Goal: Task Accomplishment & Management: Use online tool/utility

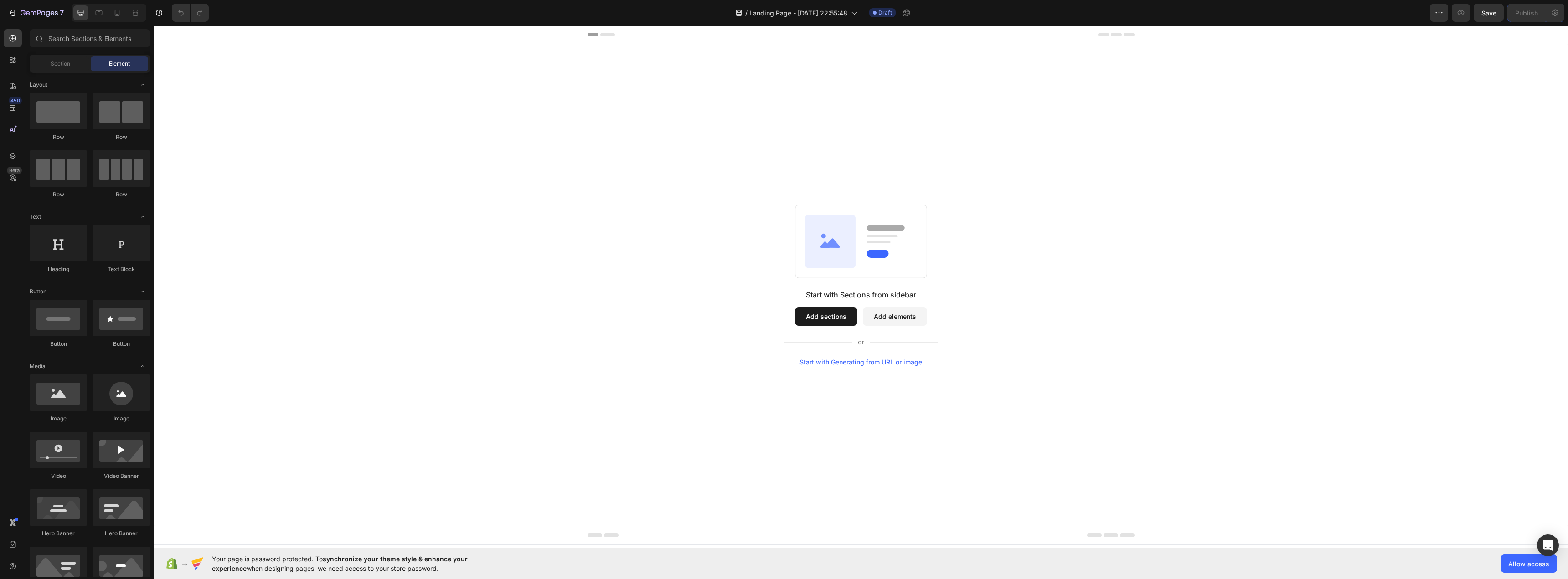
click at [796, 313] on button "Add sections" at bounding box center [826, 316] width 63 height 18
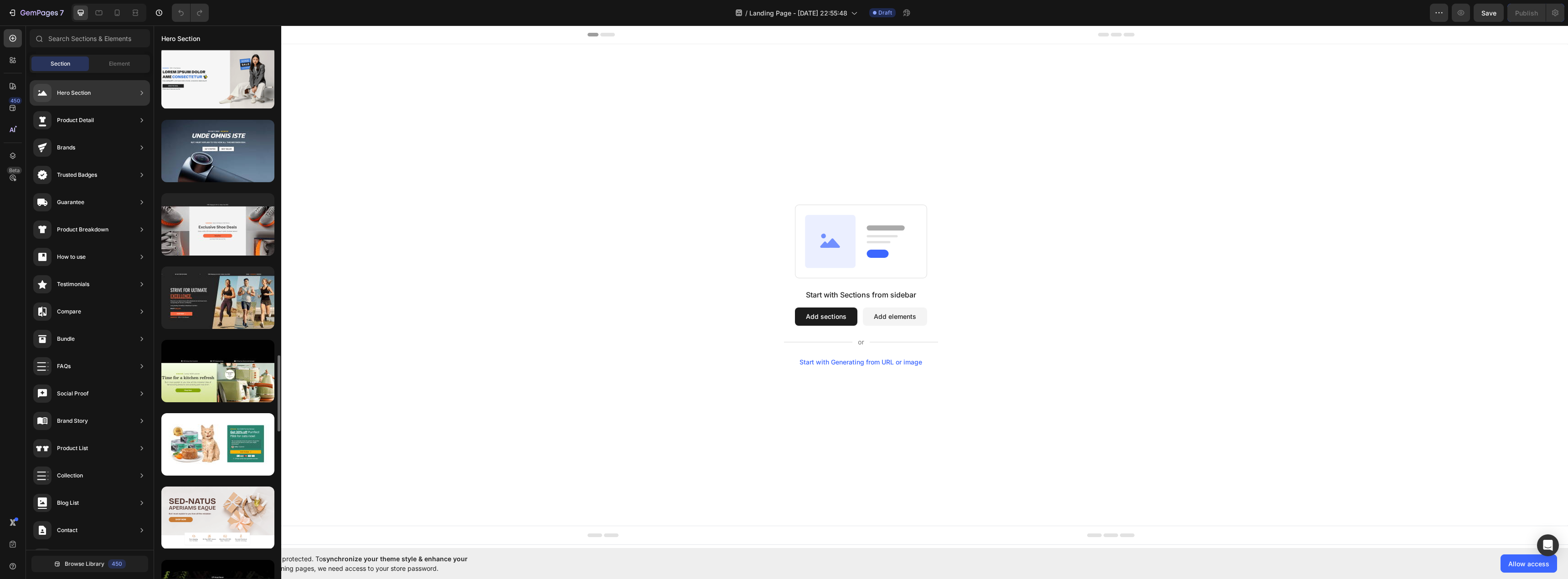
scroll to position [987, 0]
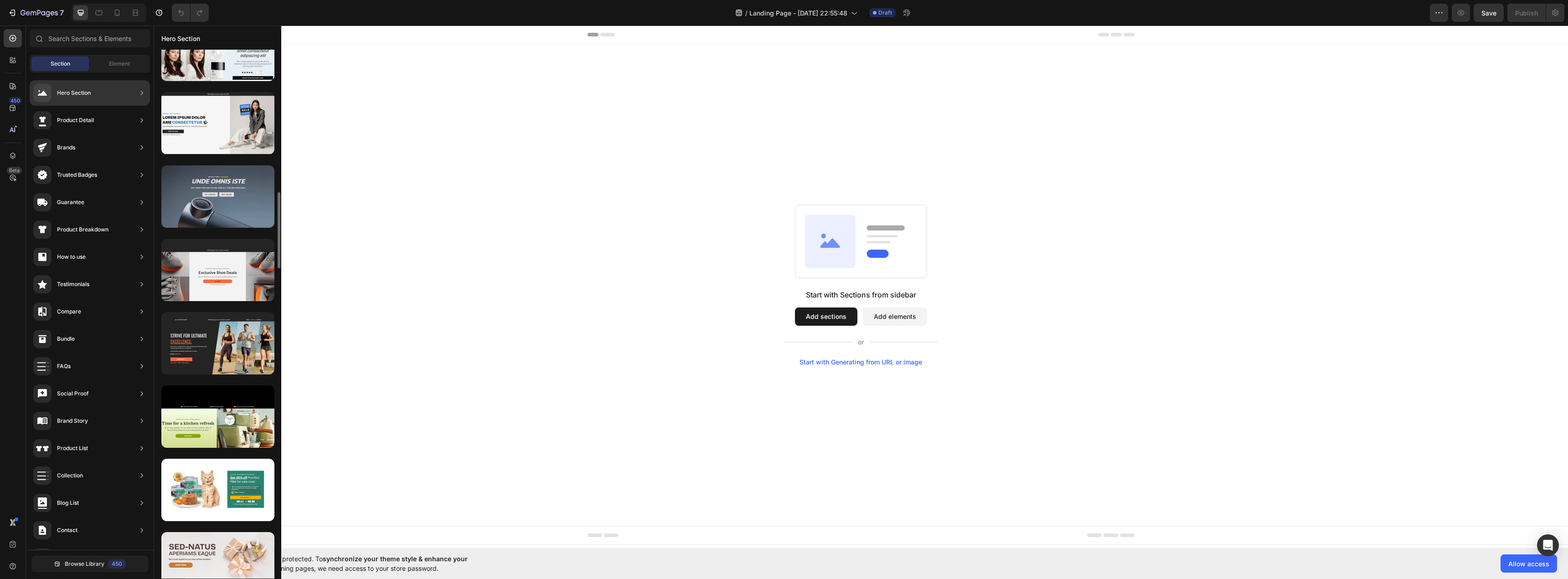
click at [229, 218] on div at bounding box center [218, 196] width 113 height 63
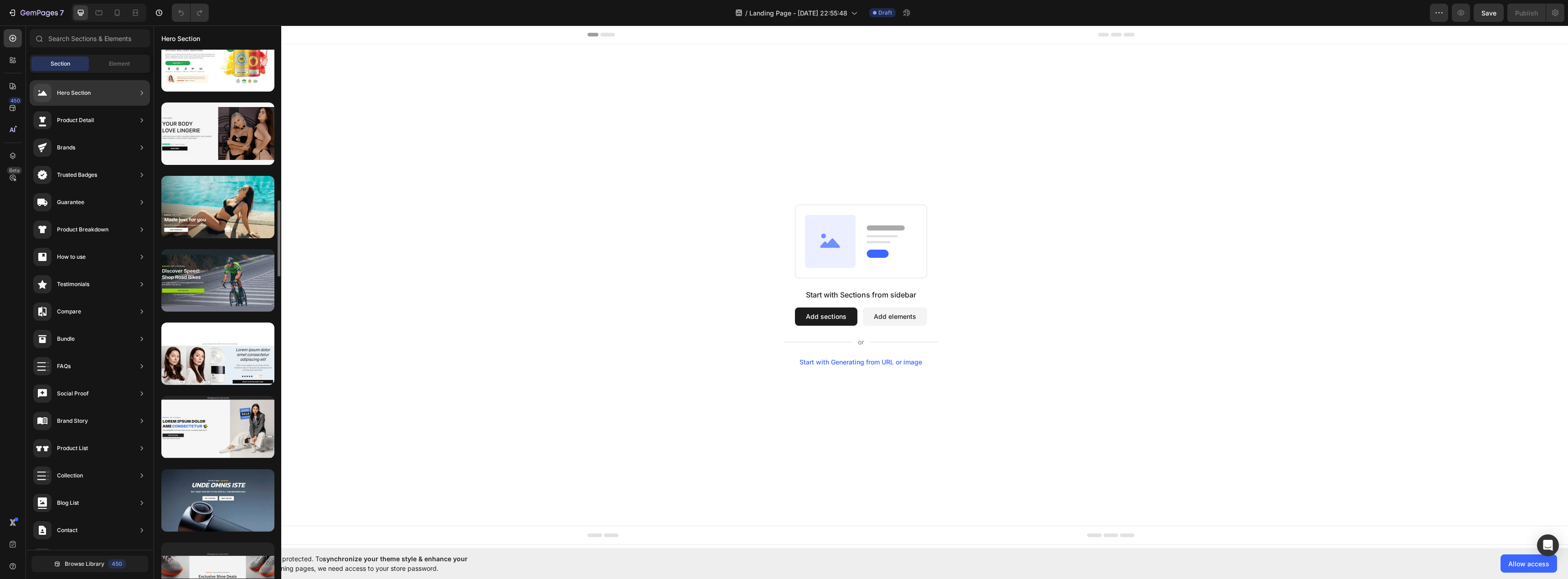
scroll to position [729, 0]
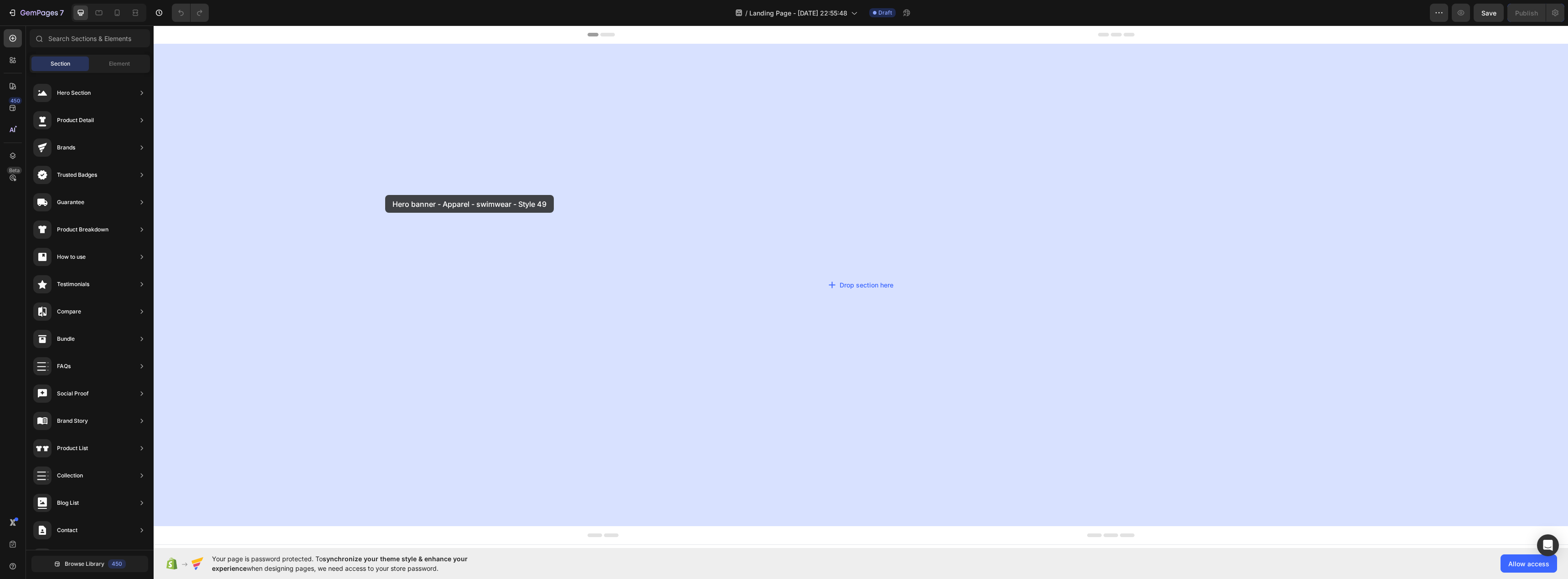
drag, startPoint x: 368, startPoint y: 198, endPoint x: 390, endPoint y: 196, distance: 22.1
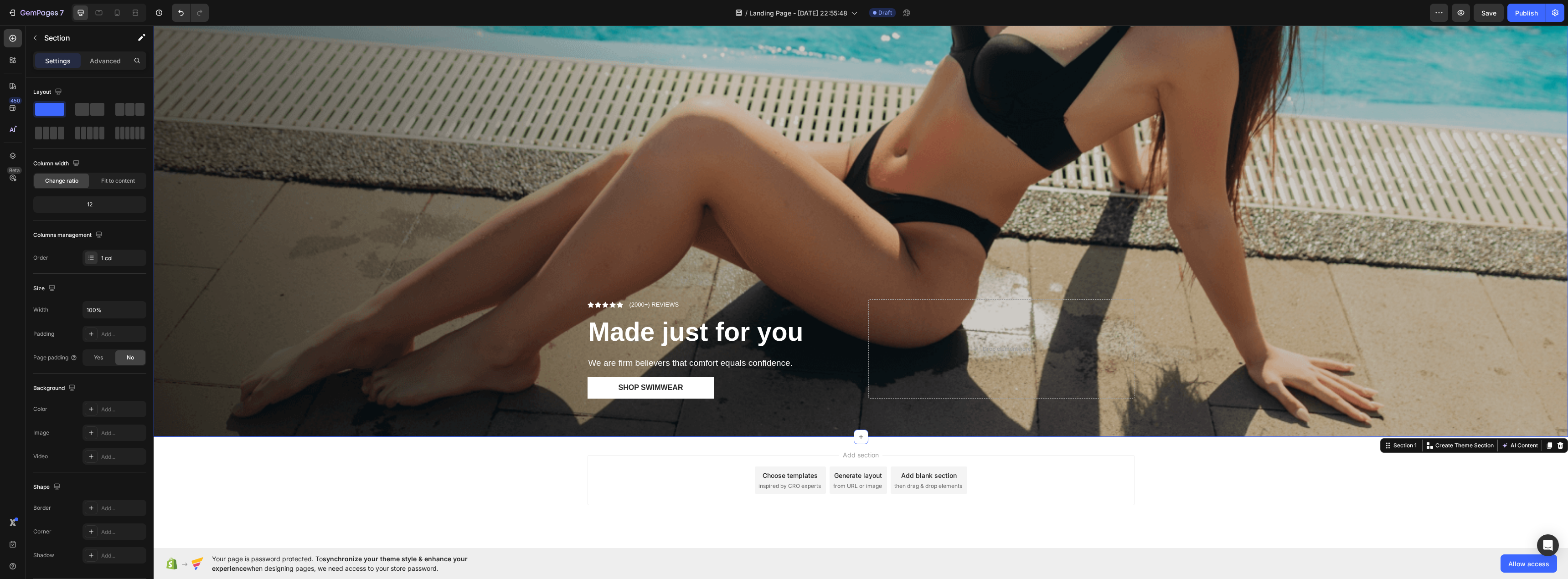
scroll to position [311, 0]
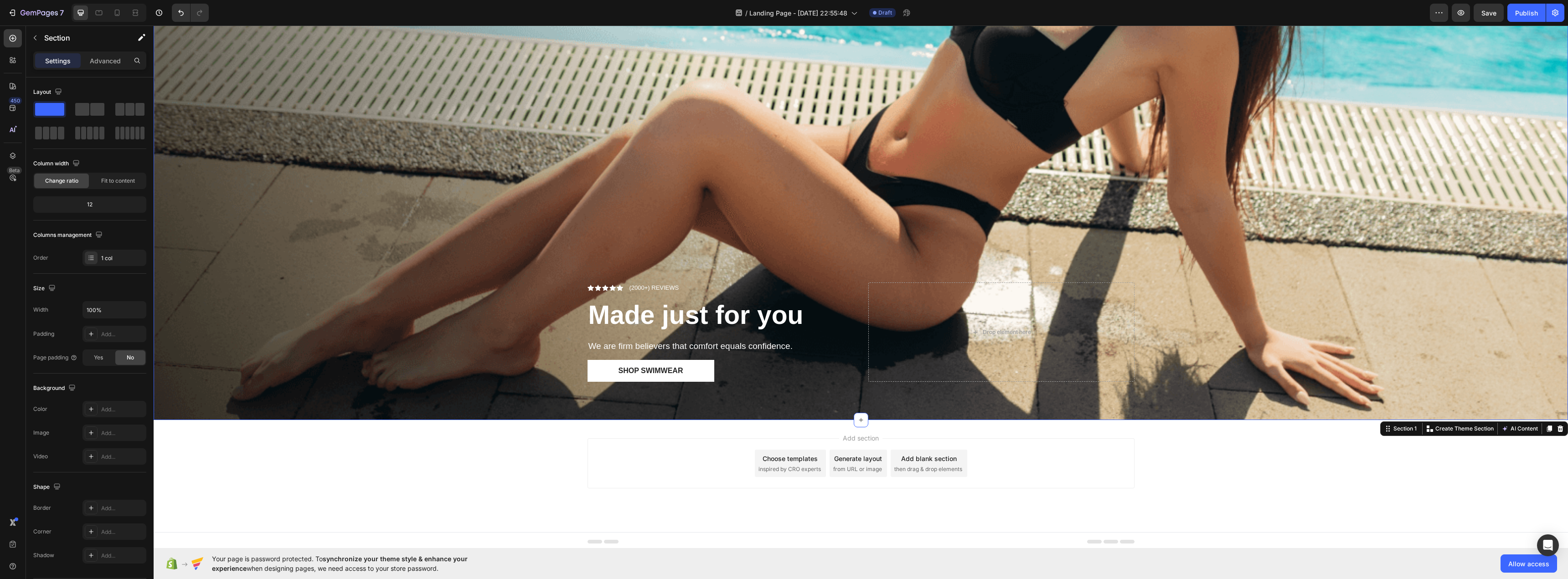
click at [647, 492] on div "Add section Choose templates inspired by CRO experts Generate layout from URL o…" at bounding box center [861, 476] width 1415 height 112
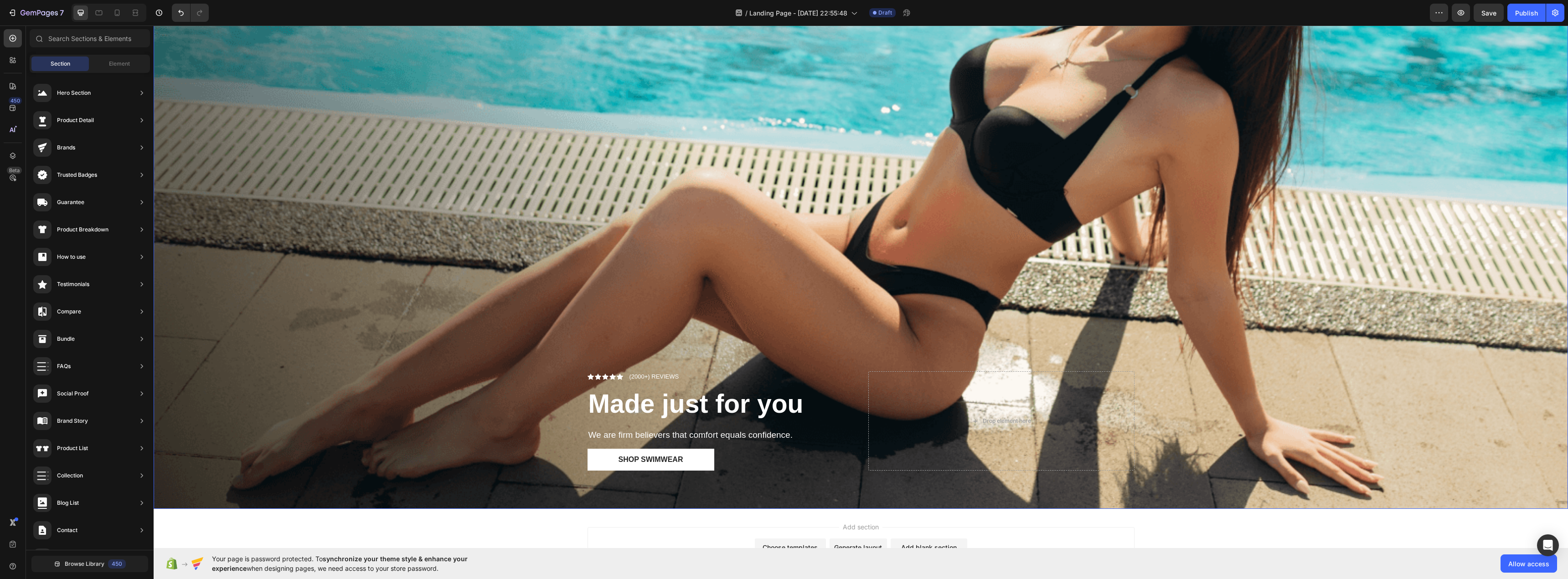
scroll to position [273, 0]
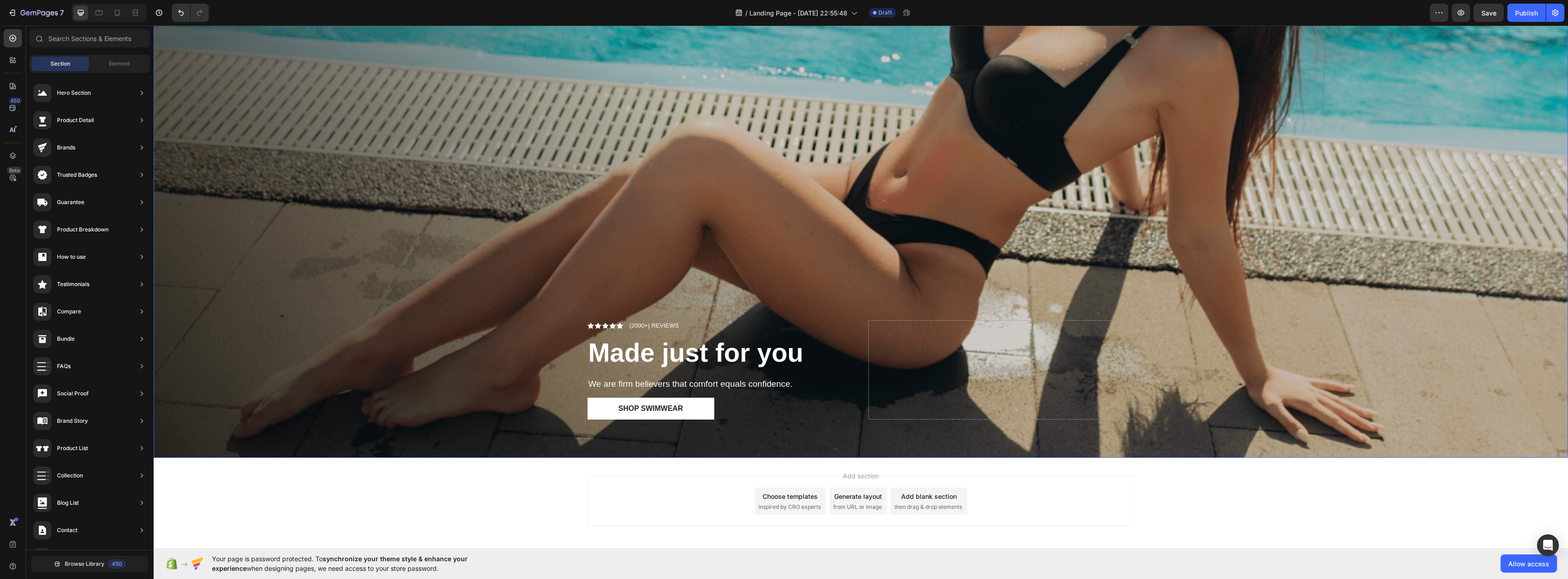
click at [1092, 159] on div "Overlay" at bounding box center [861, 114] width 1415 height 687
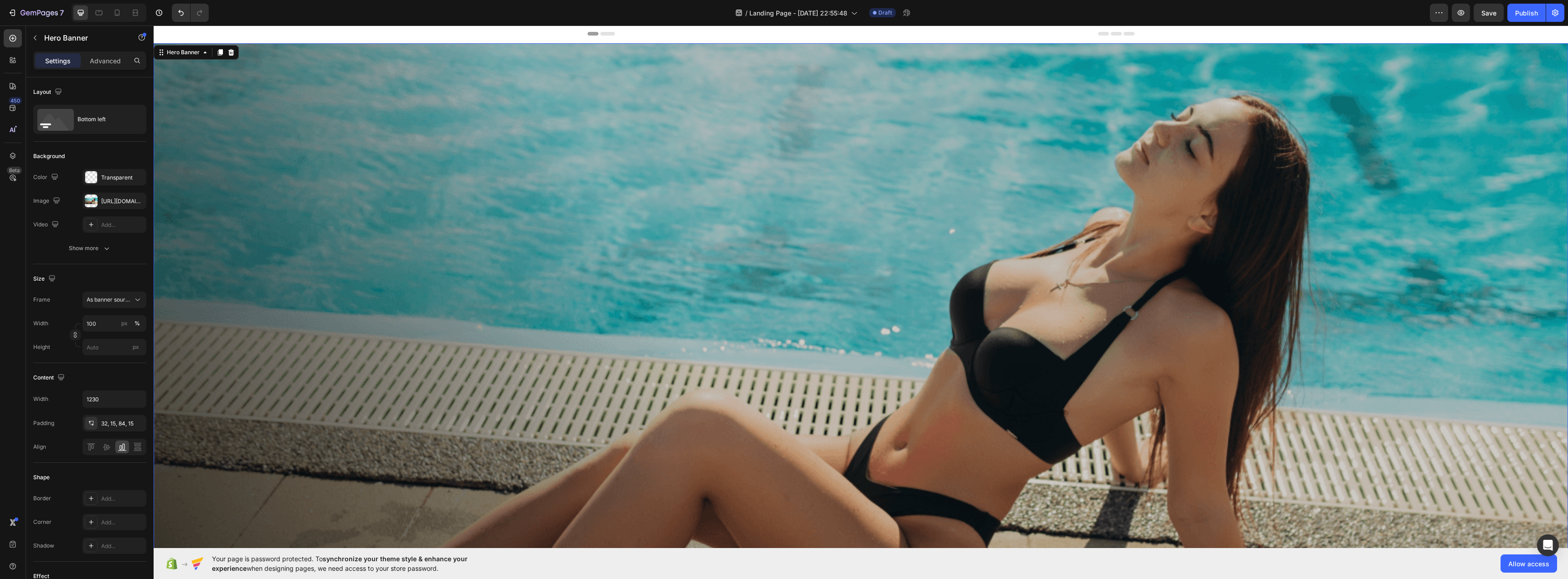
scroll to position [0, 0]
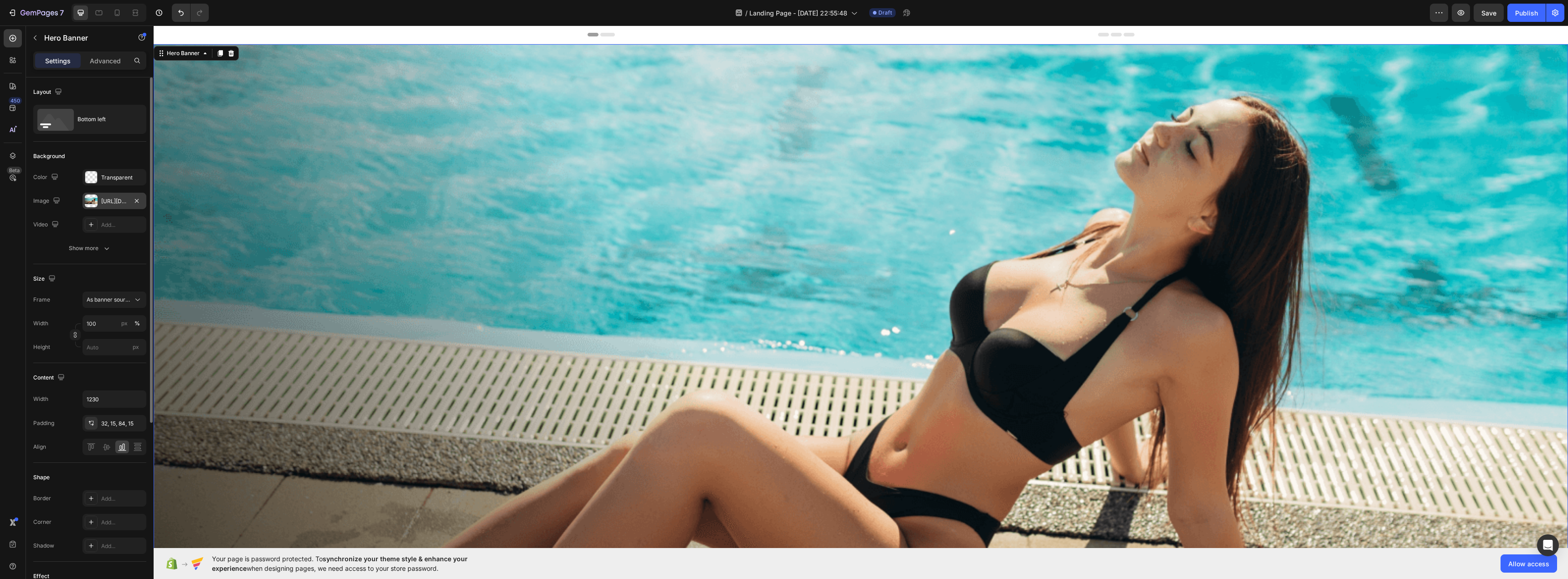
click at [96, 206] on div at bounding box center [91, 201] width 13 height 13
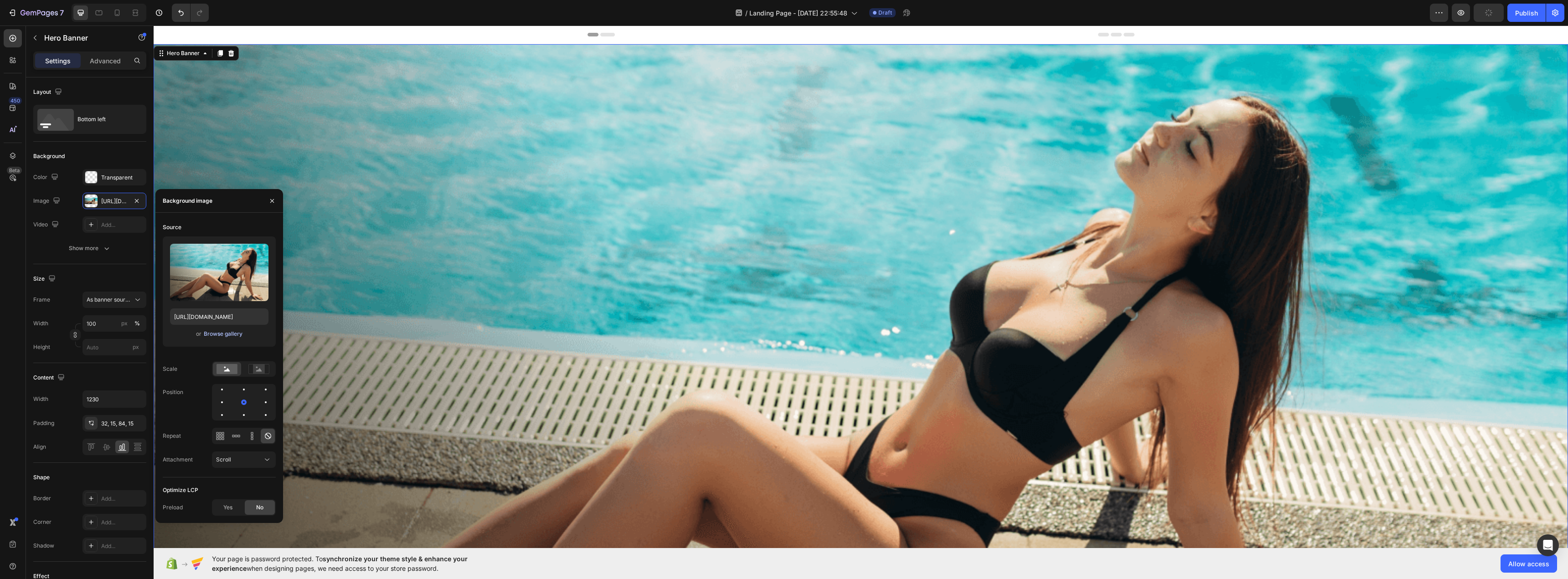
click at [226, 336] on div "Browse gallery" at bounding box center [223, 333] width 39 height 8
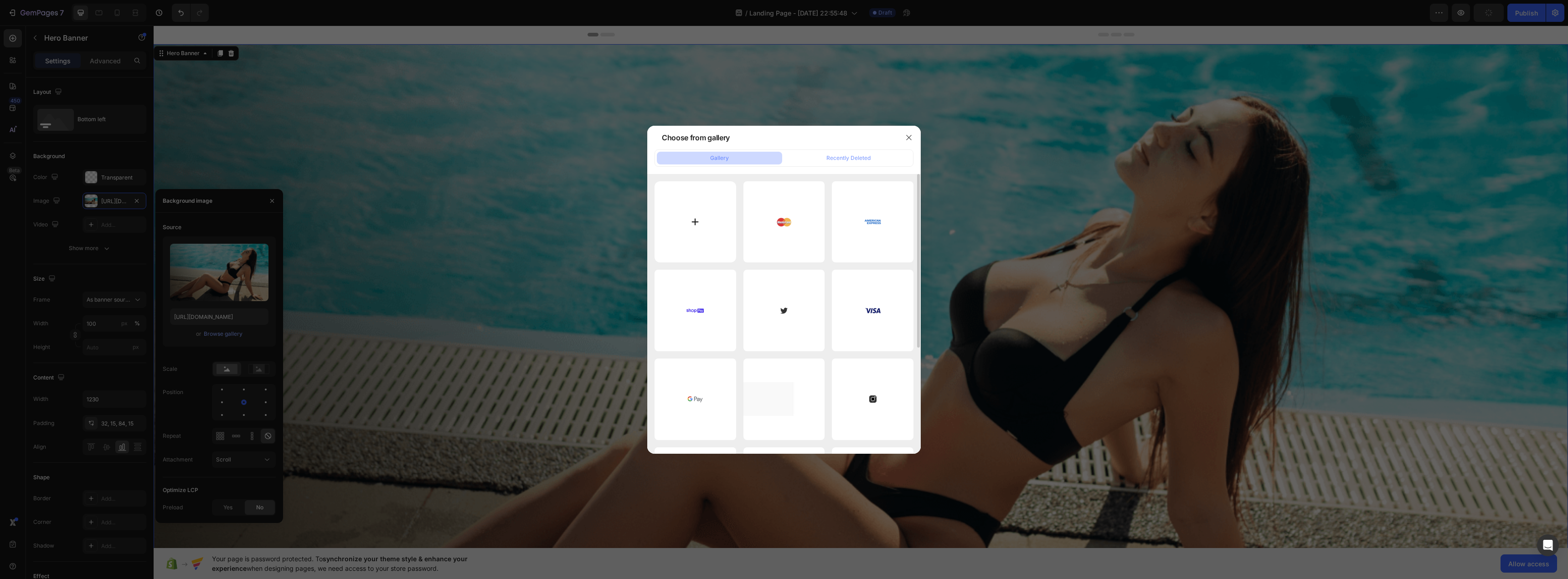
click at [698, 222] on input "file" at bounding box center [695, 222] width 82 height 81
type input "[URL][DOMAIN_NAME]"
type input "C:\fakepath\DSCF2035.jpg"
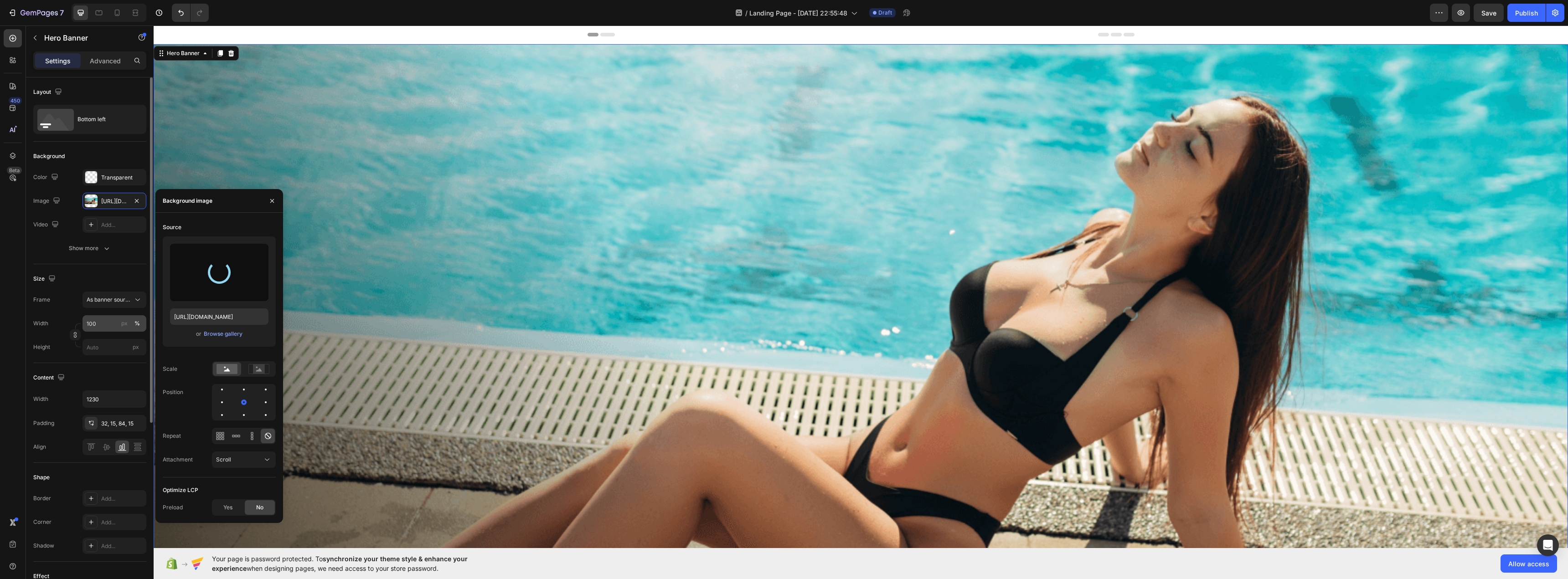
scroll to position [46, 0]
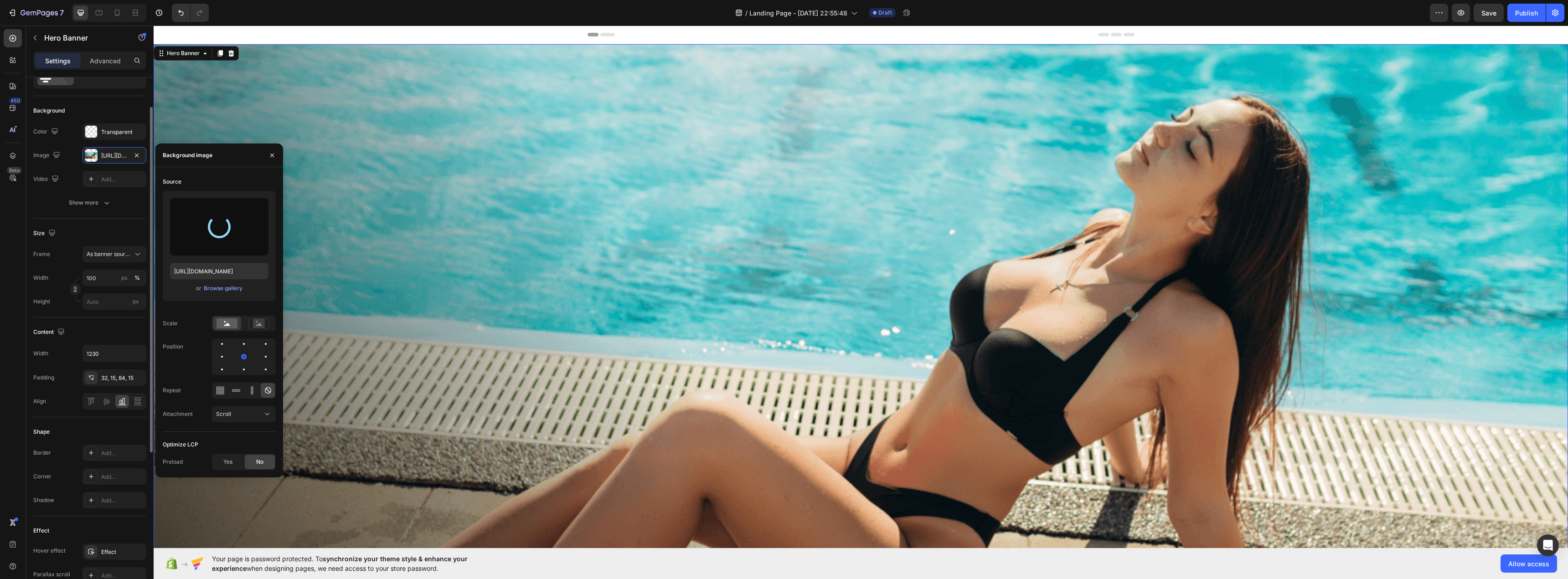
type input "[URL][DOMAIN_NAME]"
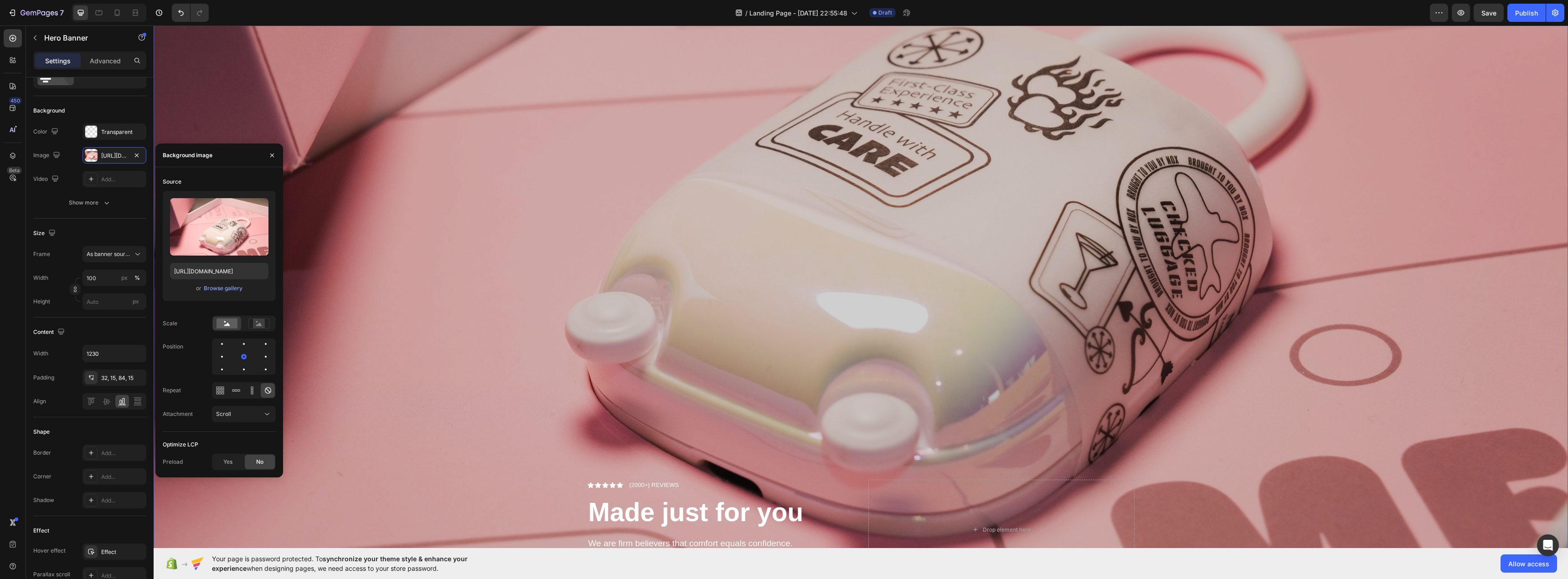
scroll to position [565, 0]
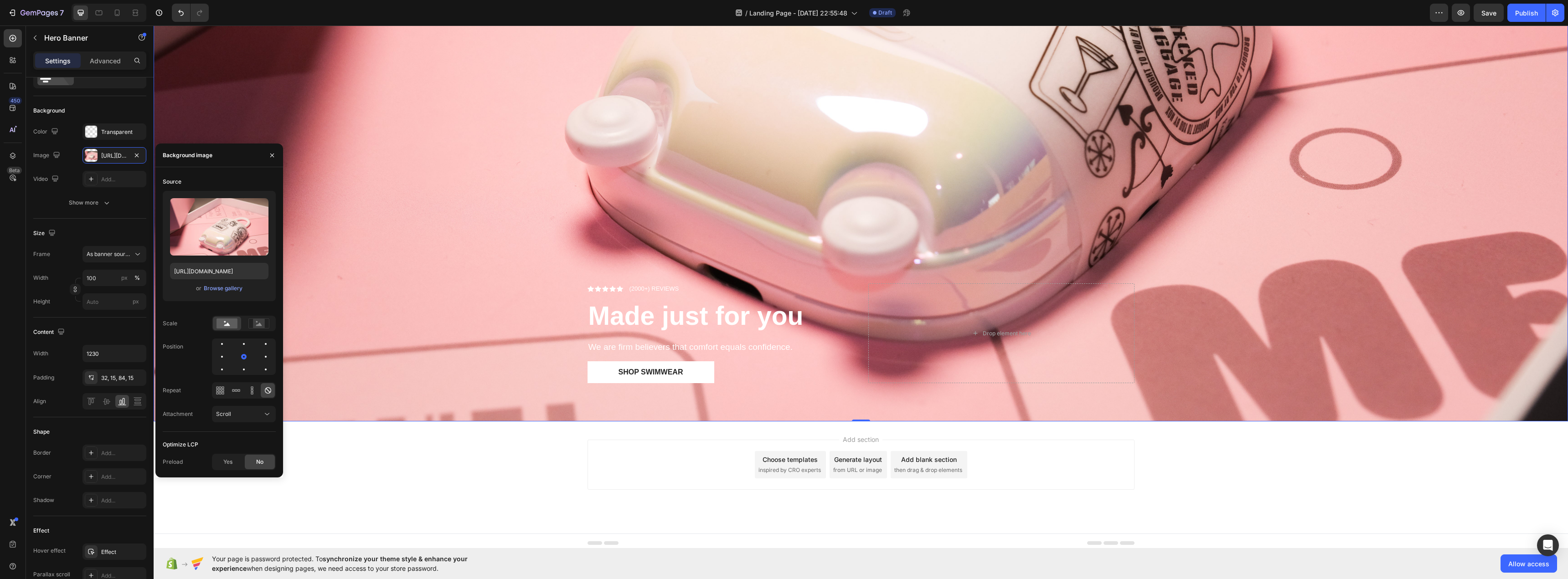
click at [562, 454] on div "Add section Choose templates inspired by CRO experts Generate layout from URL o…" at bounding box center [861, 477] width 1415 height 112
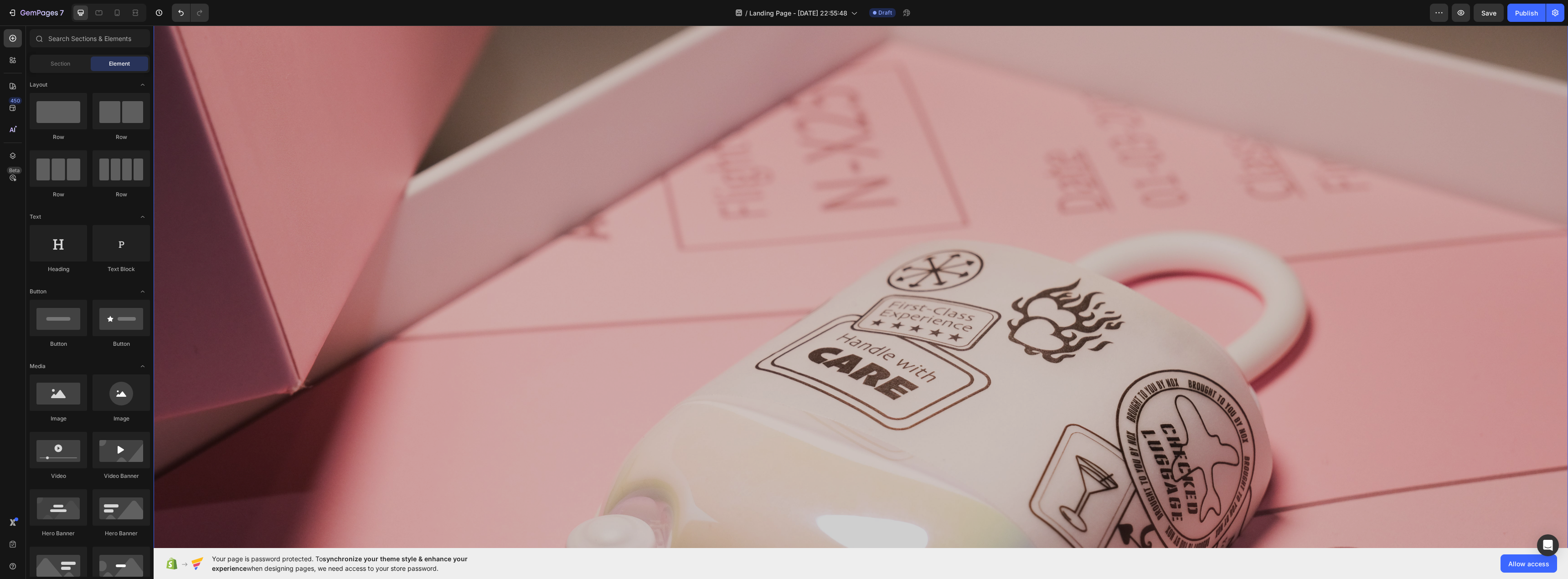
scroll to position [0, 0]
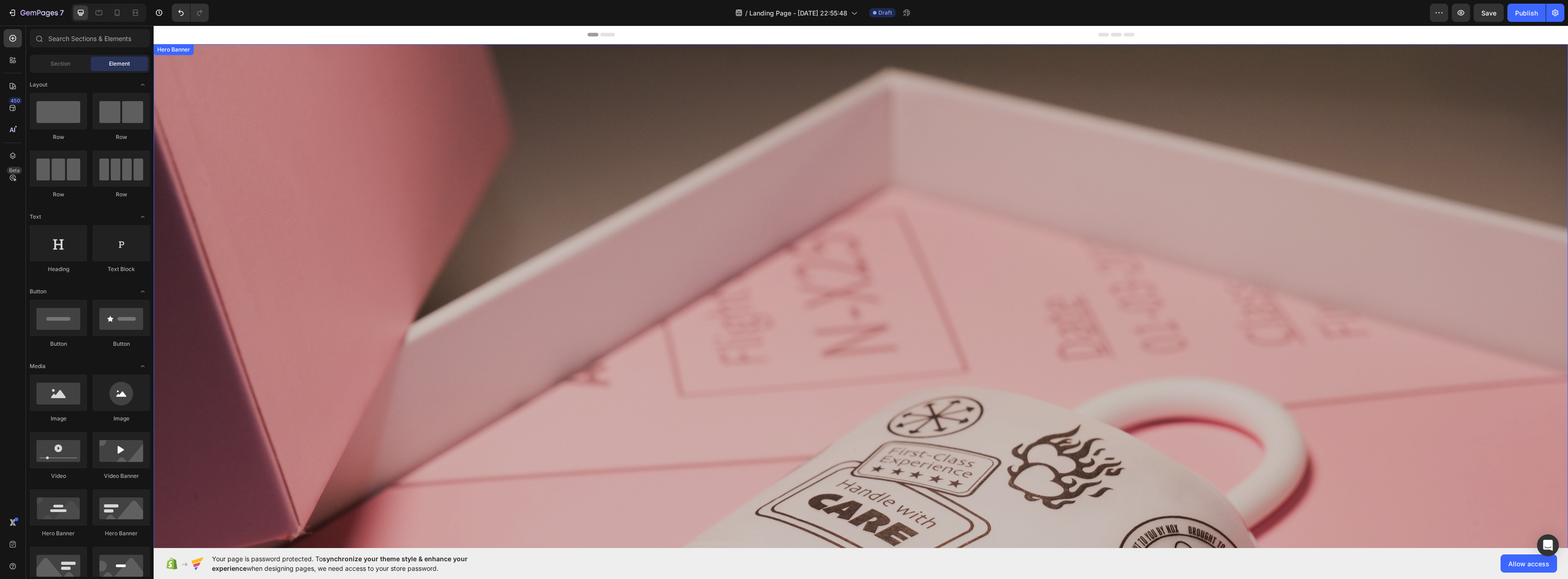
click at [783, 207] on div "Overlay" at bounding box center [861, 515] width 1415 height 942
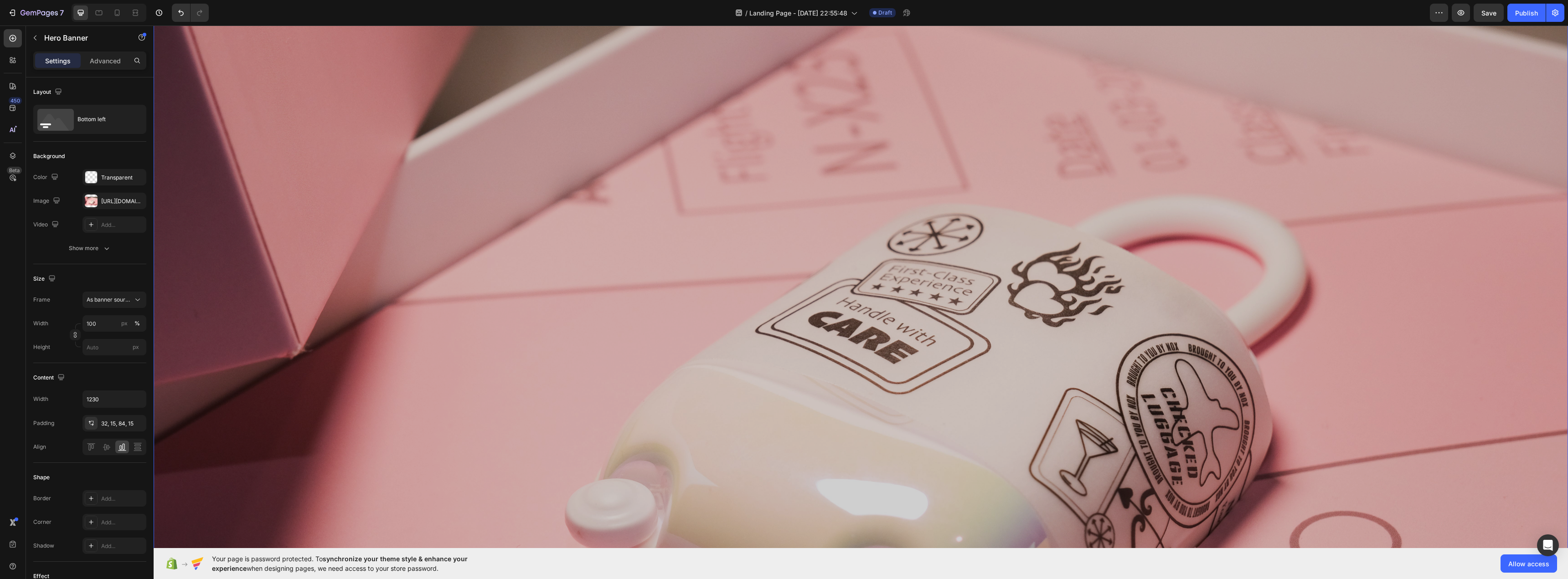
click at [763, 294] on div "Overlay" at bounding box center [861, 333] width 1415 height 942
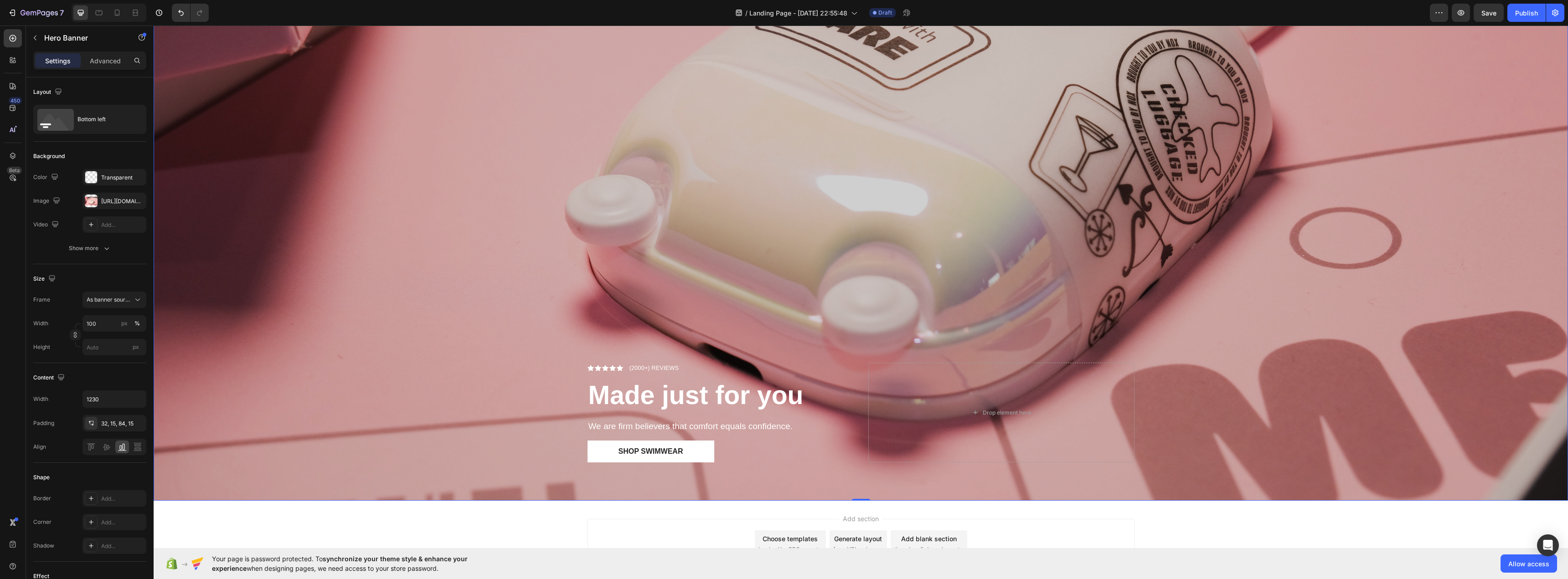
scroll to position [547, 0]
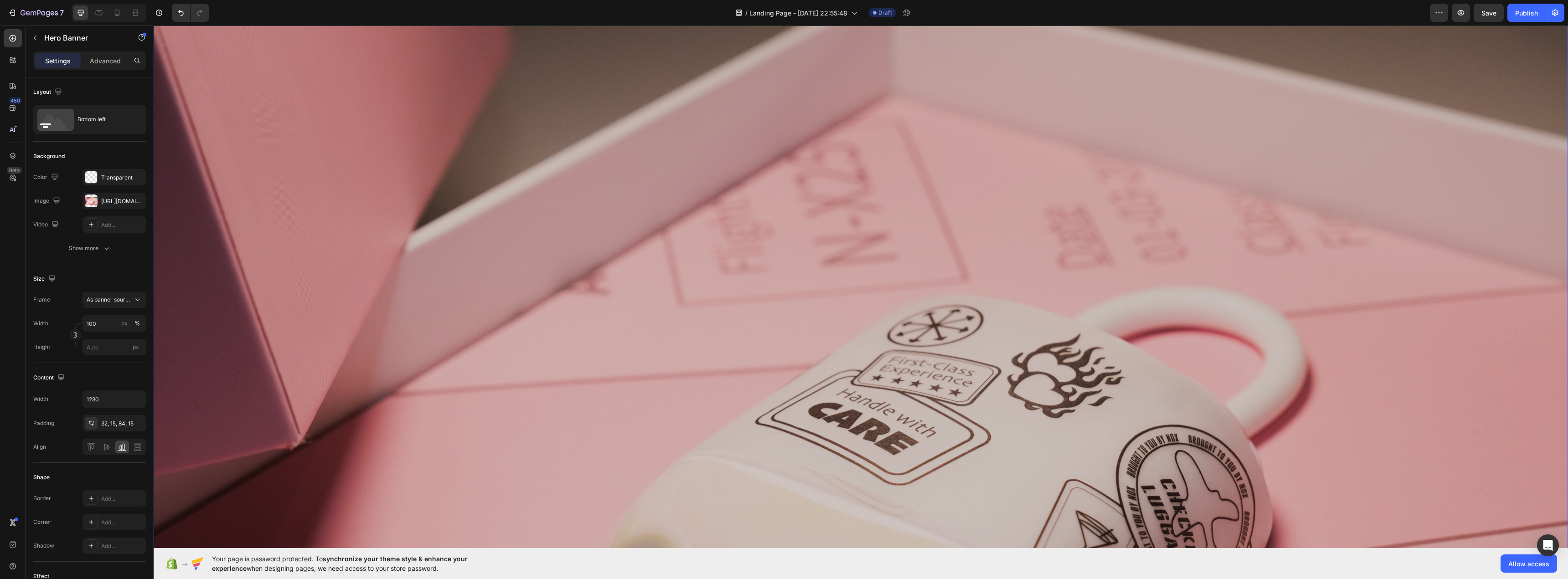
click at [556, 260] on div "Overlay" at bounding box center [861, 424] width 1415 height 942
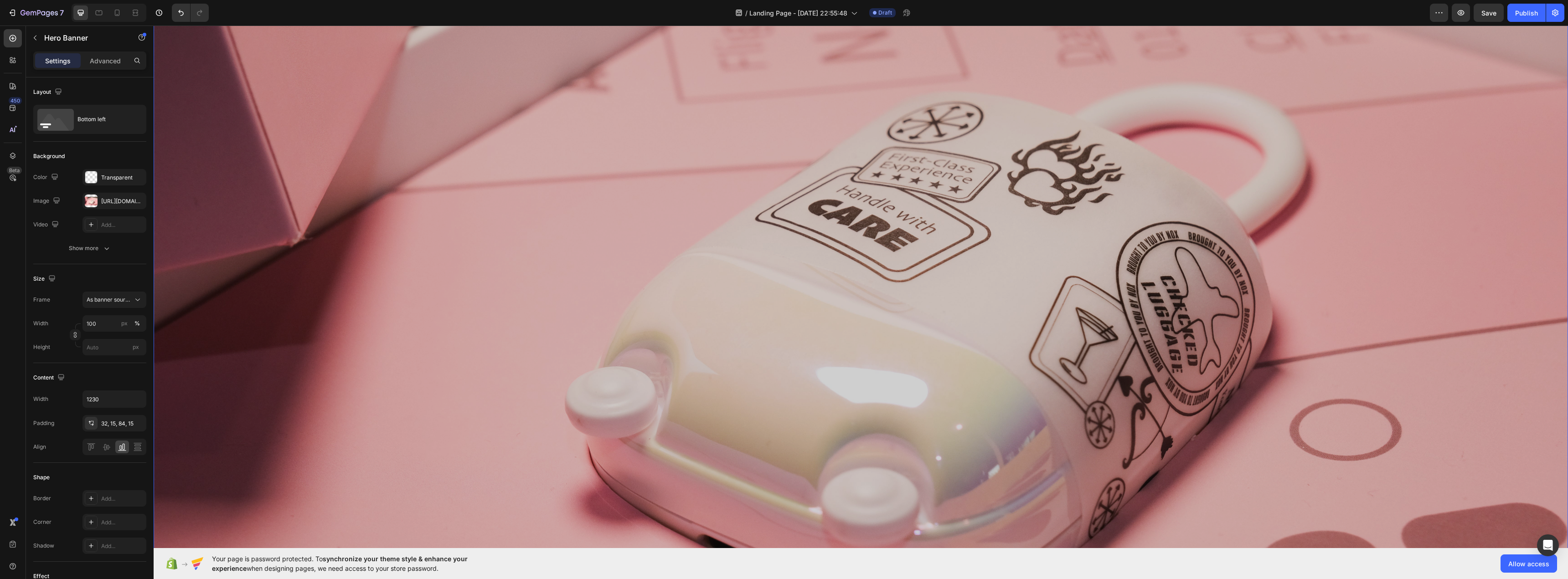
scroll to position [227, 0]
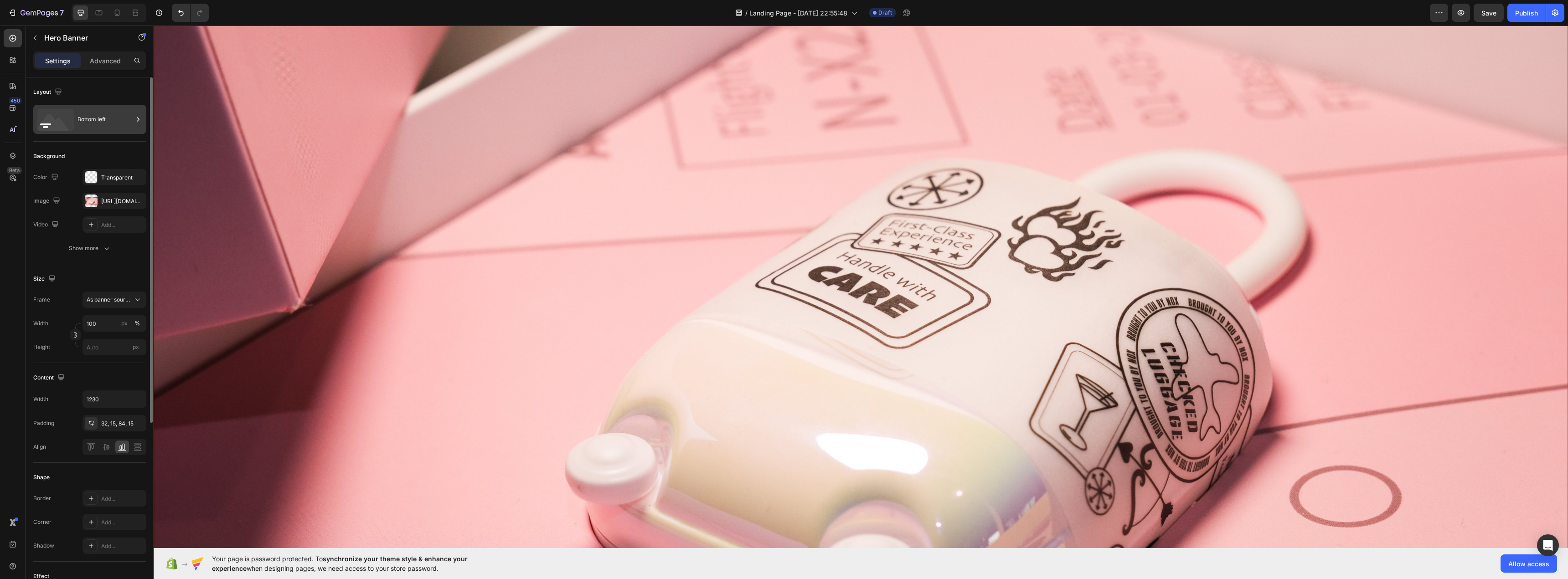
click at [38, 126] on icon at bounding box center [55, 120] width 37 height 22
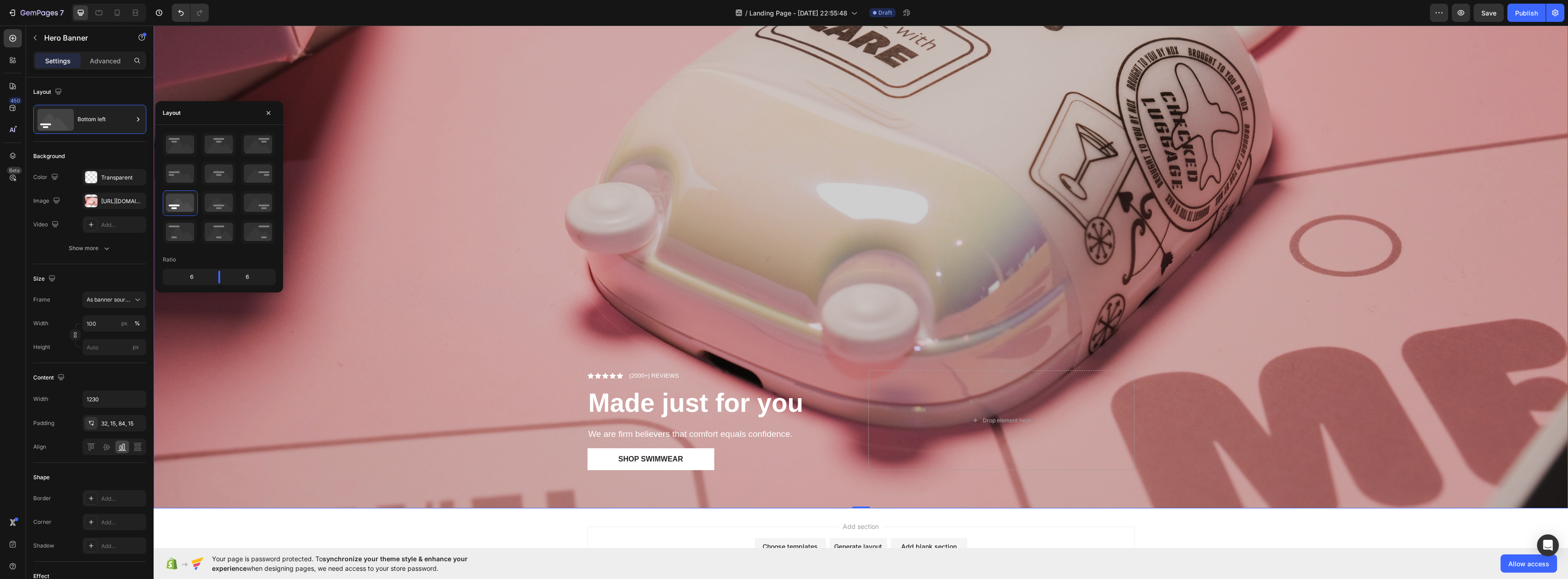
scroll to position [410, 0]
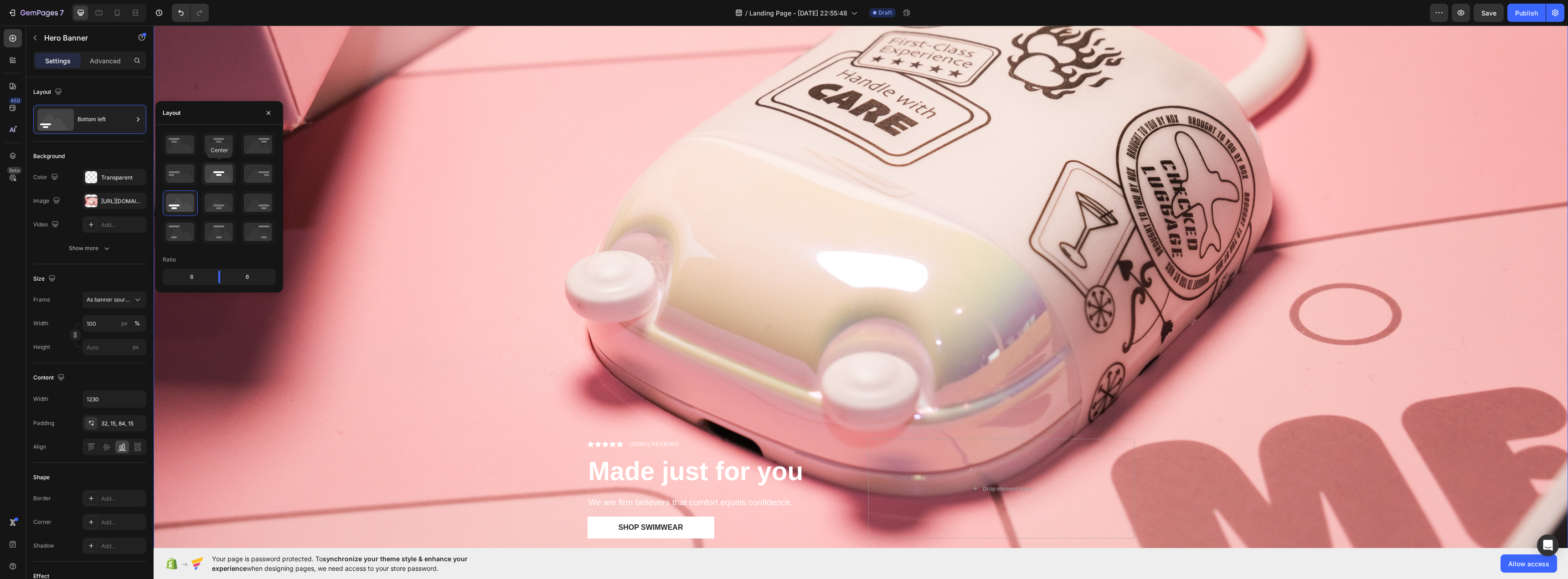
click at [217, 173] on icon at bounding box center [219, 173] width 33 height 24
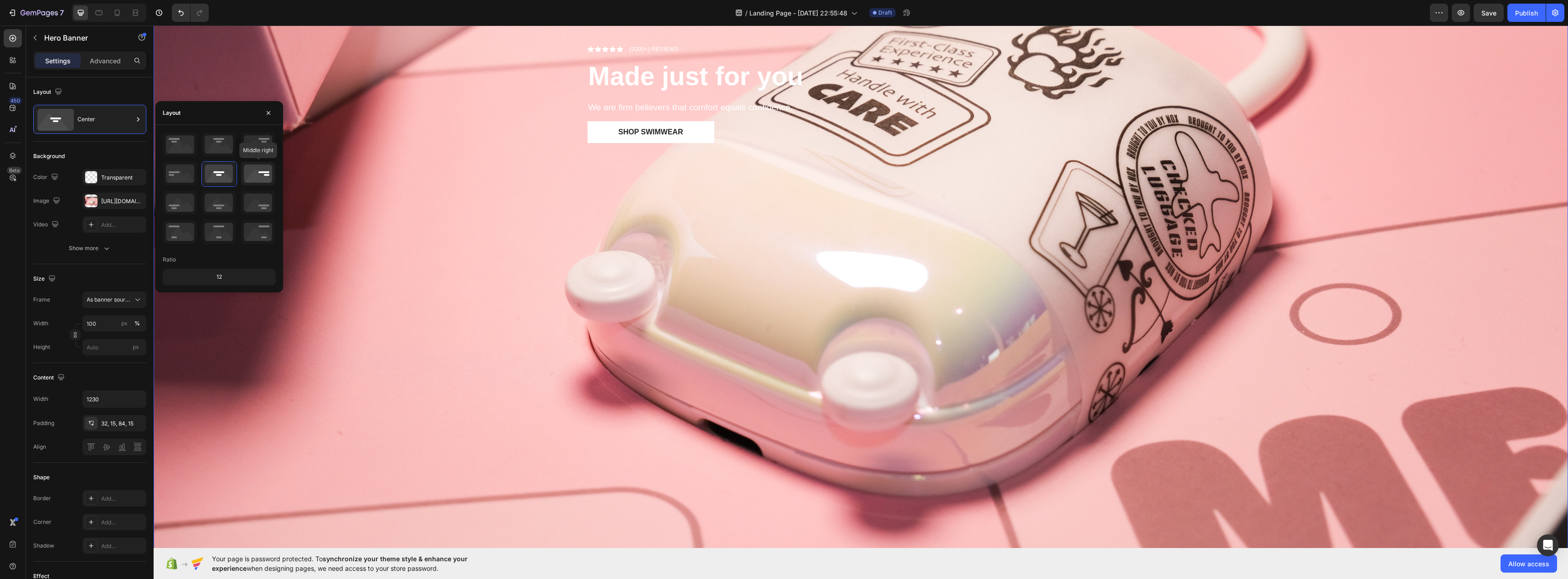
click at [255, 173] on icon at bounding box center [257, 173] width 33 height 24
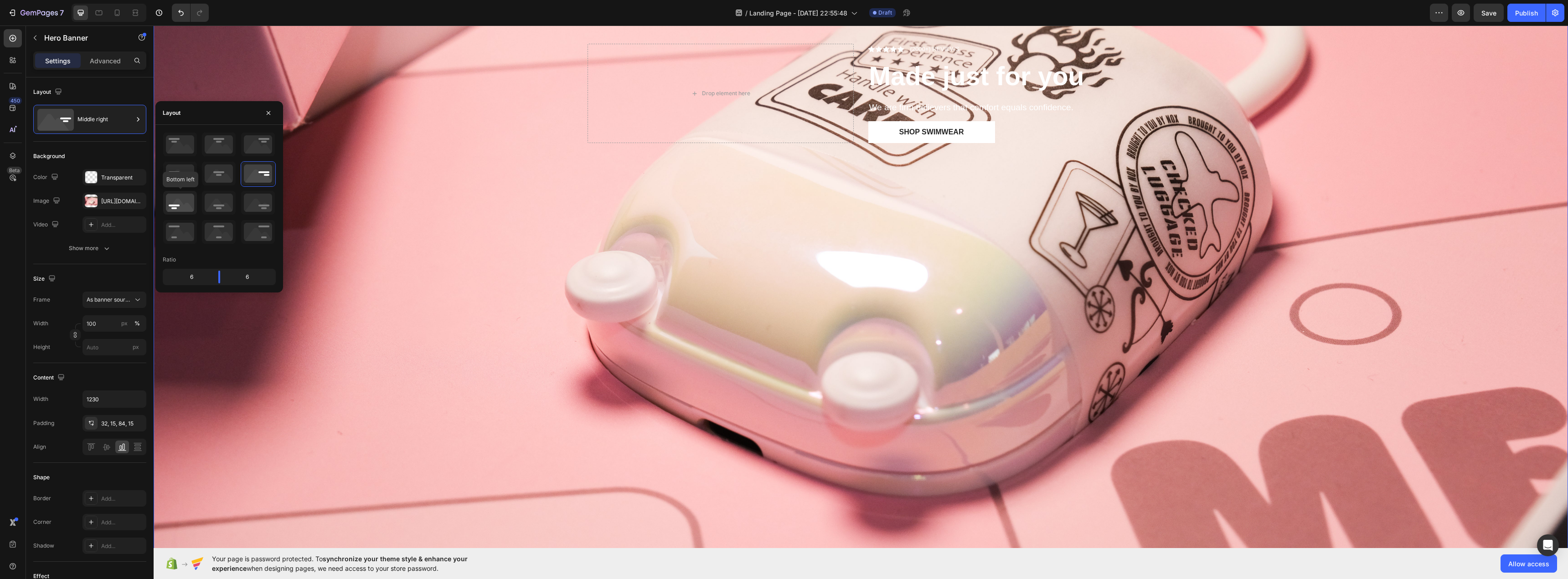
click at [168, 196] on icon at bounding box center [180, 203] width 33 height 24
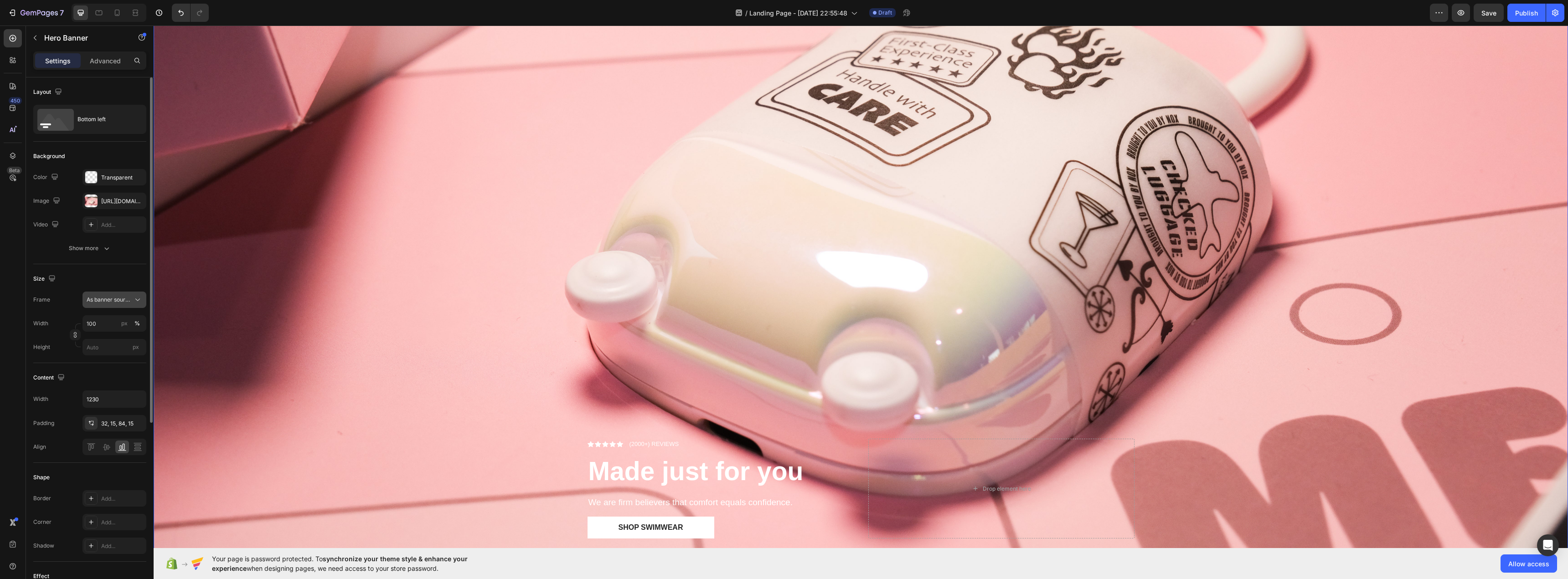
click at [133, 300] on icon at bounding box center [138, 299] width 9 height 9
click at [119, 332] on div "Custom" at bounding box center [107, 338] width 73 height 16
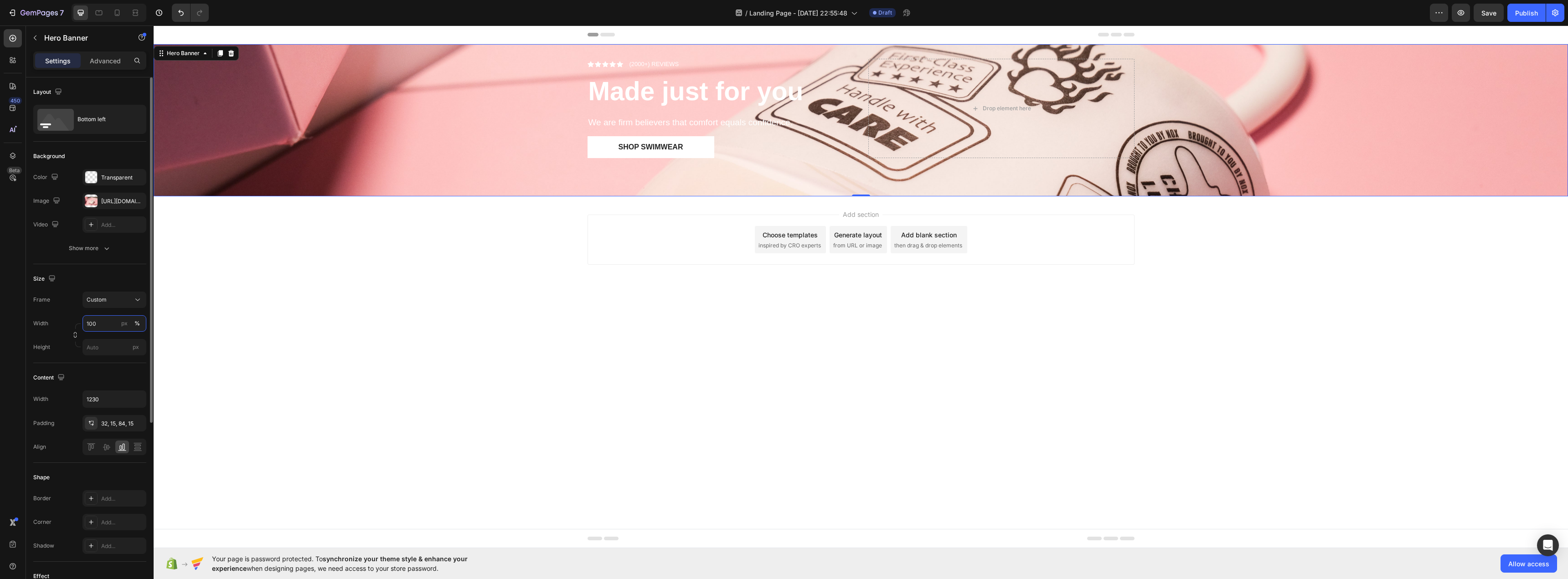
scroll to position [0, 0]
click at [125, 303] on div "Custom" at bounding box center [114, 299] width 55 height 9
click at [122, 320] on span "As banner source" at bounding box center [109, 321] width 45 height 8
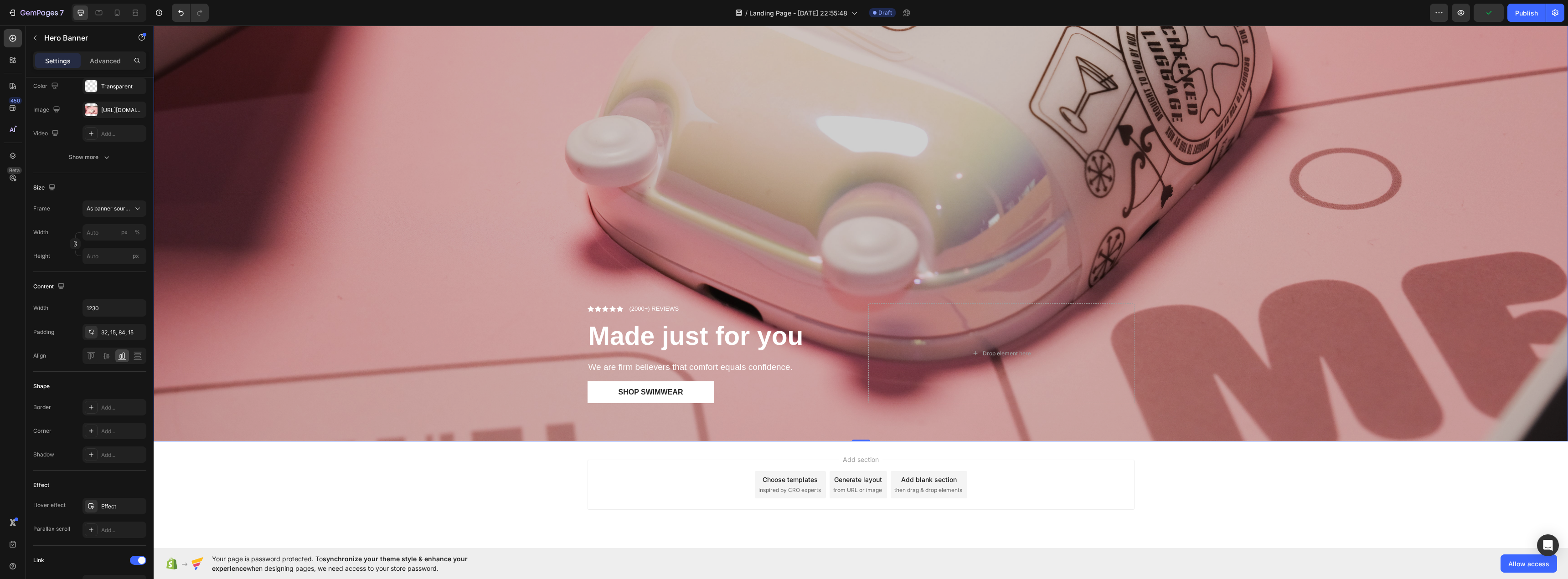
scroll to position [565, 0]
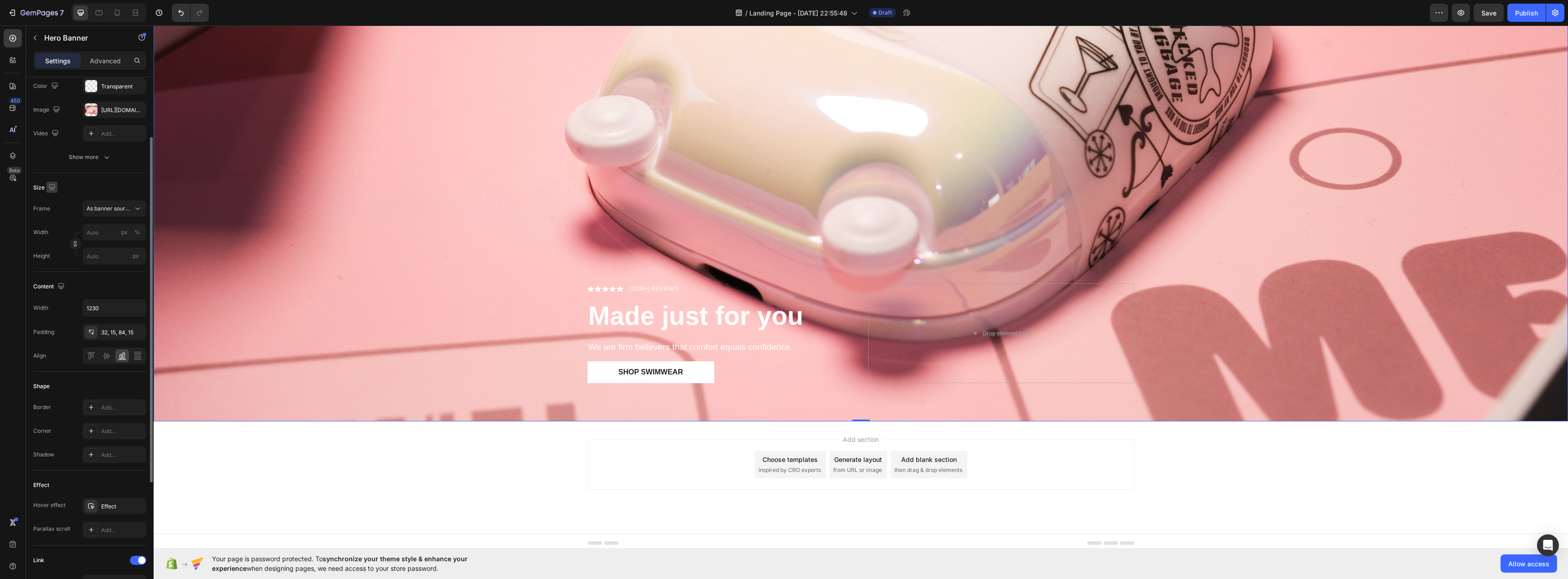
click at [50, 190] on icon "button" at bounding box center [52, 187] width 9 height 9
click at [53, 218] on icon "button" at bounding box center [54, 218] width 9 height 9
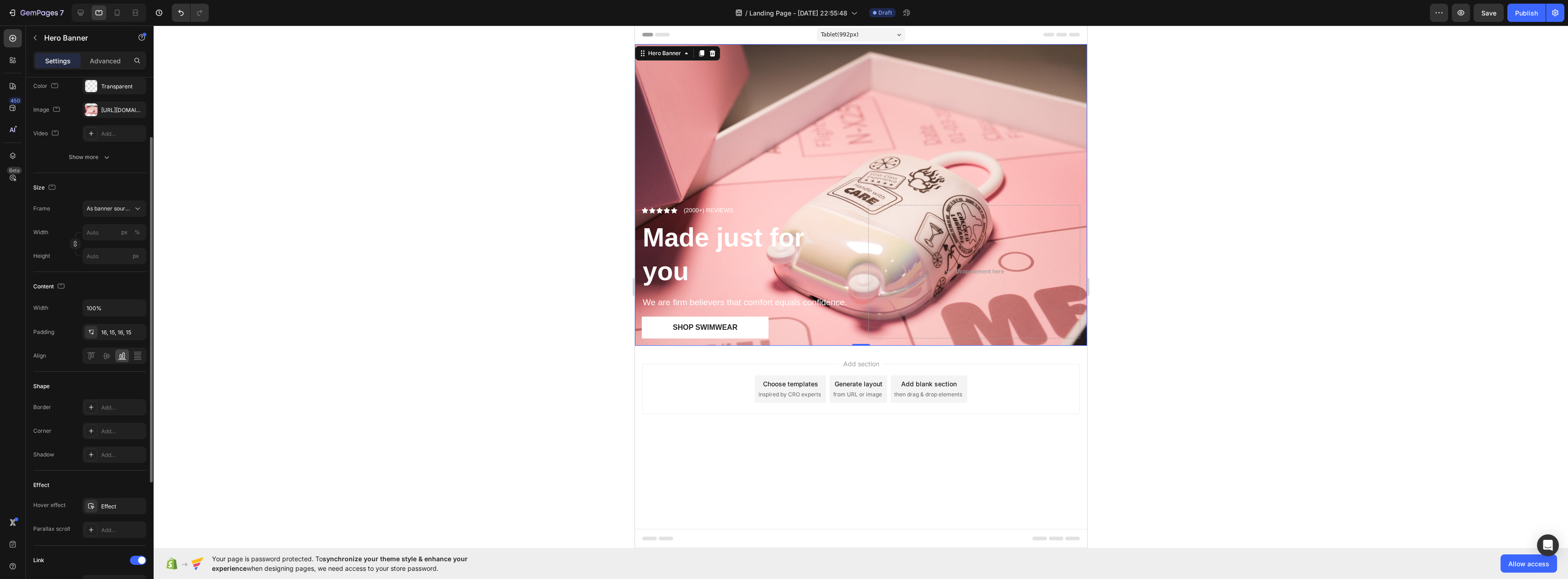
scroll to position [0, 0]
click at [50, 188] on icon "button" at bounding box center [52, 187] width 9 height 9
click at [54, 199] on icon "button" at bounding box center [54, 201] width 9 height 9
type input "1230"
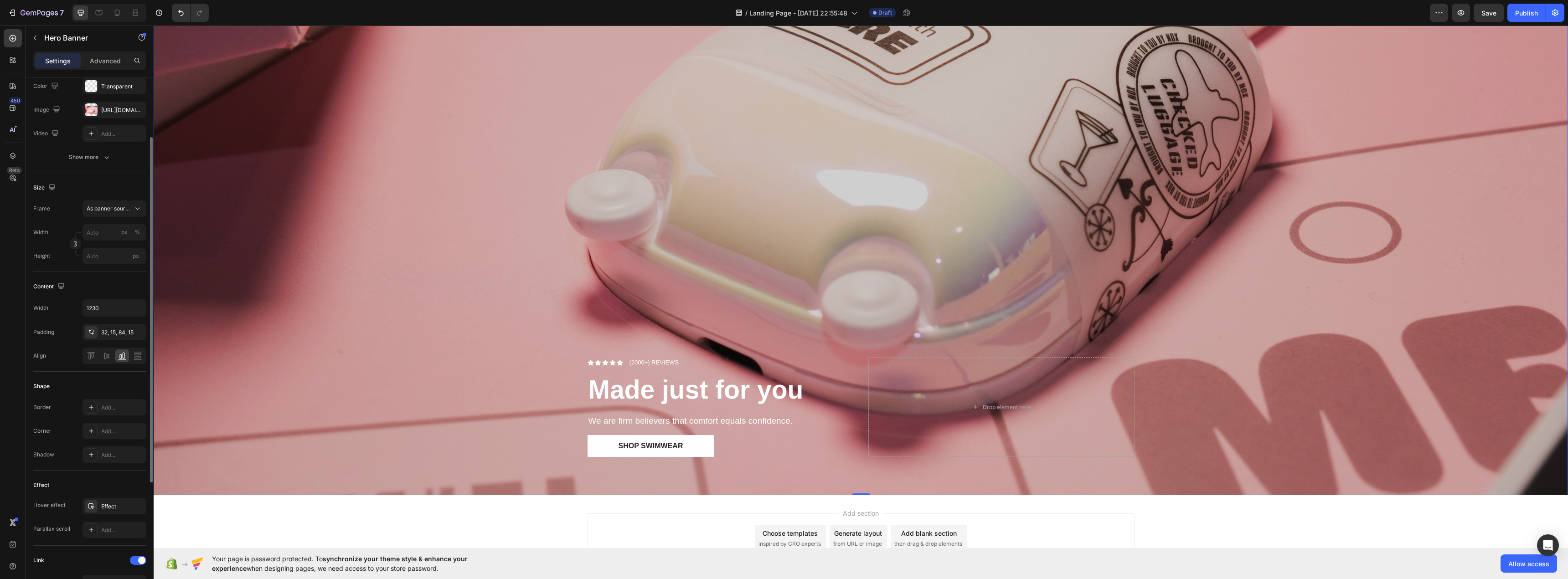
scroll to position [501, 0]
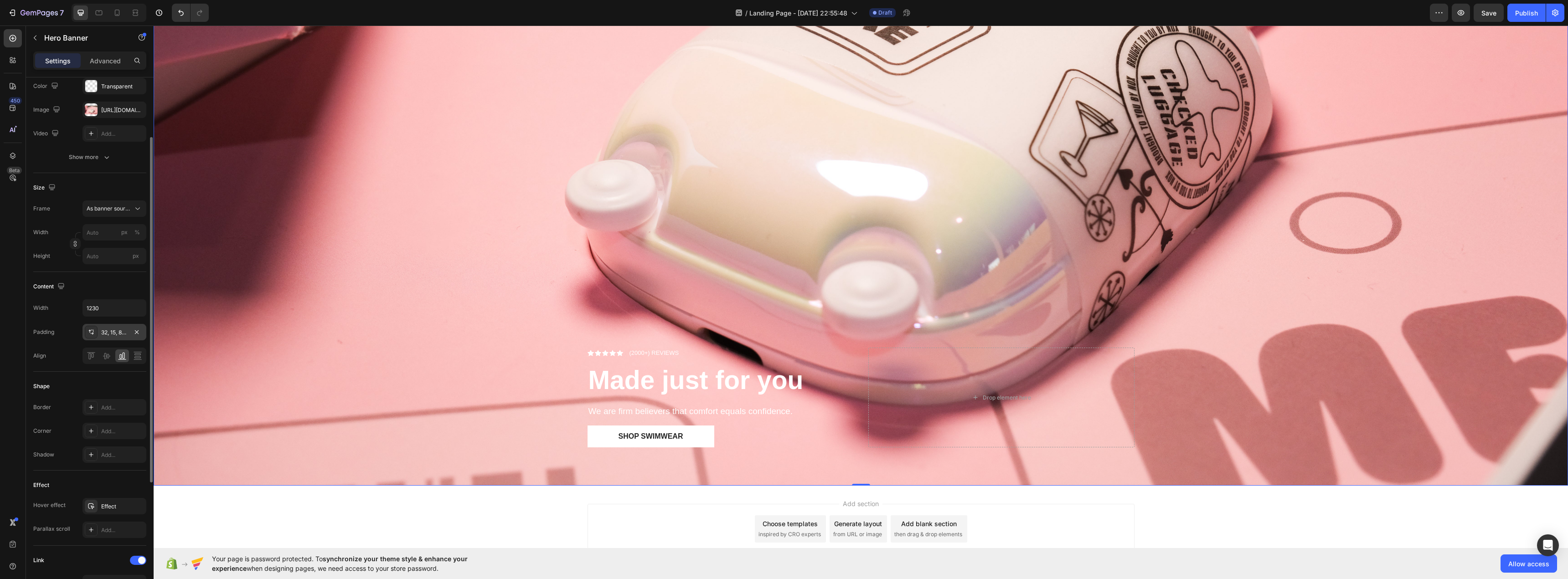
click at [103, 333] on div "32, 15, 84, 15" at bounding box center [114, 332] width 26 height 8
click at [32, 332] on div "Layout Bottom left Background The changes might be hidden by the image and the …" at bounding box center [90, 389] width 128 height 805
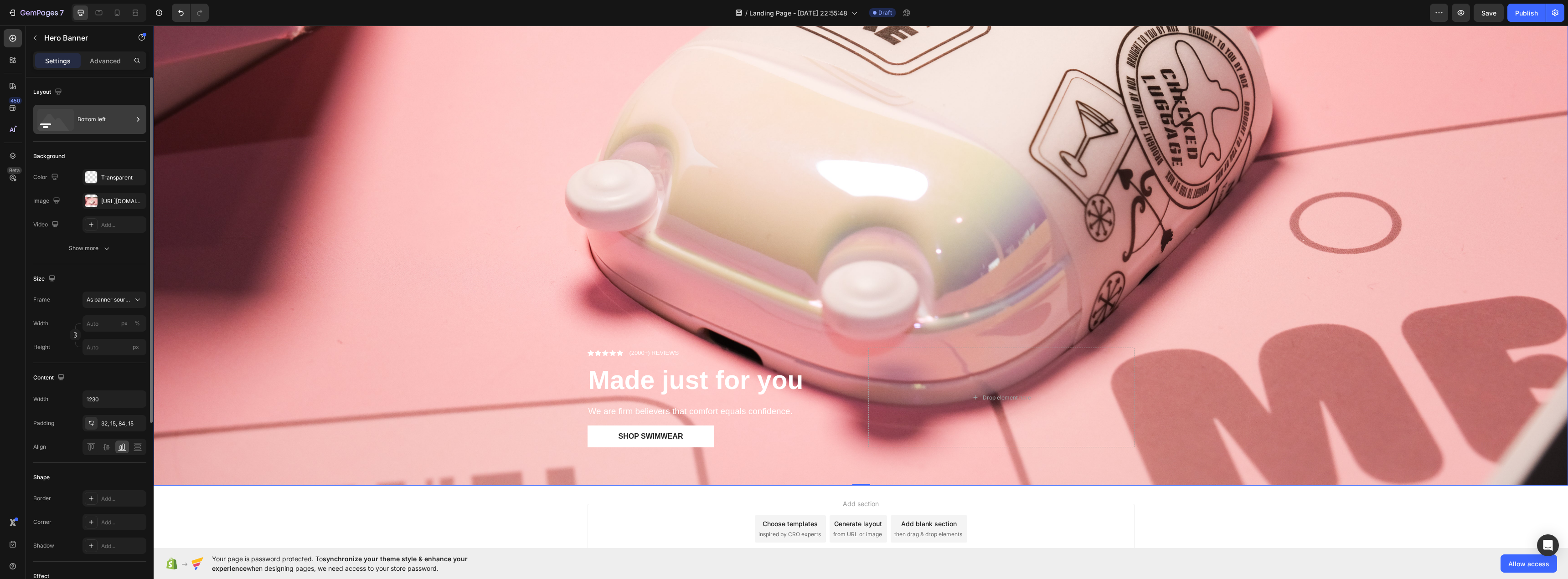
click at [88, 128] on div "Bottom left" at bounding box center [105, 119] width 55 height 21
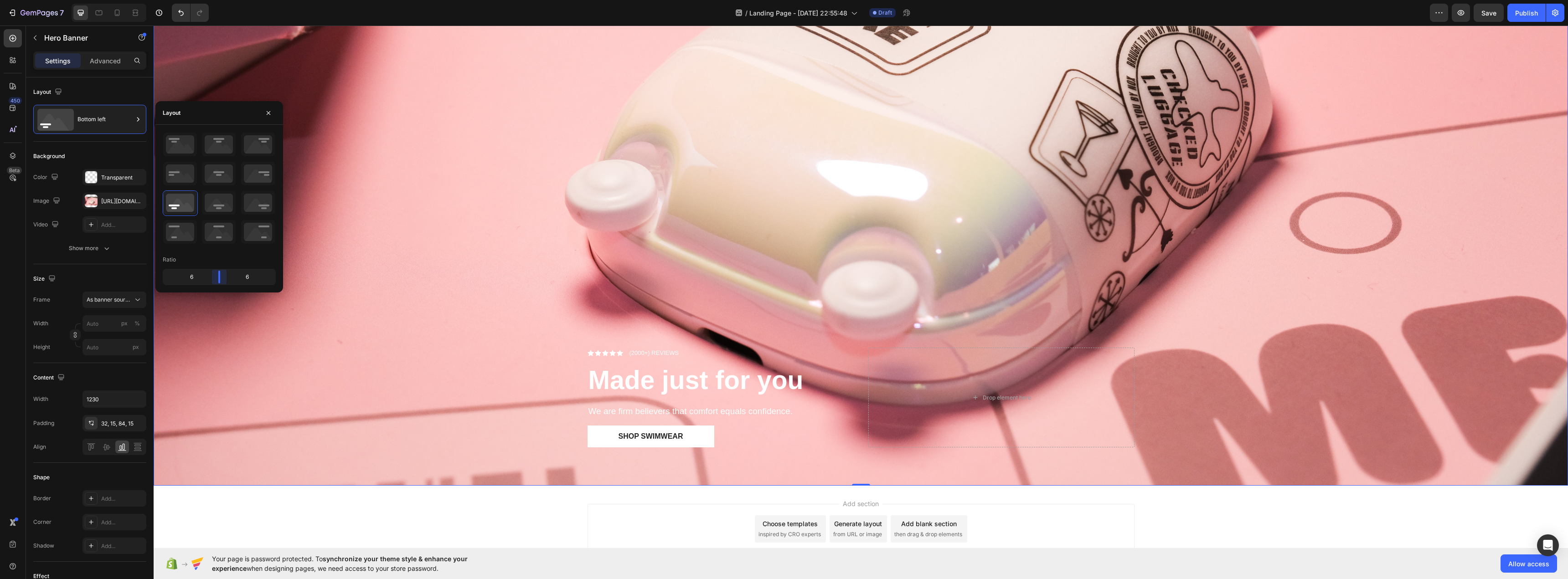
click at [221, 0] on body "7 / Landing Page - [DATE] 22:55:48 Draft Preview Save Publish 450 Beta Sections…" at bounding box center [784, 0] width 1568 height 0
click at [102, 69] on div "Settings Advanced" at bounding box center [90, 61] width 113 height 18
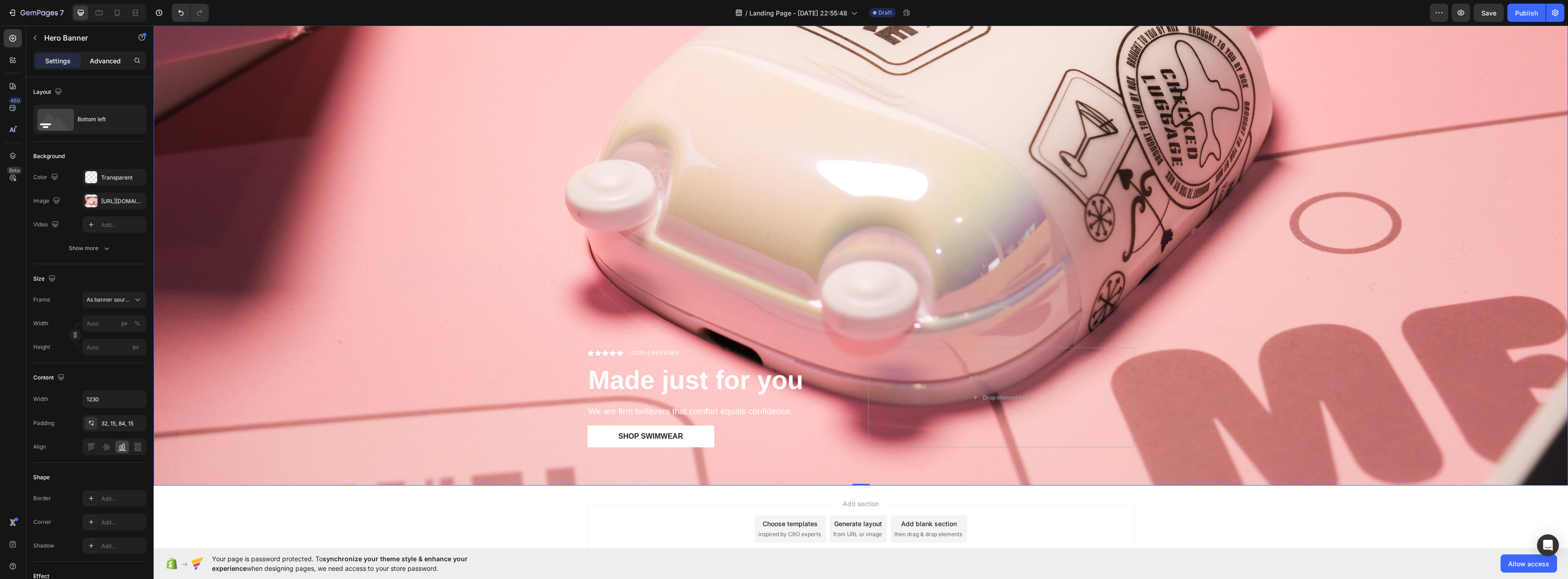
click at [102, 58] on p "Advanced" at bounding box center [105, 61] width 31 height 10
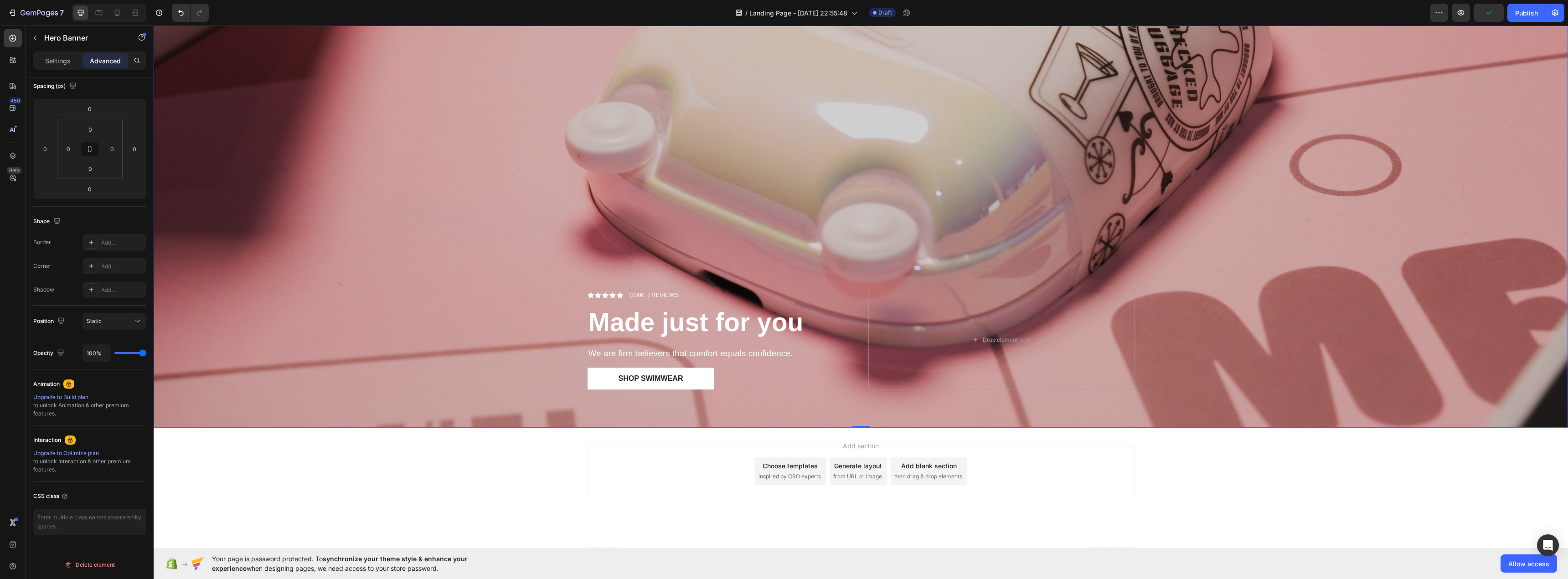
scroll to position [565, 0]
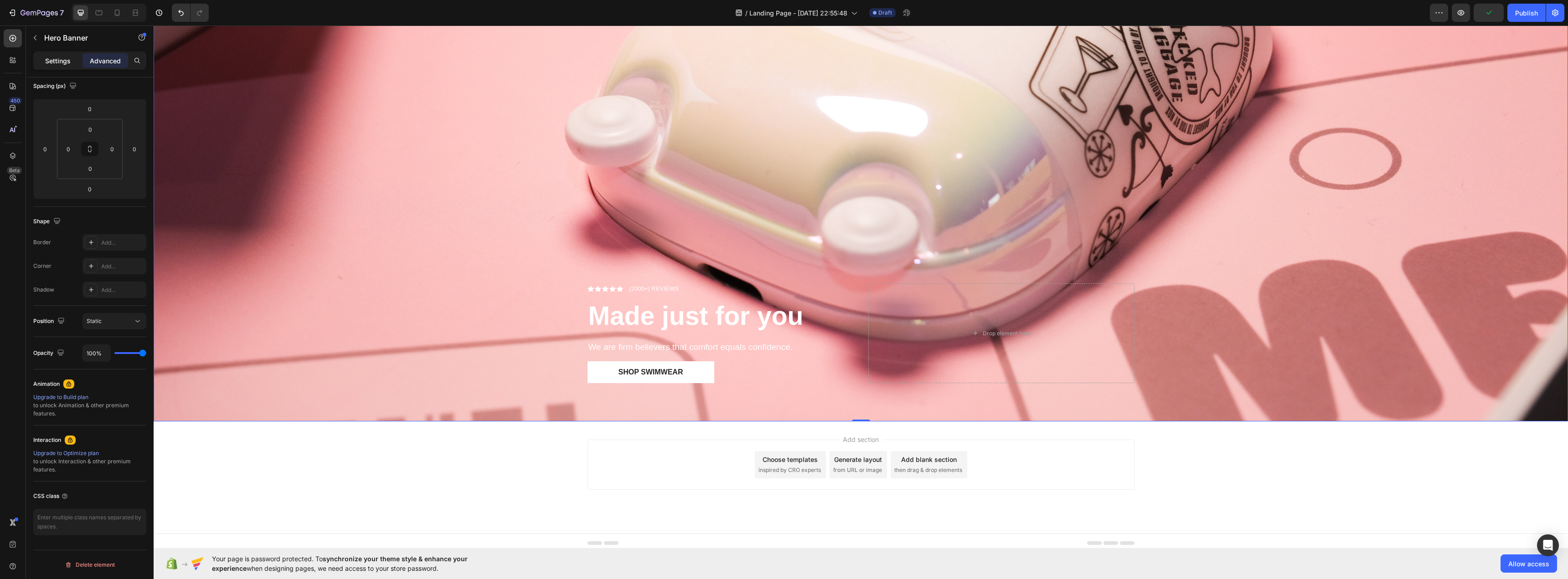
click at [52, 65] on div "Settings" at bounding box center [58, 61] width 46 height 15
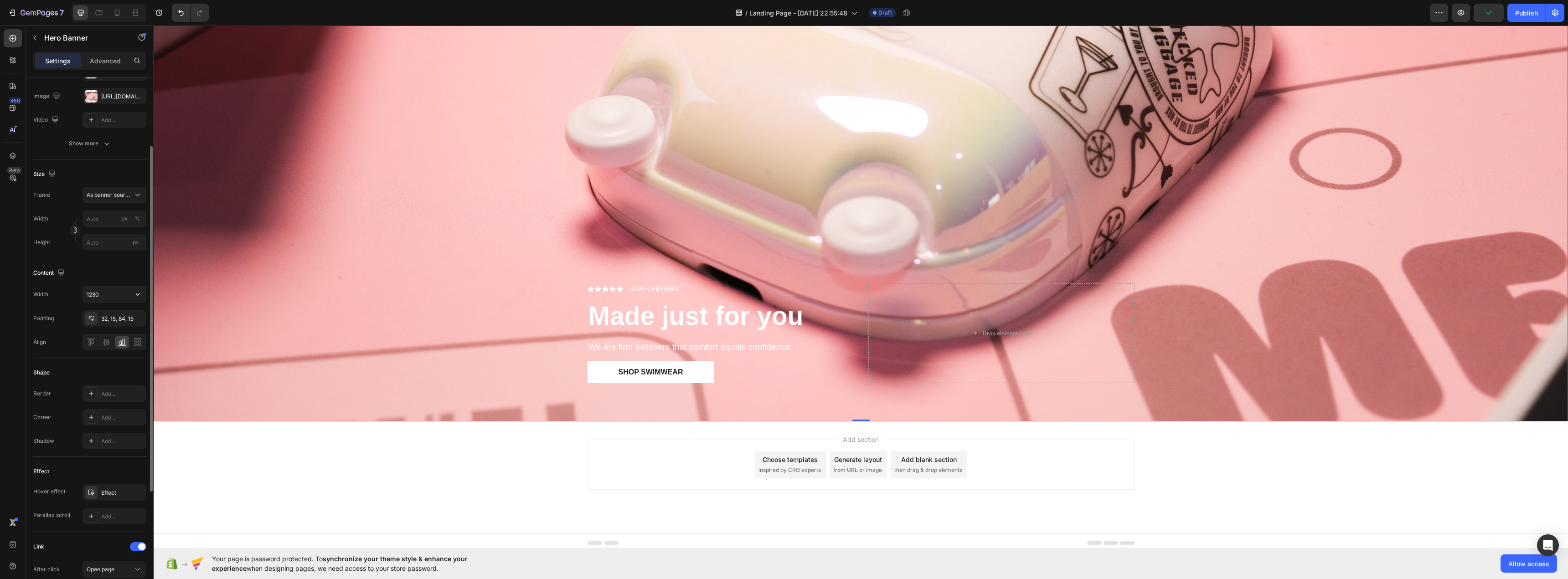
scroll to position [277, 0]
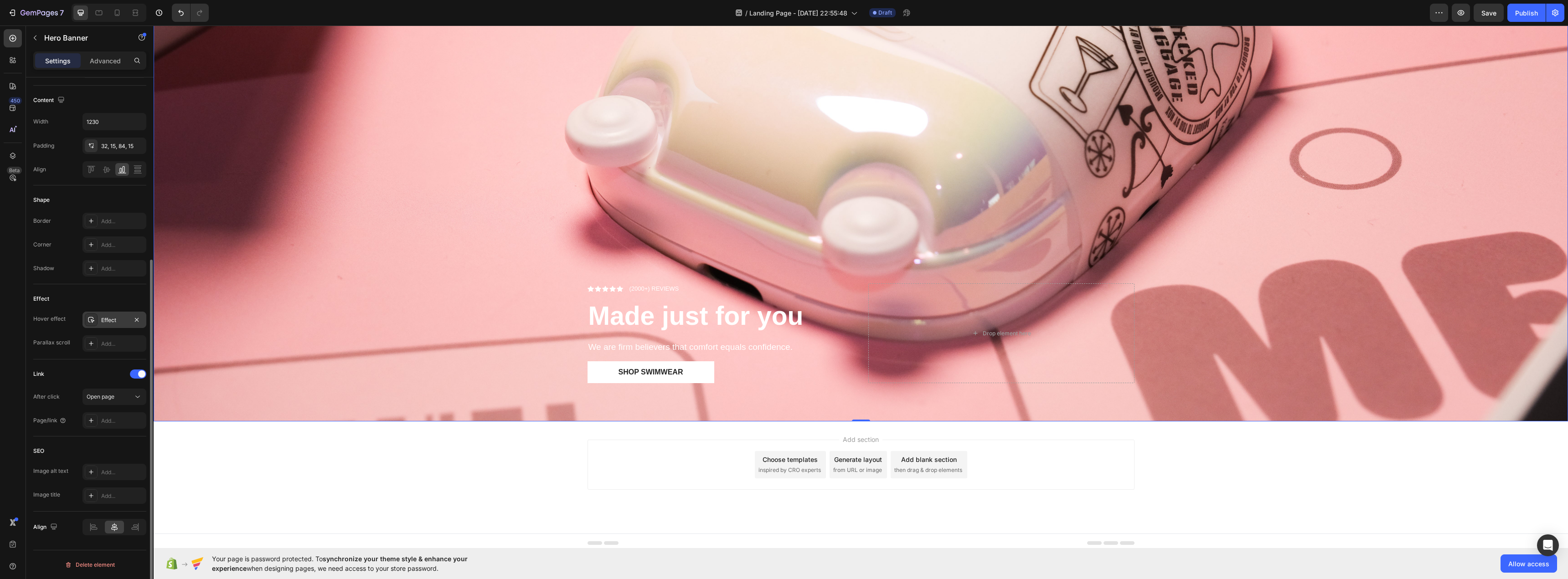
click at [117, 320] on div "Effect" at bounding box center [114, 320] width 26 height 8
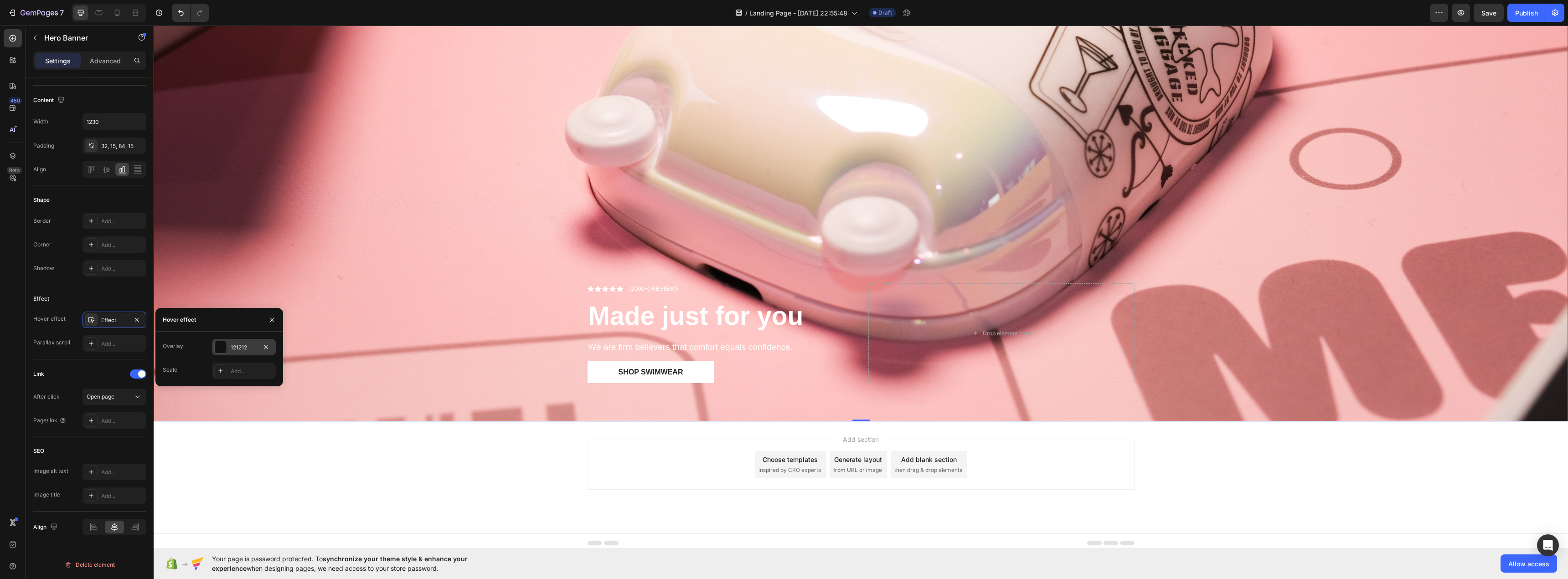
click at [244, 352] on div "121212" at bounding box center [243, 347] width 64 height 16
type input "24%"
type input "24"
type input "26%"
type input "26"
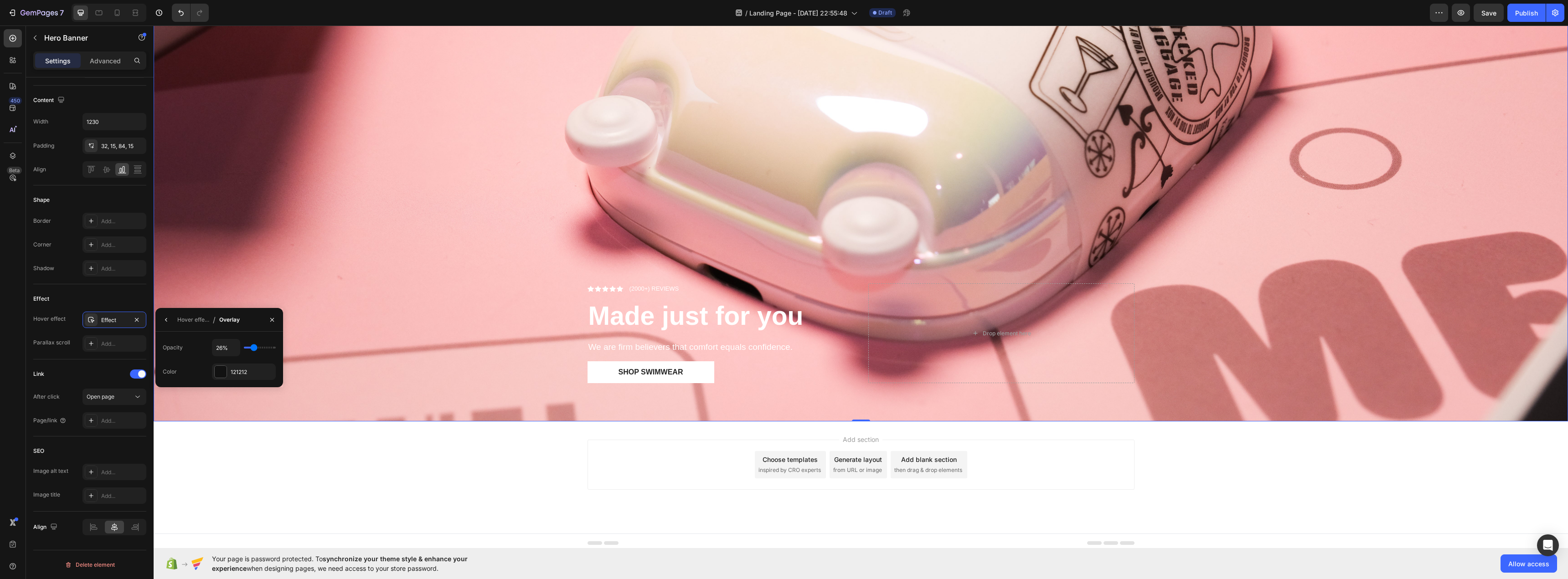
type input "28%"
type input "28"
type input "30%"
type input "30"
type input "31%"
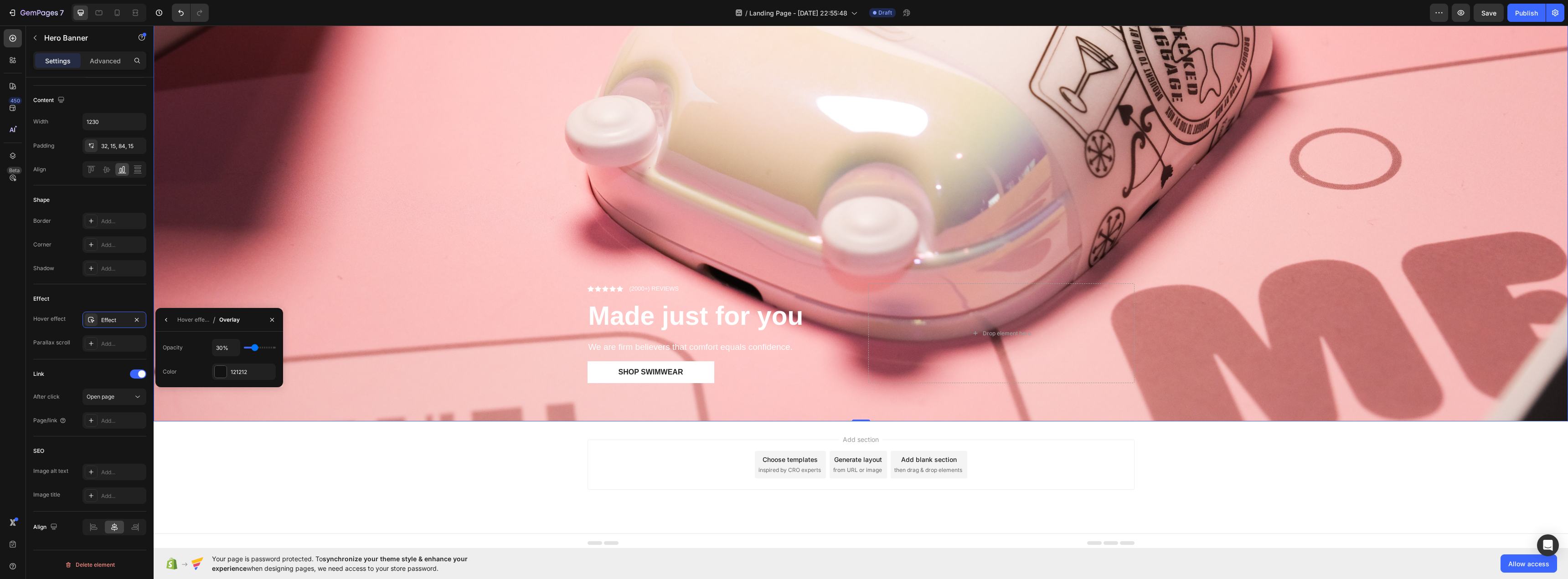
type input "31"
type input "33%"
type input "33"
type input "35%"
type input "35"
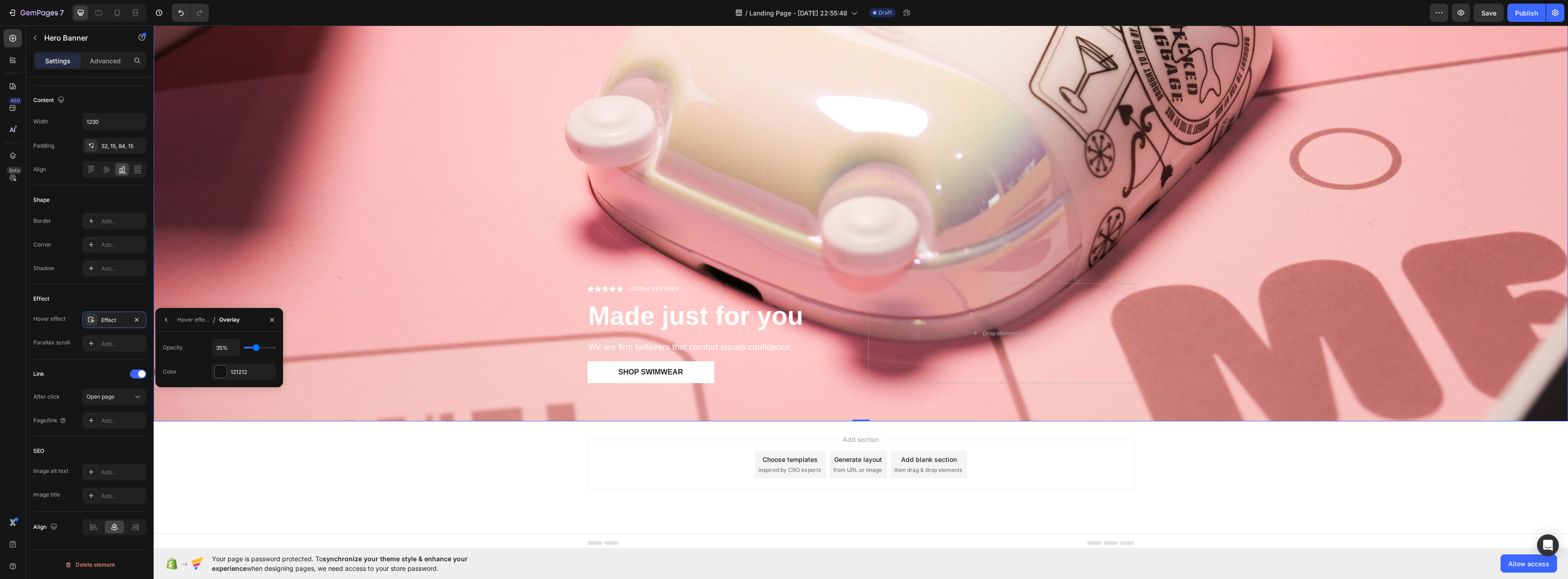
type input "41%"
type input "41"
type input "44%"
type input "44"
type input "48%"
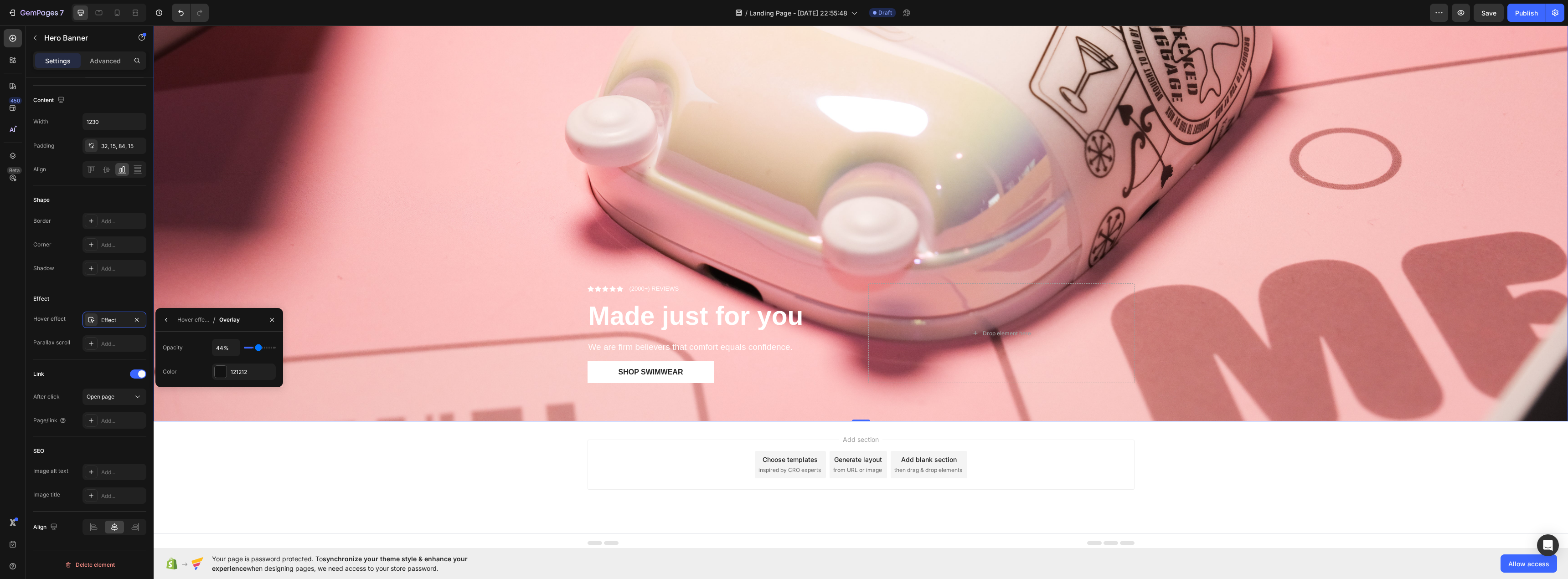
type input "48"
type input "50%"
type input "50"
type input "54%"
type input "54"
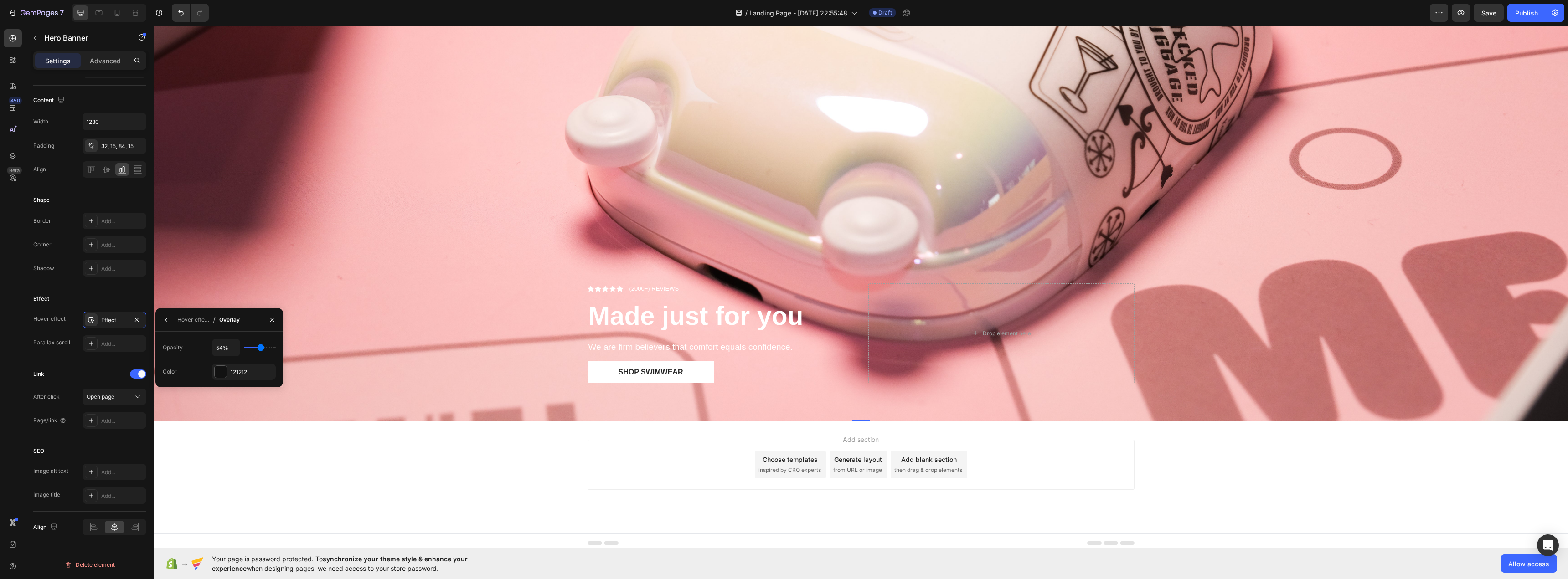
type input "56%"
type input "56"
type input "57%"
type input "57"
type input "59%"
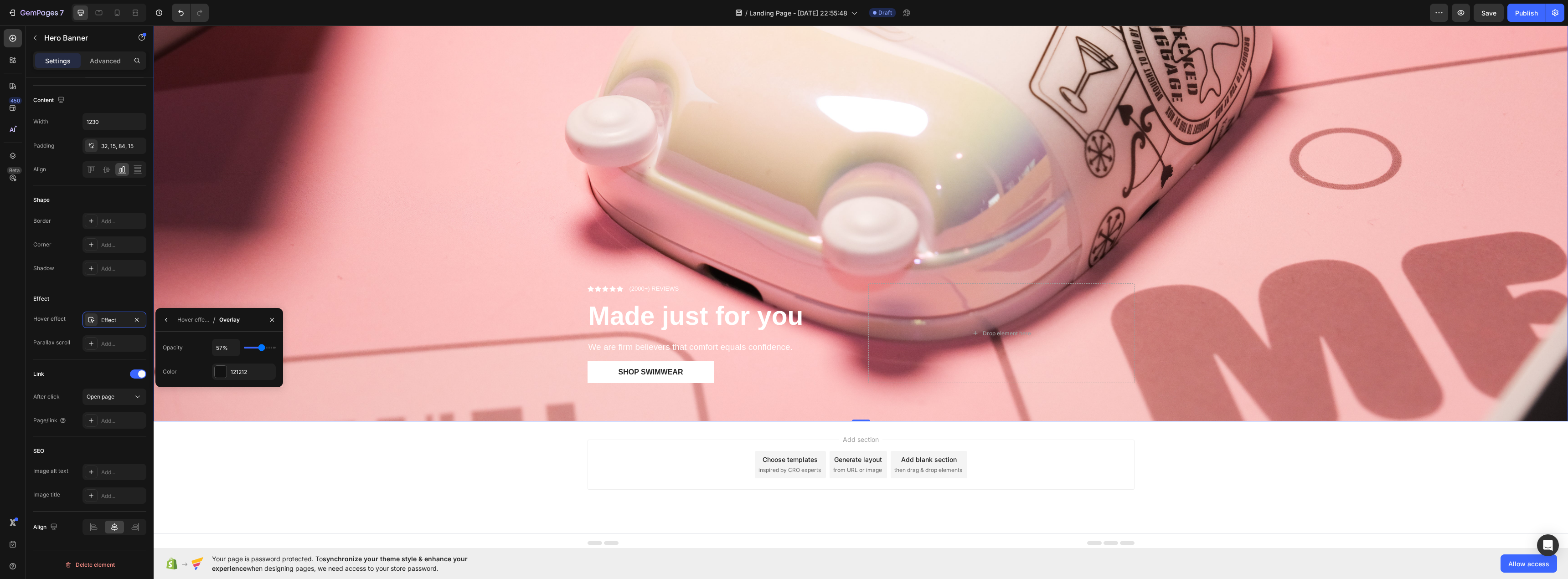
type input "59"
type input "63%"
type input "63"
type input "67%"
drag, startPoint x: 253, startPoint y: 347, endPoint x: 264, endPoint y: 347, distance: 11.0
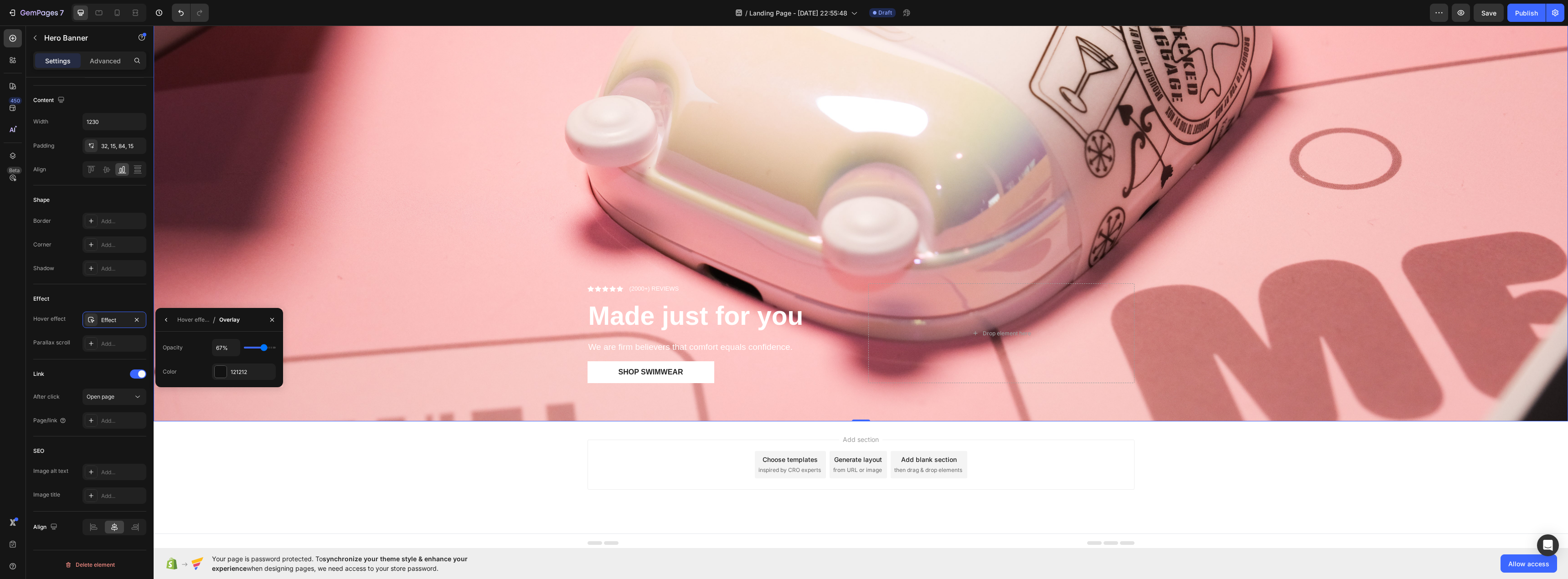
type input "67"
click at [264, 347] on input "range" at bounding box center [260, 347] width 32 height 2
type input "50%"
type input "50"
type input "48%"
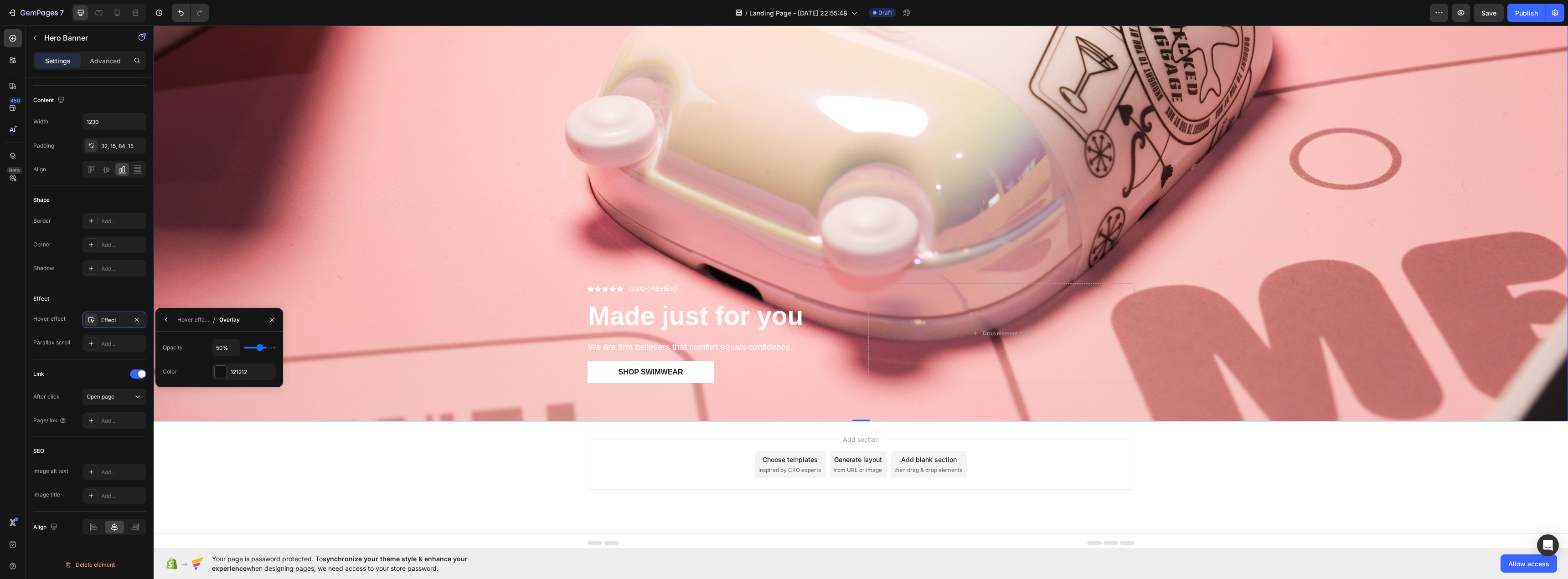
type input "48"
type input "44%"
type input "44"
type input "43%"
type input "43"
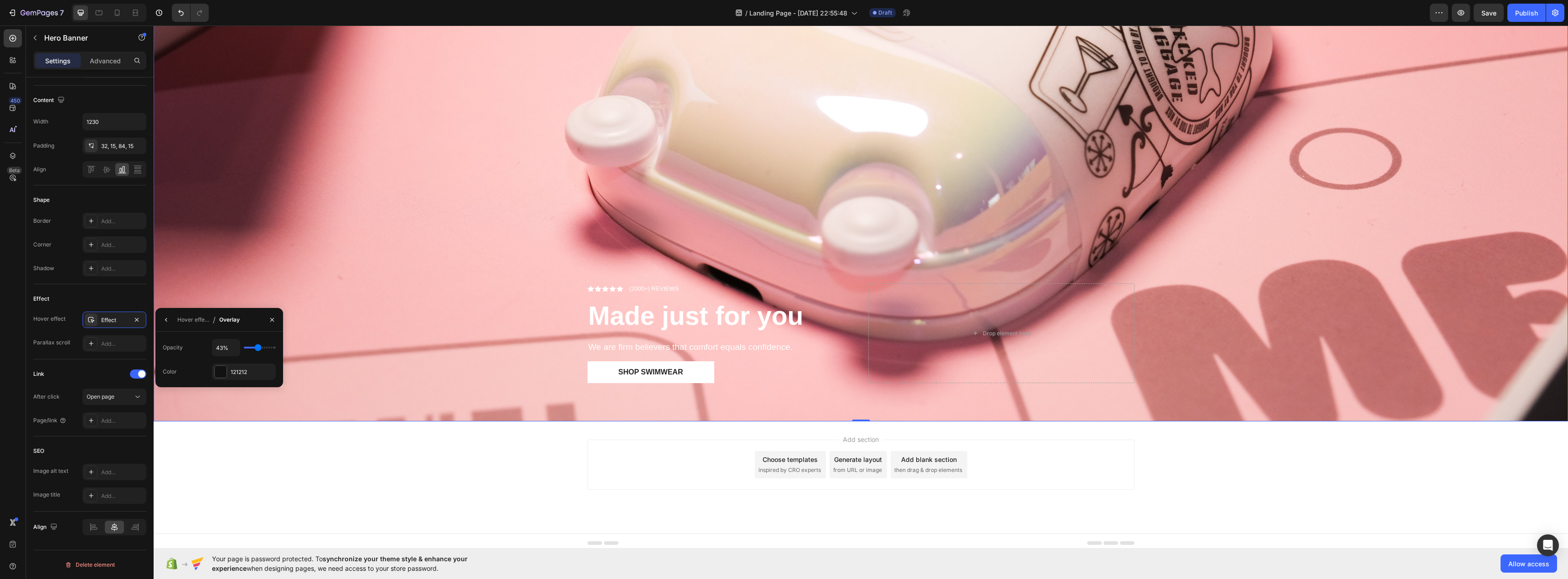
type input "39%"
type input "39"
type input "35%"
type input "35"
type input "33%"
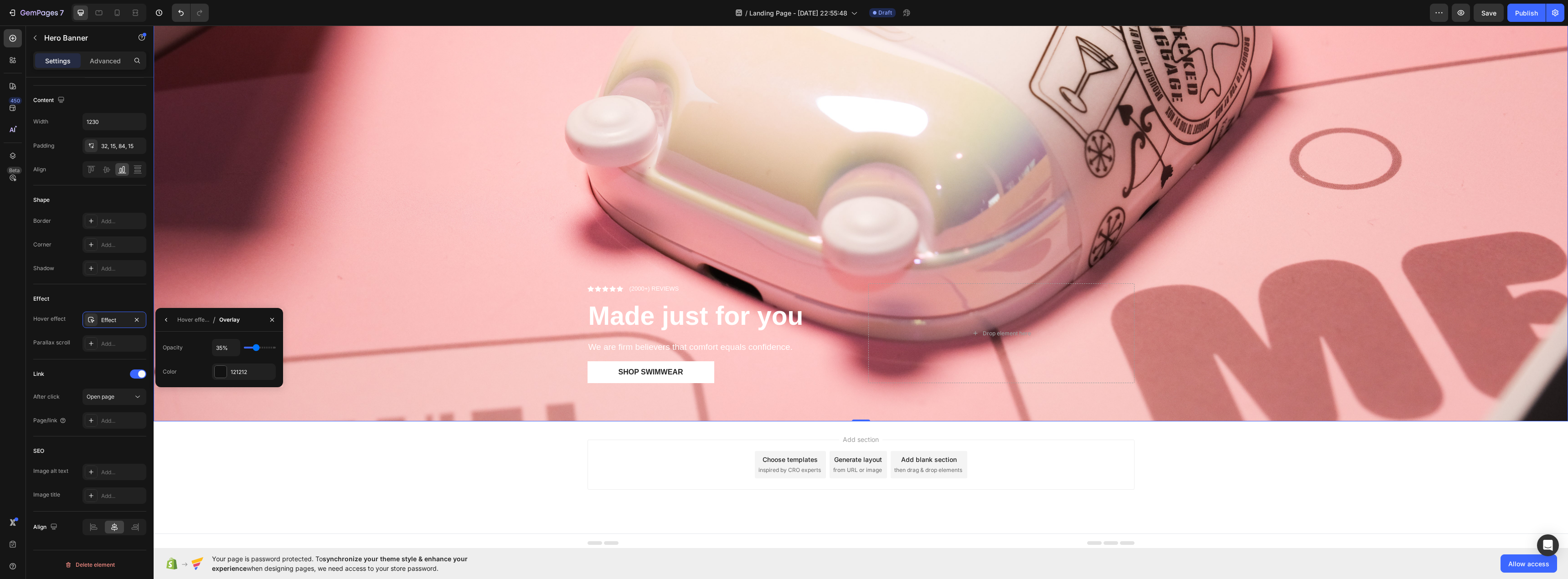
type input "33"
type input "31%"
type input "31"
type input "26%"
type input "26"
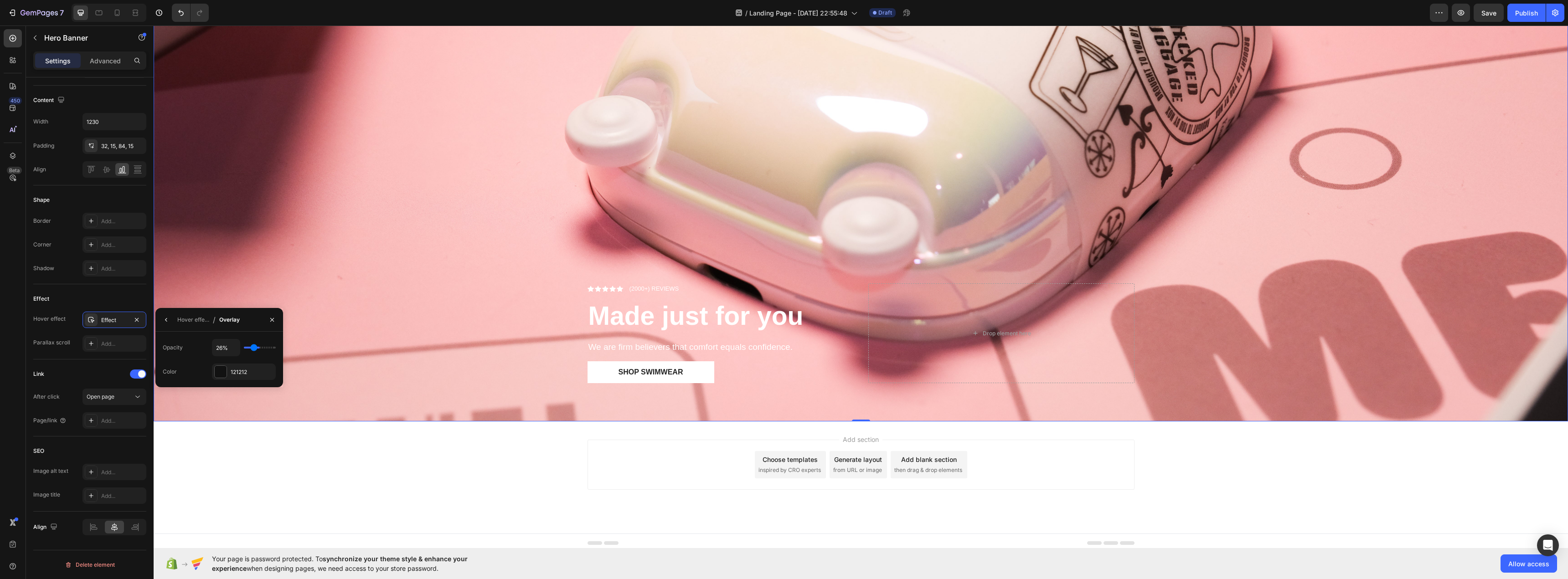
type input "24%"
type input "24"
type input "20%"
type input "20"
type input "19%"
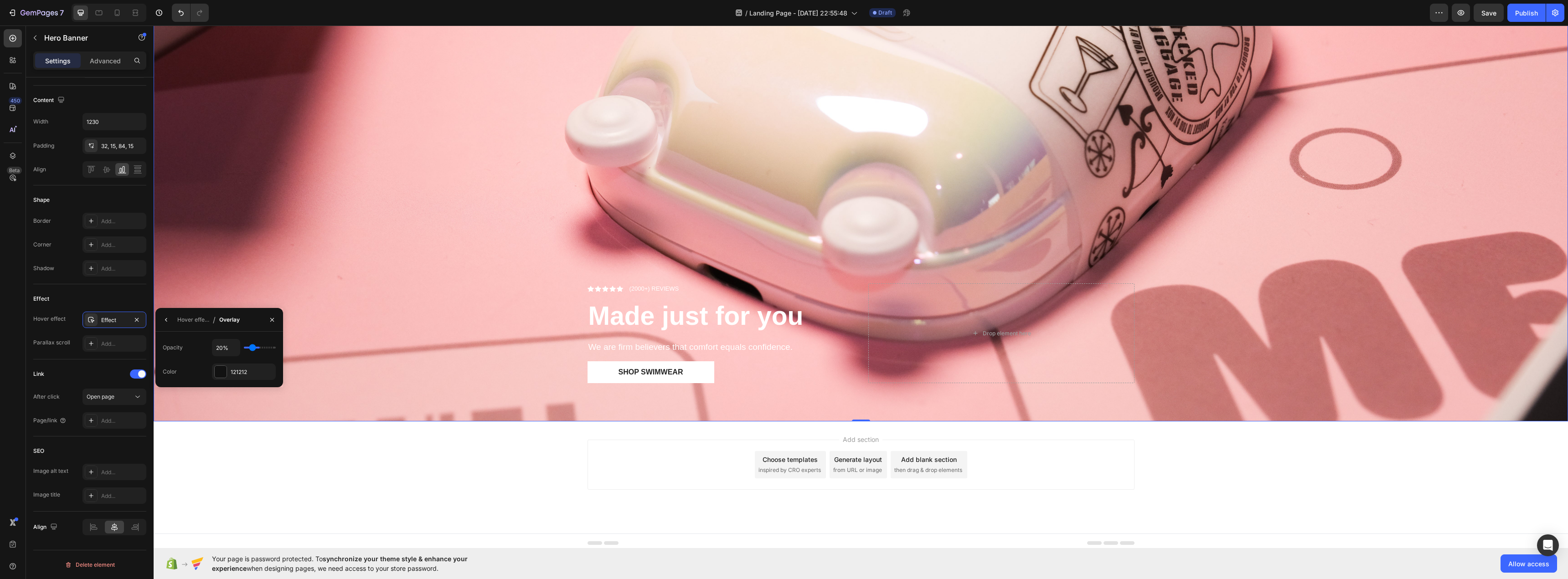
type input "19"
type input "17%"
type input "17"
type input "15%"
type input "15"
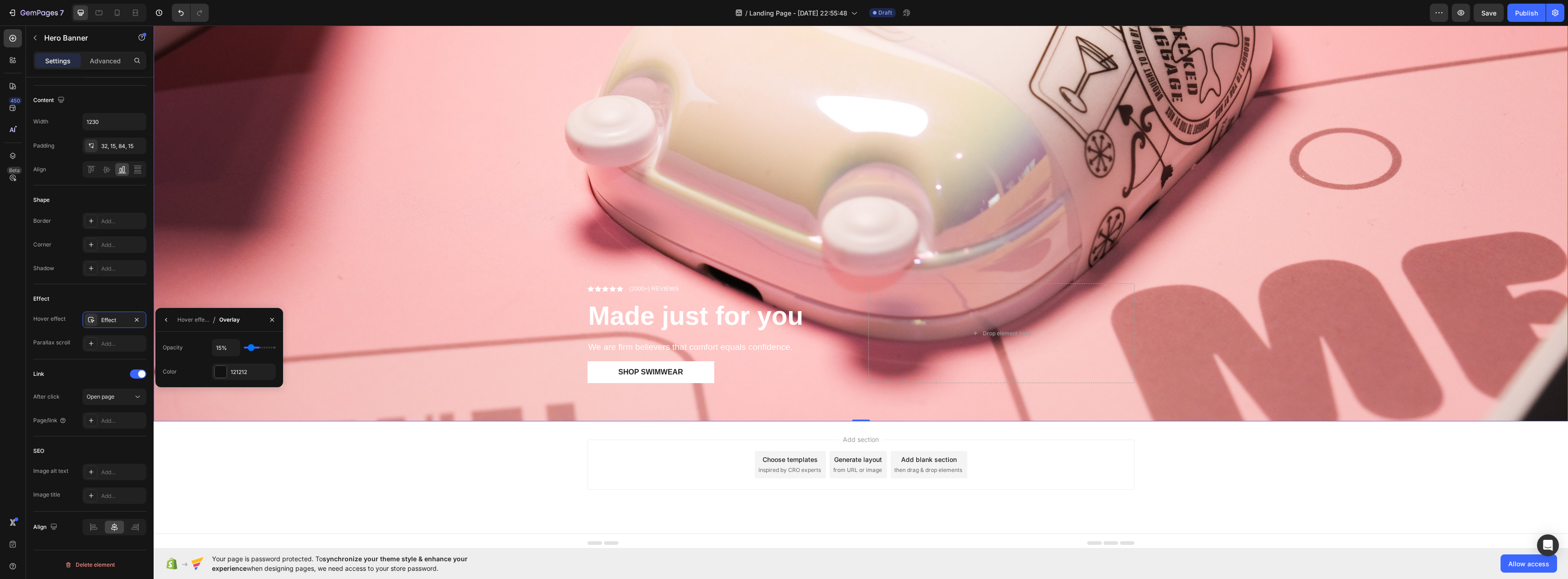
type input "13%"
type input "13"
type input "11%"
drag, startPoint x: 261, startPoint y: 347, endPoint x: 250, endPoint y: 347, distance: 11.0
type input "11"
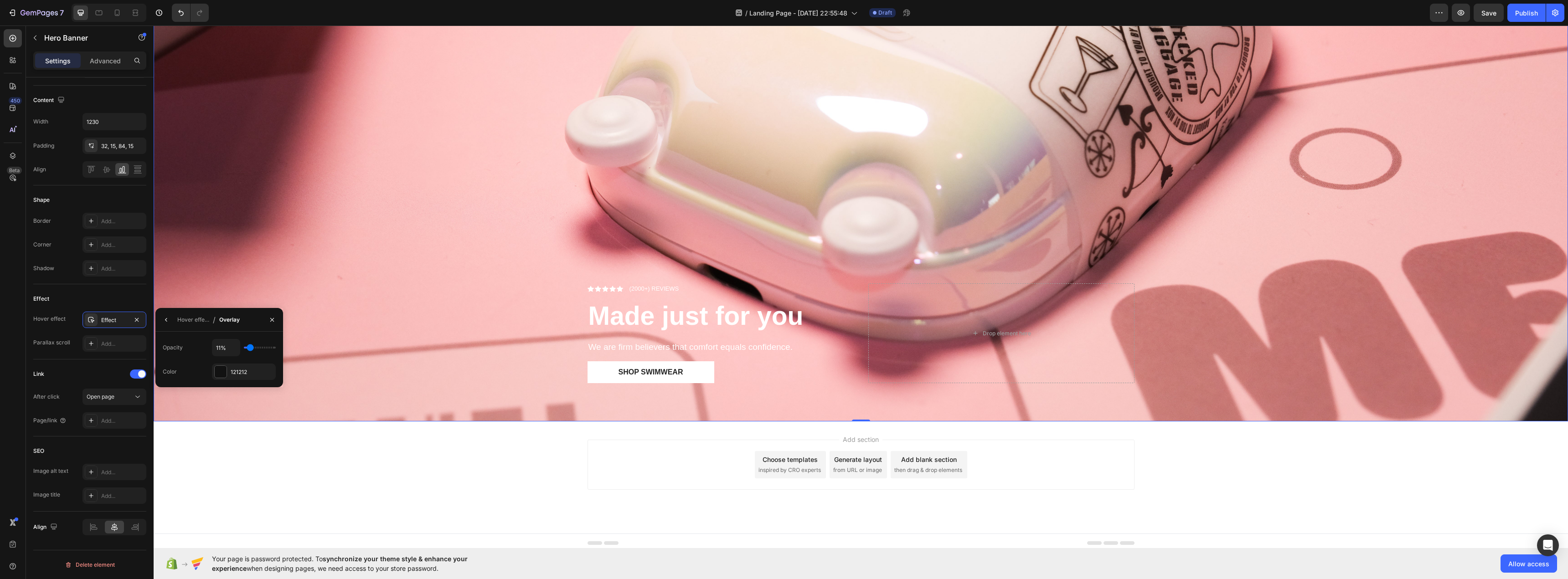
click at [250, 347] on input "range" at bounding box center [260, 347] width 32 height 2
type input "13%"
type input "13"
type input "15%"
type input "15"
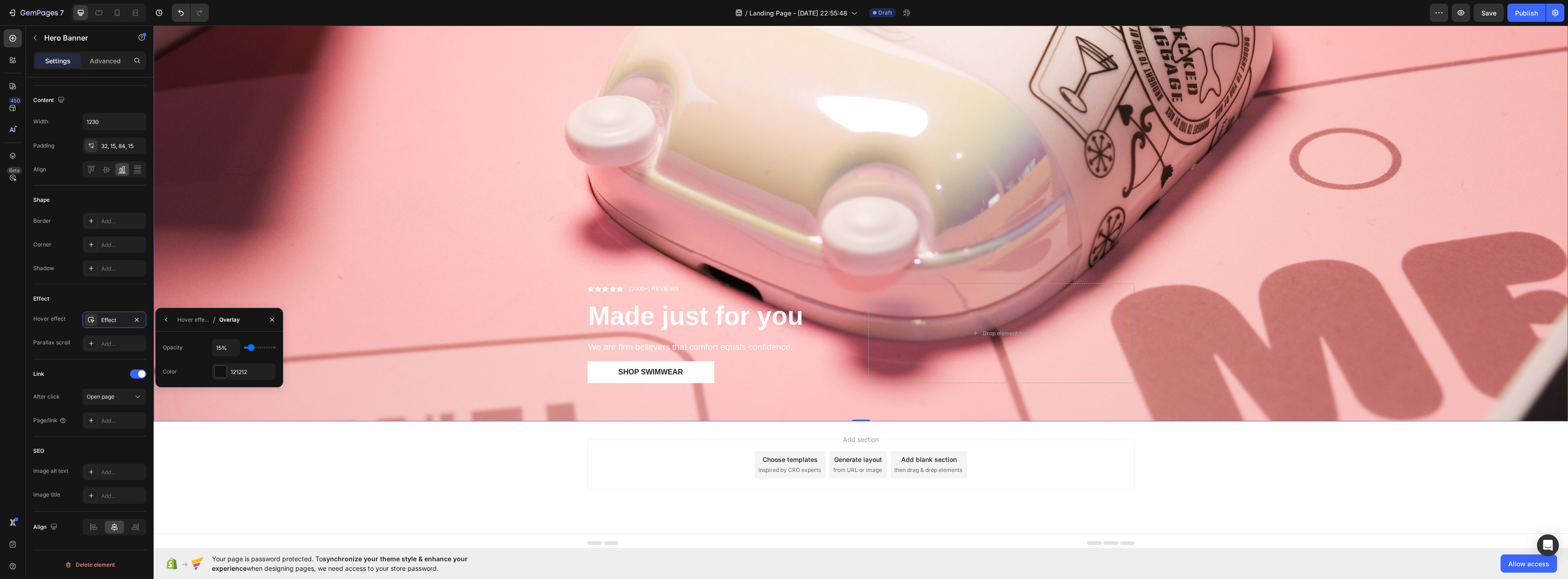
type input "17%"
type input "17"
type input "19%"
type input "19"
type input "20%"
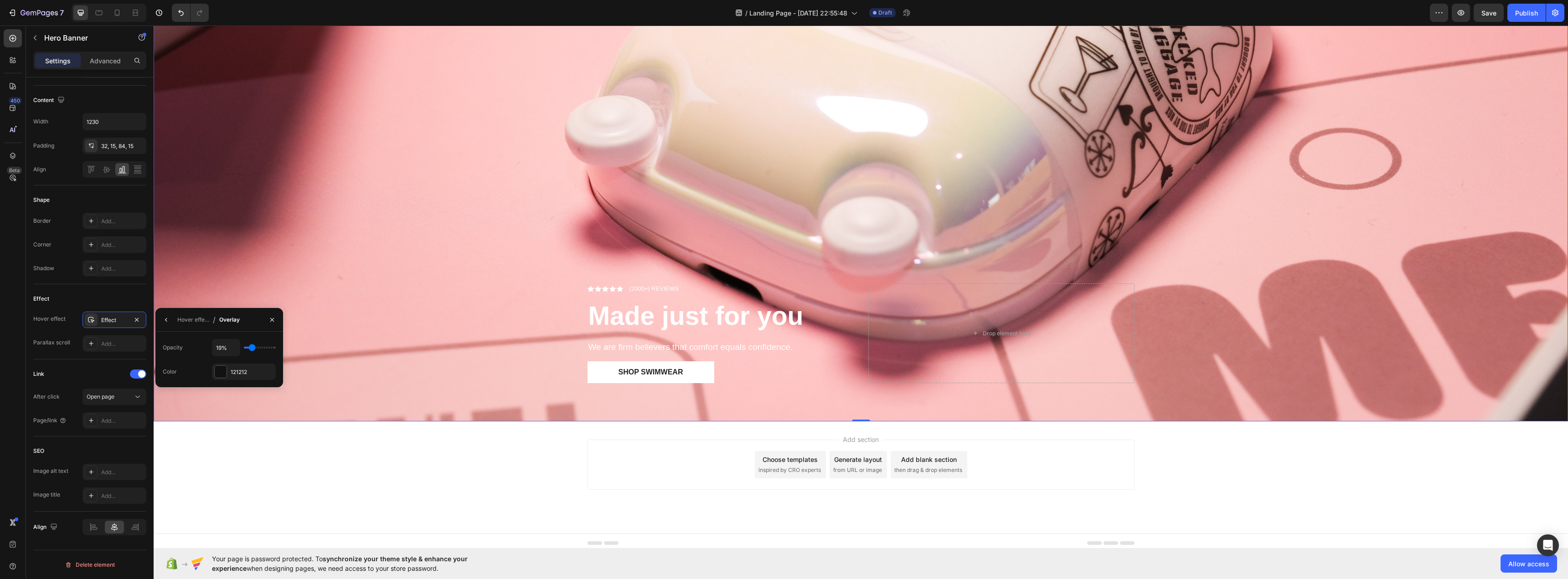
type input "20"
type input "22%"
type input "22"
type input "24%"
type input "24"
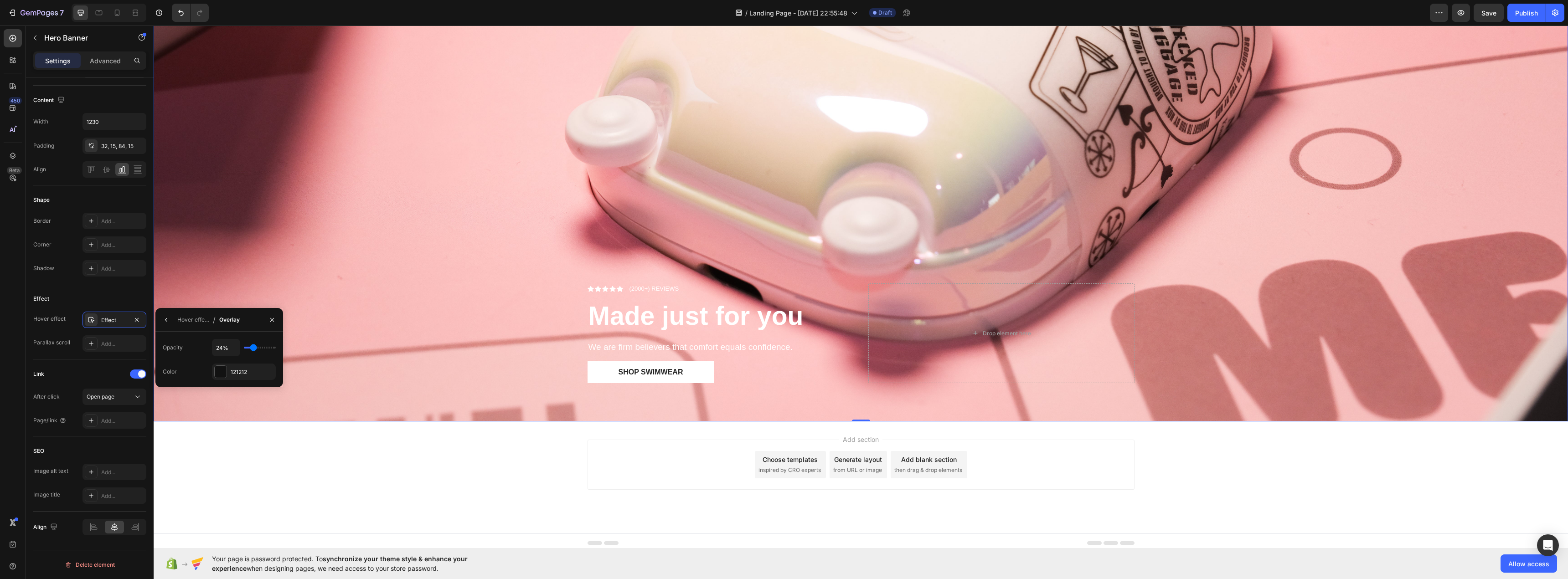
type input "26%"
type input "26"
click at [254, 348] on input "range" at bounding box center [260, 347] width 32 height 2
click at [99, 344] on div "Add..." at bounding box center [114, 343] width 64 height 16
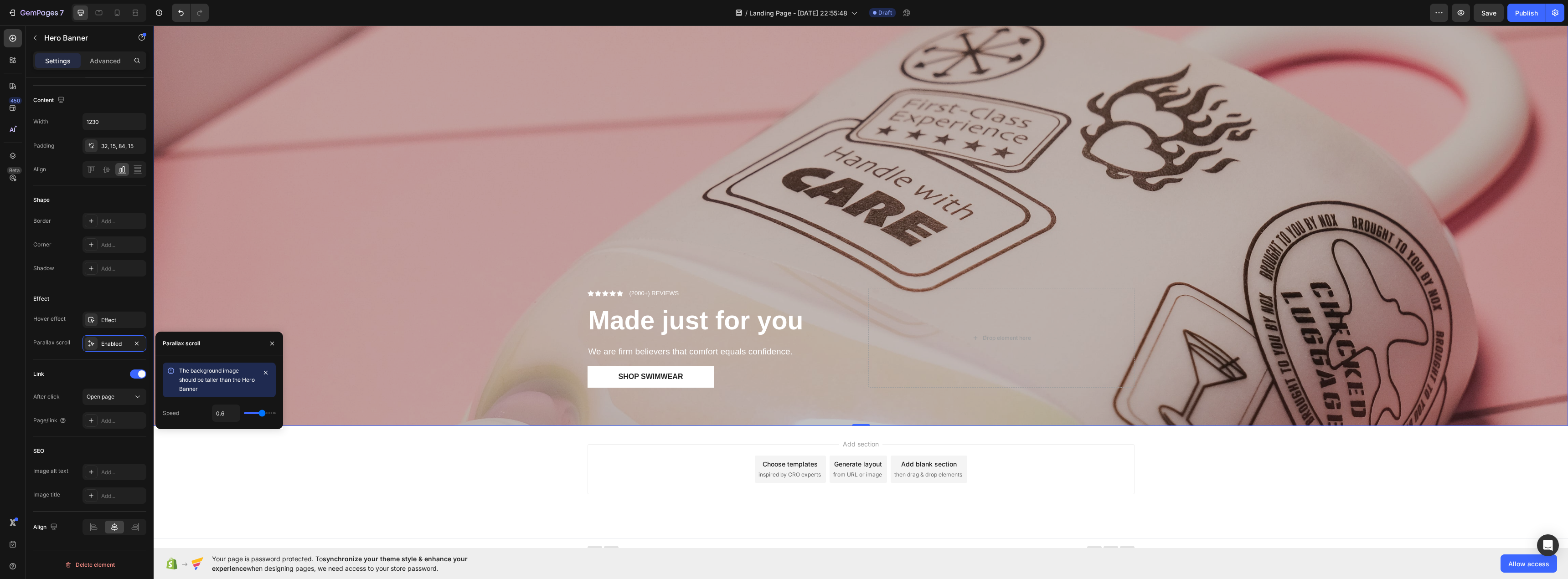
scroll to position [565, 0]
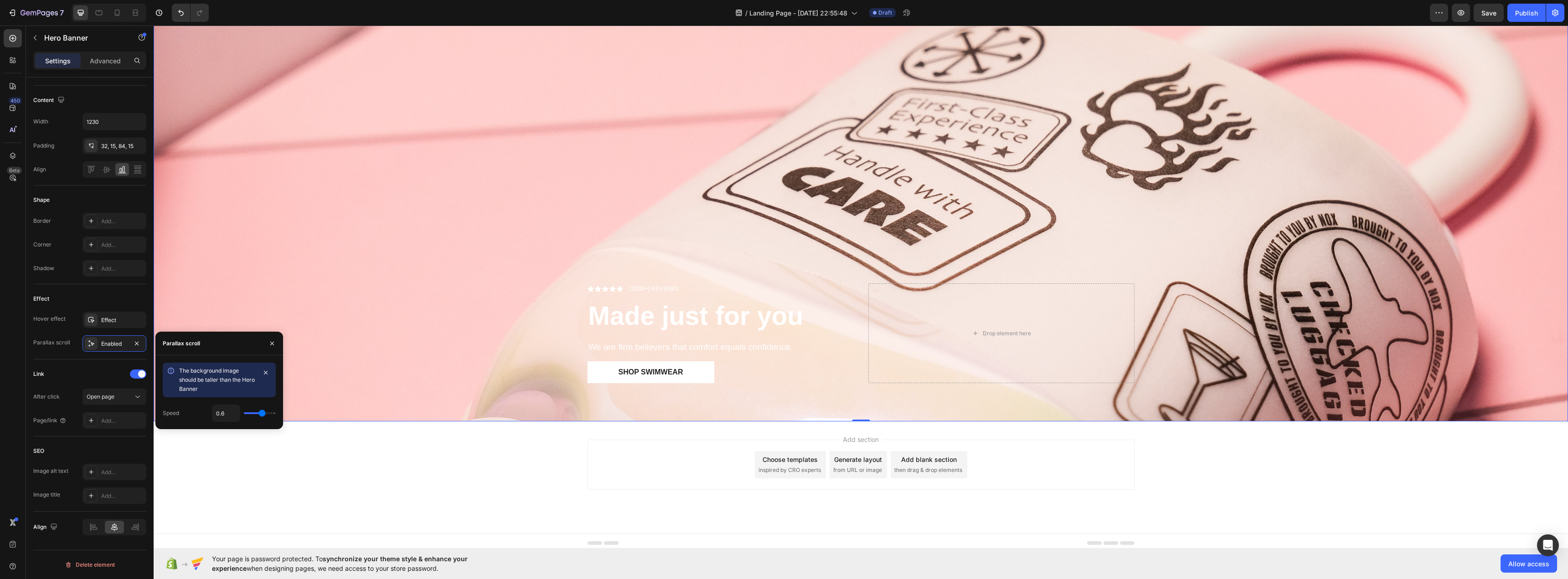
type input "0.4"
type input "0.3"
type input "0.2"
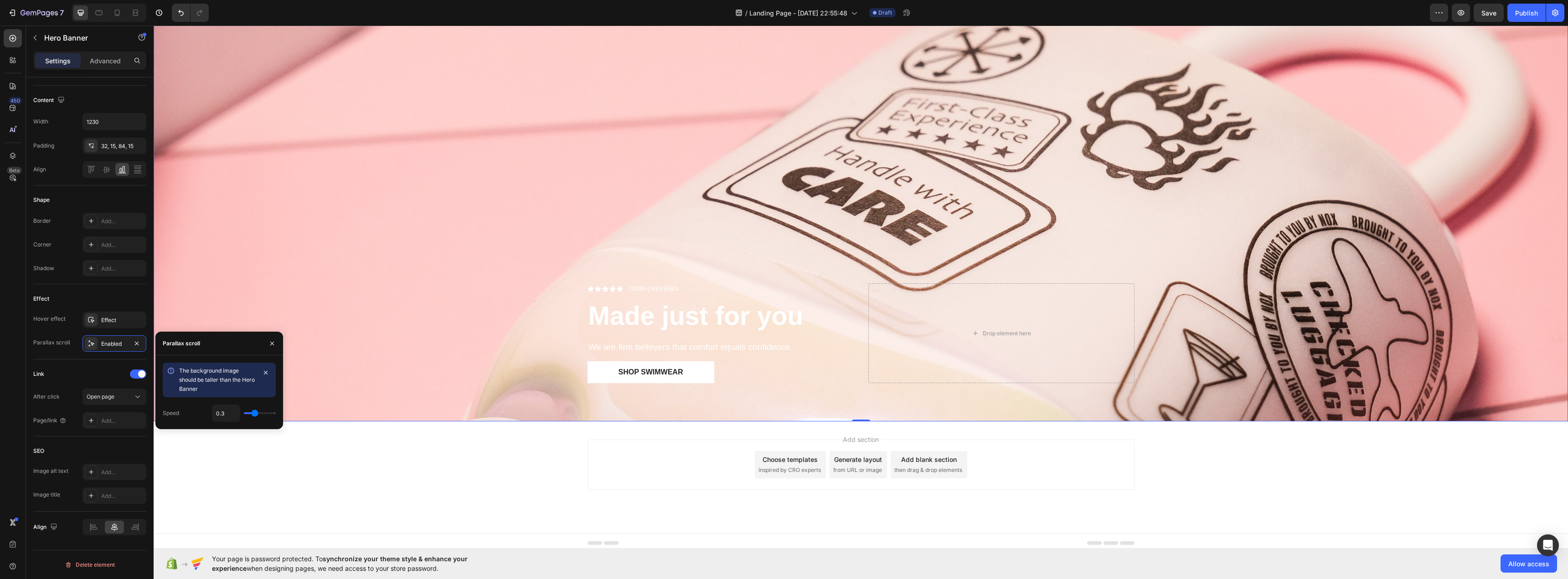
type input "0.2"
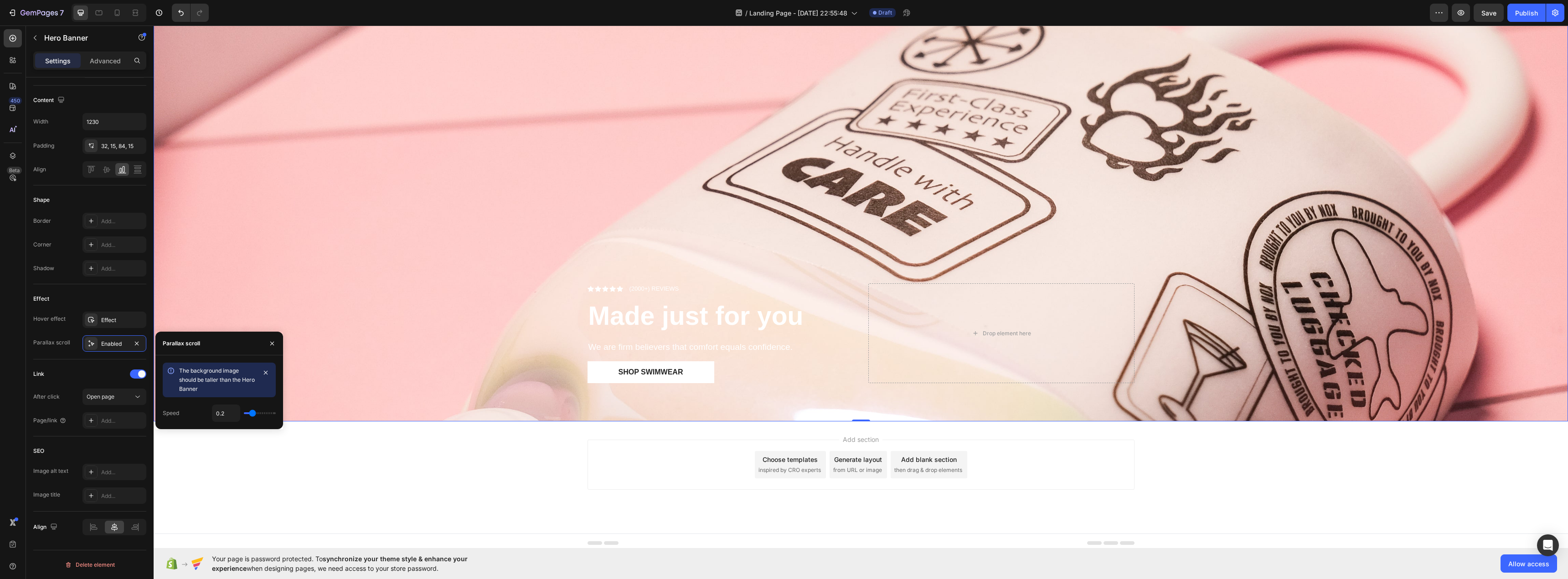
type input "0.1"
type input "0"
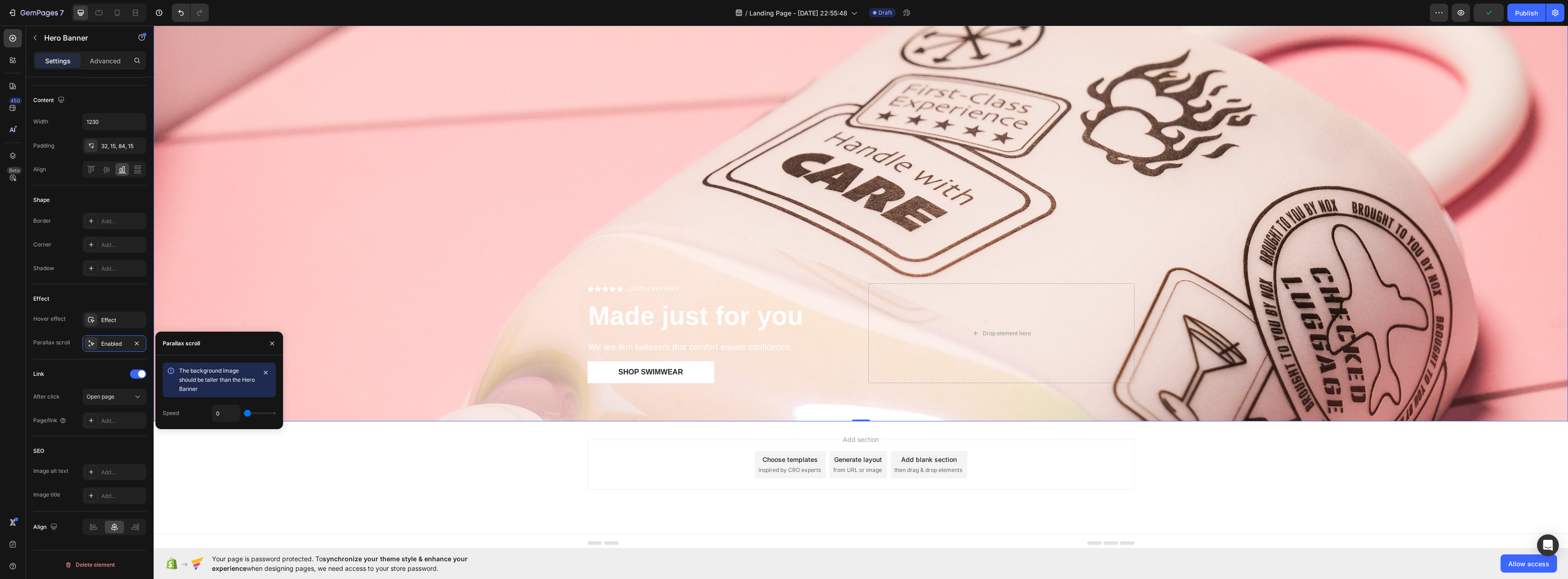
type input "0.1"
type input "0.2"
type input "0.3"
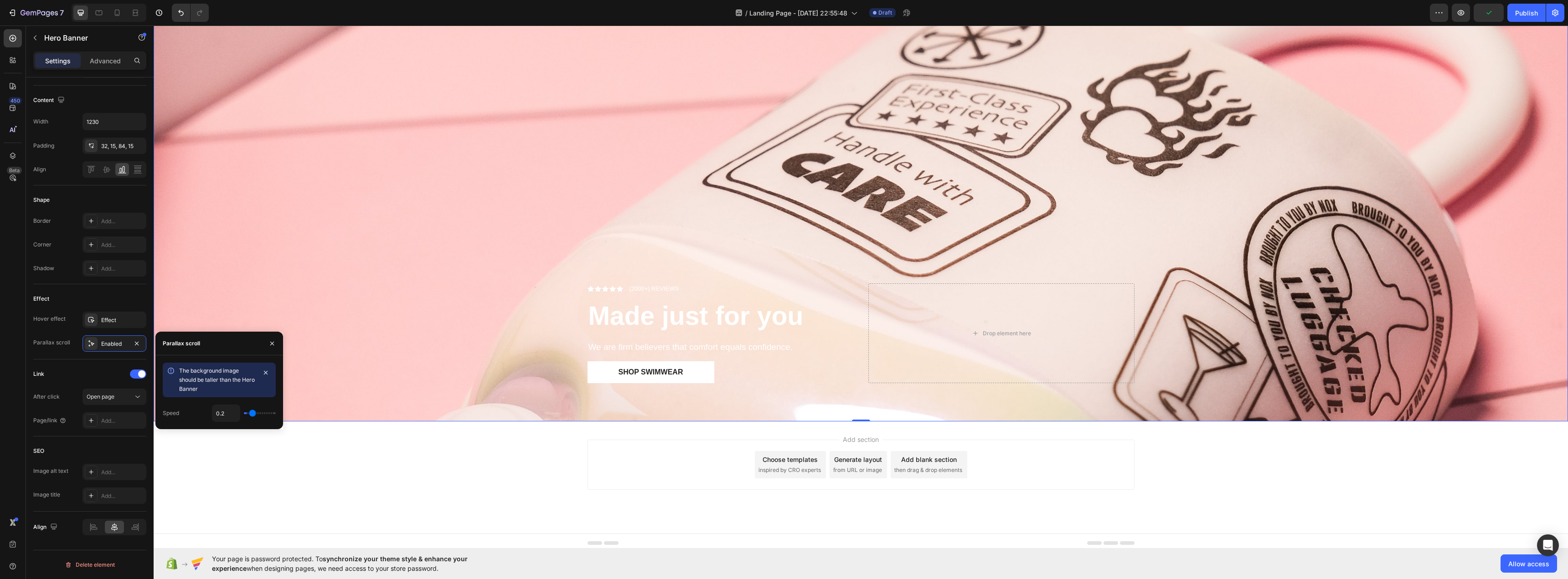
type input "0.3"
type input "0.4"
type input "0.5"
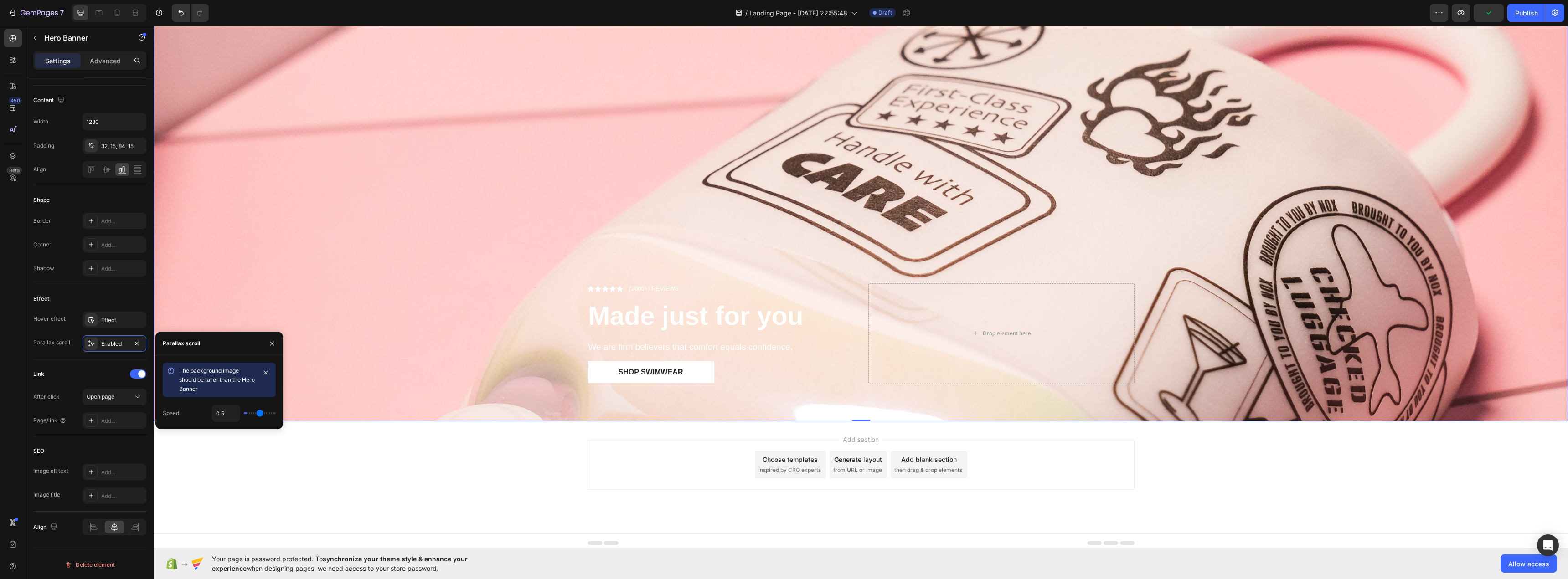
type input "0.6"
type input "0.7"
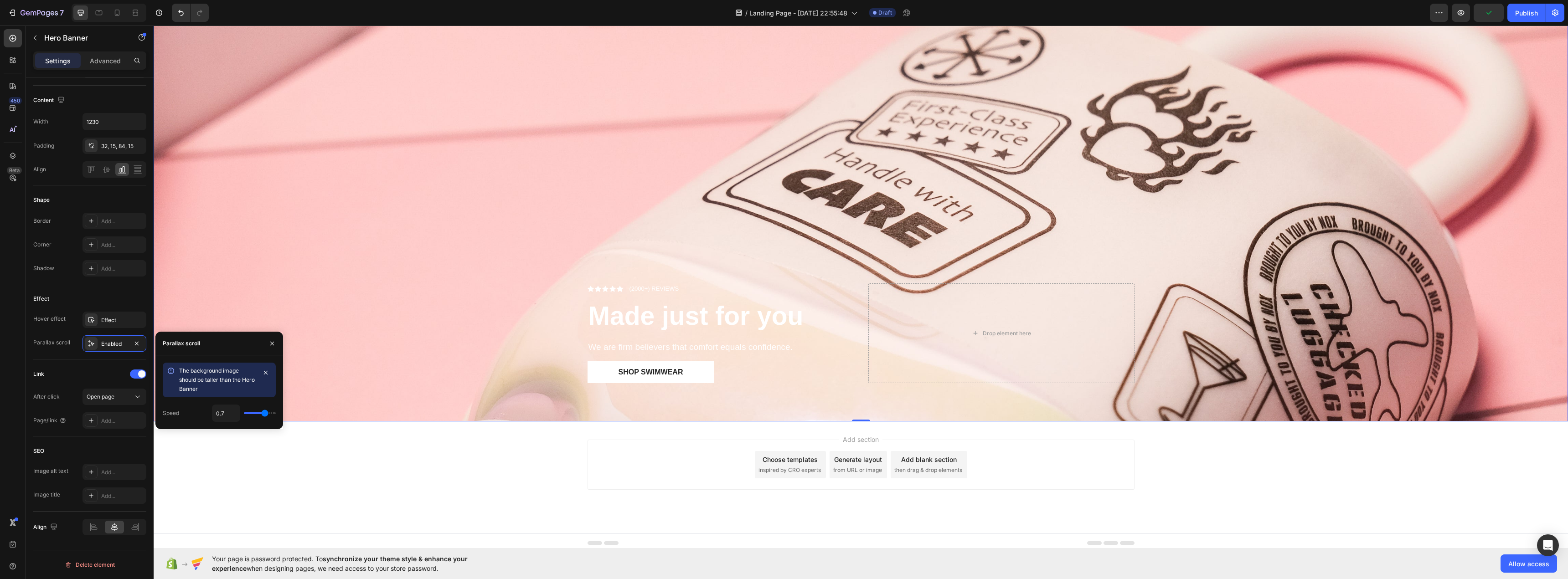
type input "0.8"
type input "0.9"
type input "1"
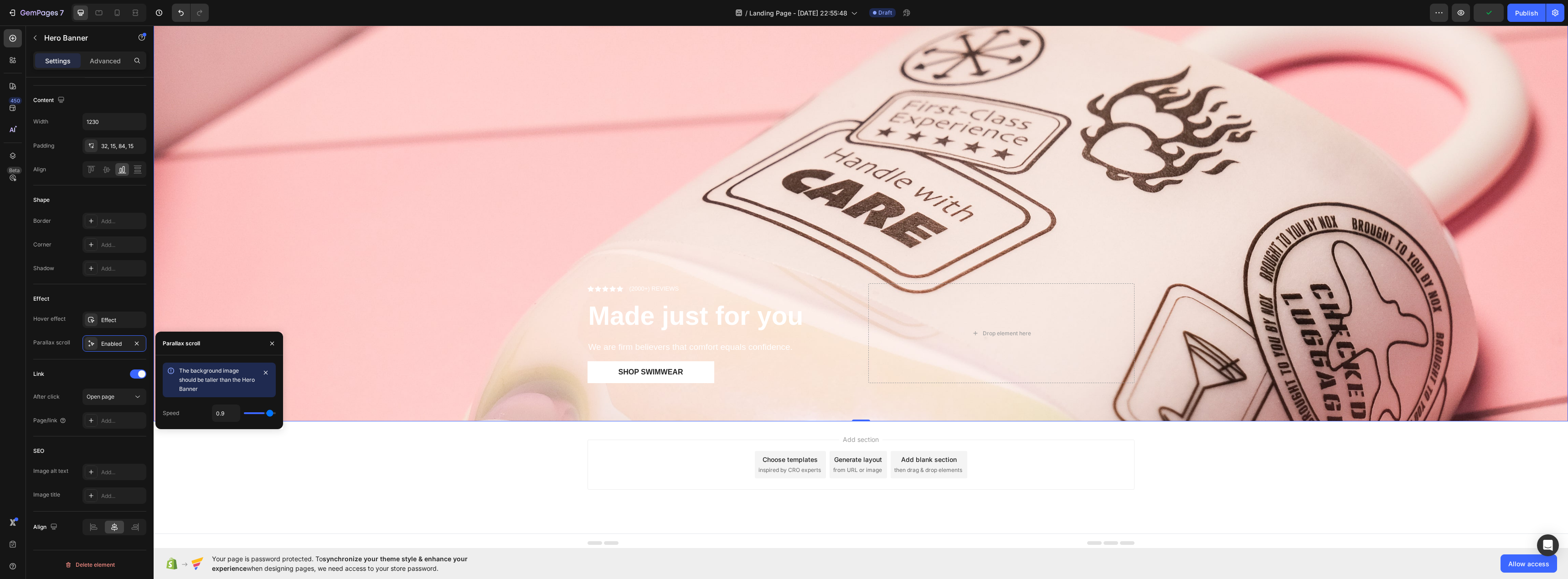
type input "1"
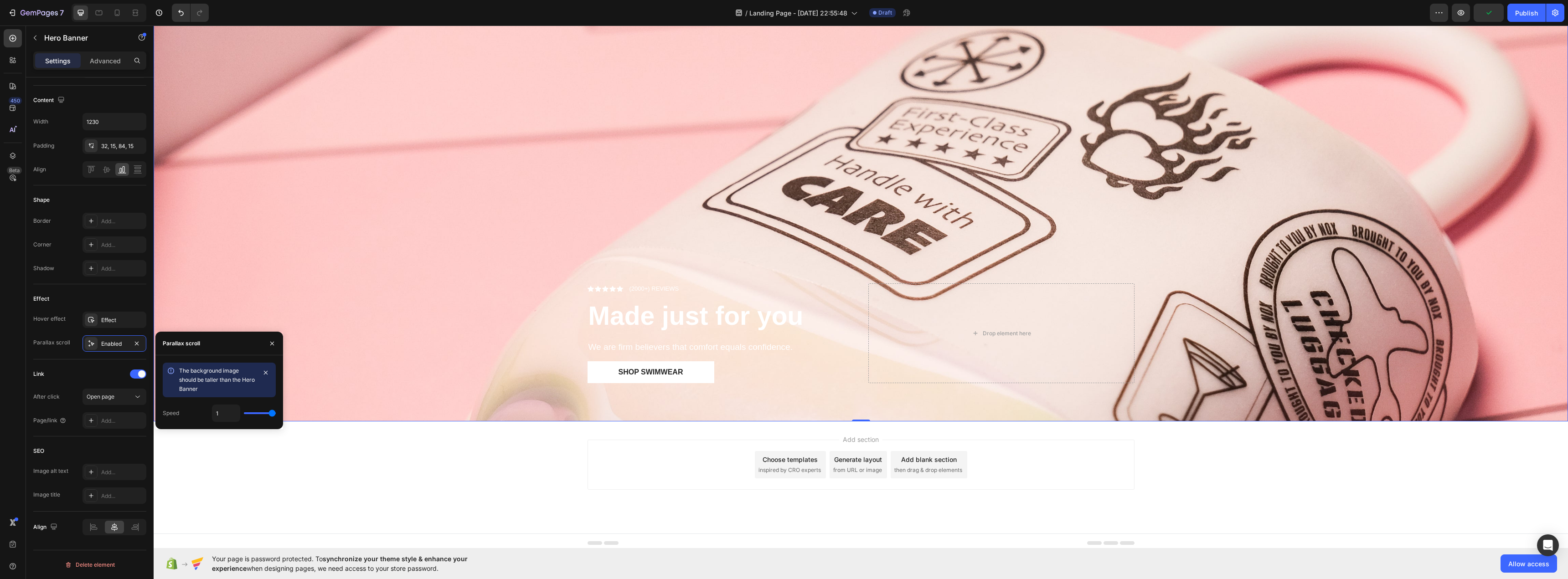
type input "0.5"
type input "0"
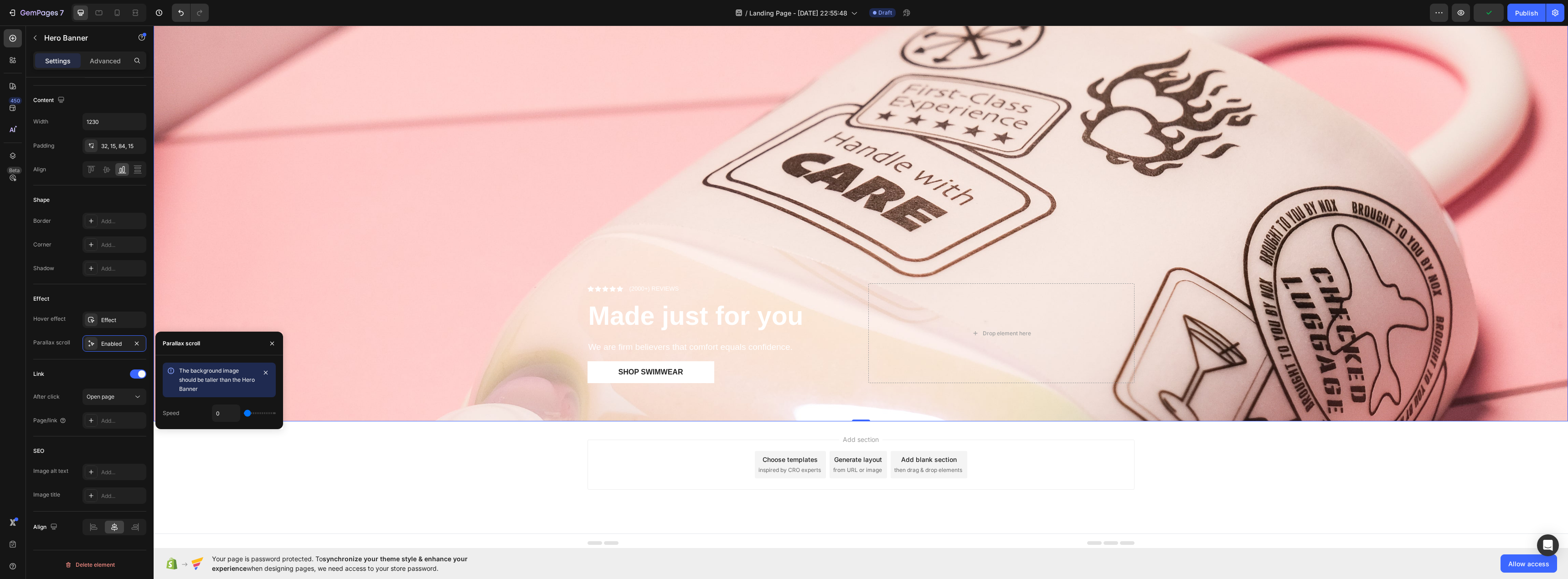
type input "1"
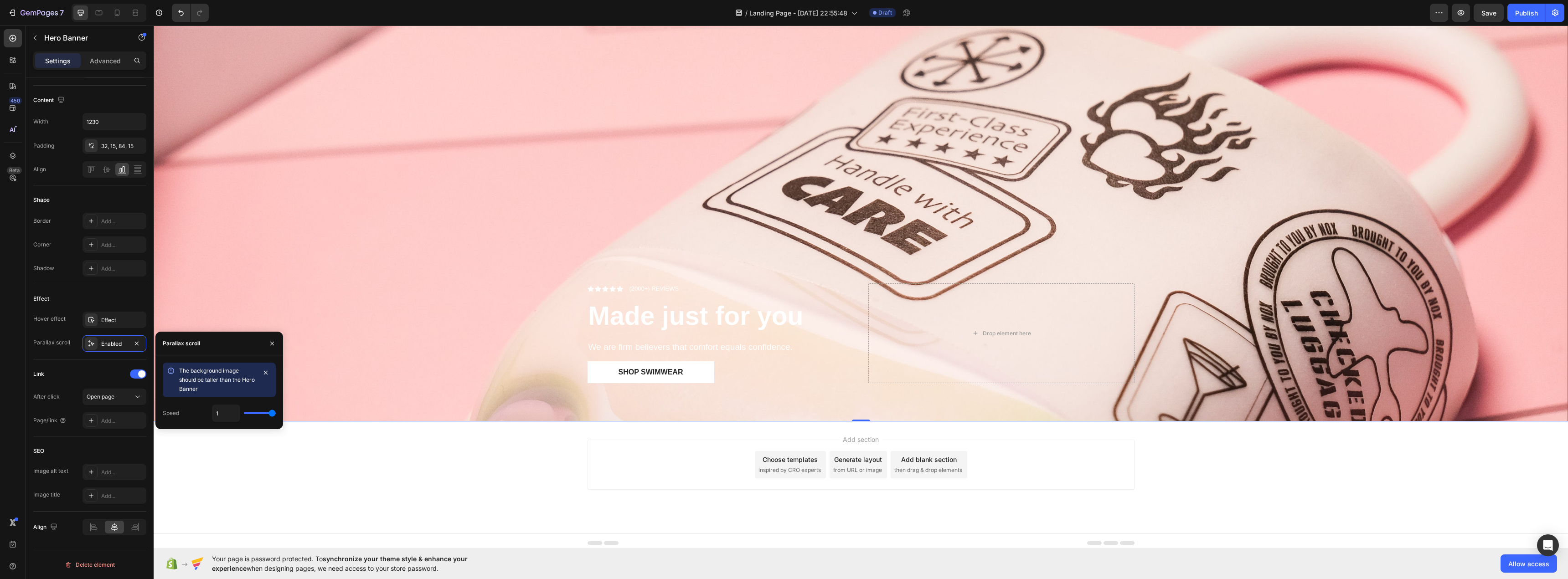
drag, startPoint x: 259, startPoint y: 412, endPoint x: 453, endPoint y: 412, distance: 194.0
type input "1"
click at [276, 412] on input "range" at bounding box center [260, 413] width 32 height 2
click at [266, 372] on icon "button" at bounding box center [266, 373] width 7 height 7
type input "0.9"
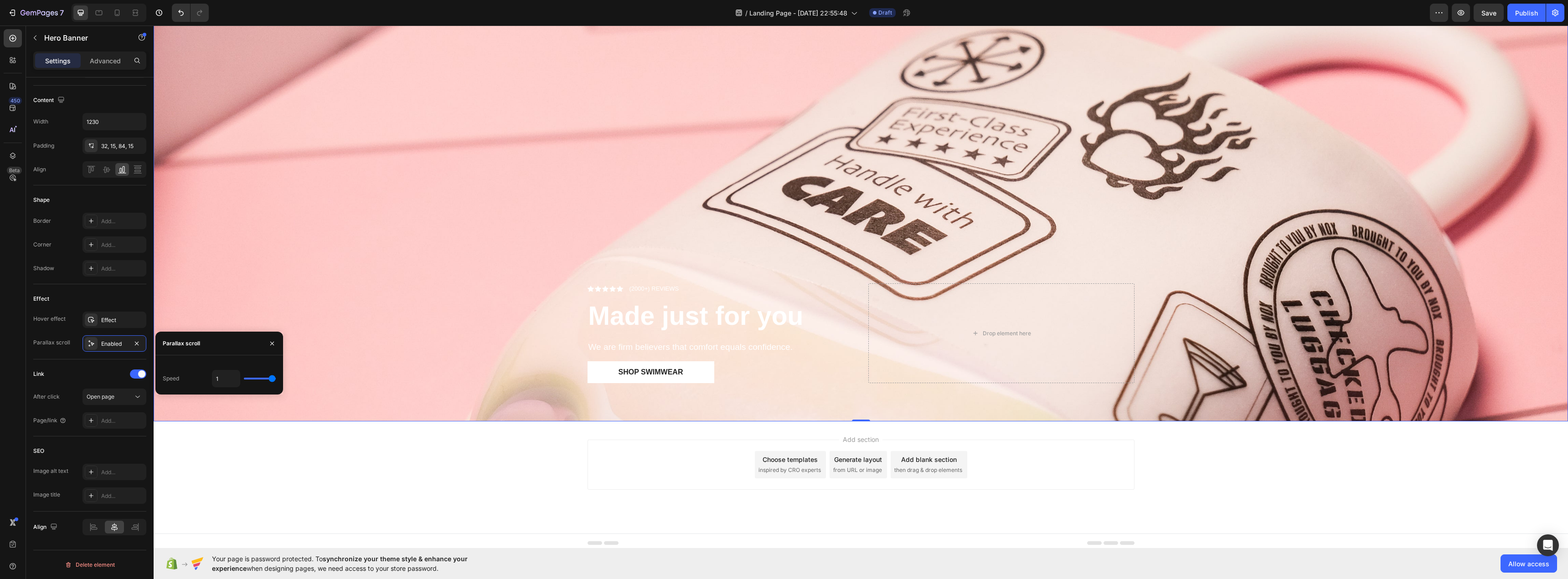
type input "0.9"
type input "0.8"
type input "0.6"
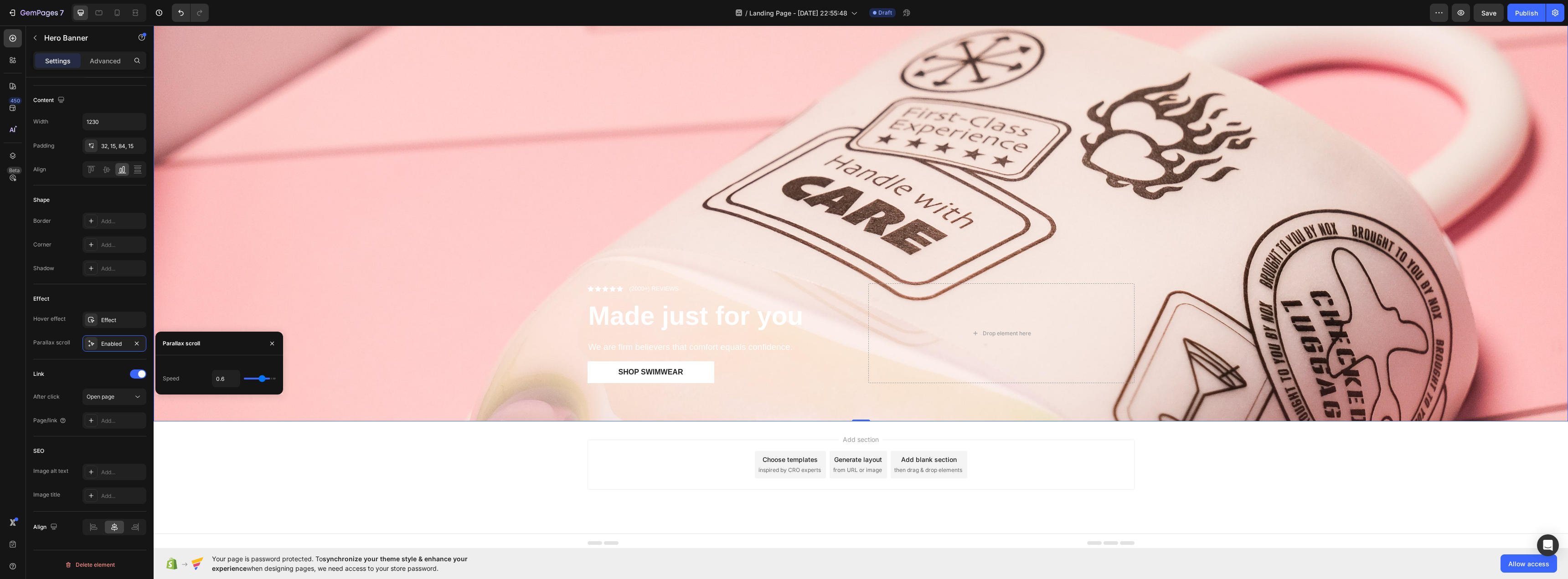
type input "0.5"
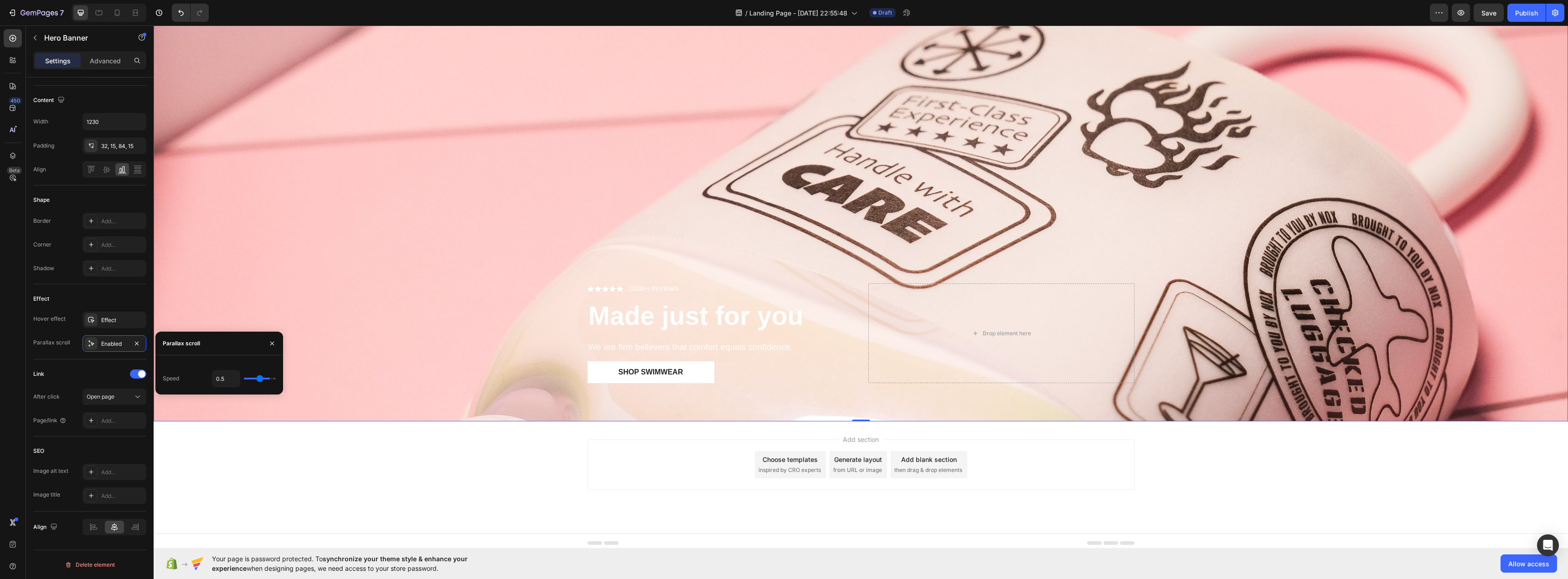
type input "0.4"
type input "0"
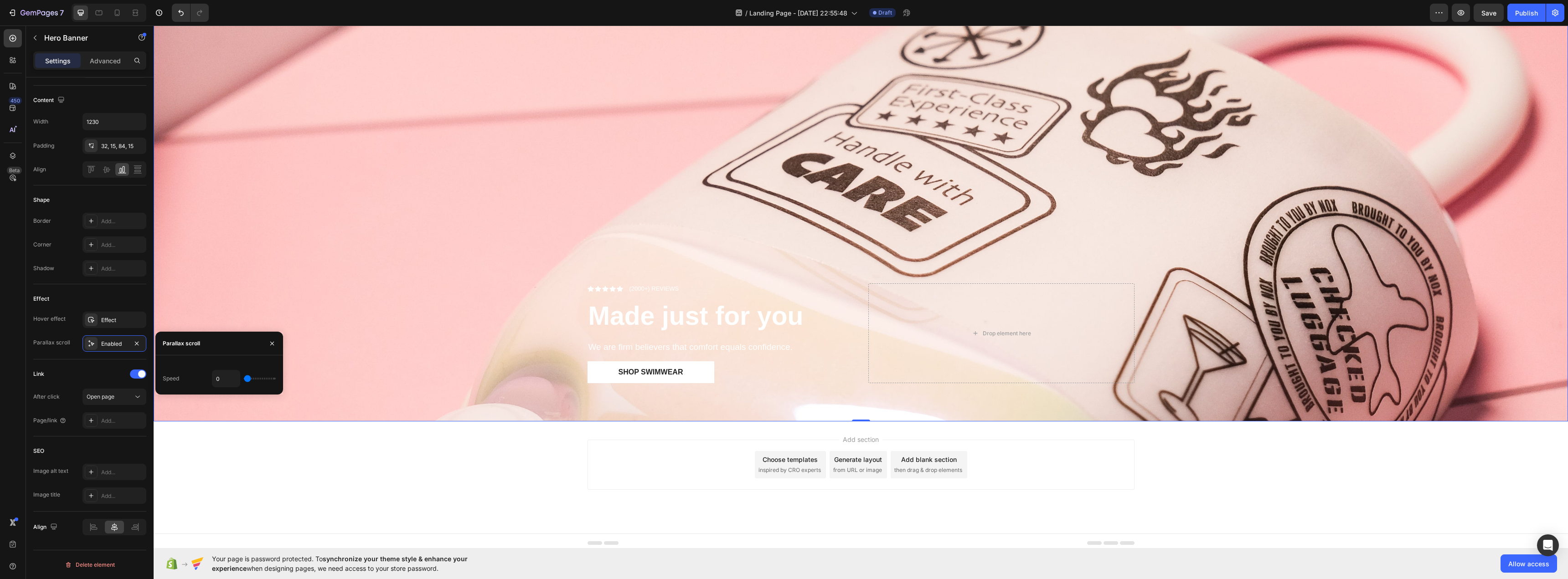
type input "0.1"
type input "0.2"
type input "0.4"
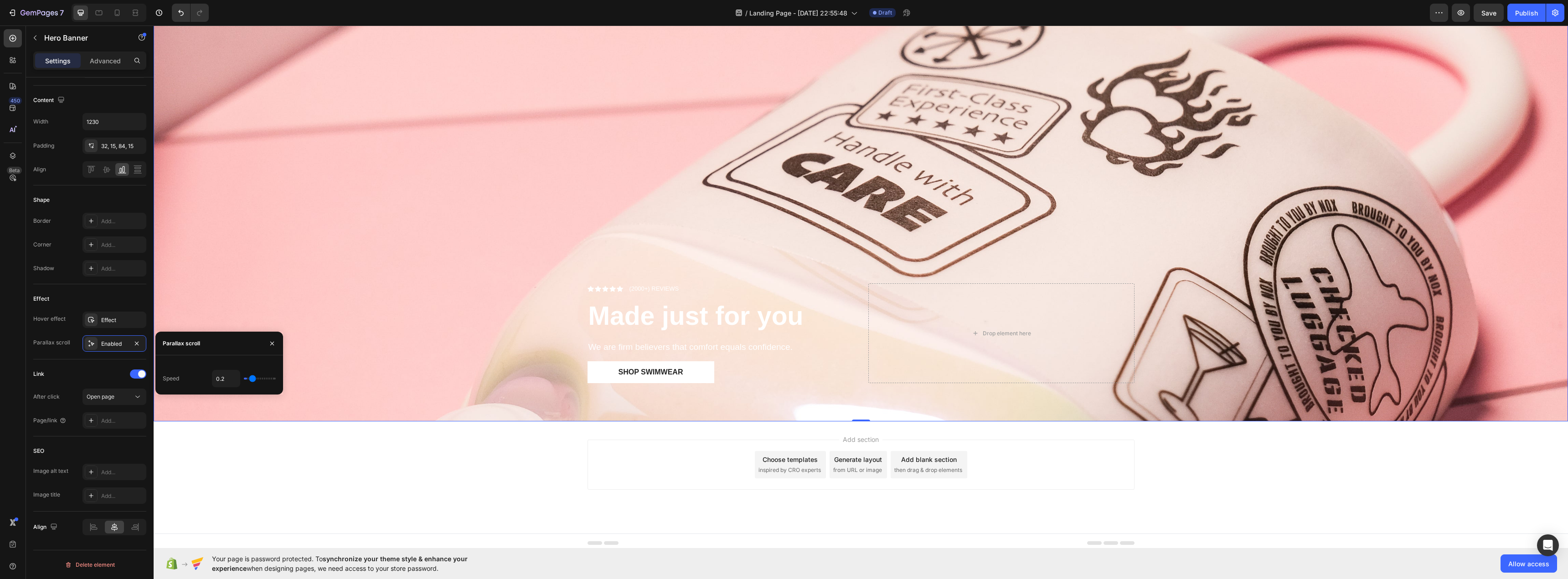
type input "0.4"
type input "0.5"
type input "0.6"
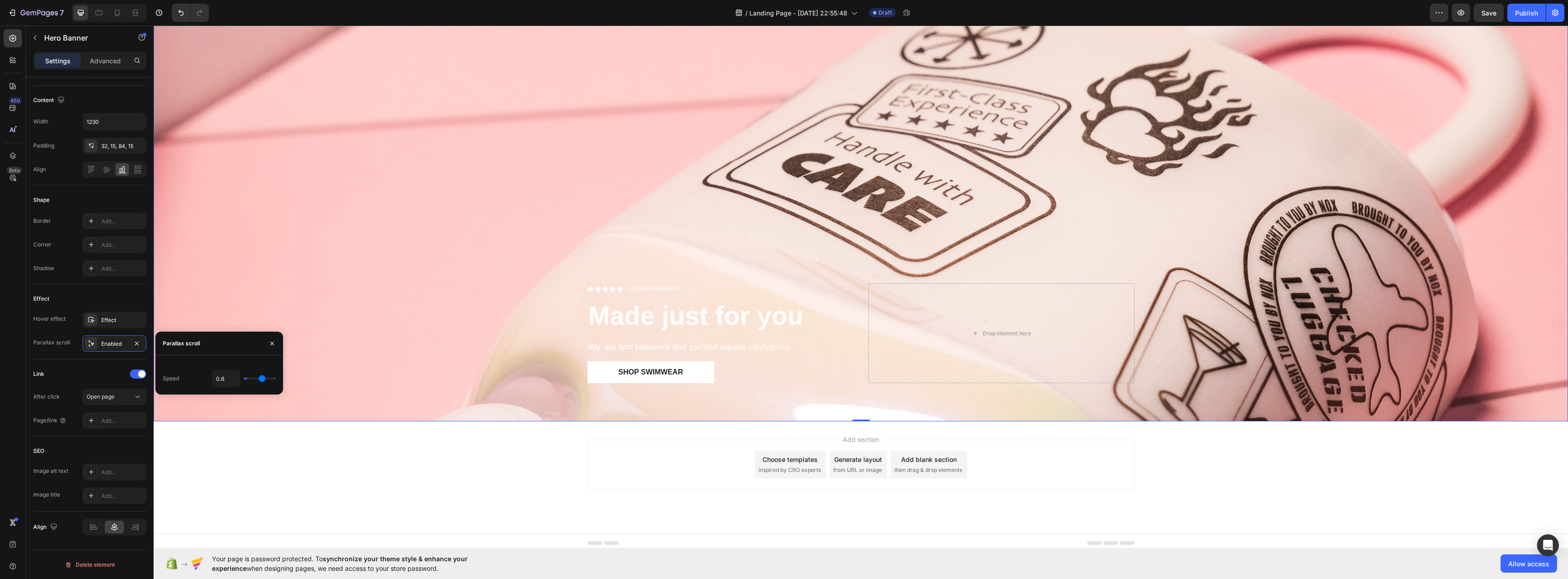
type input "0.7"
type input "0.8"
type input "0.9"
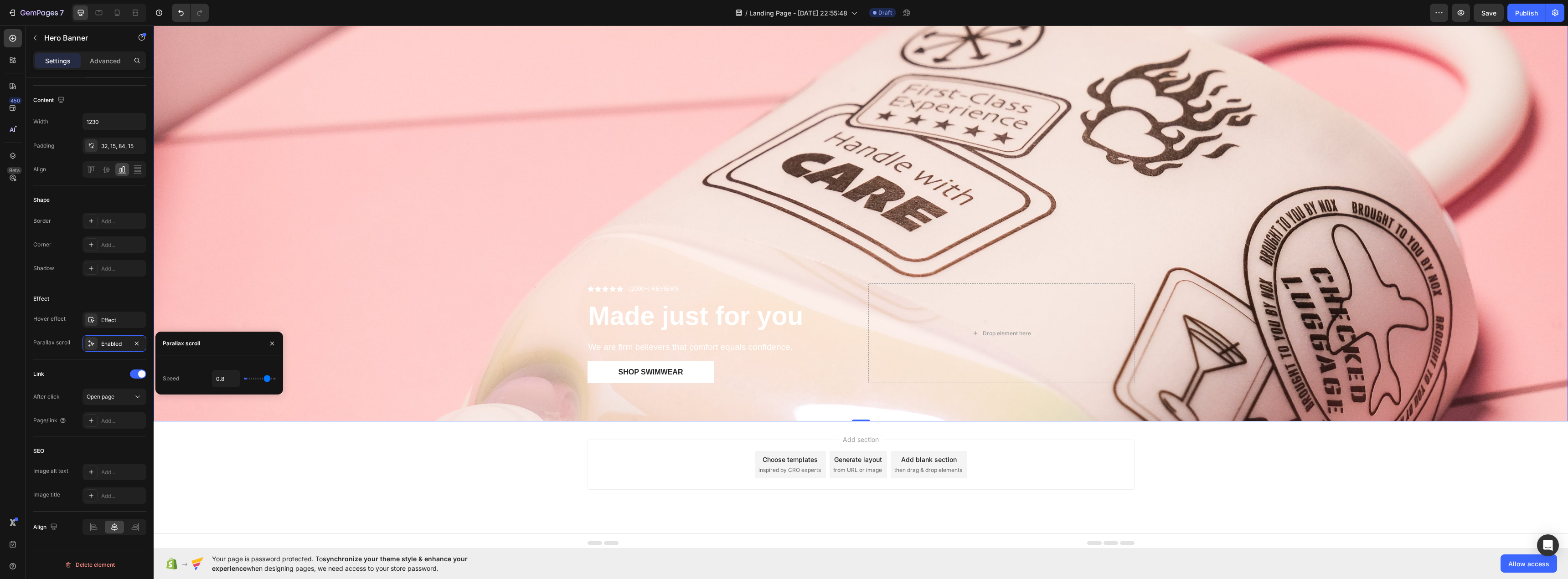
type input "0.9"
type input "1"
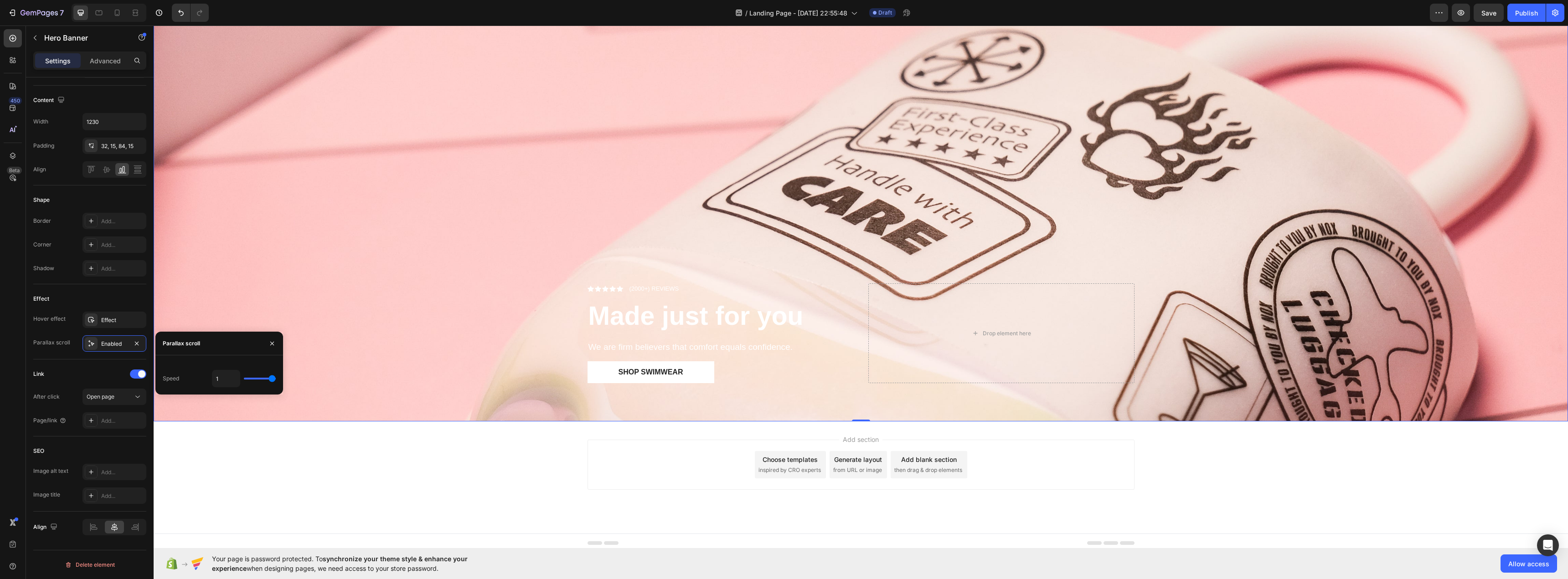
drag, startPoint x: 271, startPoint y: 380, endPoint x: 332, endPoint y: 378, distance: 61.0
click at [276, 378] on input "range" at bounding box center [260, 378] width 32 height 2
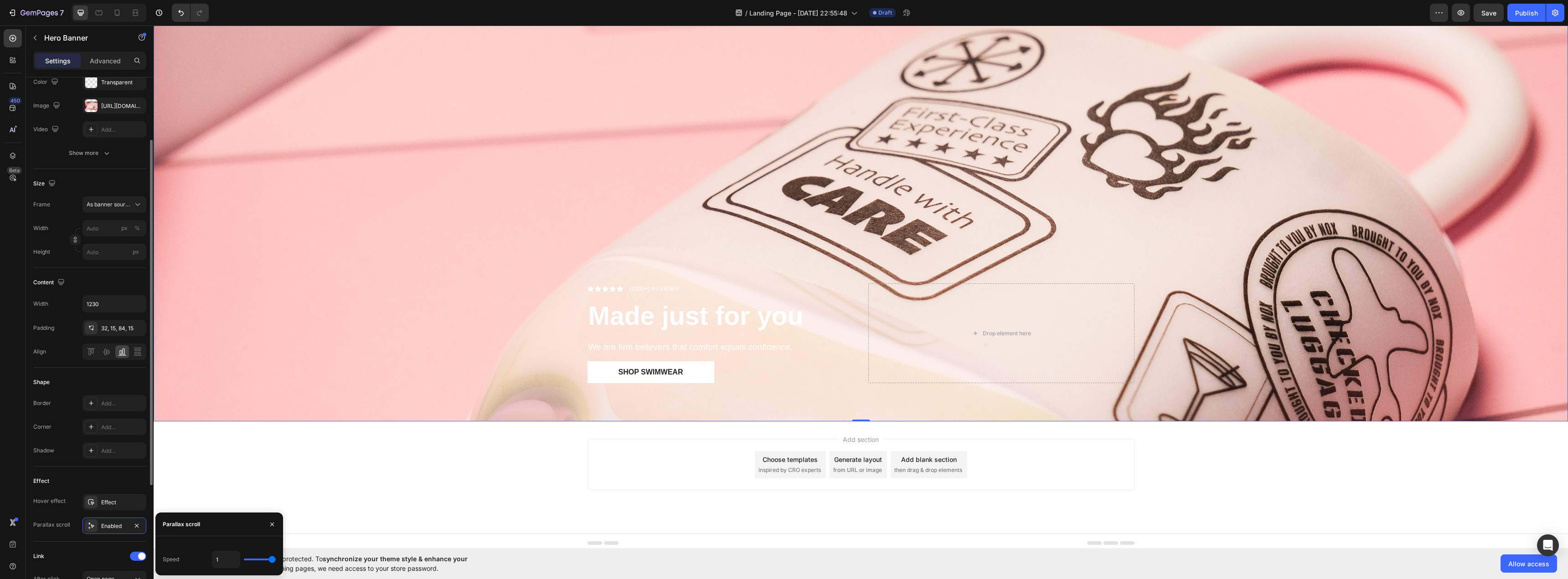
scroll to position [0, 0]
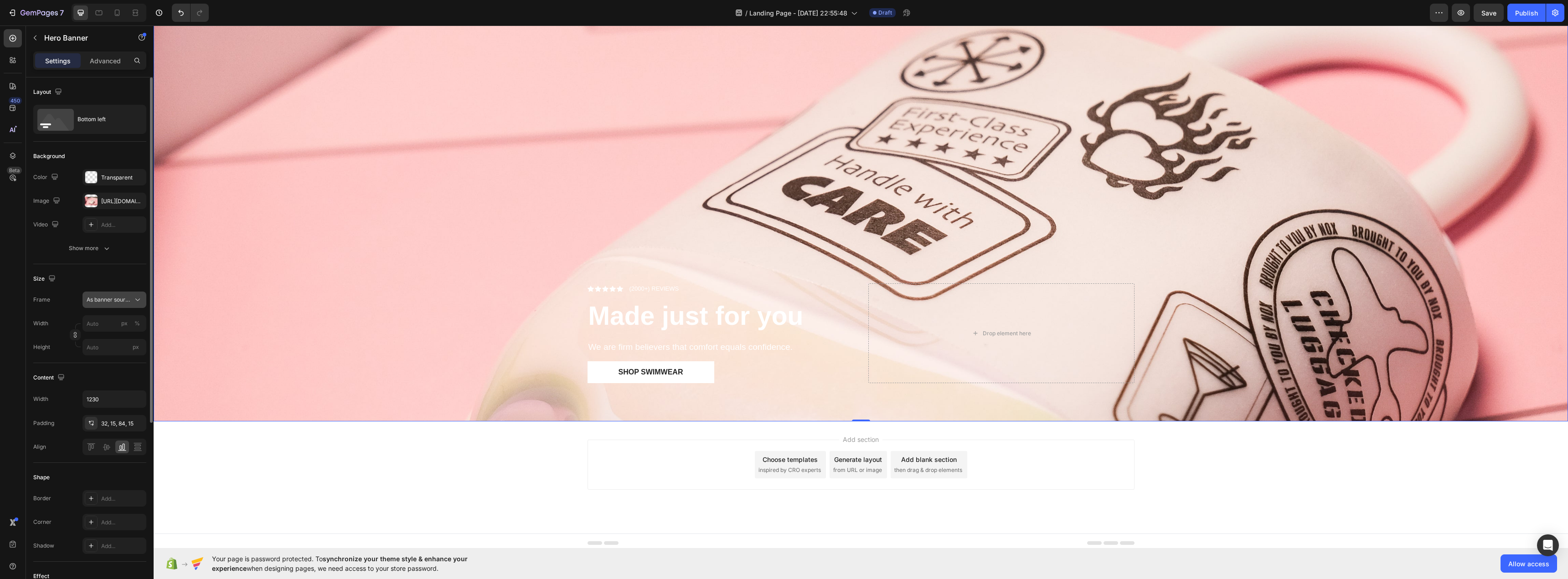
click at [127, 302] on span "As banner source" at bounding box center [108, 299] width 44 height 8
click at [99, 324] on input "px %" at bounding box center [114, 323] width 64 height 16
click at [126, 343] on span "100%" at bounding box center [131, 345] width 15 height 8
type input "100"
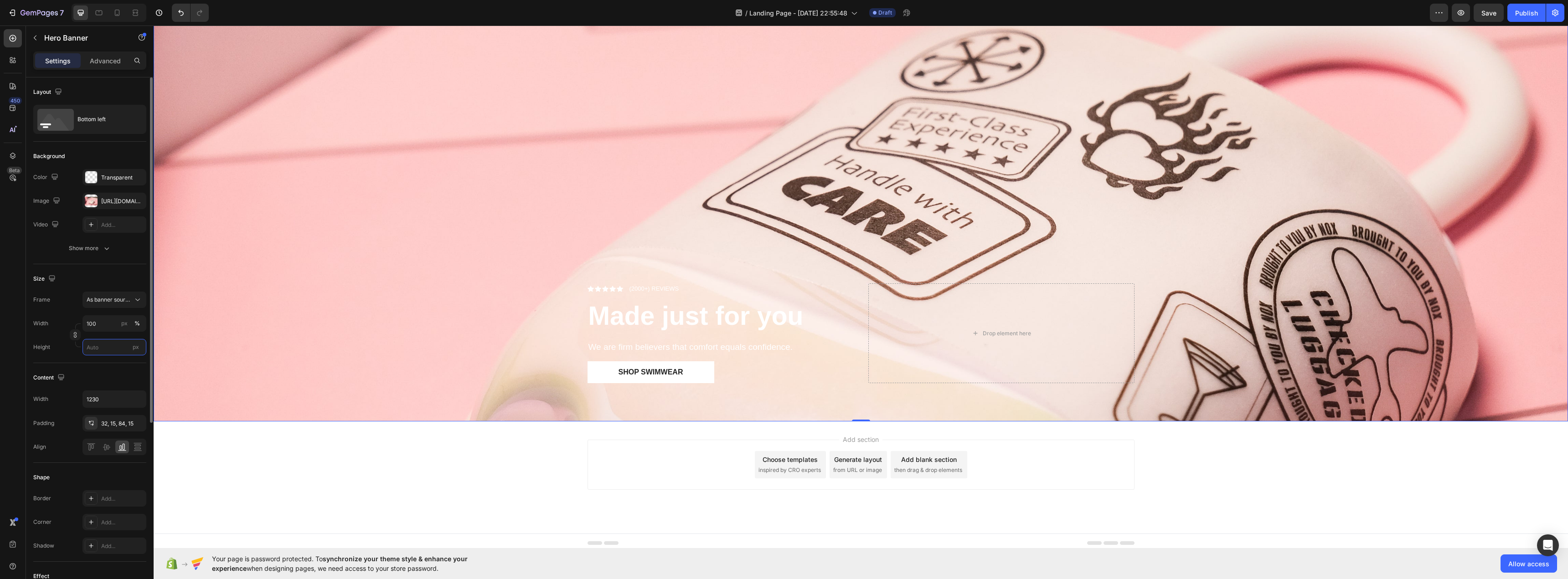
click at [111, 349] on input "px" at bounding box center [114, 347] width 64 height 16
click at [112, 387] on p "Fit screen 100vh" at bounding box center [113, 385] width 53 height 8
type input "100 vh"
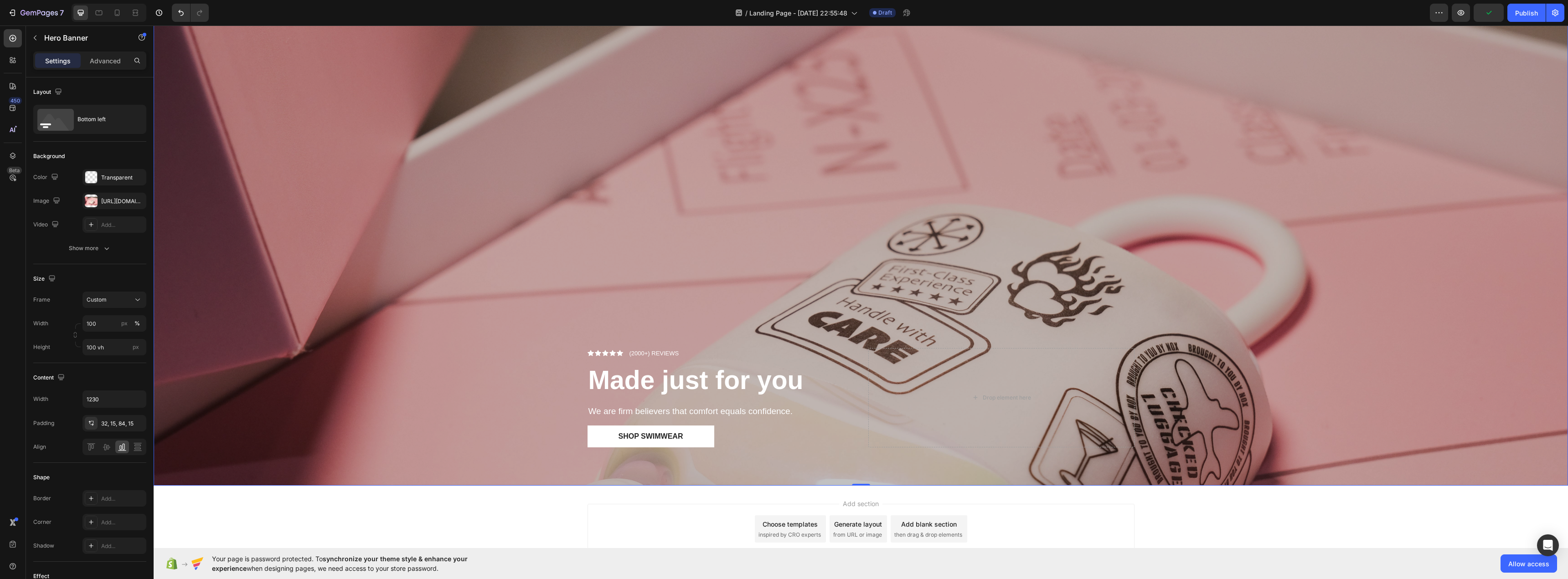
scroll to position [91, 0]
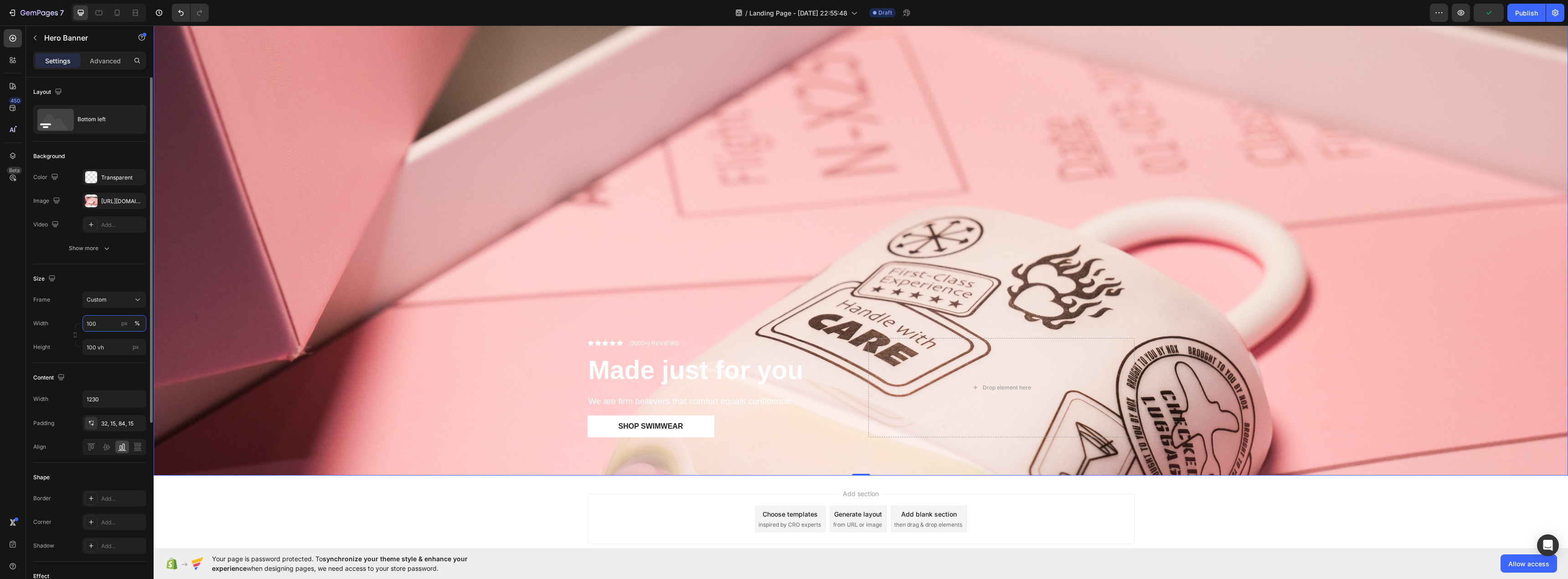
click at [107, 323] on input "100" at bounding box center [114, 323] width 64 height 16
click at [105, 358] on p "Default 1200px" at bounding box center [113, 361] width 53 height 8
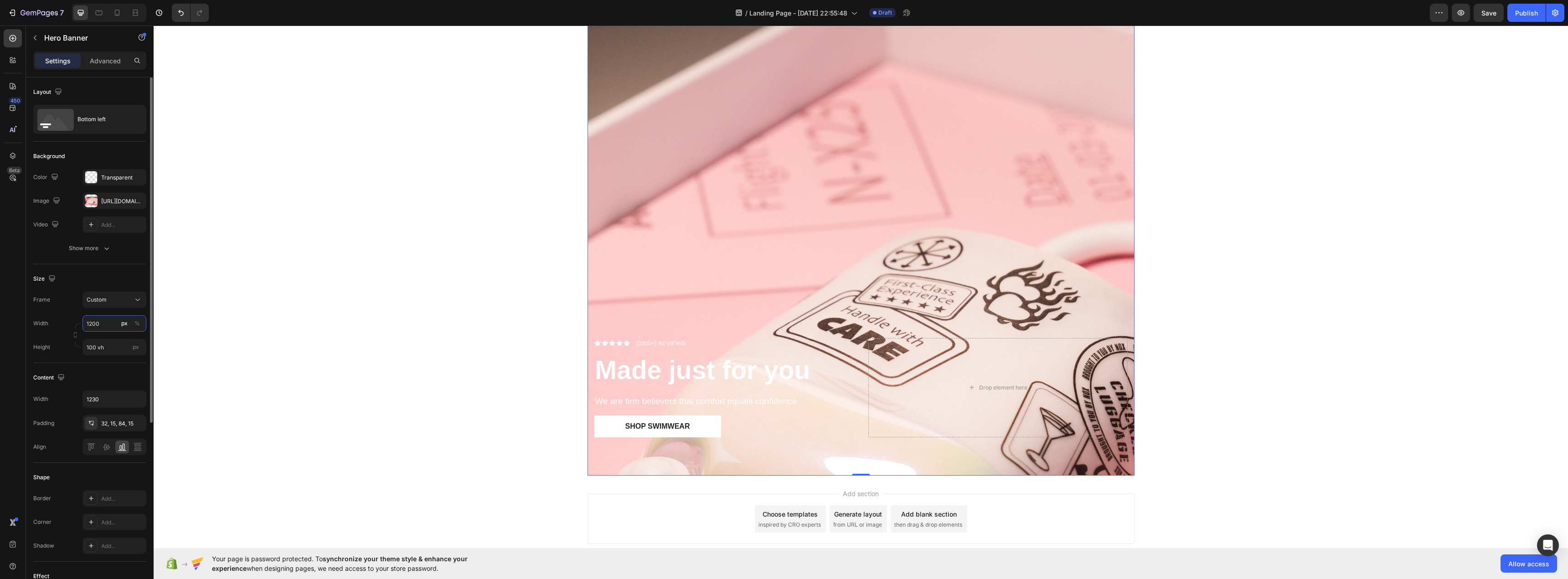
click at [99, 327] on input "1200" at bounding box center [114, 323] width 64 height 16
click at [104, 340] on div "Full 100%" at bounding box center [105, 345] width 75 height 16
type input "100"
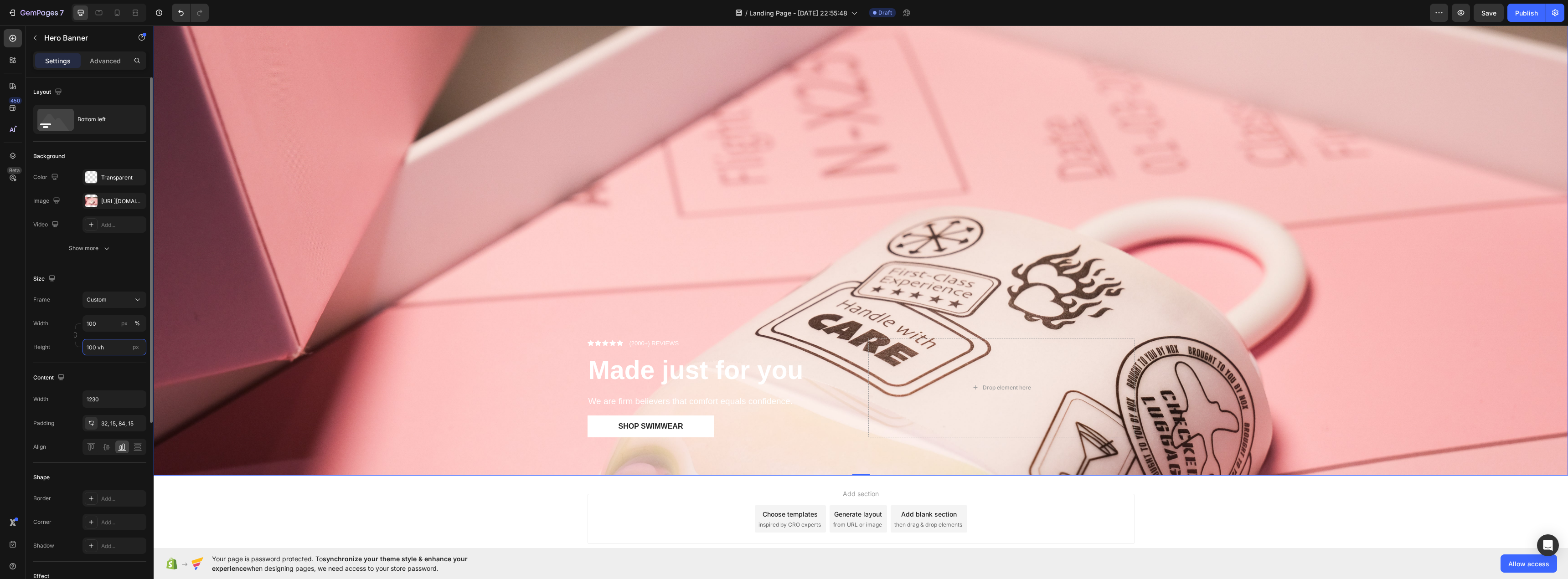
click at [107, 352] on input "100 vh" at bounding box center [114, 347] width 64 height 16
click at [108, 351] on input "100 vh" at bounding box center [114, 347] width 64 height 16
click at [0, 371] on div "450 Beta" at bounding box center [13, 302] width 26 height 553
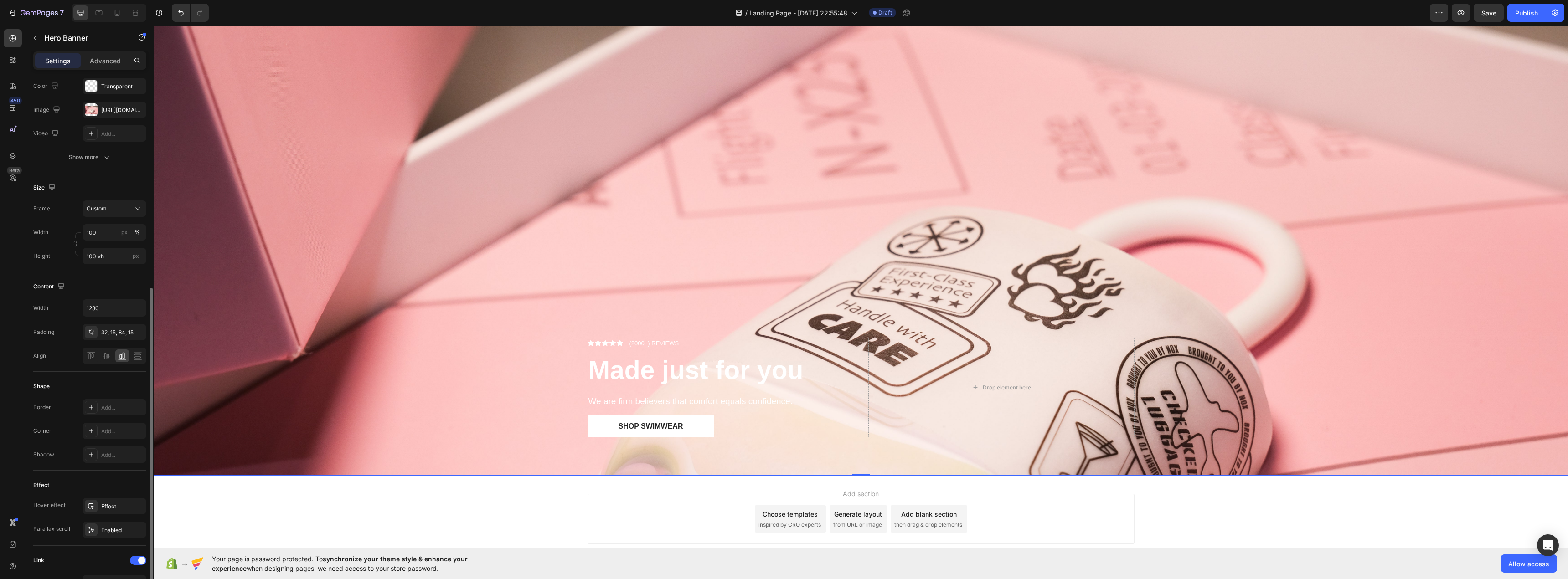
scroll to position [227, 0]
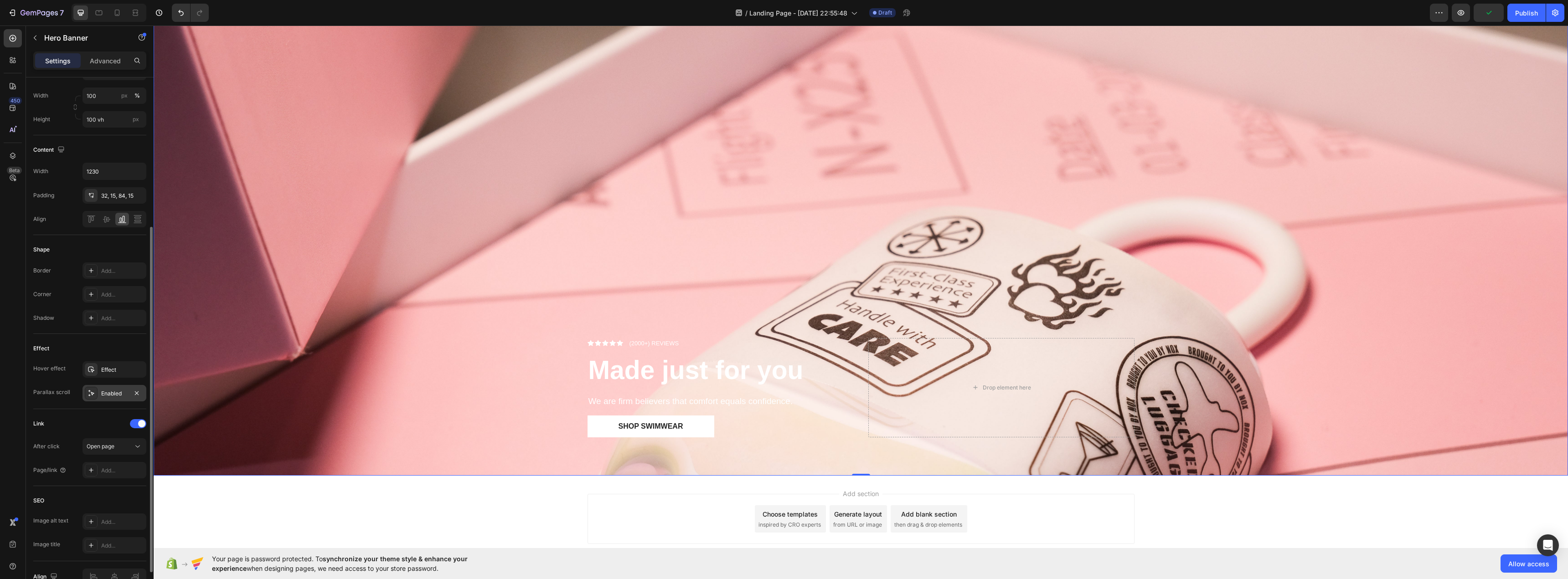
click at [108, 396] on div "Enabled" at bounding box center [114, 393] width 26 height 8
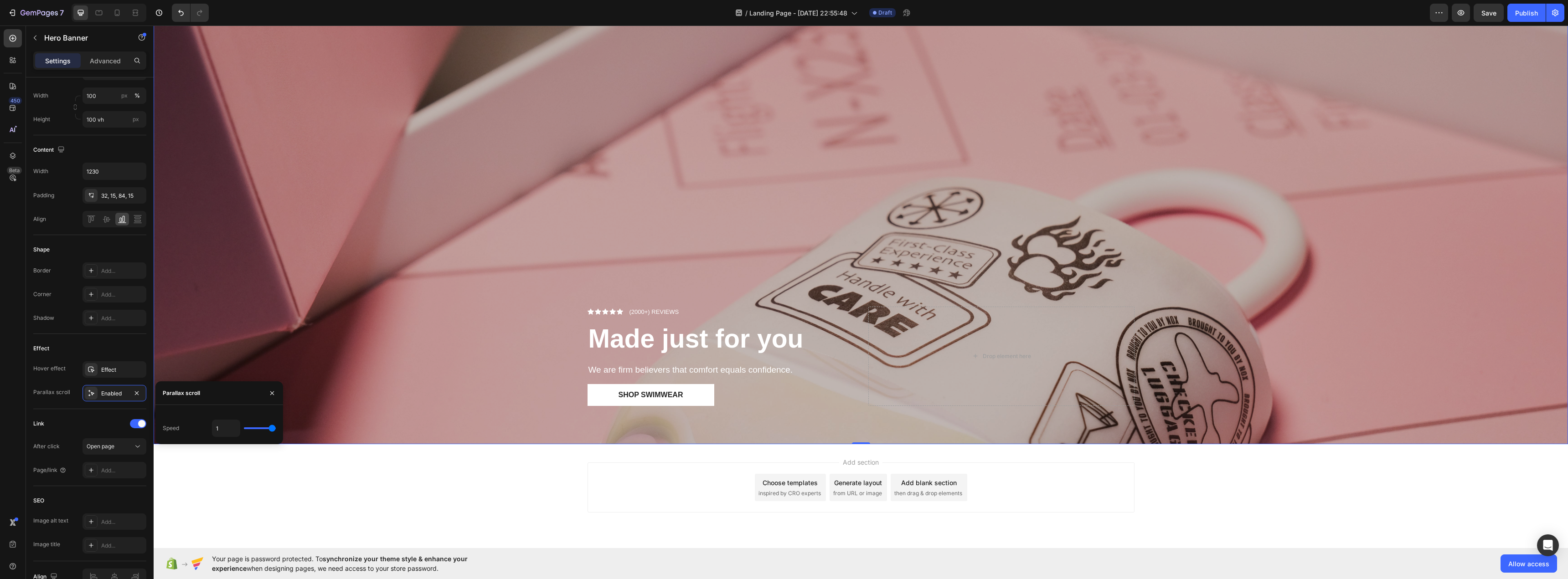
scroll to position [150, 0]
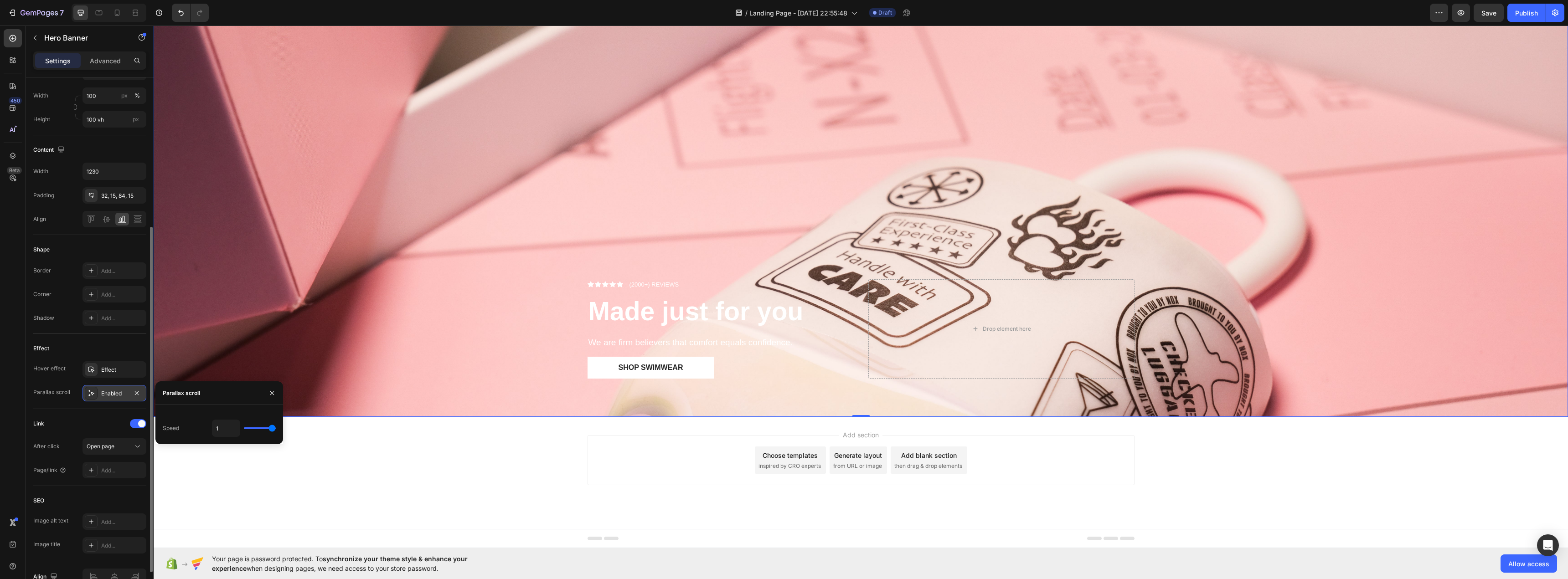
click at [88, 394] on icon at bounding box center [91, 393] width 7 height 7
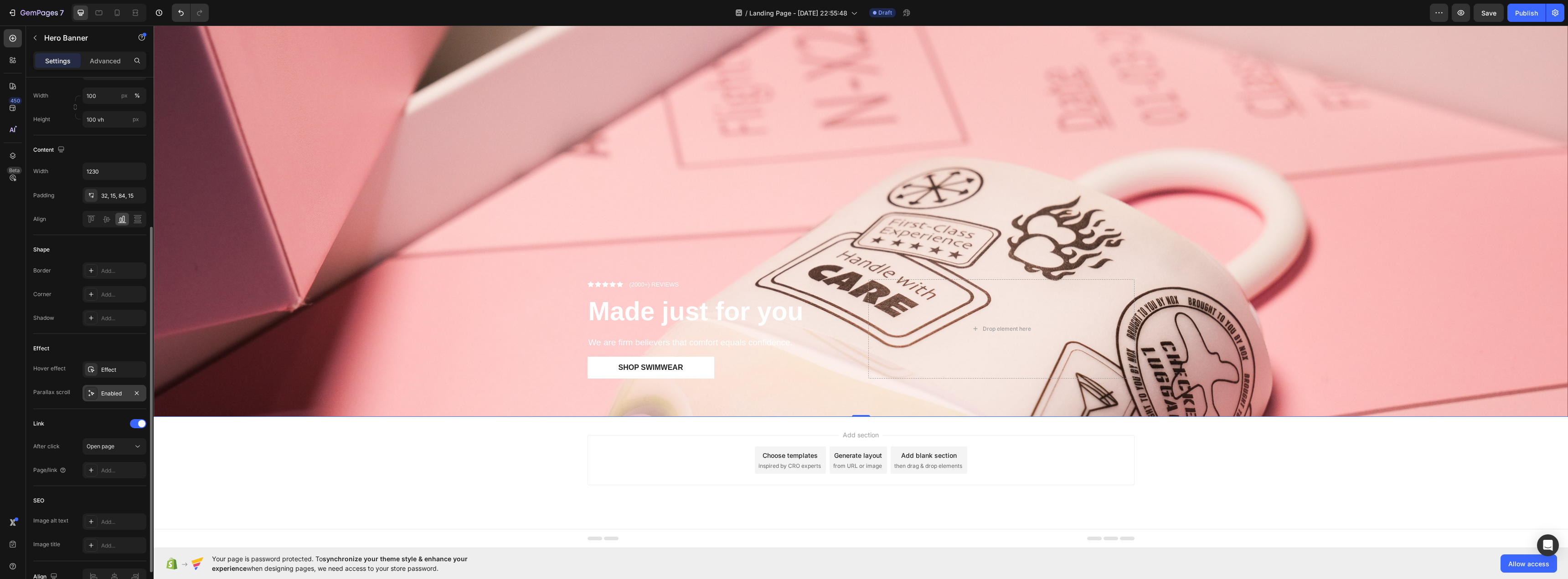
click at [88, 394] on icon at bounding box center [91, 393] width 7 height 7
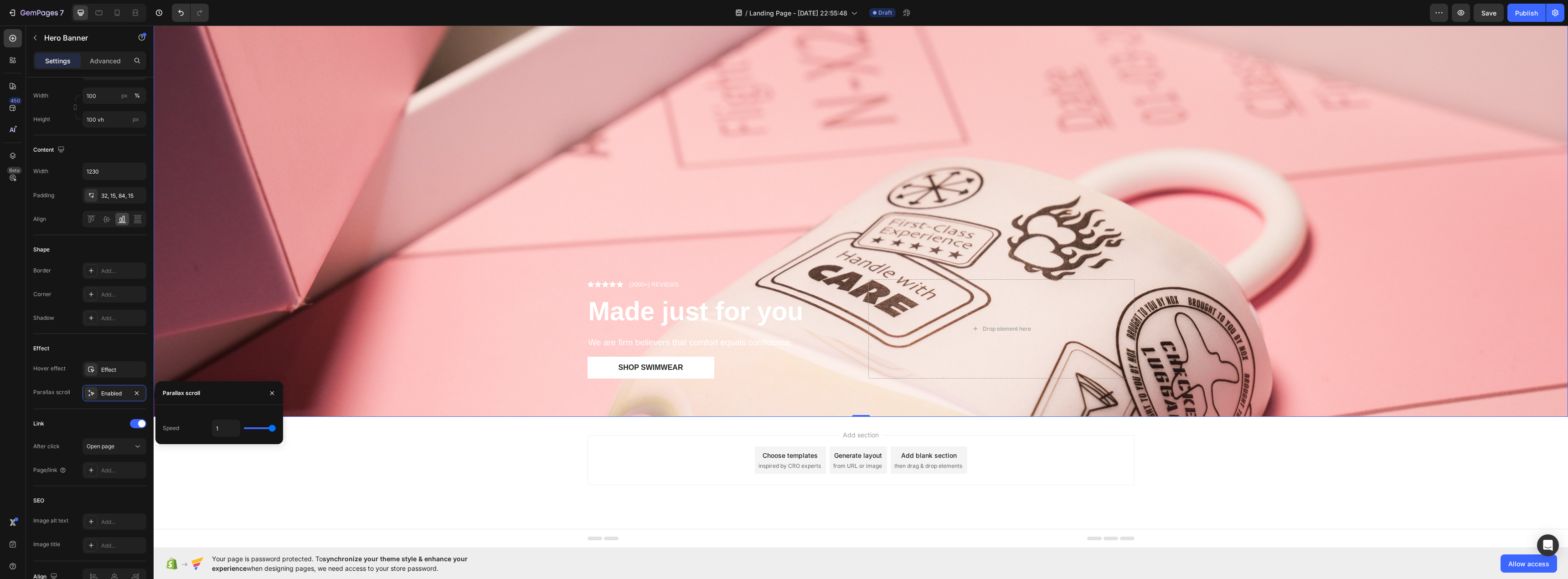
type input "0.8"
type input "0.7"
type input "0.5"
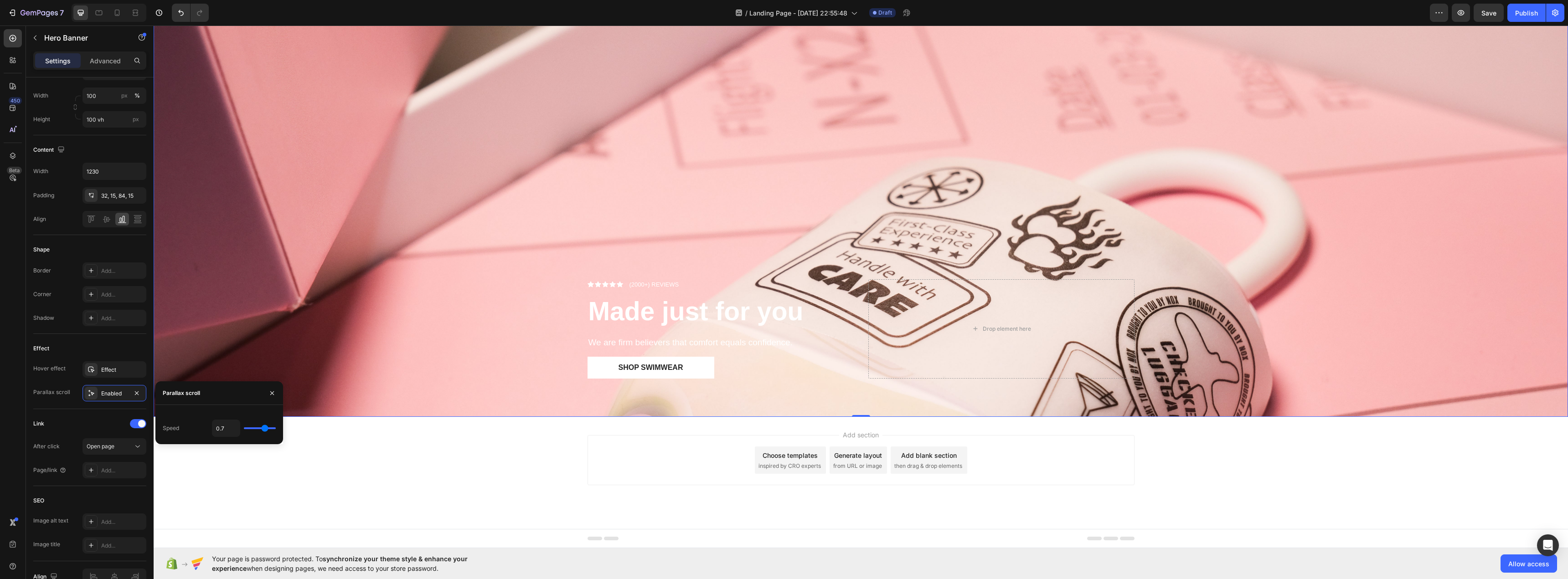
type input "0.5"
type input "0.3"
type input "0.2"
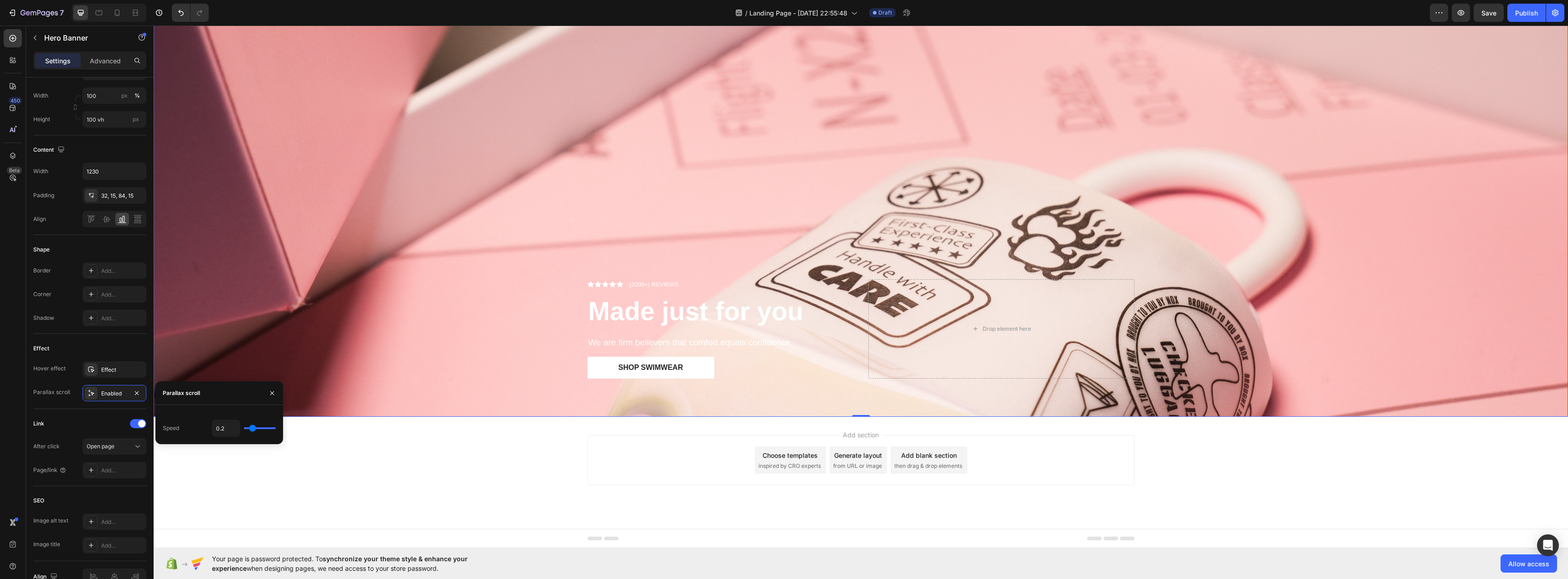
type input "0"
drag, startPoint x: 270, startPoint y: 428, endPoint x: 229, endPoint y: 429, distance: 41.0
type input "0"
click at [244, 429] on input "range" at bounding box center [260, 428] width 32 height 2
drag, startPoint x: 409, startPoint y: 455, endPoint x: 419, endPoint y: 449, distance: 11.7
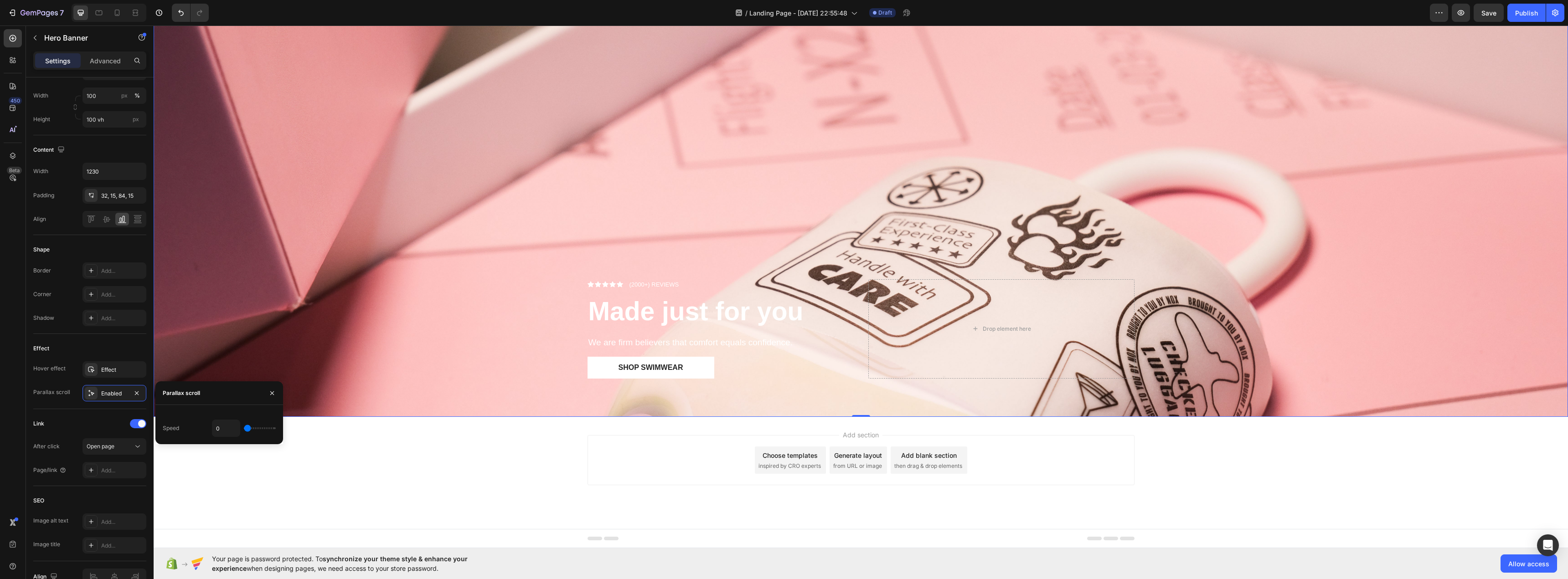
drag, startPoint x: 413, startPoint y: 449, endPoint x: 284, endPoint y: 428, distance: 130.7
drag, startPoint x: 240, startPoint y: 427, endPoint x: 252, endPoint y: 427, distance: 12.0
click at [251, 427] on div "0" at bounding box center [243, 428] width 64 height 17
type input "0.1"
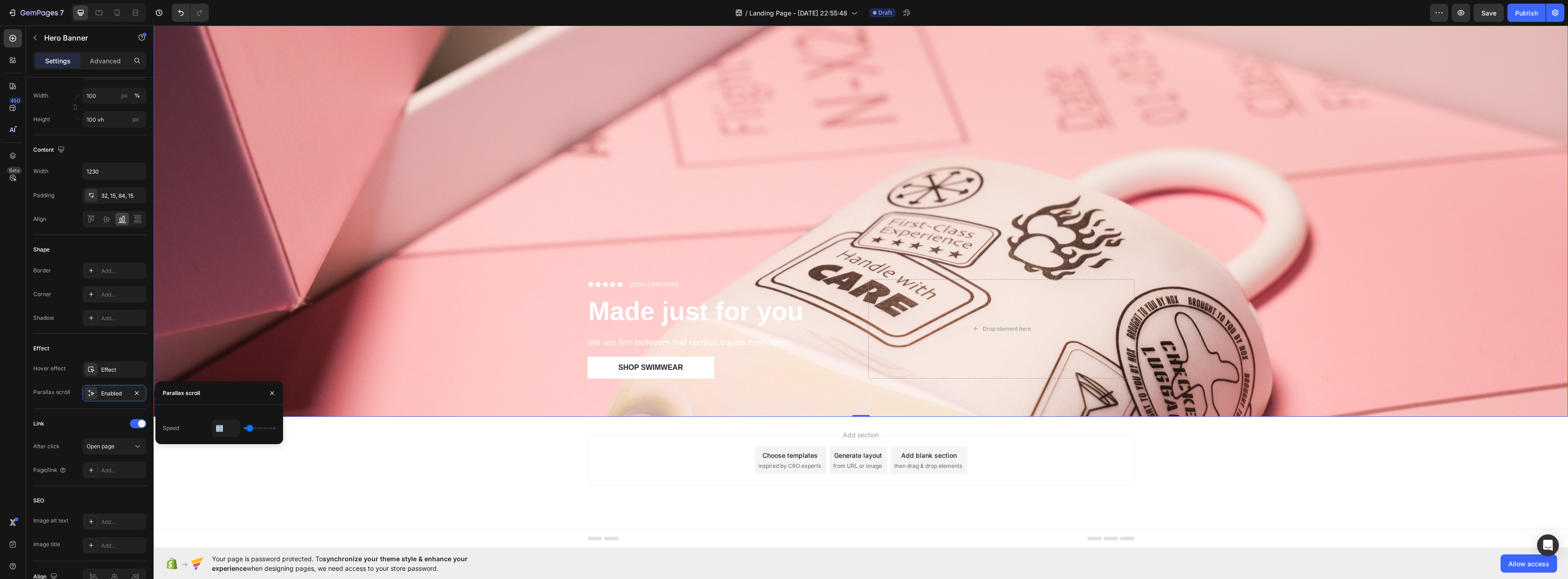
type input "0.2"
type input "0.3"
type input "0.4"
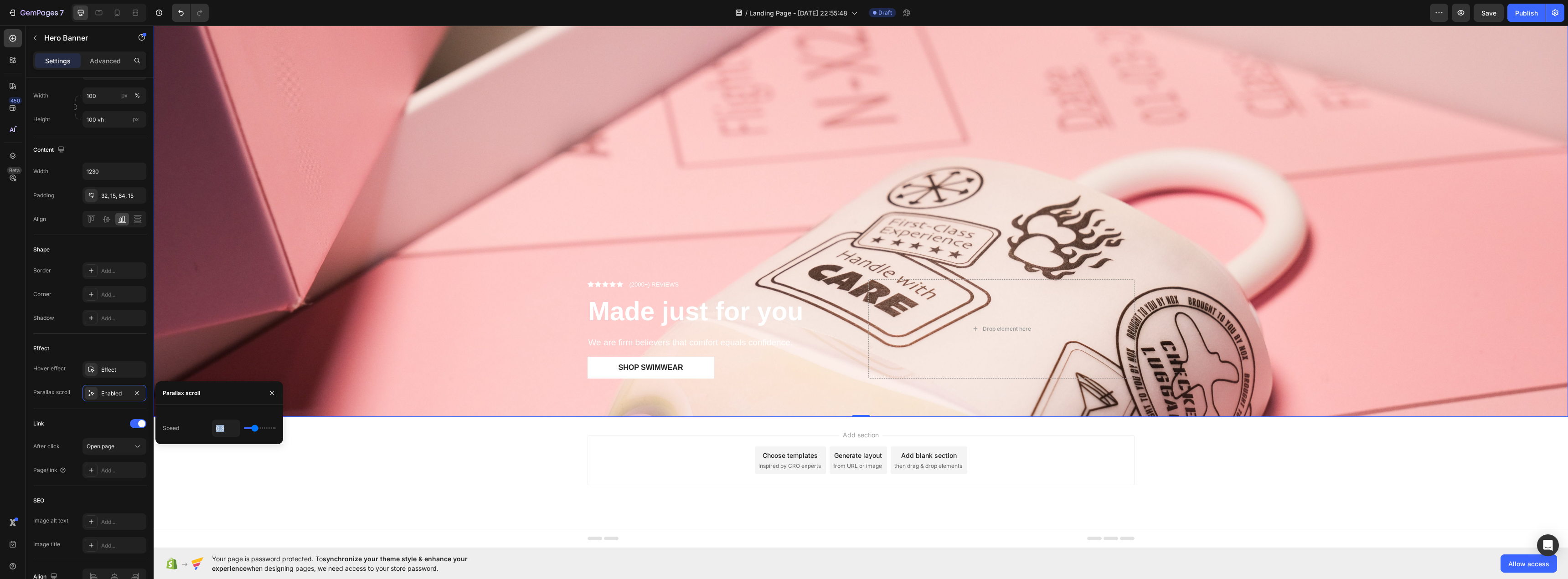
type input "0.4"
type input "0.5"
type input "0.6"
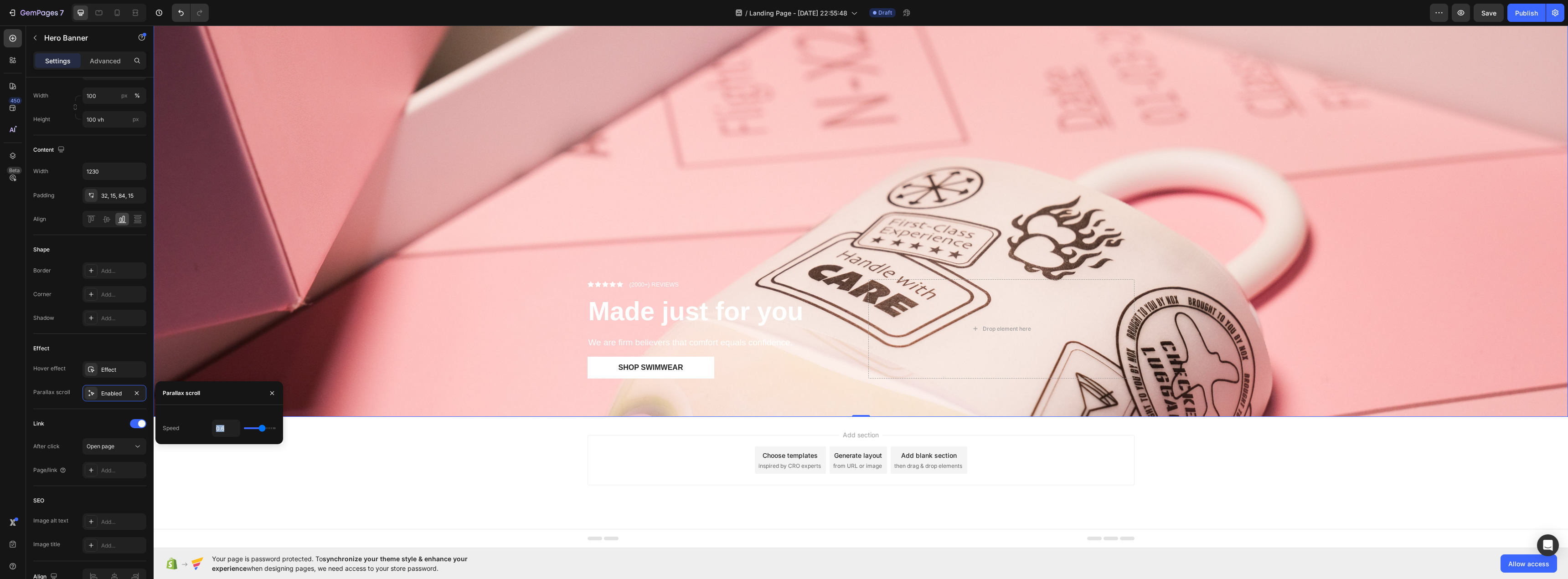
type input "0.7"
type input "0.8"
type input "0.9"
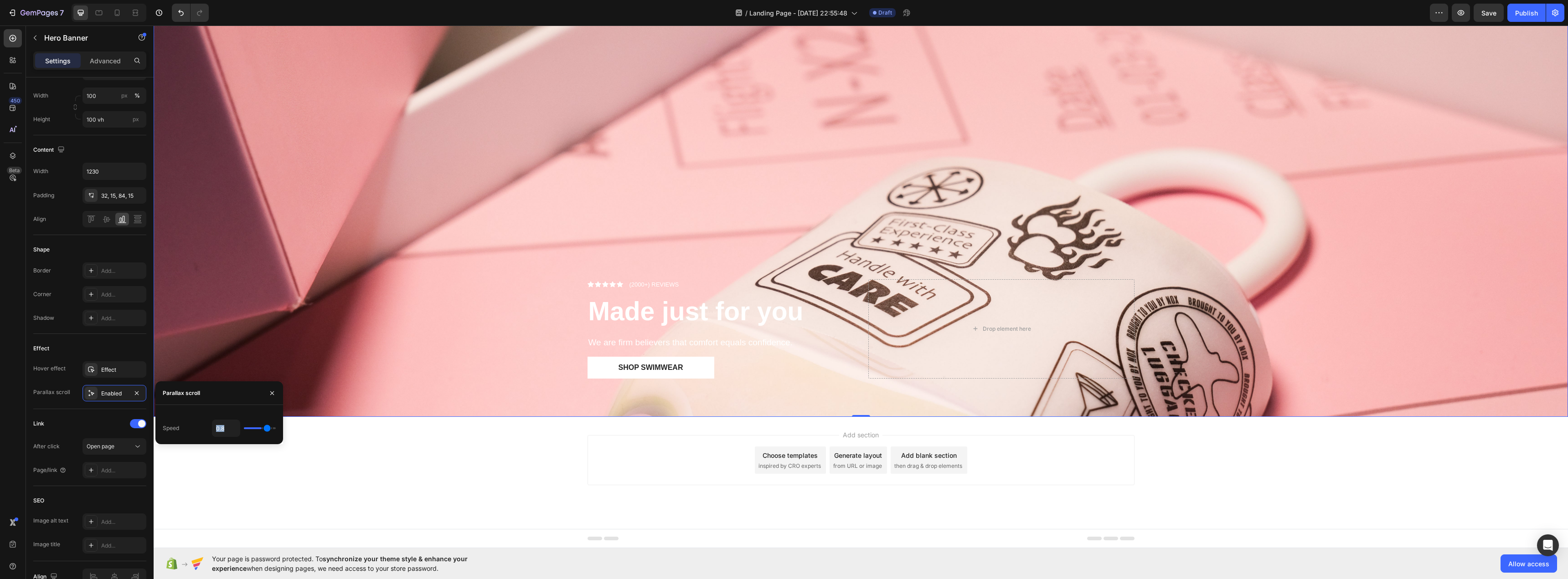
type input "0.9"
type input "1"
drag, startPoint x: 246, startPoint y: 429, endPoint x: 287, endPoint y: 432, distance: 41.1
type input "1"
click at [276, 429] on input "range" at bounding box center [260, 428] width 32 height 2
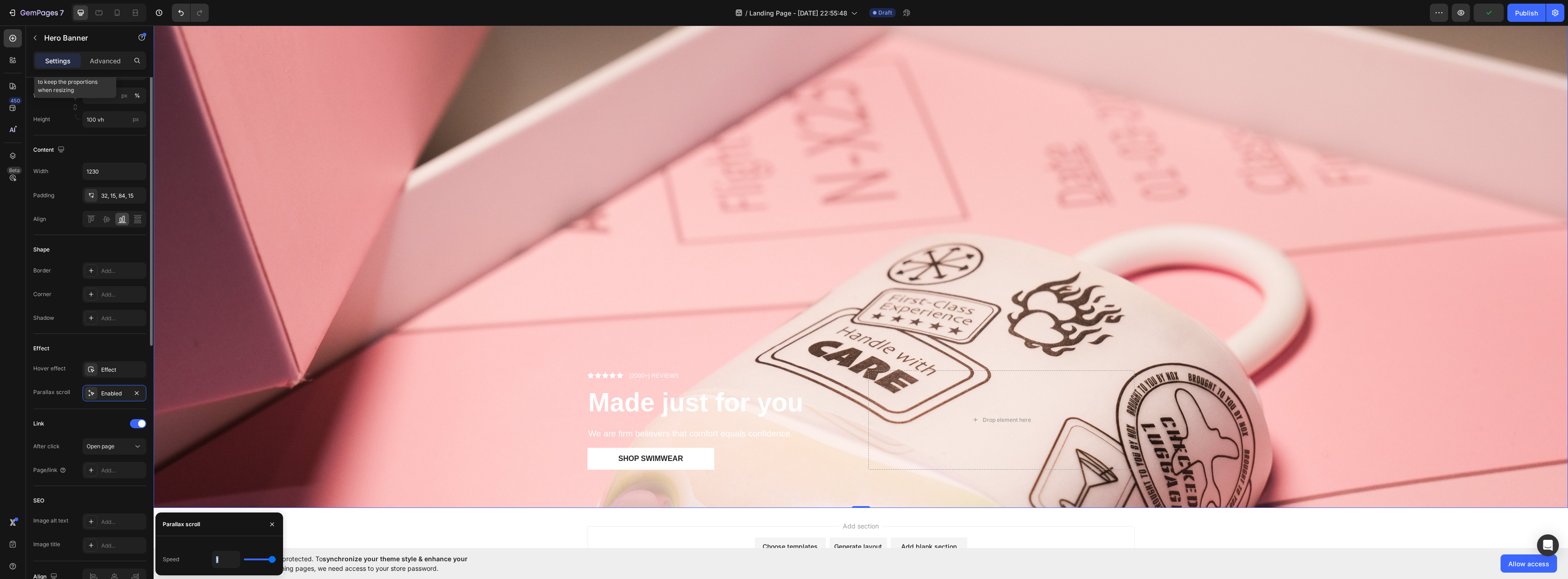
scroll to position [91, 0]
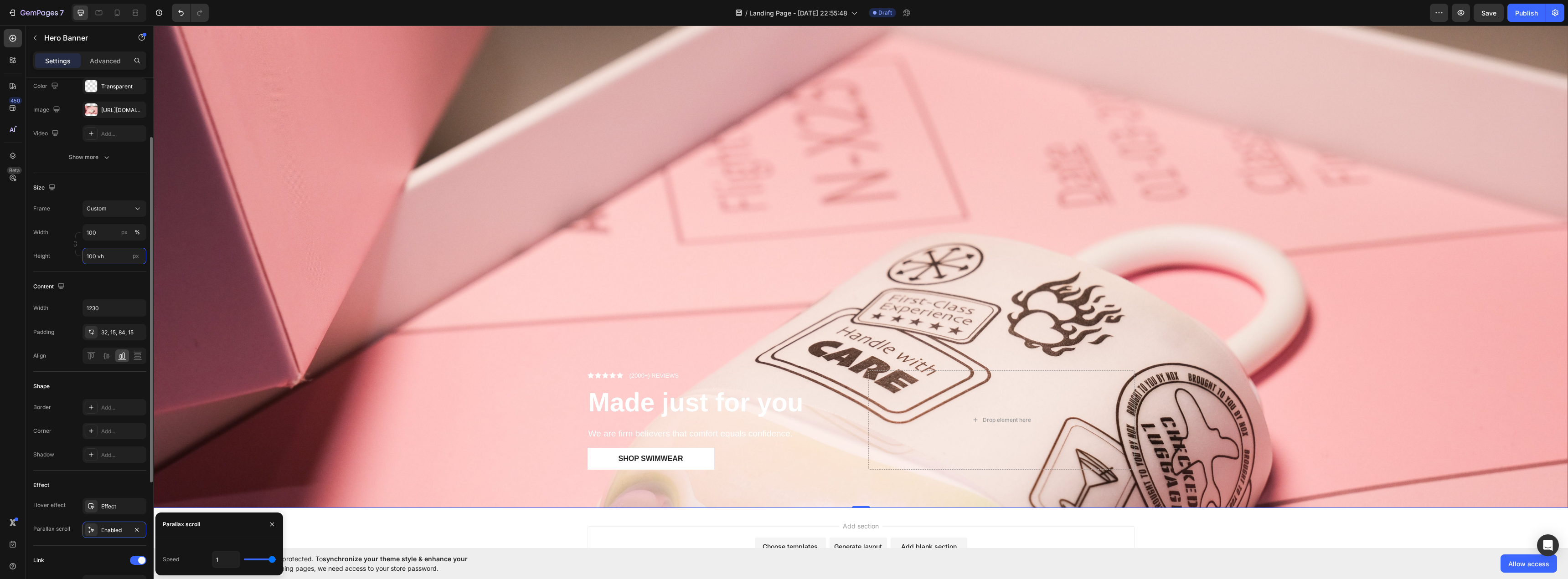
click at [108, 253] on input "100 vh" at bounding box center [114, 255] width 64 height 16
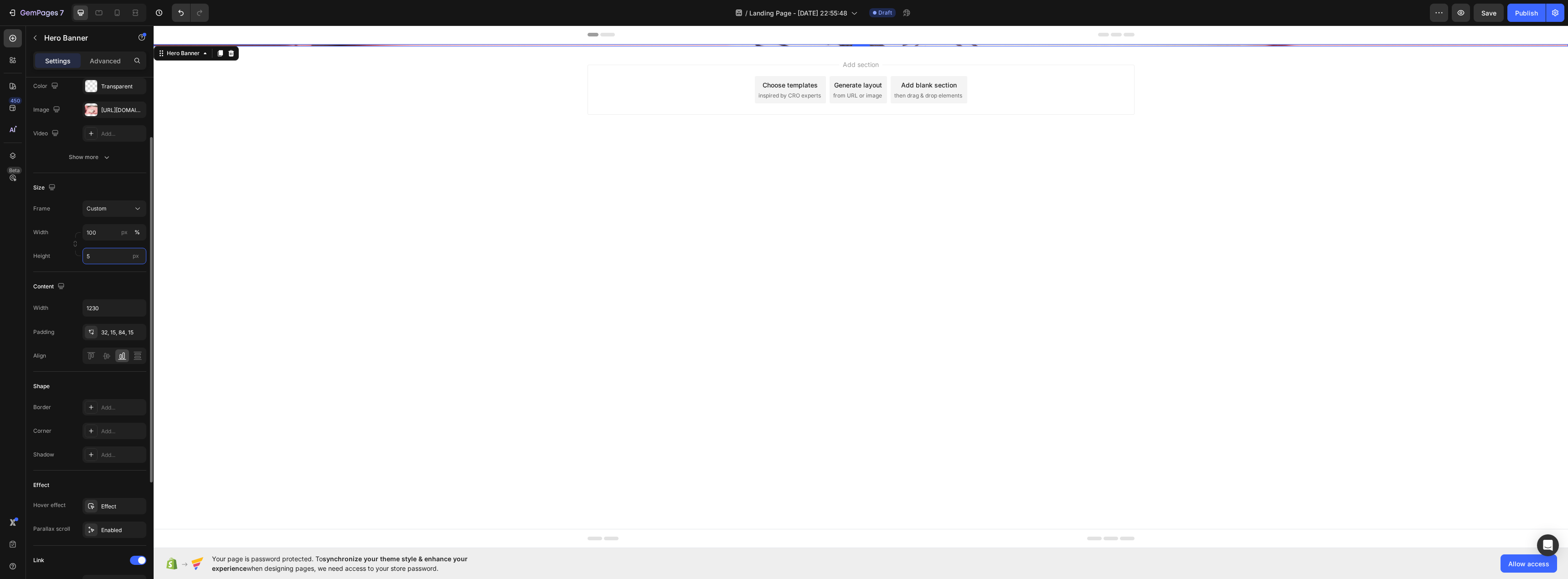
scroll to position [0, 0]
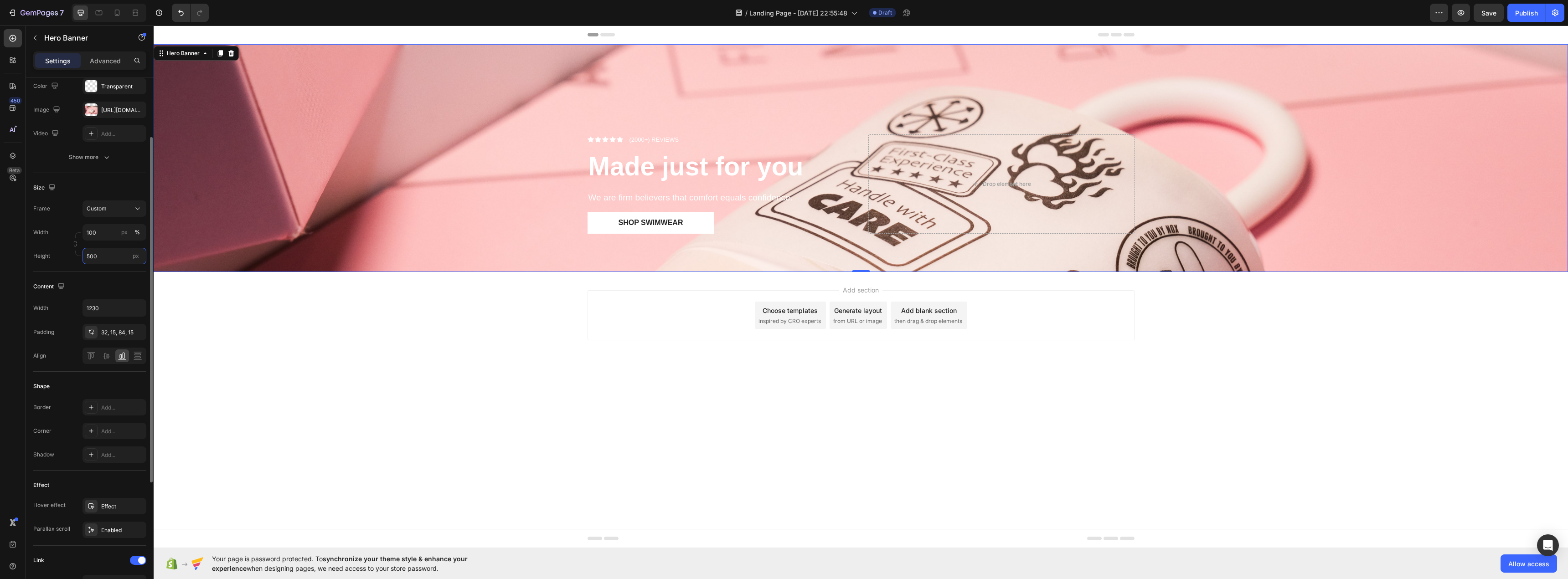
click at [111, 263] on input "500" at bounding box center [114, 255] width 64 height 16
drag, startPoint x: 110, startPoint y: 257, endPoint x: 79, endPoint y: 253, distance: 31.3
click at [79, 253] on div "Width 100 px % Height 500 px" at bounding box center [90, 244] width 113 height 40
type input "500"
click at [118, 524] on div "Enabled" at bounding box center [114, 529] width 64 height 16
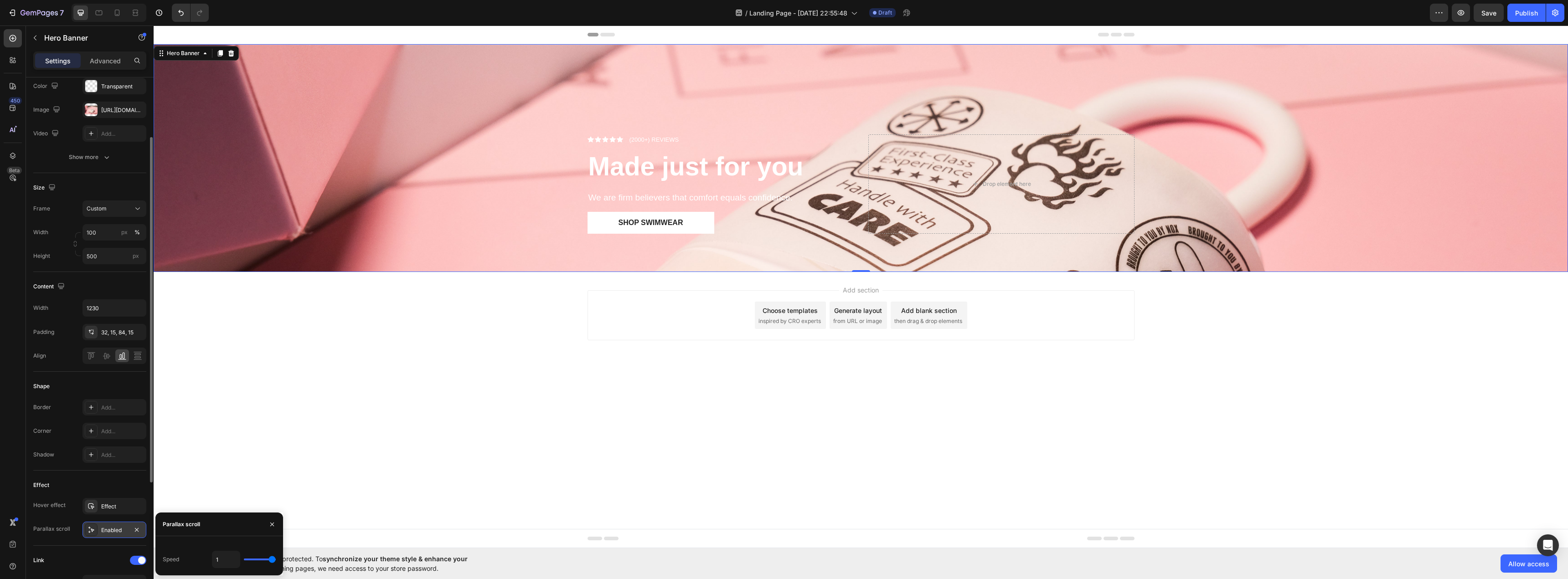
click at [118, 524] on div "Enabled" at bounding box center [114, 529] width 64 height 16
click at [108, 252] on input "500" at bounding box center [114, 255] width 64 height 16
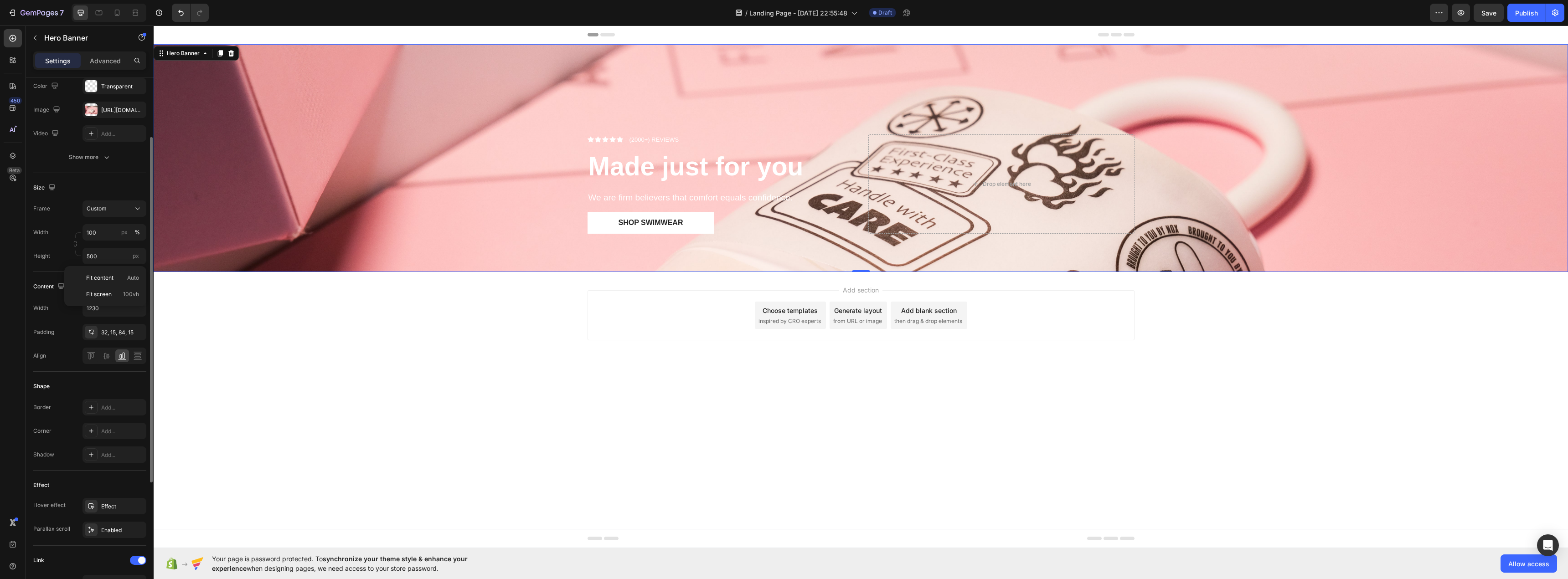
click at [52, 255] on div "Height 500 px" at bounding box center [90, 255] width 113 height 16
click at [119, 204] on div "Custom" at bounding box center [114, 208] width 55 height 9
click at [113, 230] on span "As banner source" at bounding box center [109, 230] width 45 height 8
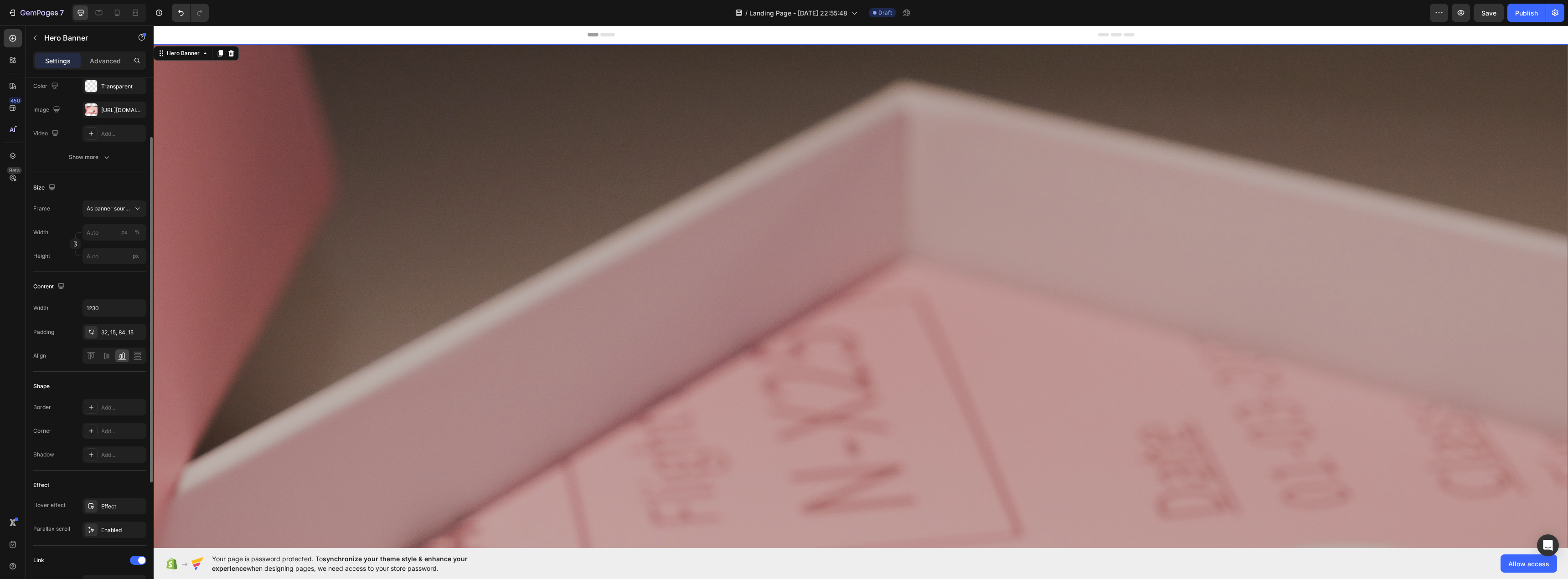
scroll to position [273, 0]
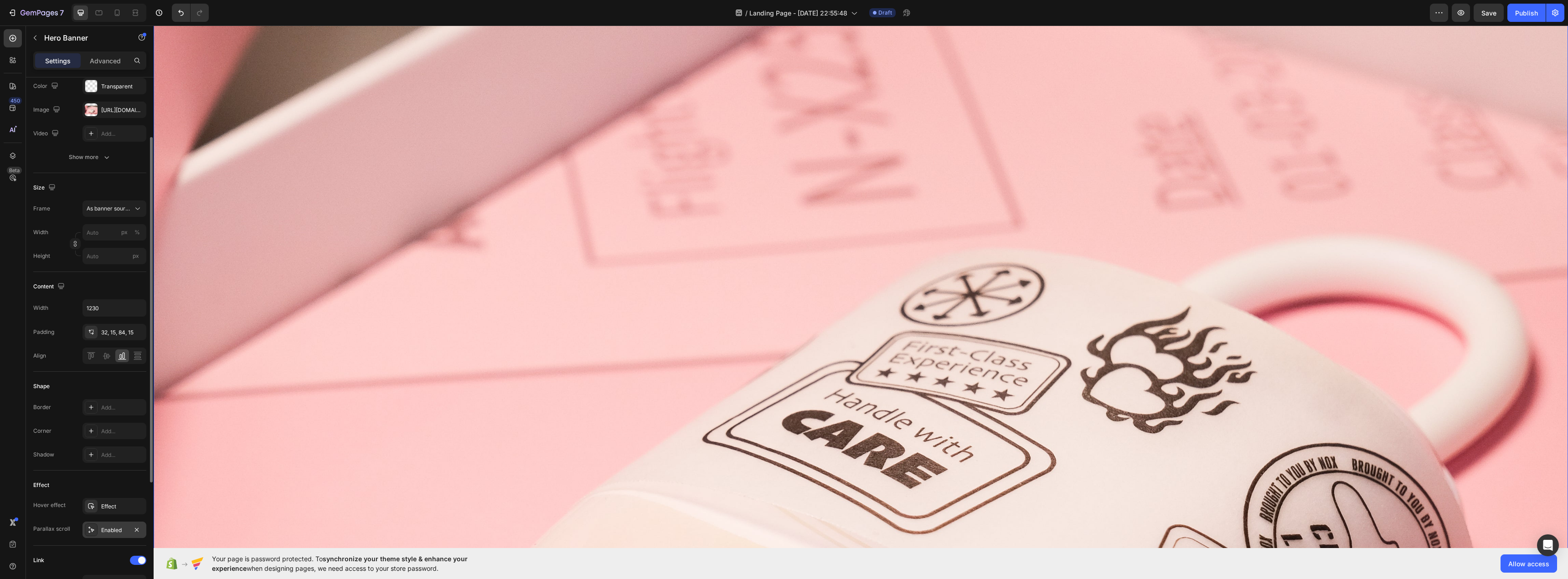
click at [128, 532] on div "Enabled" at bounding box center [114, 529] width 64 height 16
click at [138, 527] on icon "button" at bounding box center [137, 530] width 7 height 7
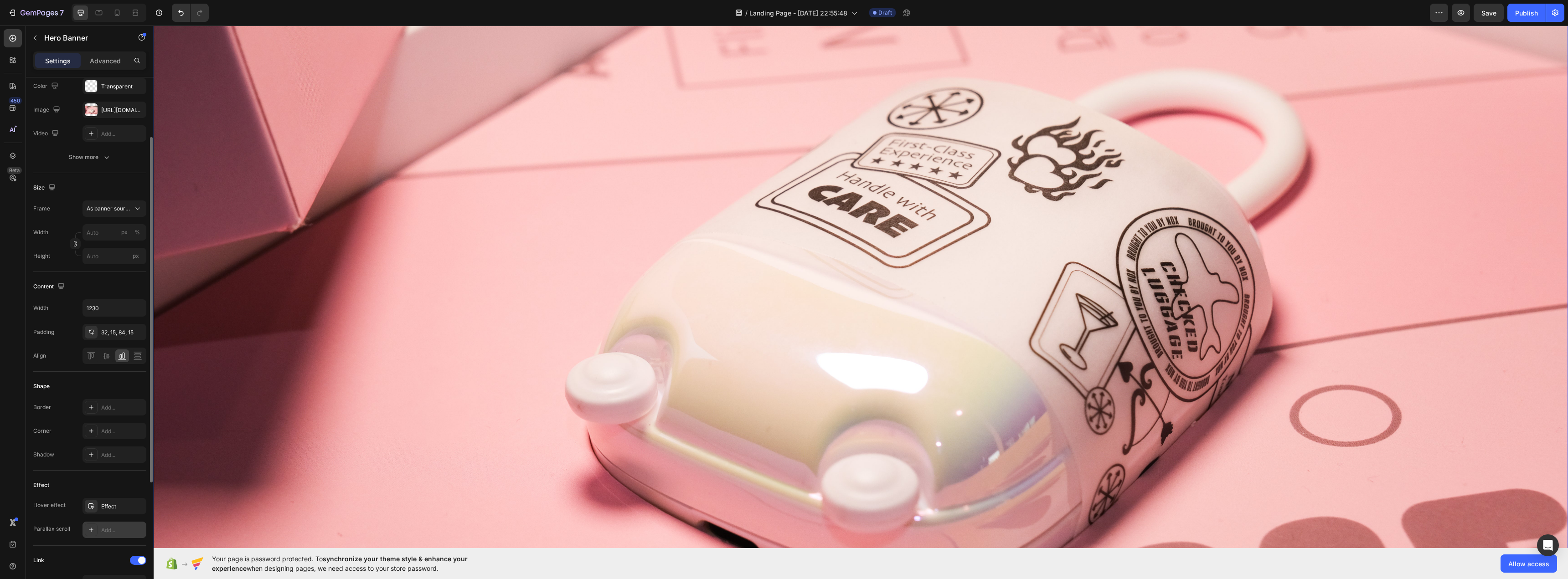
click at [100, 530] on div "Add..." at bounding box center [114, 529] width 64 height 16
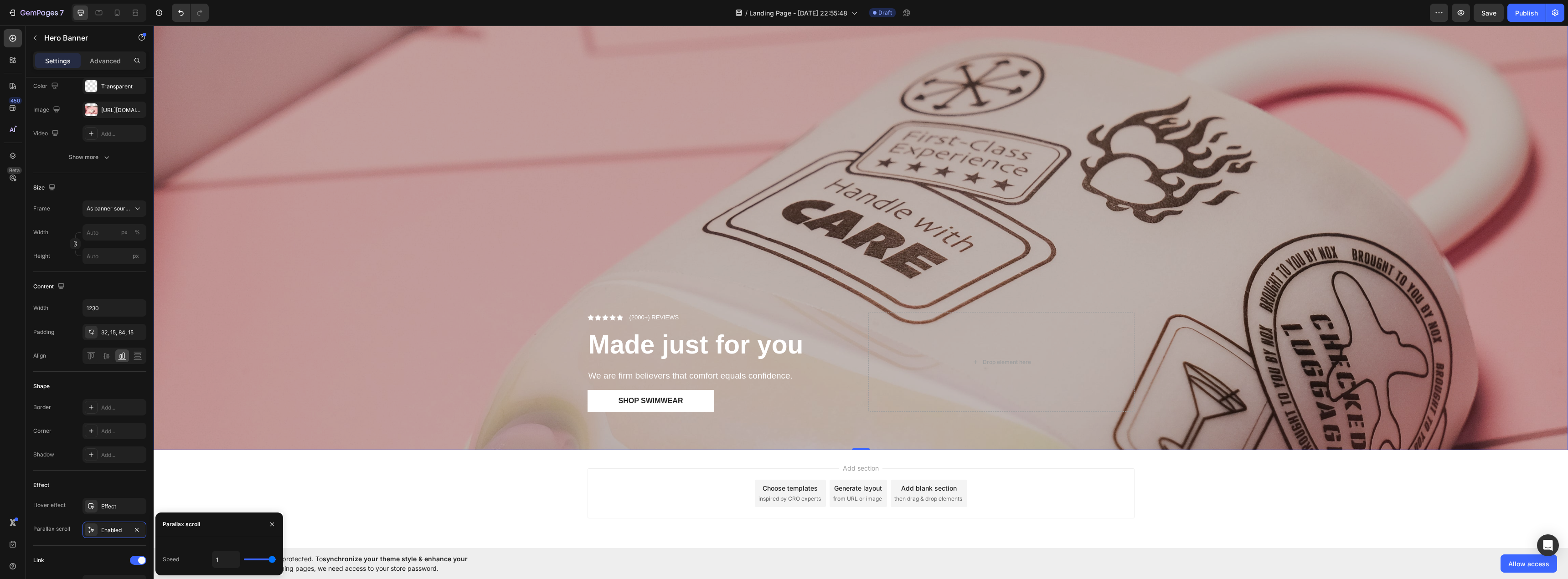
scroll to position [565, 0]
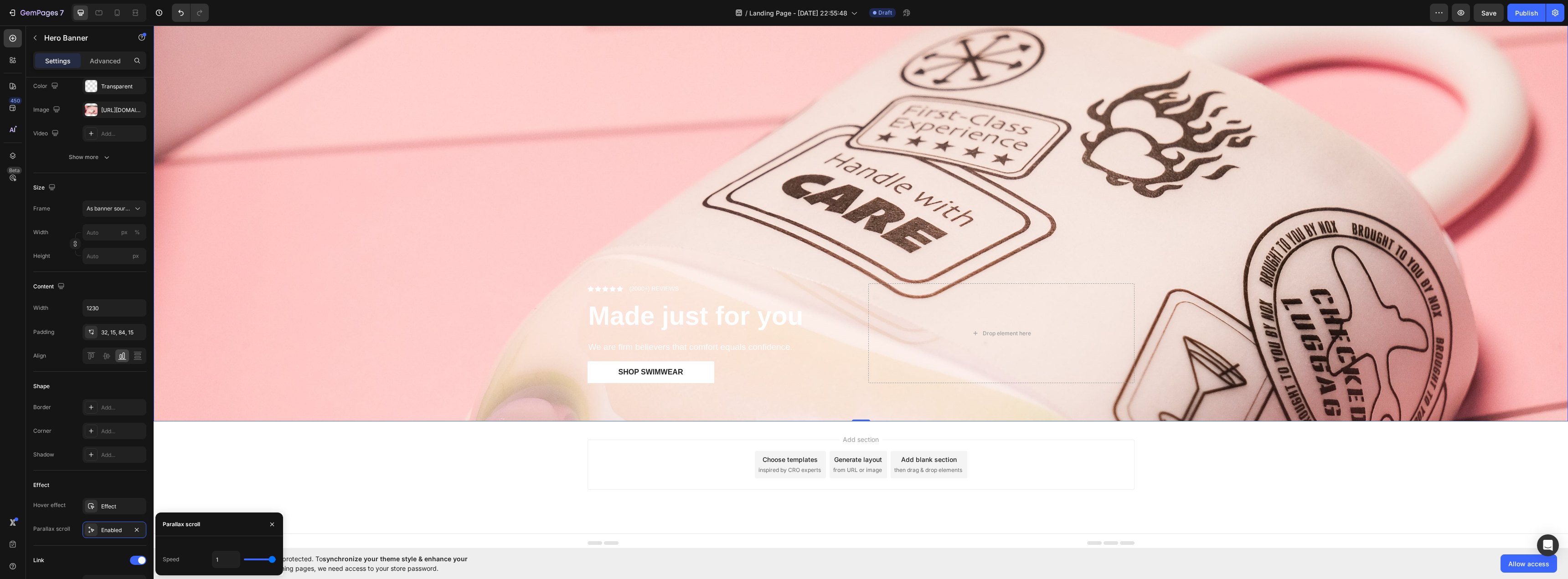
click at [4, 476] on div "450 Beta" at bounding box center [13, 271] width 18 height 484
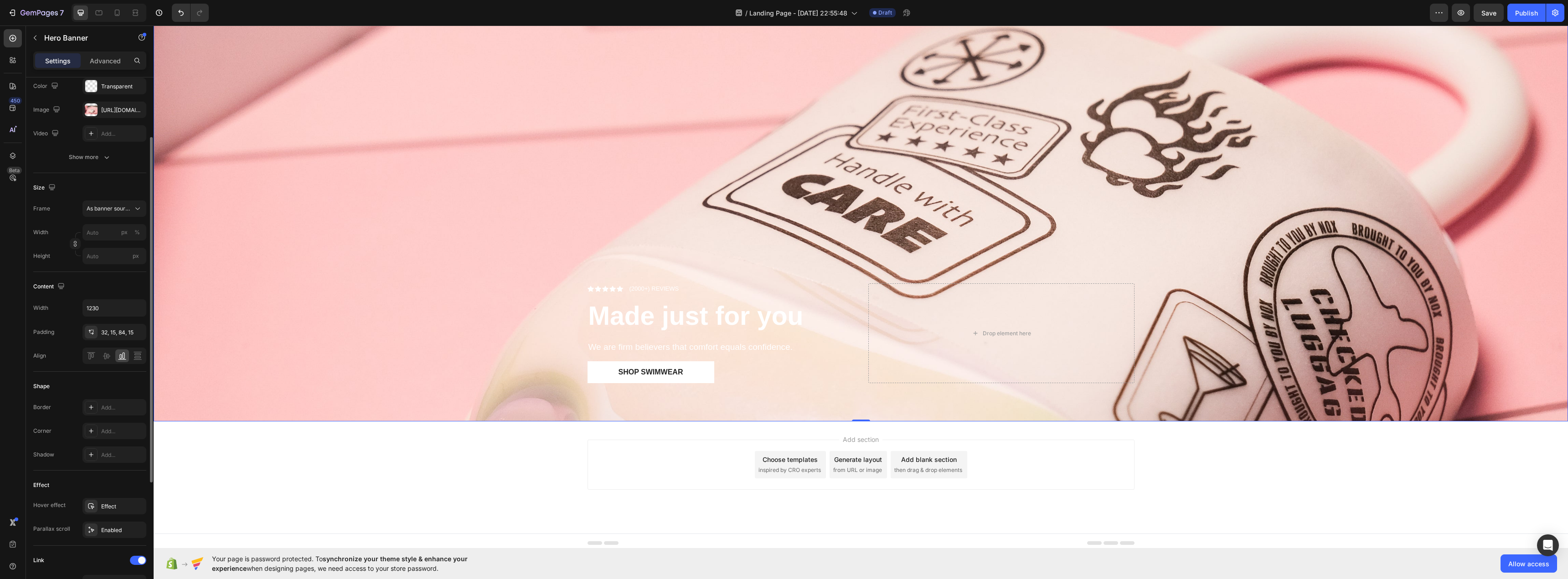
scroll to position [273, 0]
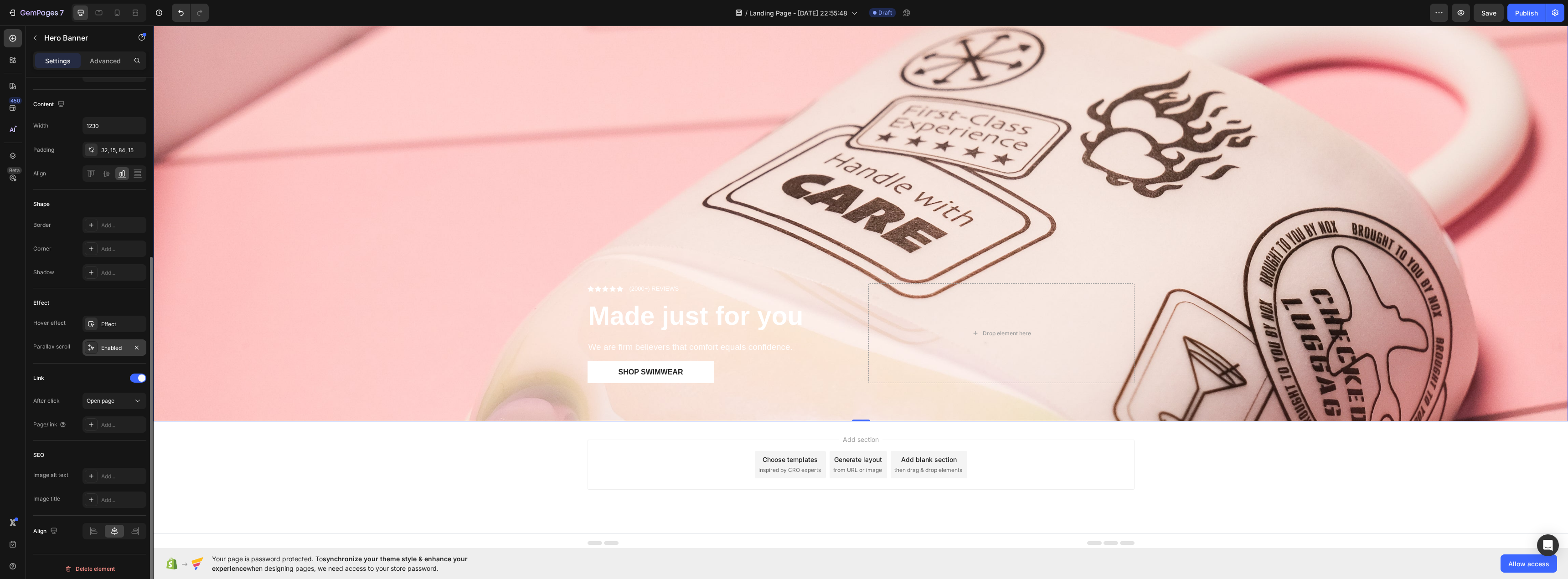
click at [117, 352] on div "Enabled" at bounding box center [114, 347] width 26 height 8
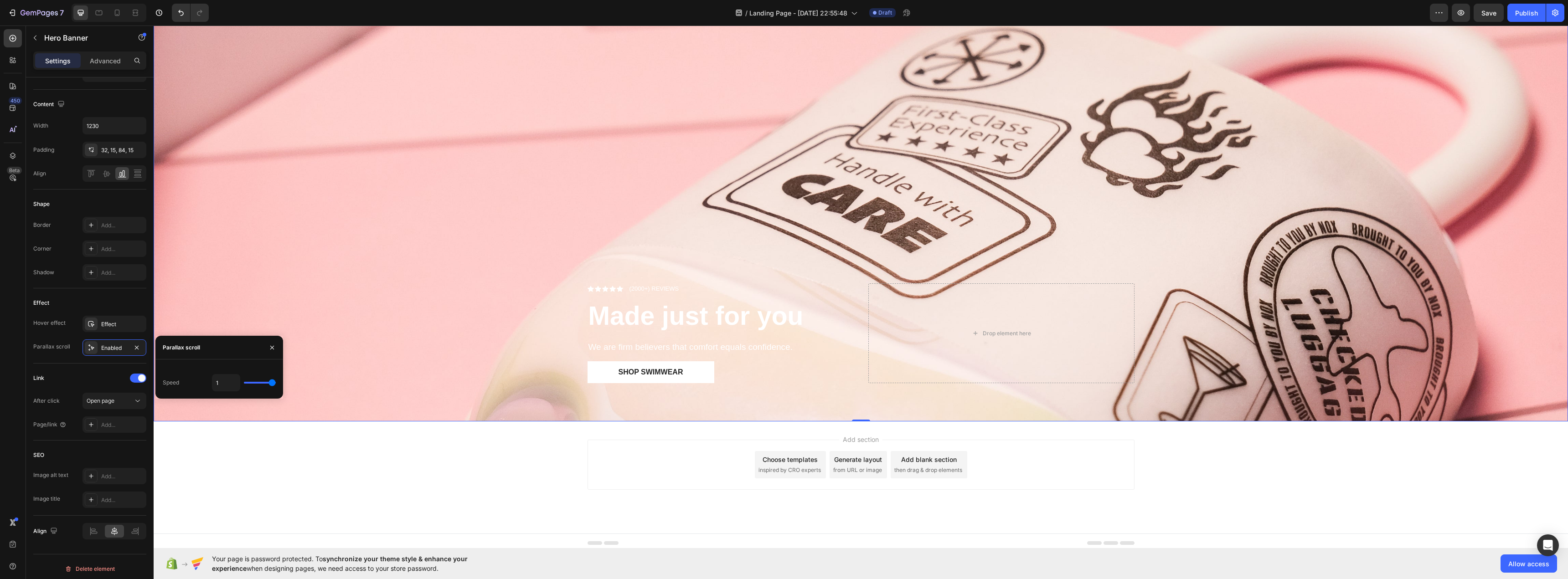
type input "0.9"
type input "0.8"
type input "0.7"
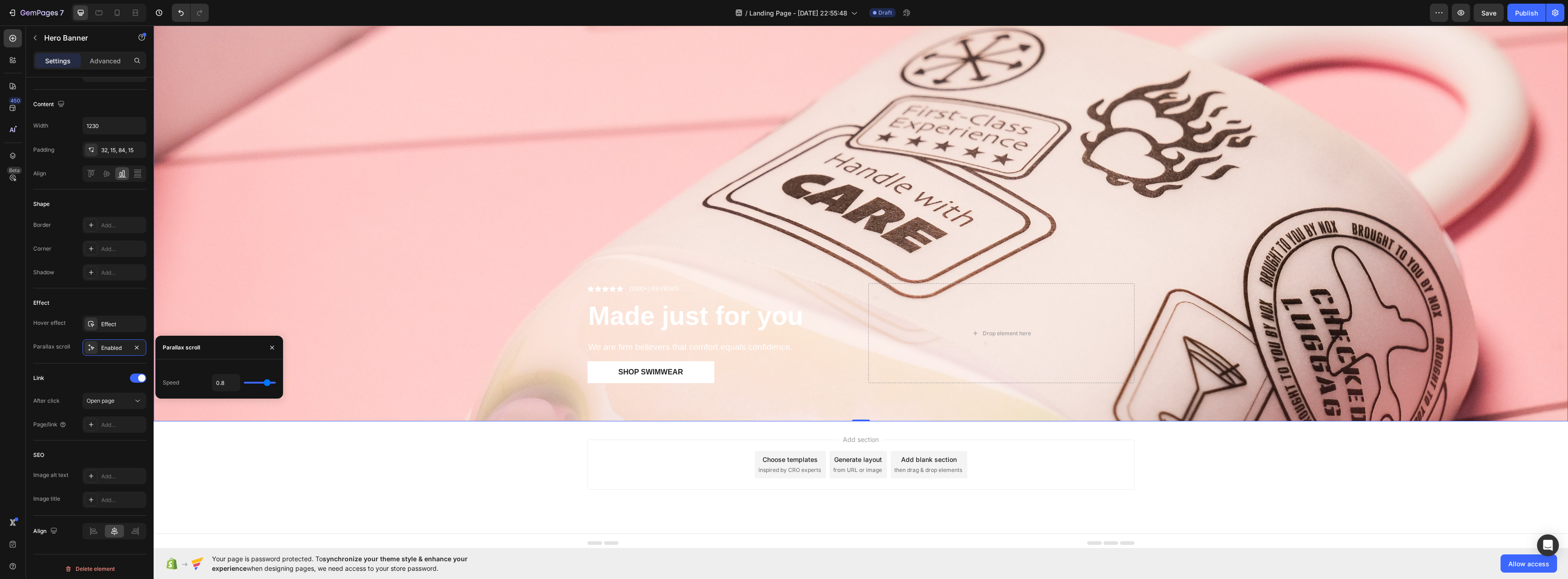
type input "0.7"
type input "0.6"
type input "0.5"
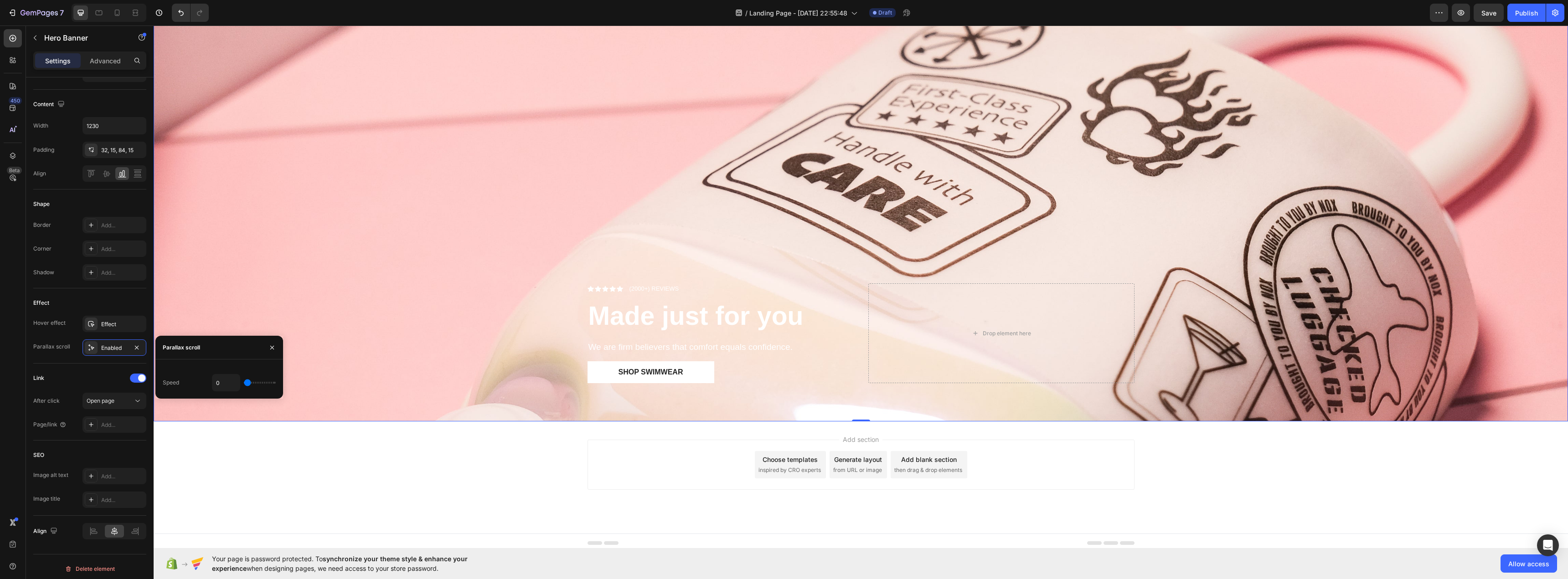
drag, startPoint x: 270, startPoint y: 380, endPoint x: 232, endPoint y: 388, distance: 38.8
click at [244, 384] on input "range" at bounding box center [260, 383] width 32 height 2
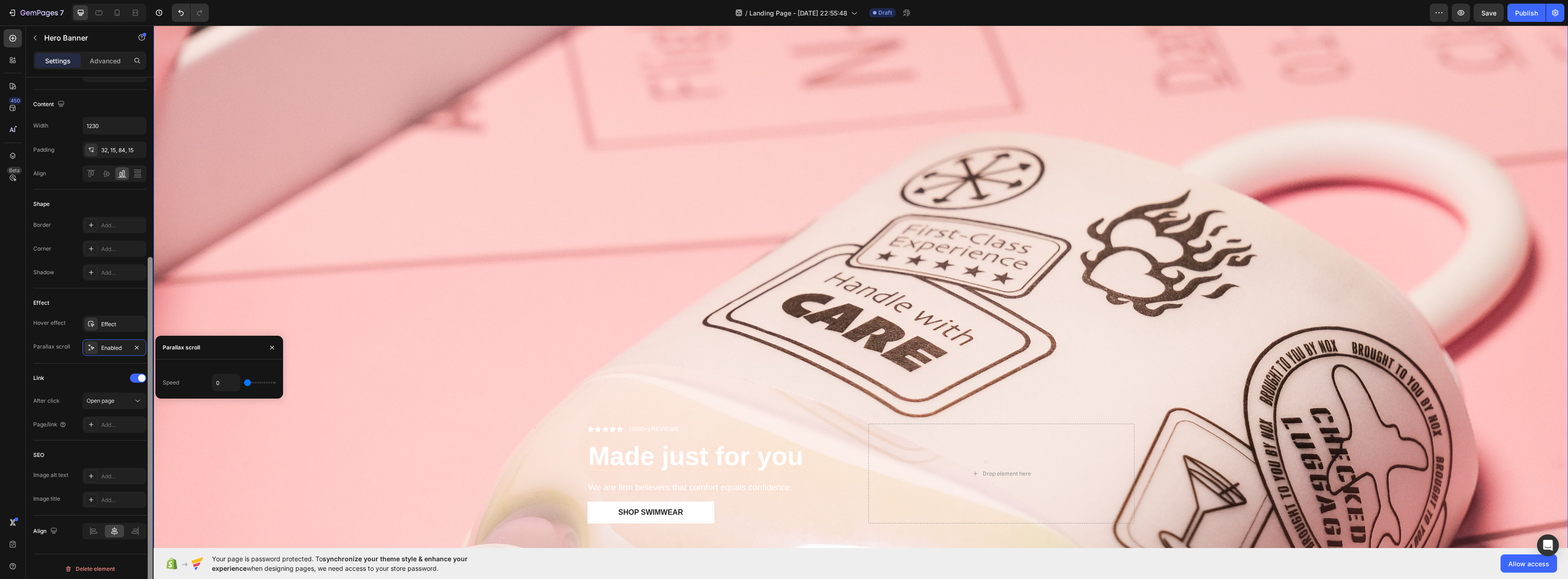
scroll to position [429, 0]
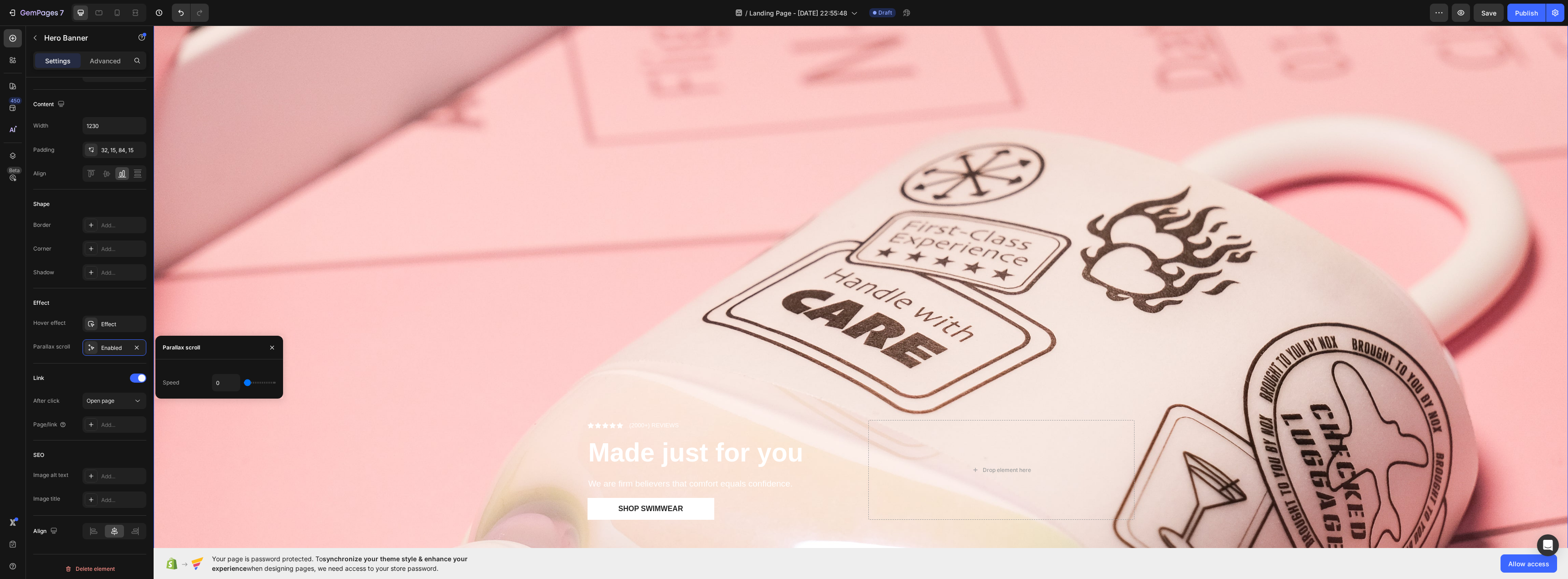
drag, startPoint x: 248, startPoint y: 386, endPoint x: 253, endPoint y: 386, distance: 5.0
click at [253, 386] on div "0" at bounding box center [243, 383] width 64 height 17
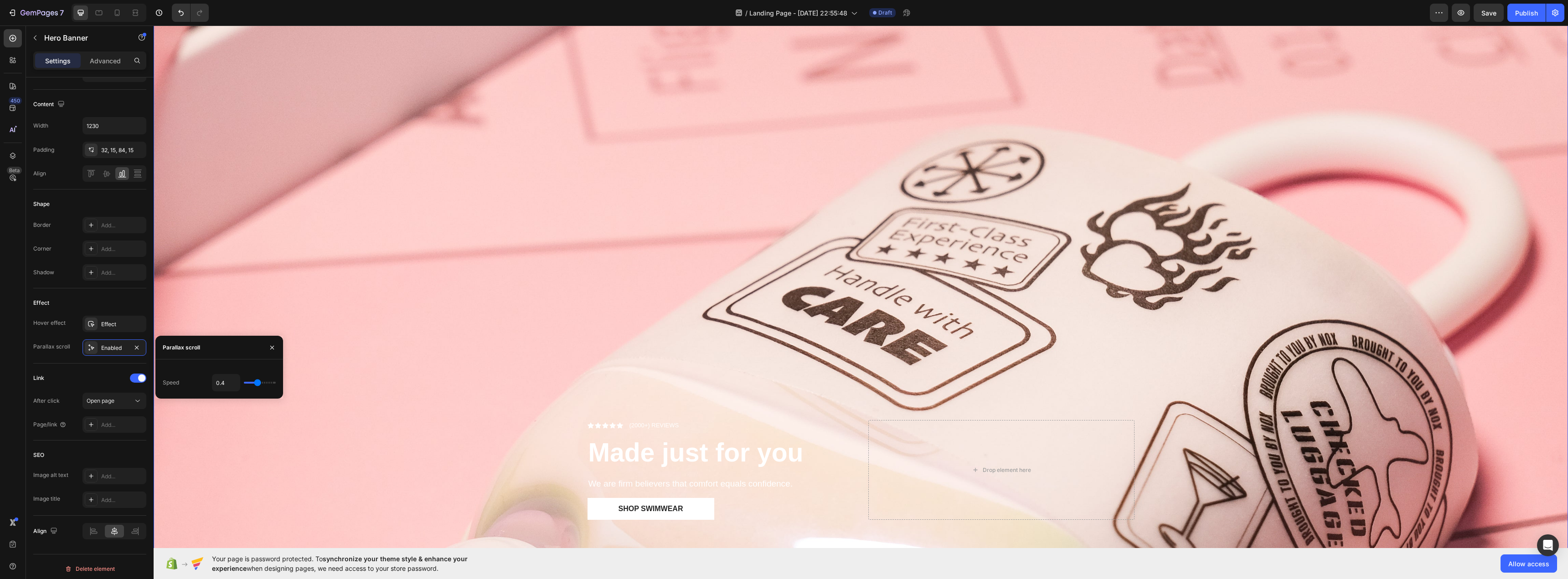
drag, startPoint x: 250, startPoint y: 383, endPoint x: 257, endPoint y: 389, distance: 9.2
click at [257, 384] on input "range" at bounding box center [260, 383] width 32 height 2
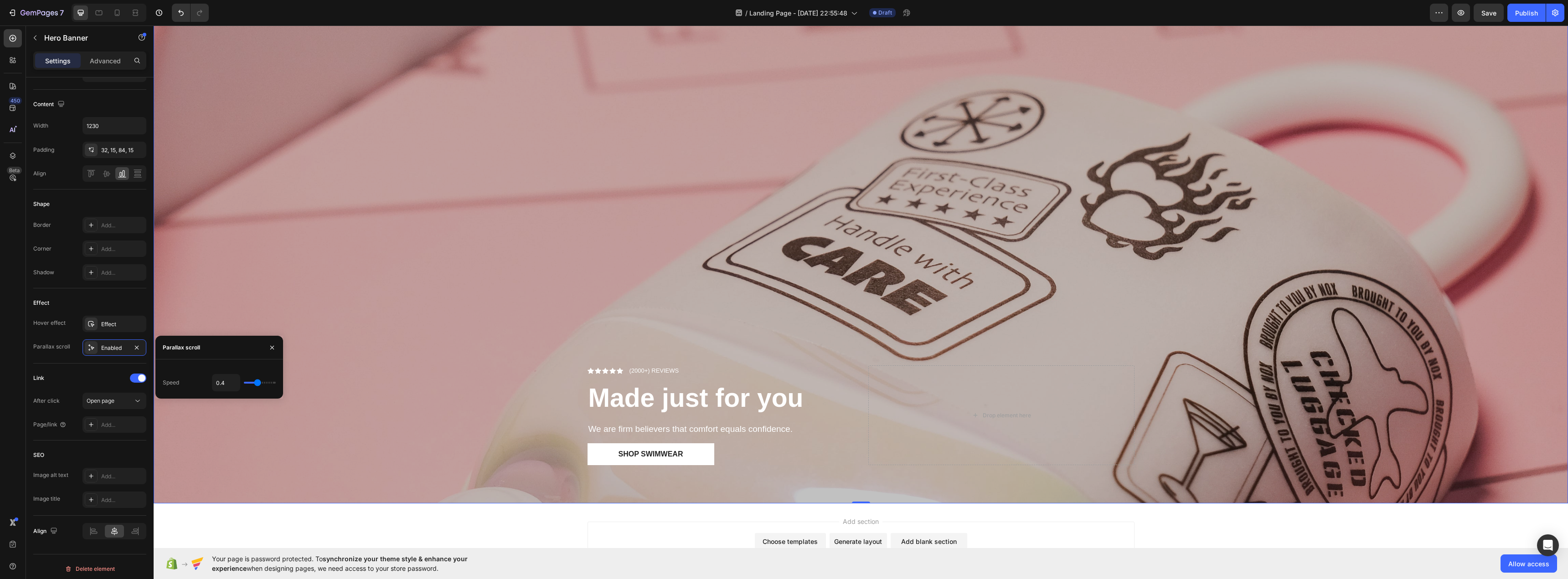
scroll to position [519, 0]
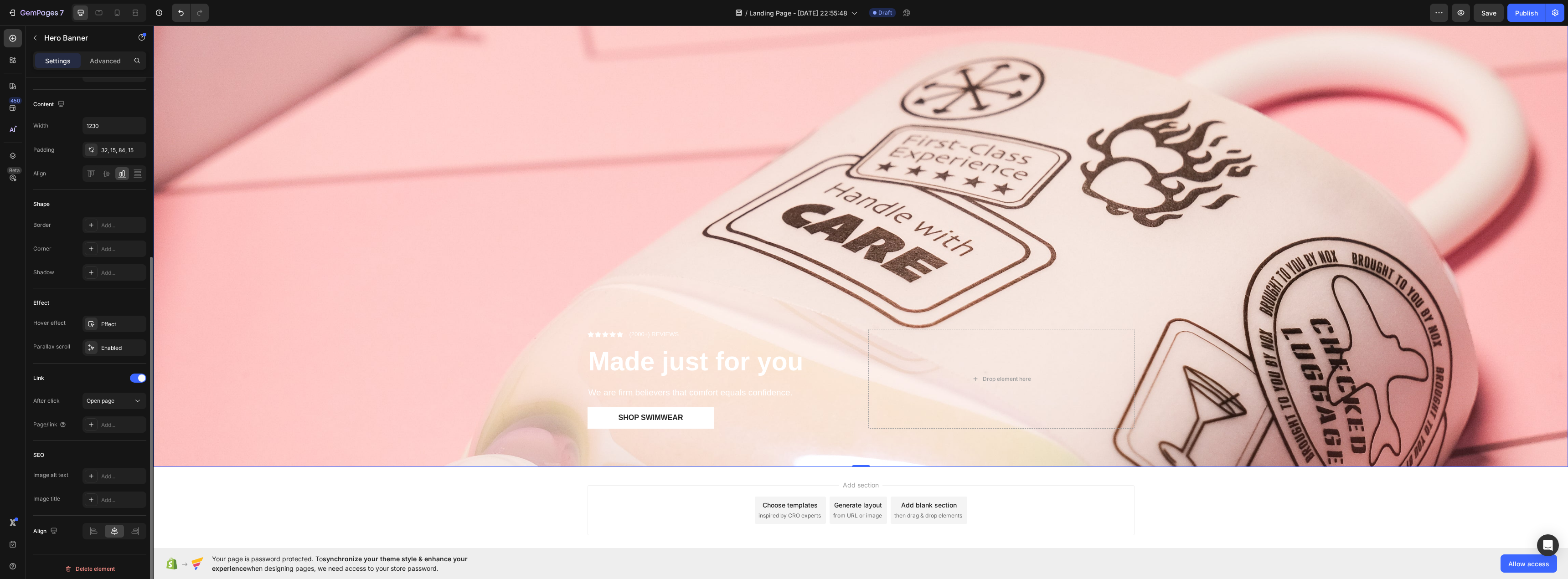
click at [48, 367] on div "Link After click Open page Page/link Add..." at bounding box center [90, 402] width 113 height 77
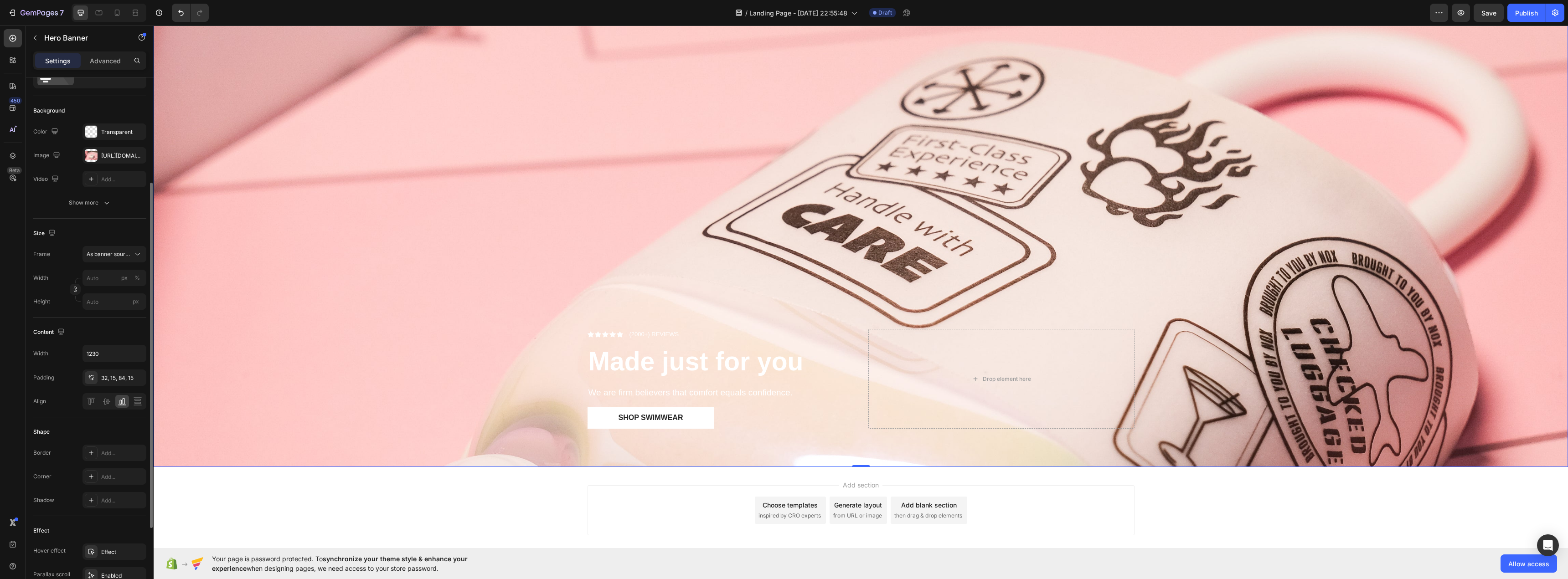
scroll to position [0, 0]
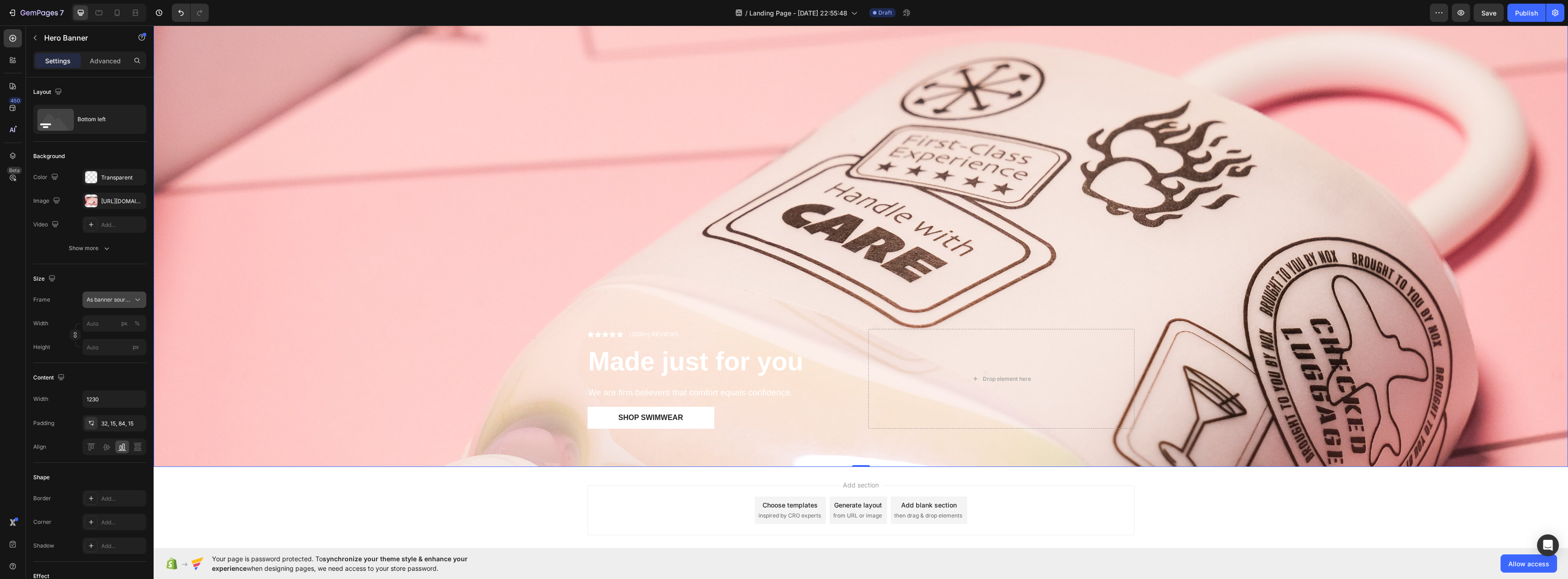
click at [136, 300] on icon at bounding box center [138, 299] width 9 height 9
click at [134, 331] on div "Custom" at bounding box center [107, 338] width 73 height 16
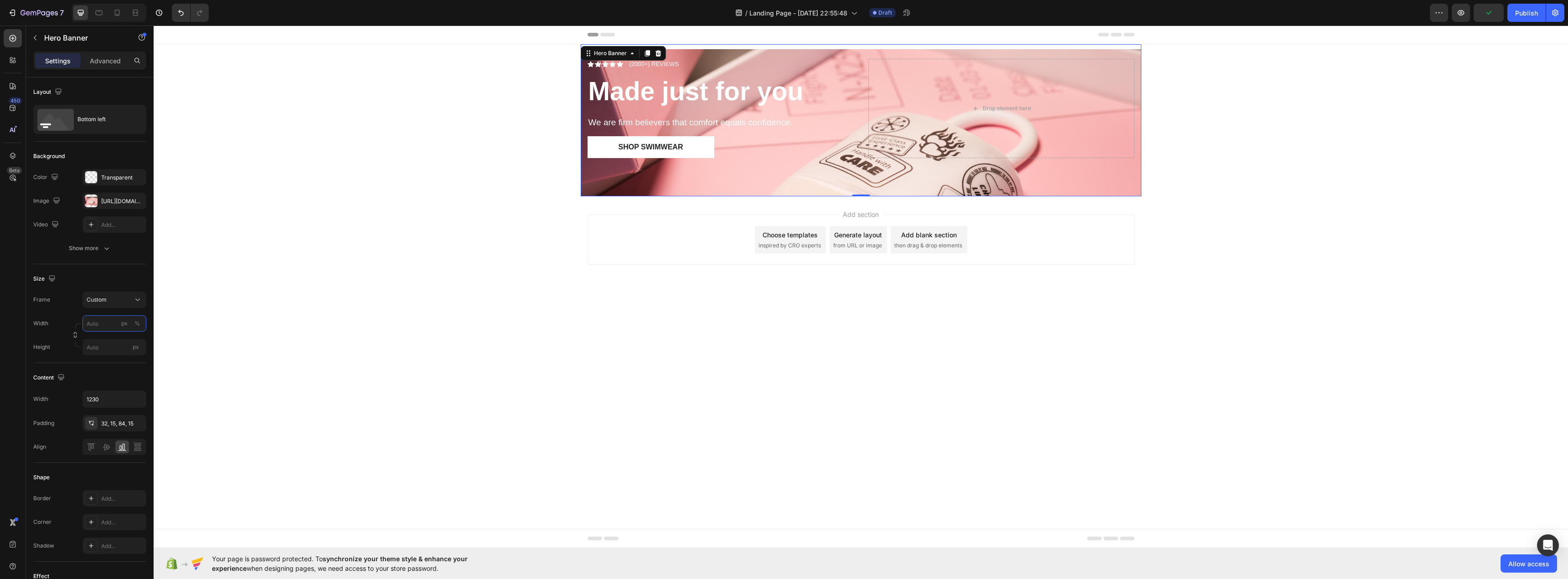
click at [108, 324] on input "px %" at bounding box center [114, 323] width 64 height 16
click at [106, 347] on p "Full 100%" at bounding box center [113, 345] width 53 height 8
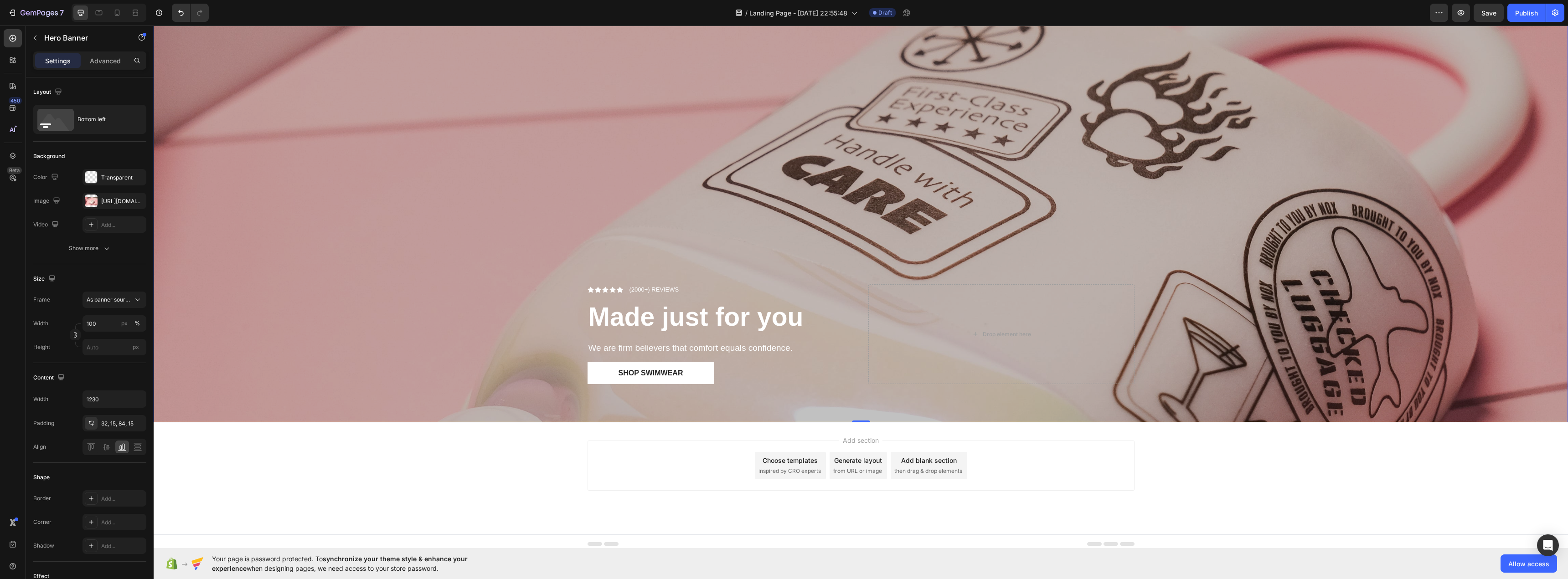
scroll to position [565, 0]
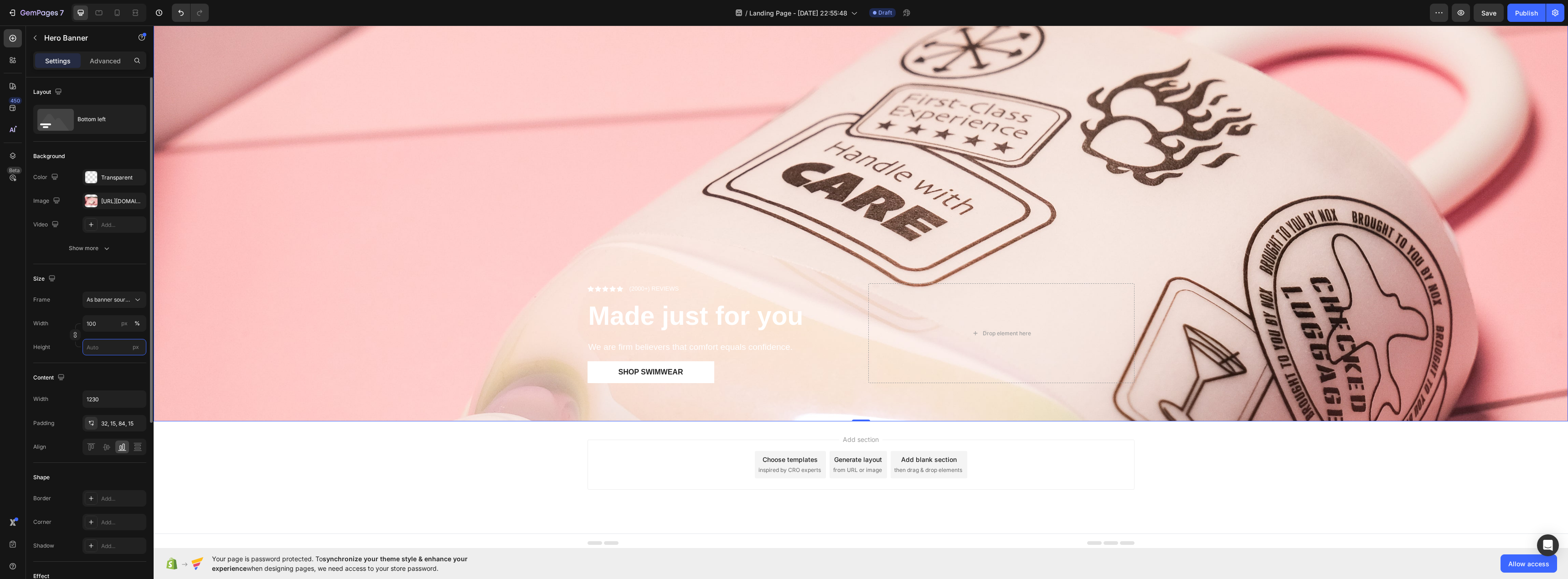
click at [105, 341] on input "px" at bounding box center [114, 347] width 64 height 16
click at [101, 387] on span "Fit screen" at bounding box center [99, 385] width 26 height 8
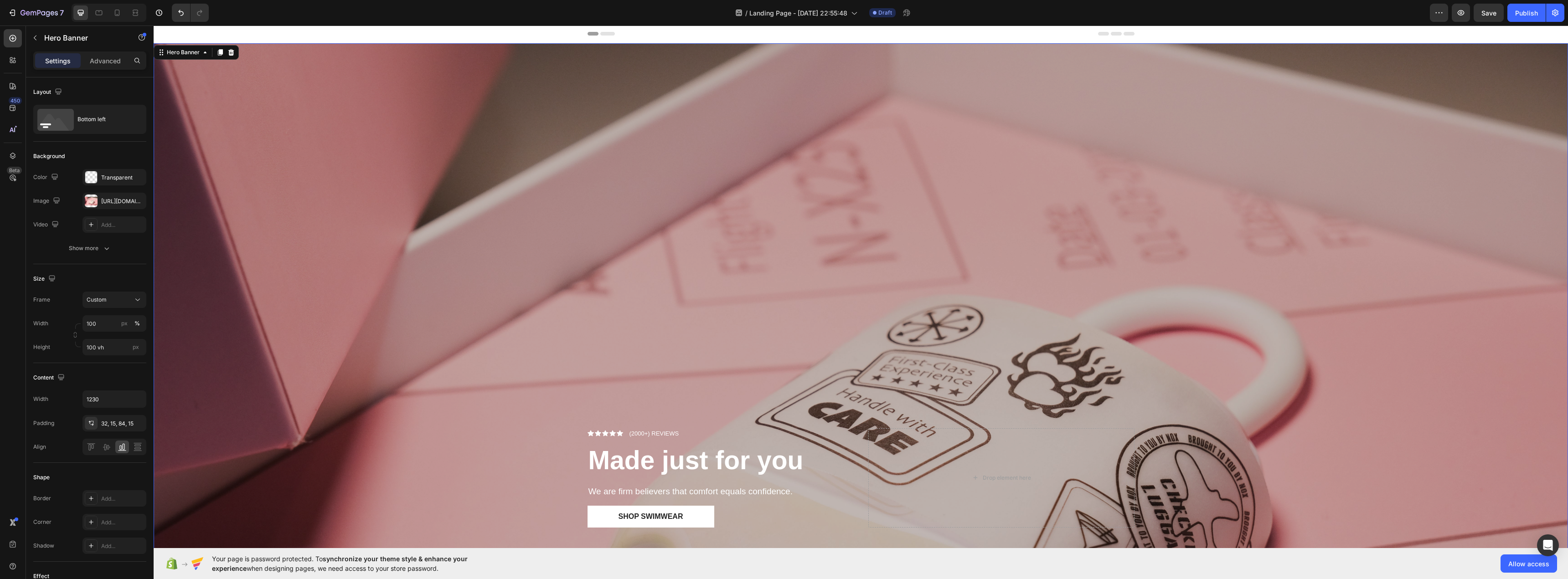
scroll to position [0, 0]
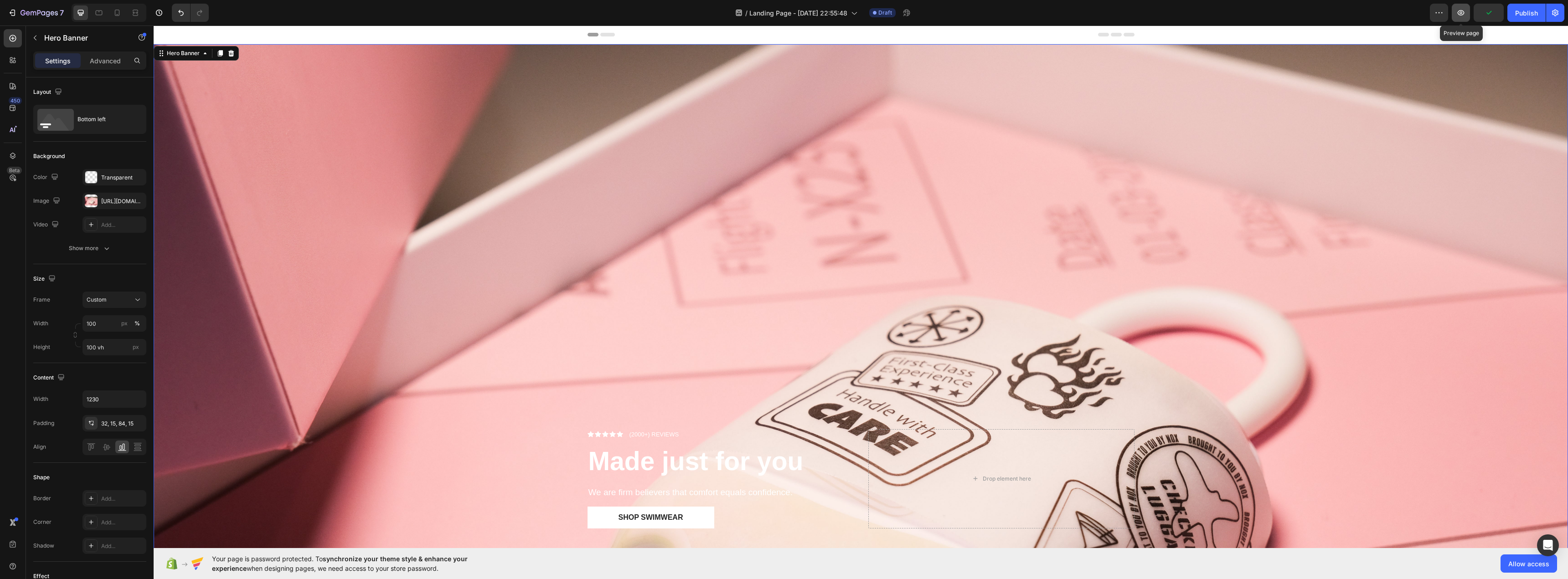
click at [1456, 19] on button "button" at bounding box center [1461, 13] width 18 height 18
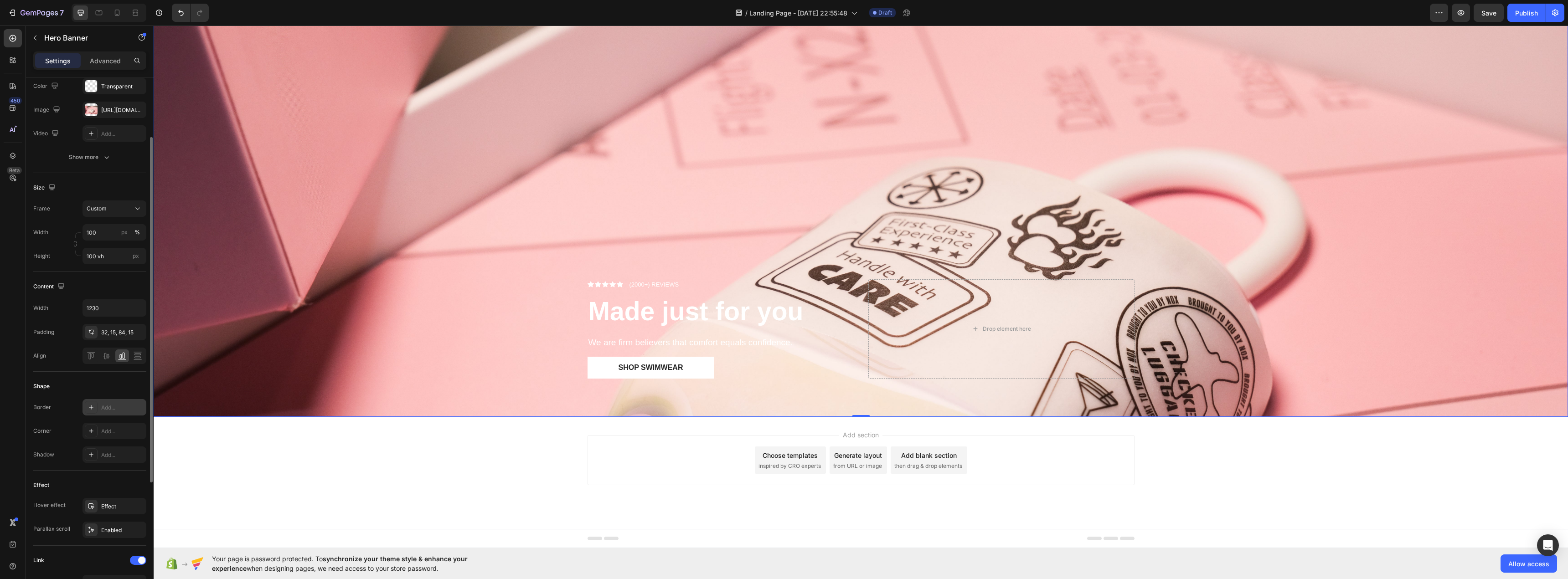
scroll to position [277, 0]
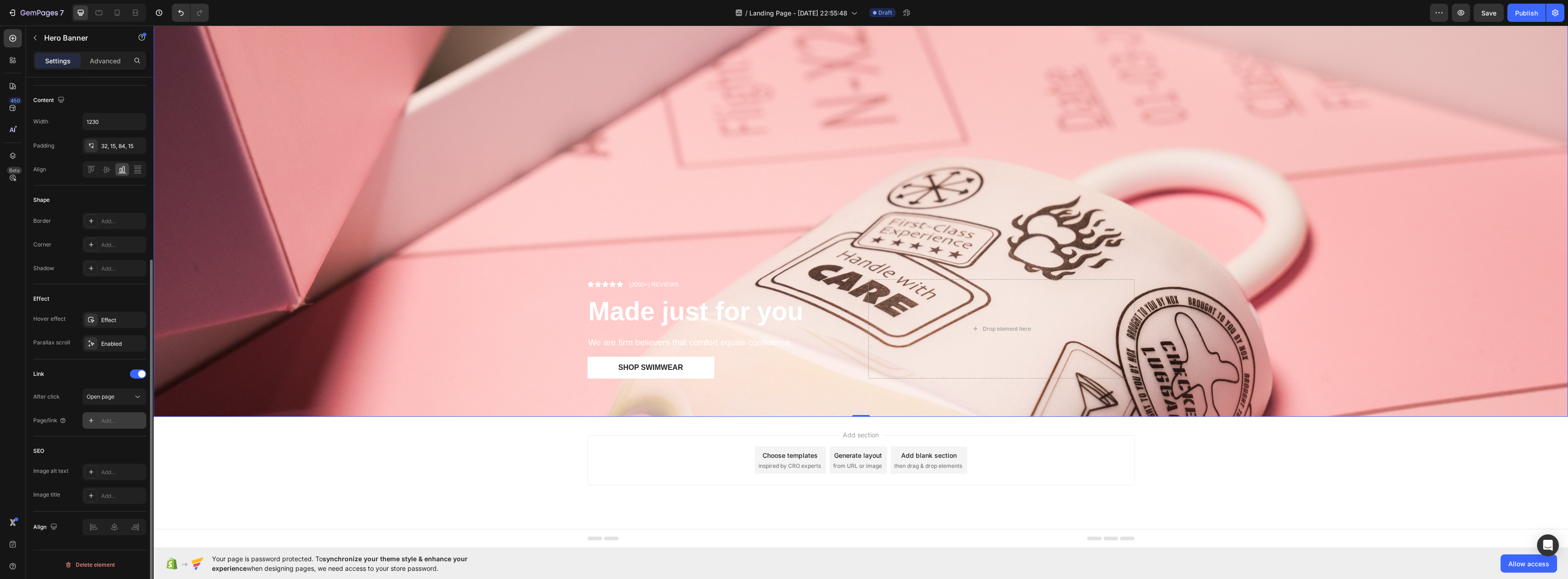
click at [103, 421] on div "Add..." at bounding box center [122, 420] width 43 height 8
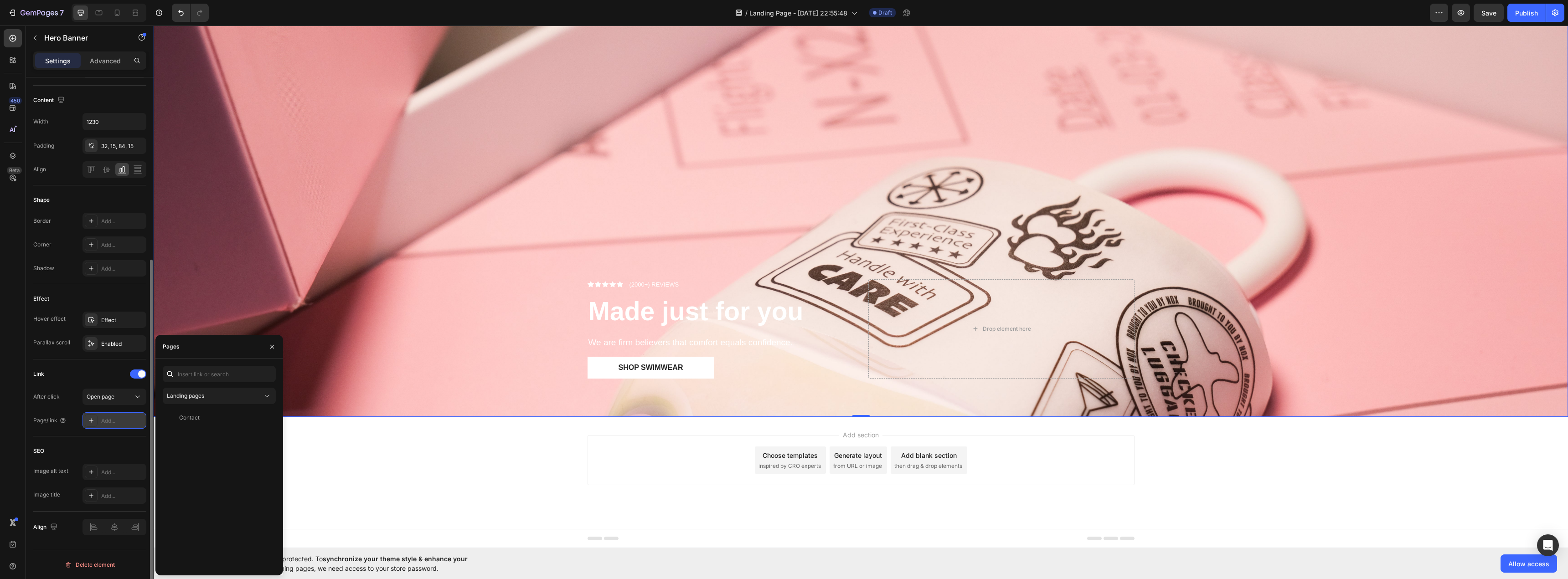
click at [103, 421] on div "Add..." at bounding box center [122, 420] width 43 height 8
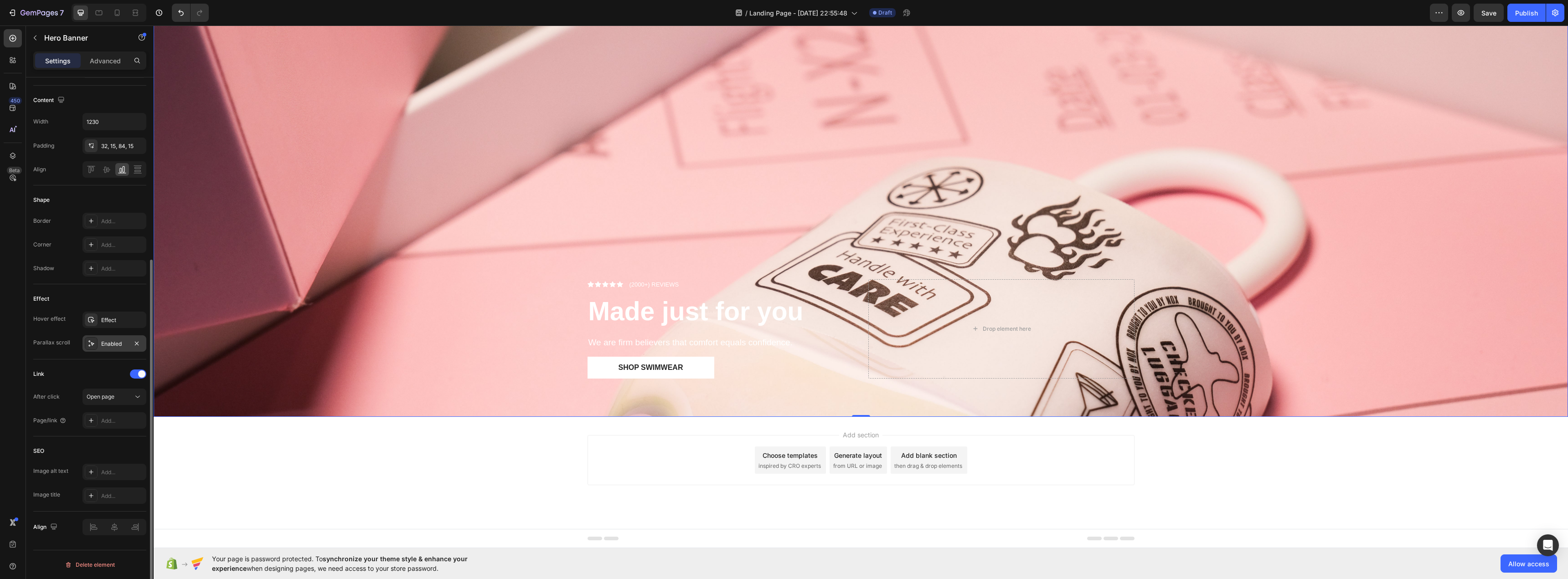
click at [108, 342] on div "Enabled" at bounding box center [114, 344] width 26 height 8
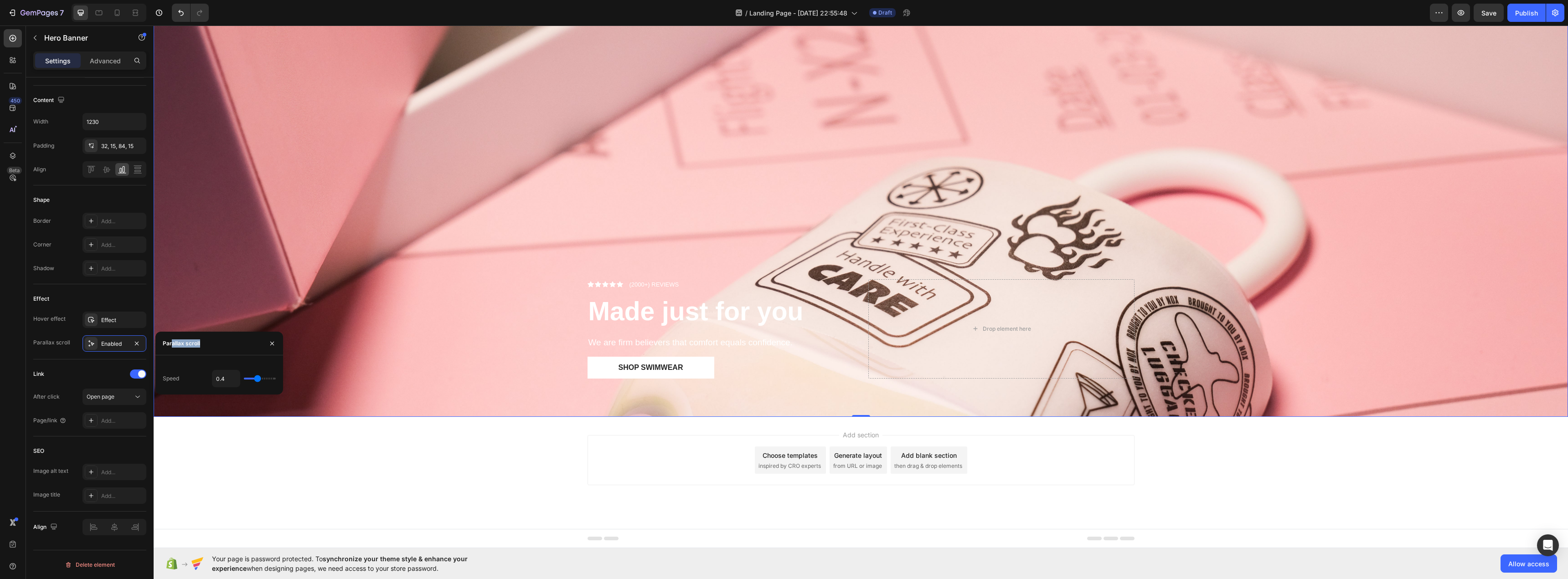
drag, startPoint x: 172, startPoint y: 342, endPoint x: 220, endPoint y: 339, distance: 48.1
click at [220, 339] on div "Parallax scroll" at bounding box center [219, 343] width 128 height 24
click at [206, 341] on div "Parallax scroll" at bounding box center [219, 343] width 128 height 24
drag, startPoint x: 256, startPoint y: 381, endPoint x: 337, endPoint y: 317, distance: 103.2
click at [276, 378] on input "range" at bounding box center [260, 378] width 32 height 2
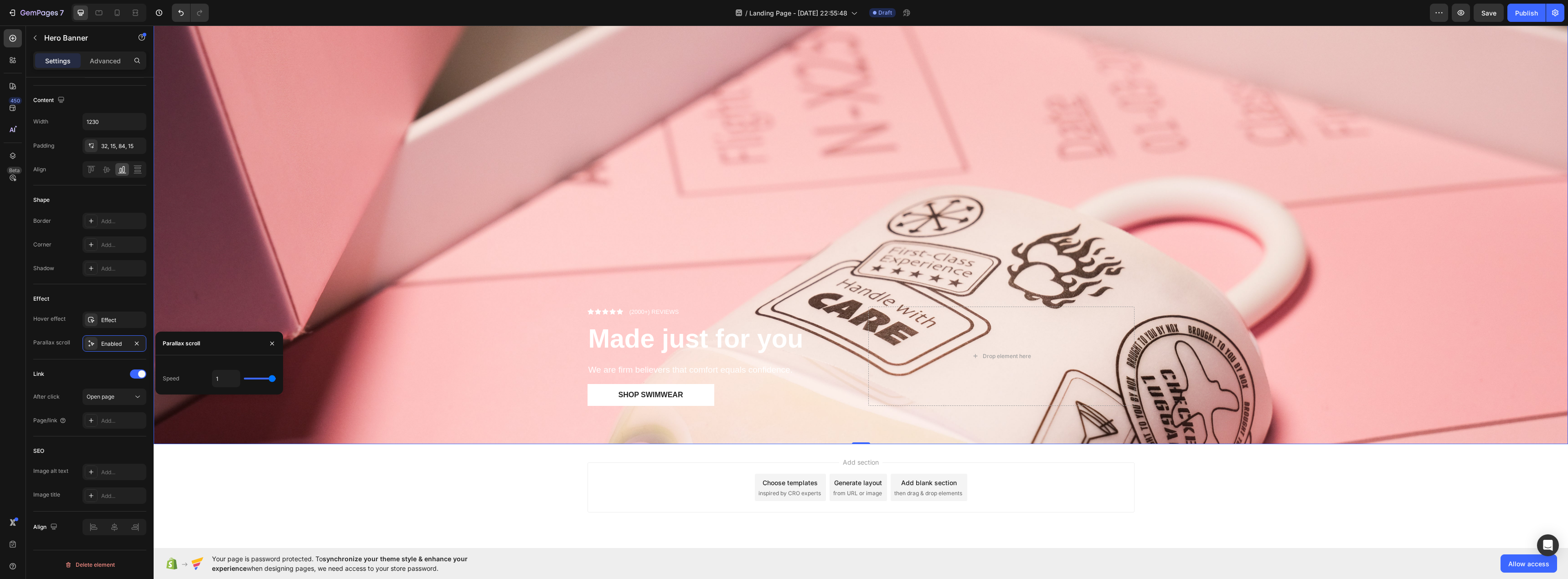
scroll to position [150, 0]
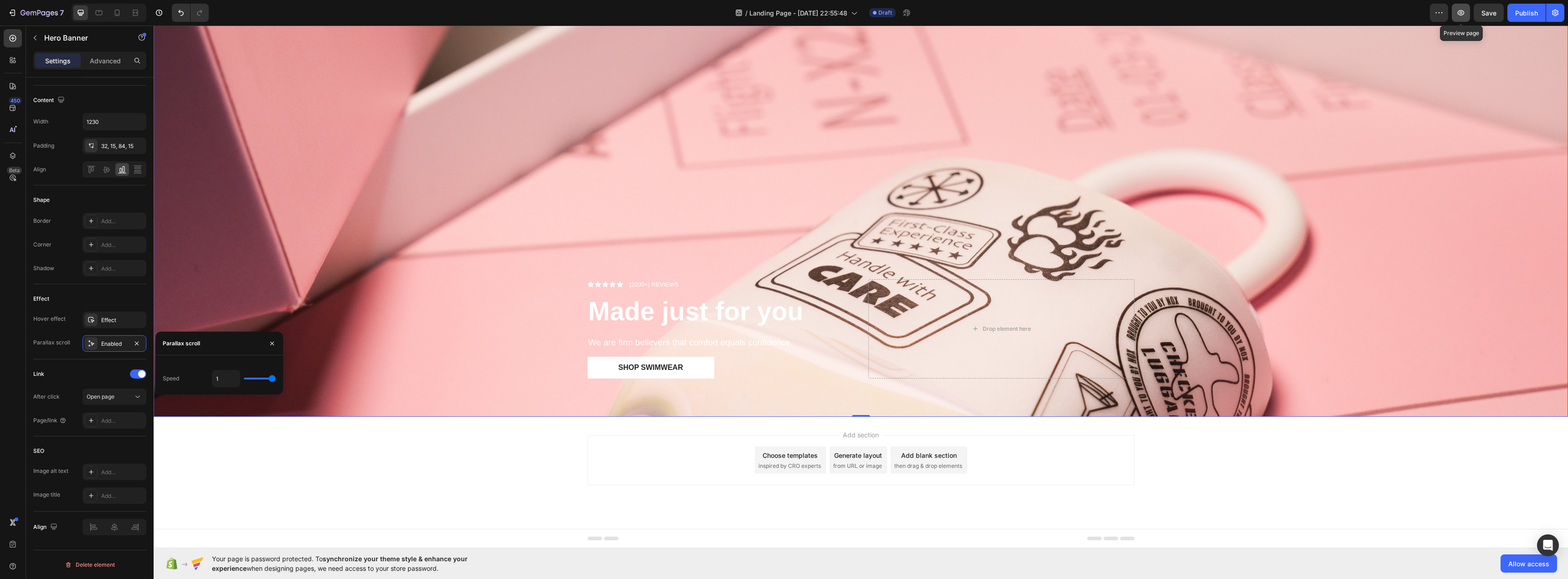
click at [1457, 16] on icon "button" at bounding box center [1461, 12] width 9 height 9
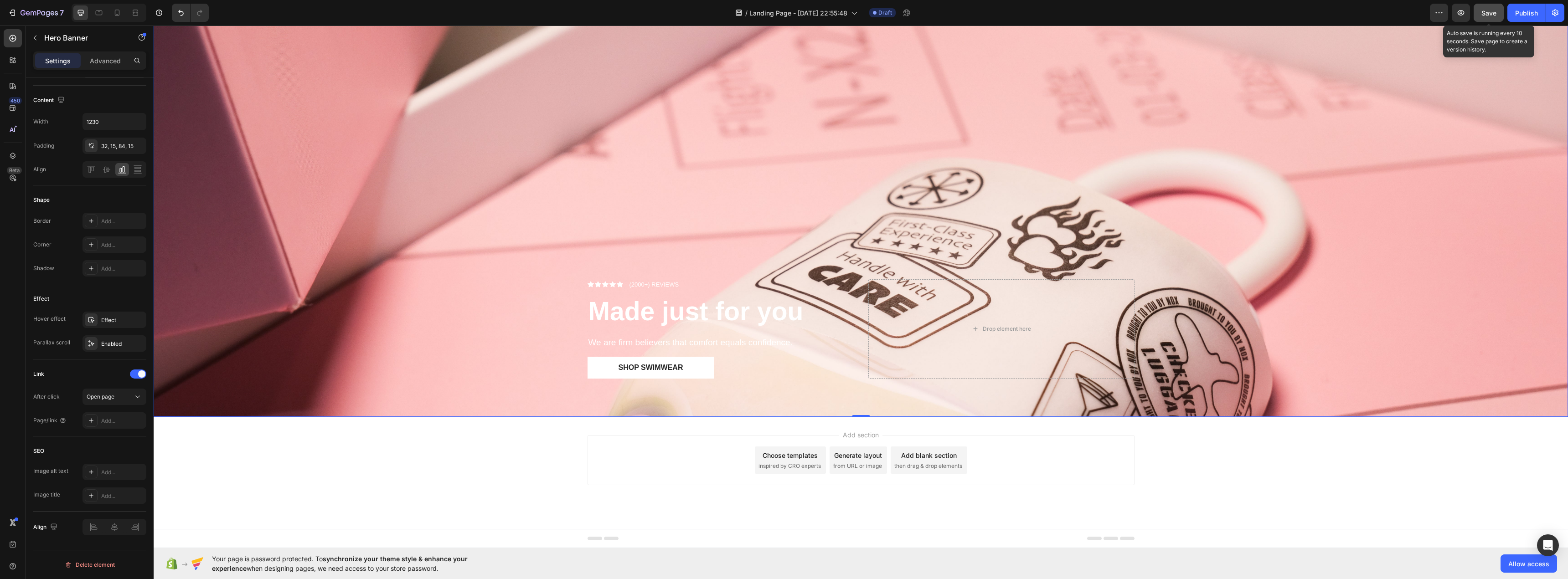
click at [1474, 6] on button "Save" at bounding box center [1488, 13] width 30 height 18
click at [131, 396] on div "Open page" at bounding box center [110, 396] width 46 height 8
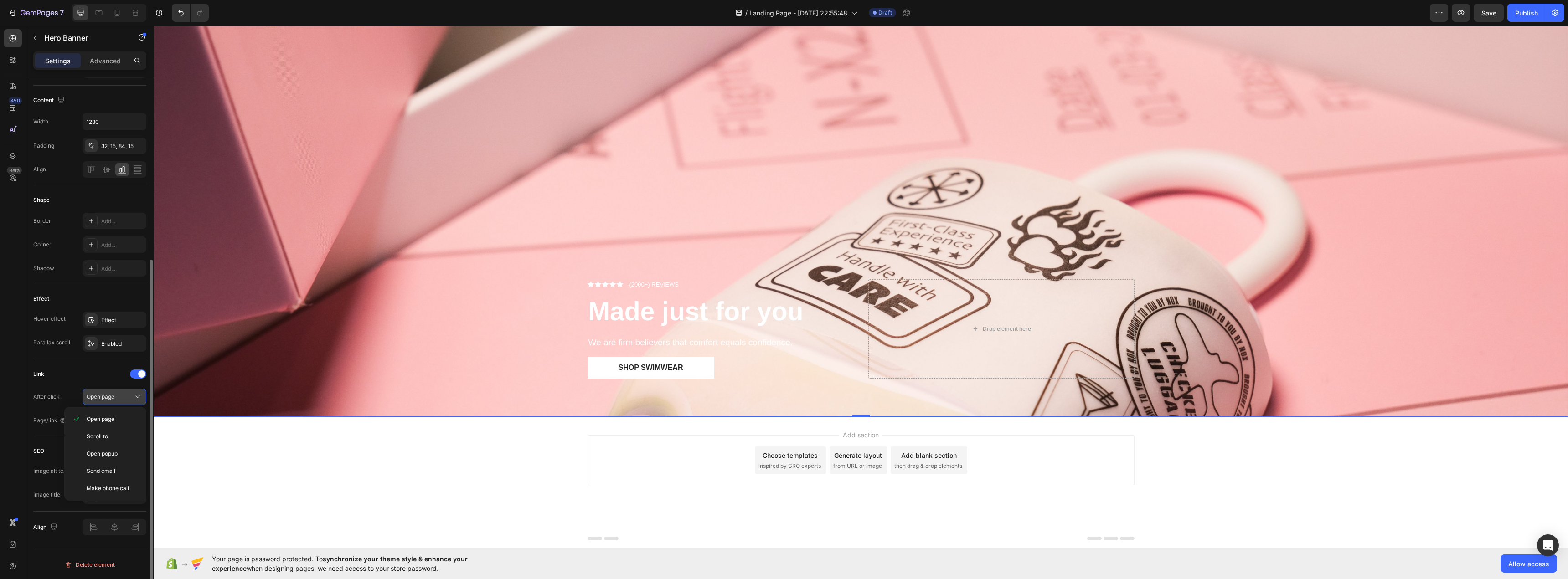
click at [141, 397] on icon at bounding box center [138, 397] width 9 height 9
click at [141, 397] on icon at bounding box center [138, 397] width 9 height 9
click at [128, 432] on p "Scroll to" at bounding box center [112, 436] width 52 height 8
click at [133, 395] on icon at bounding box center [138, 397] width 9 height 9
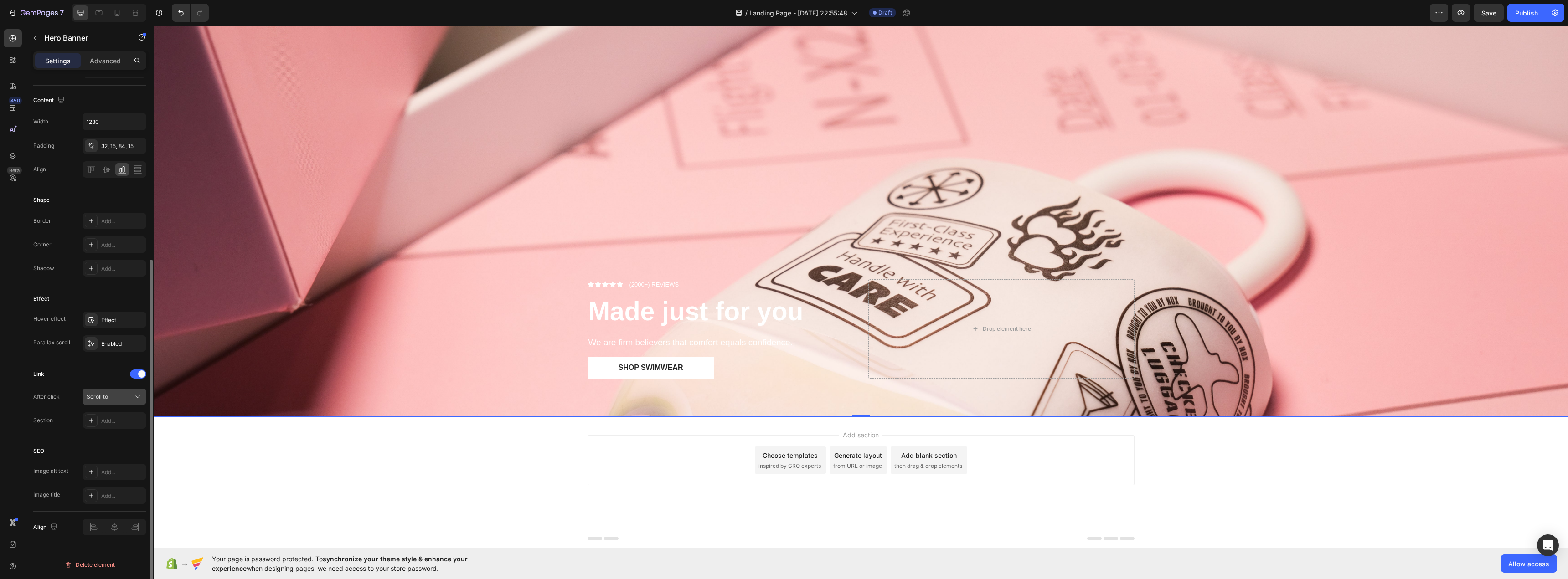
click at [133, 395] on icon at bounding box center [138, 397] width 9 height 9
click at [133, 418] on p "Open page" at bounding box center [112, 418] width 52 height 8
click at [133, 418] on div "Add..." at bounding box center [122, 420] width 43 height 8
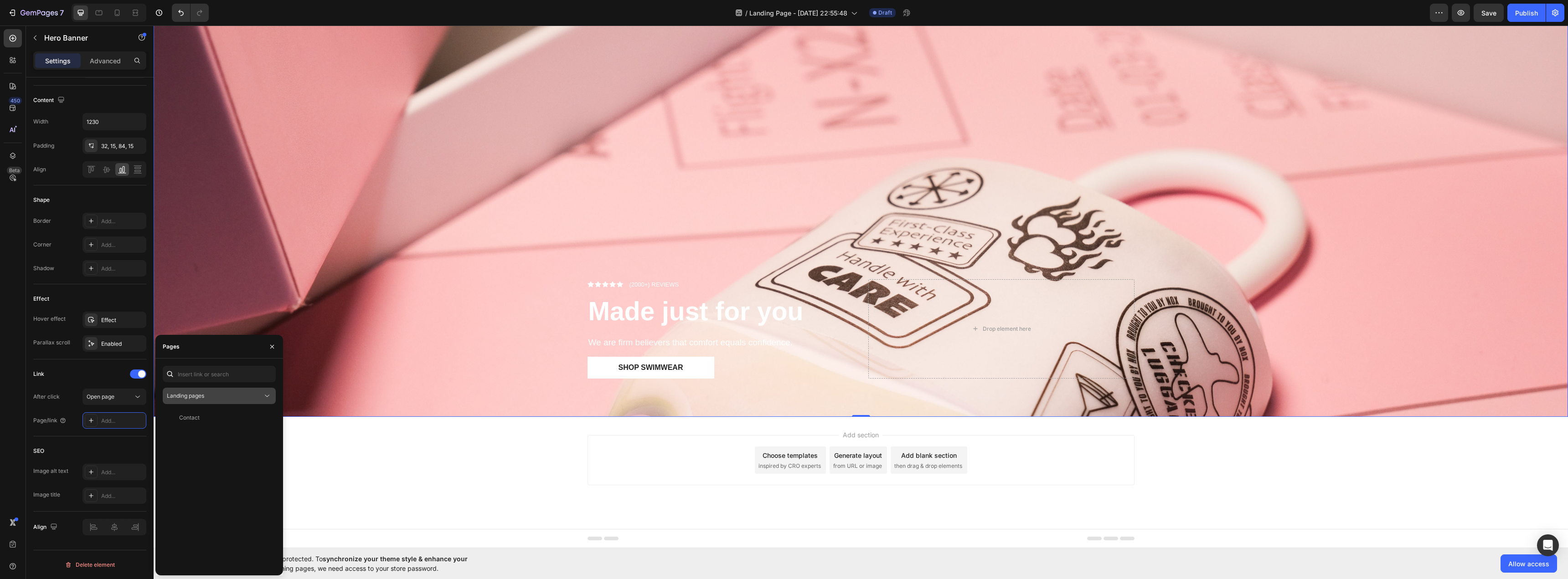
click at [267, 400] on icon at bounding box center [267, 395] width 9 height 9
click at [232, 418] on div "Contact" at bounding box center [217, 417] width 102 height 8
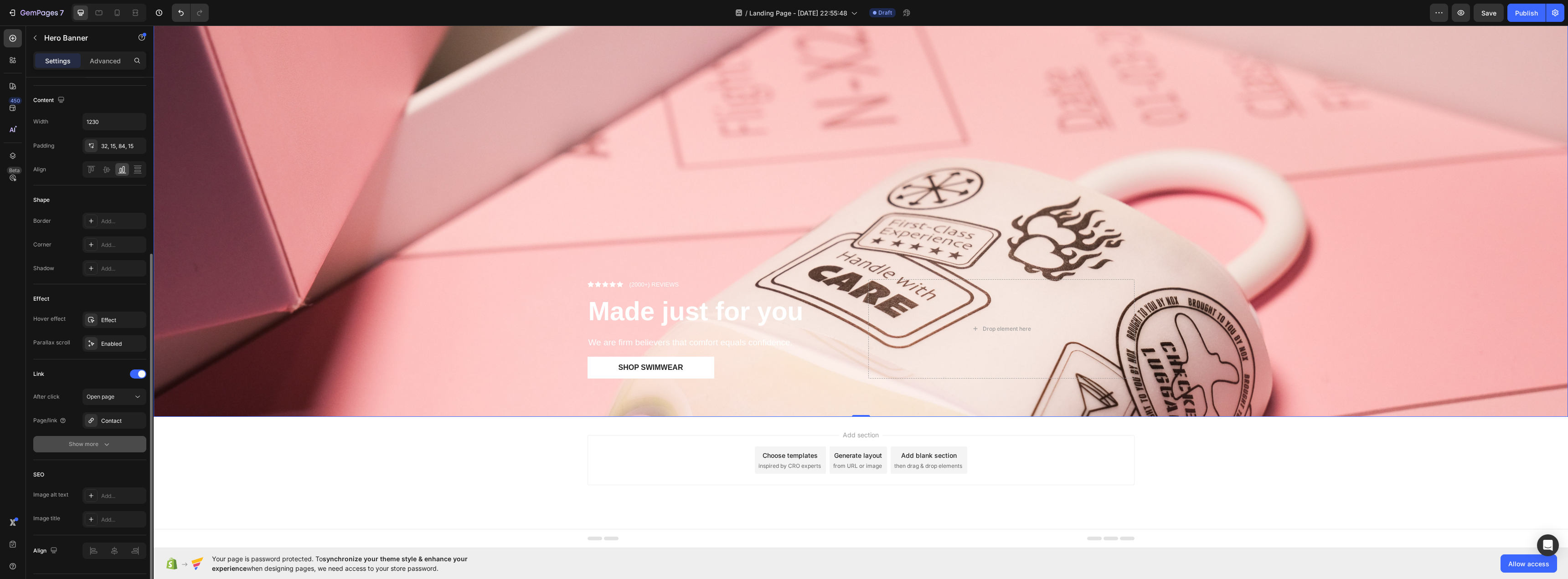
click at [104, 442] on icon "button" at bounding box center [107, 444] width 9 height 9
click at [124, 420] on div "Contact" at bounding box center [114, 420] width 26 height 8
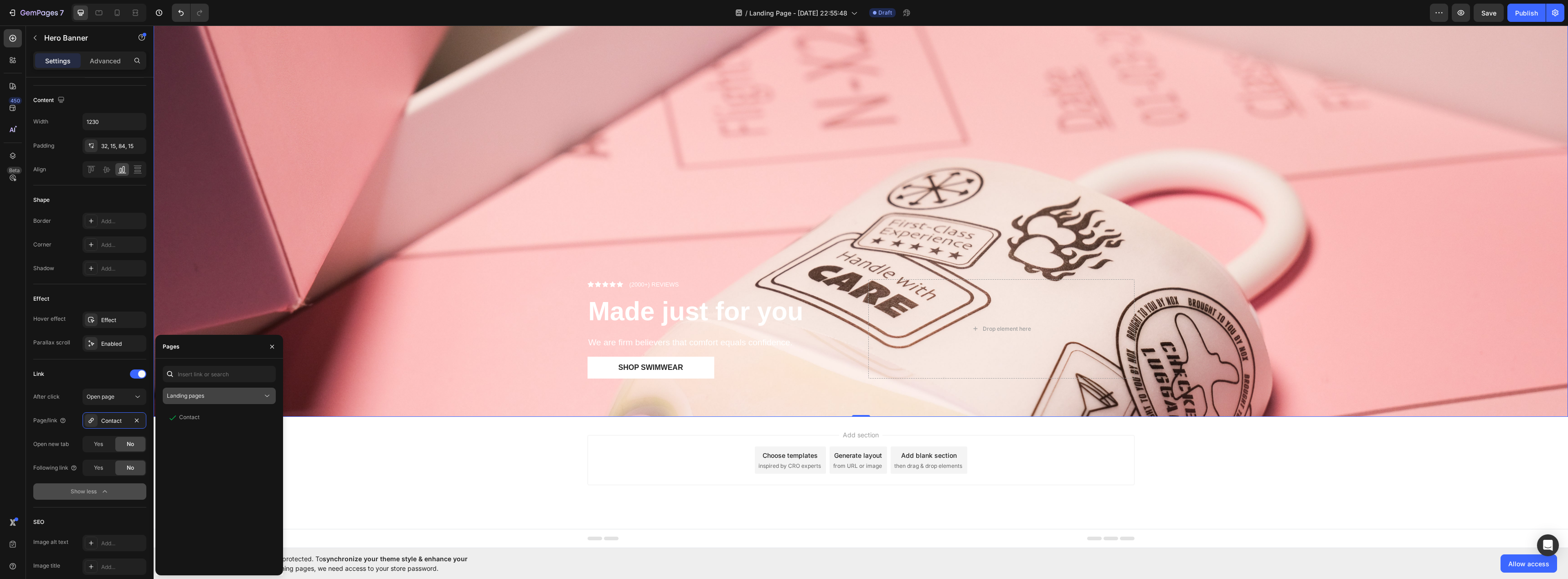
click at [255, 396] on div "Landing pages" at bounding box center [214, 395] width 96 height 8
click at [243, 454] on p "Product pages" at bounding box center [226, 452] width 83 height 8
click at [211, 416] on div "The Nox traveller" at bounding box center [201, 417] width 45 height 8
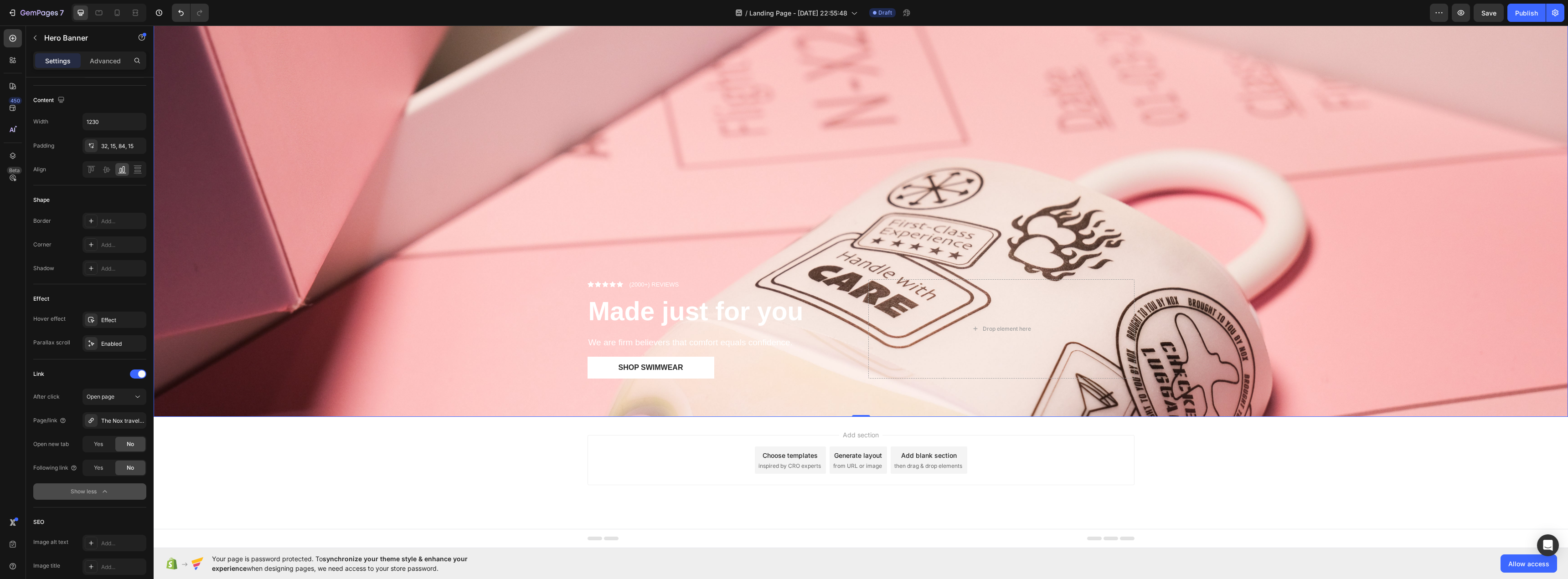
click at [97, 490] on div "Show less" at bounding box center [90, 491] width 39 height 9
click at [108, 441] on icon "button" at bounding box center [107, 444] width 9 height 9
click at [100, 451] on div "Yes" at bounding box center [98, 444] width 30 height 15
click at [128, 442] on span "No" at bounding box center [130, 443] width 7 height 8
click at [103, 498] on button "Show less" at bounding box center [90, 491] width 113 height 16
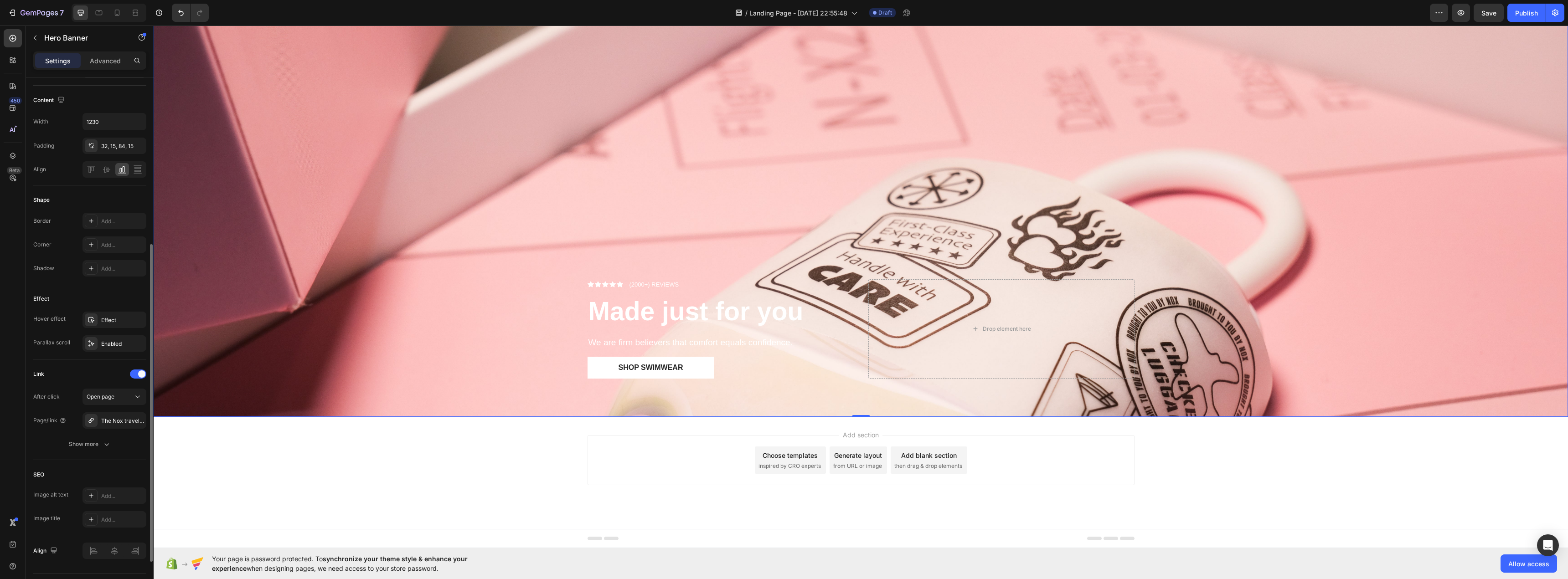
scroll to position [301, 0]
click at [136, 477] on div "Add..." at bounding box center [114, 471] width 64 height 16
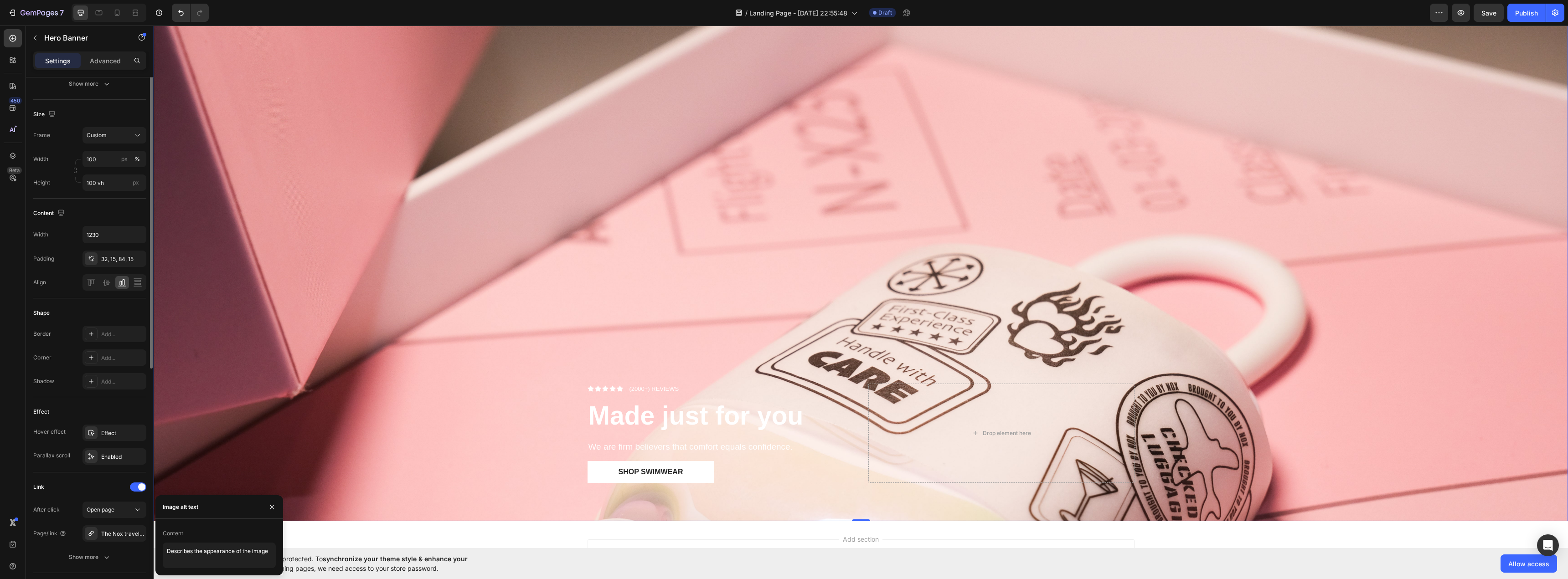
scroll to position [28, 0]
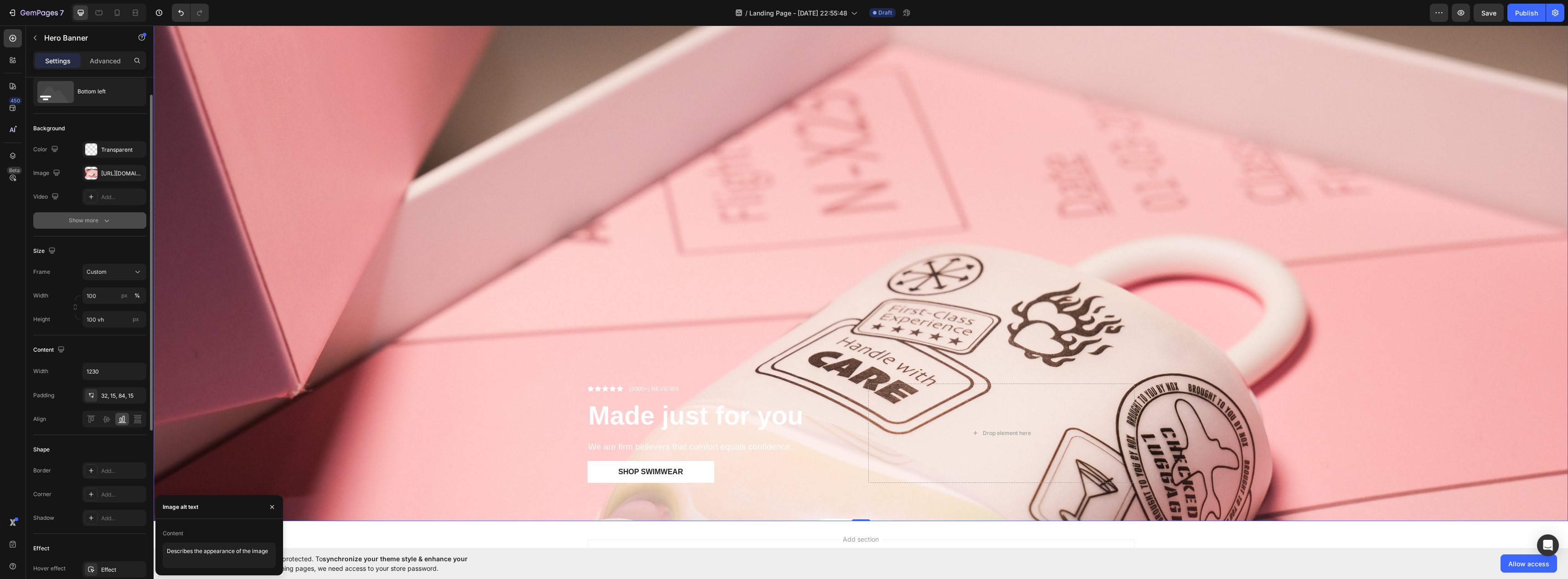
click at [108, 224] on icon "button" at bounding box center [107, 220] width 9 height 9
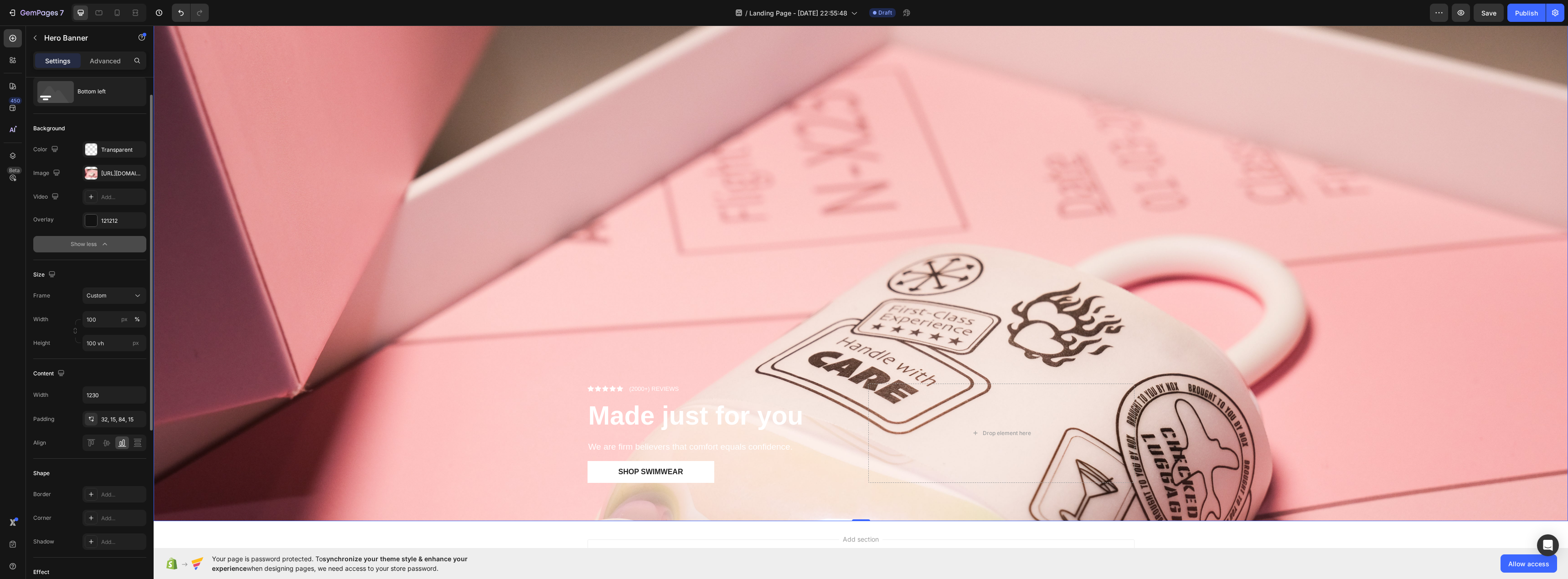
scroll to position [0, 0]
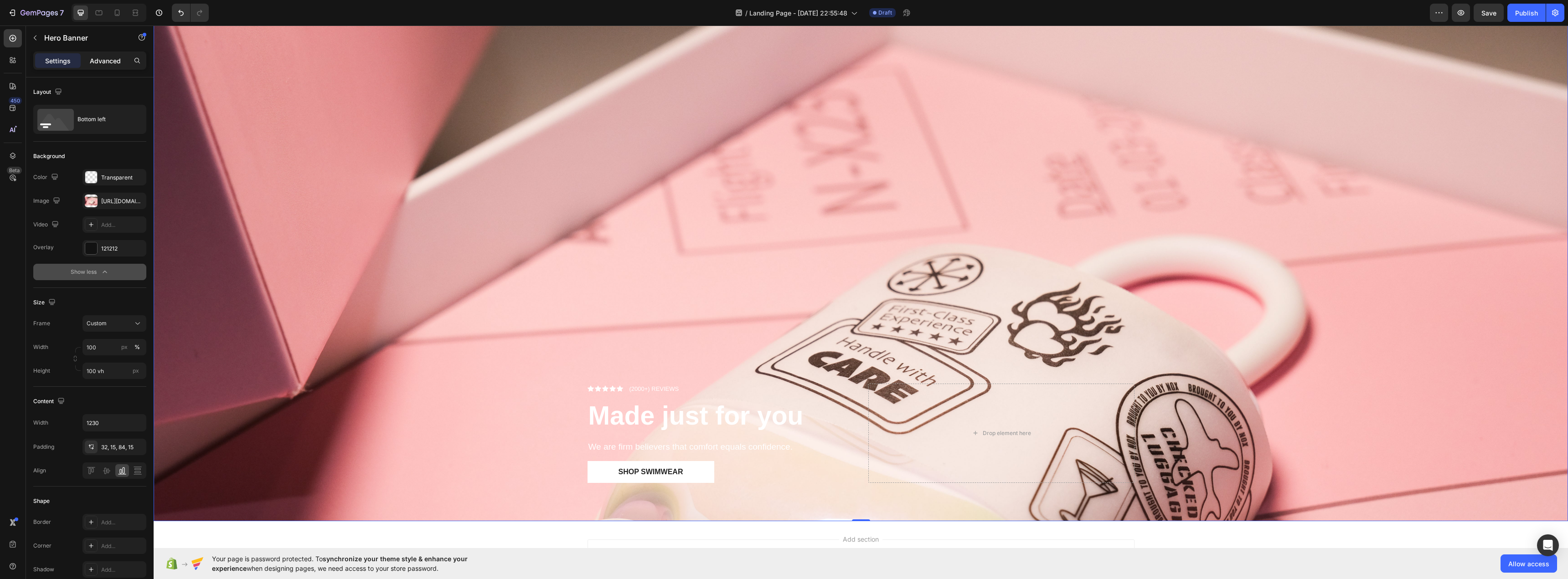
click at [114, 59] on p "Advanced" at bounding box center [105, 61] width 31 height 10
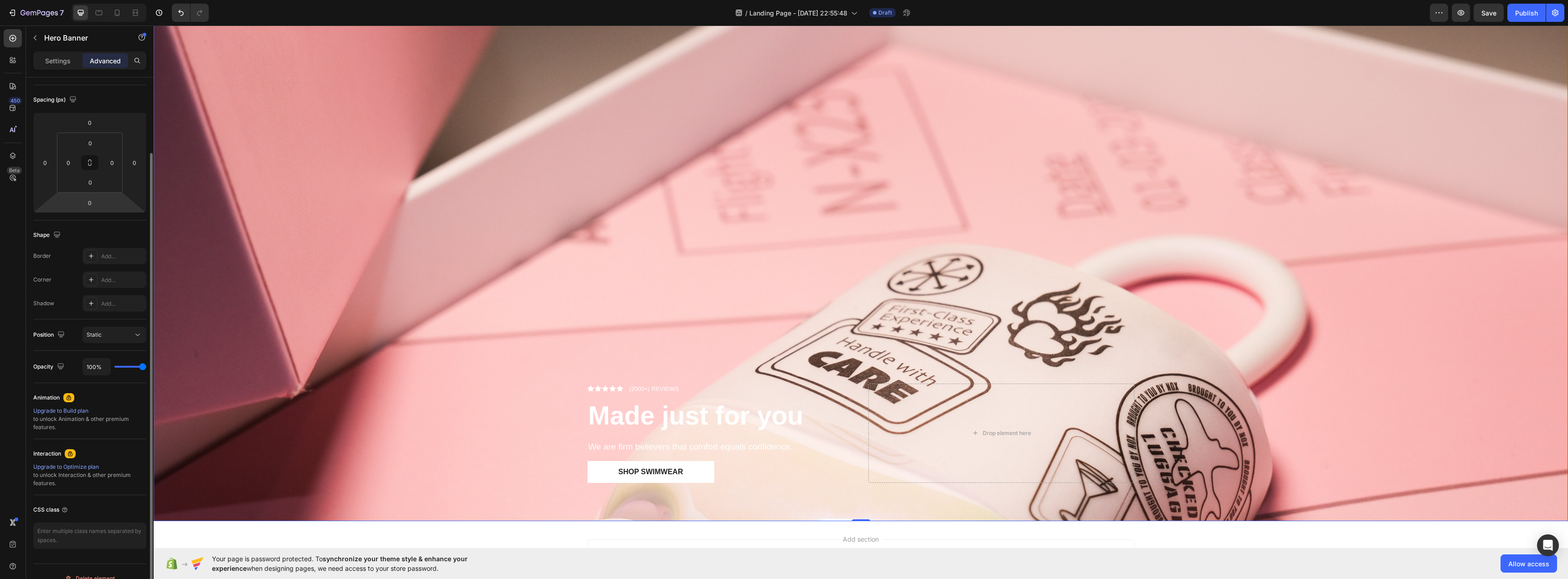
scroll to position [105, 0]
click at [122, 319] on div "Static" at bounding box center [110, 321] width 46 height 8
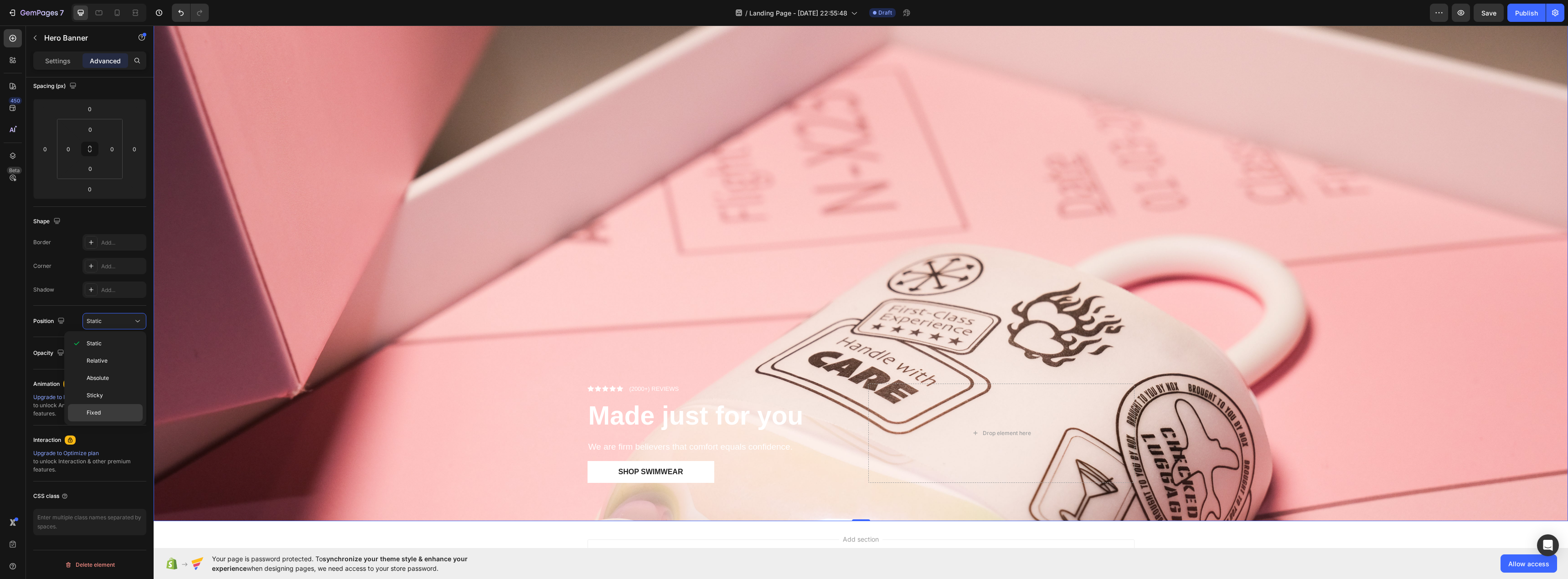
click at [120, 409] on p "Fixed" at bounding box center [112, 412] width 52 height 8
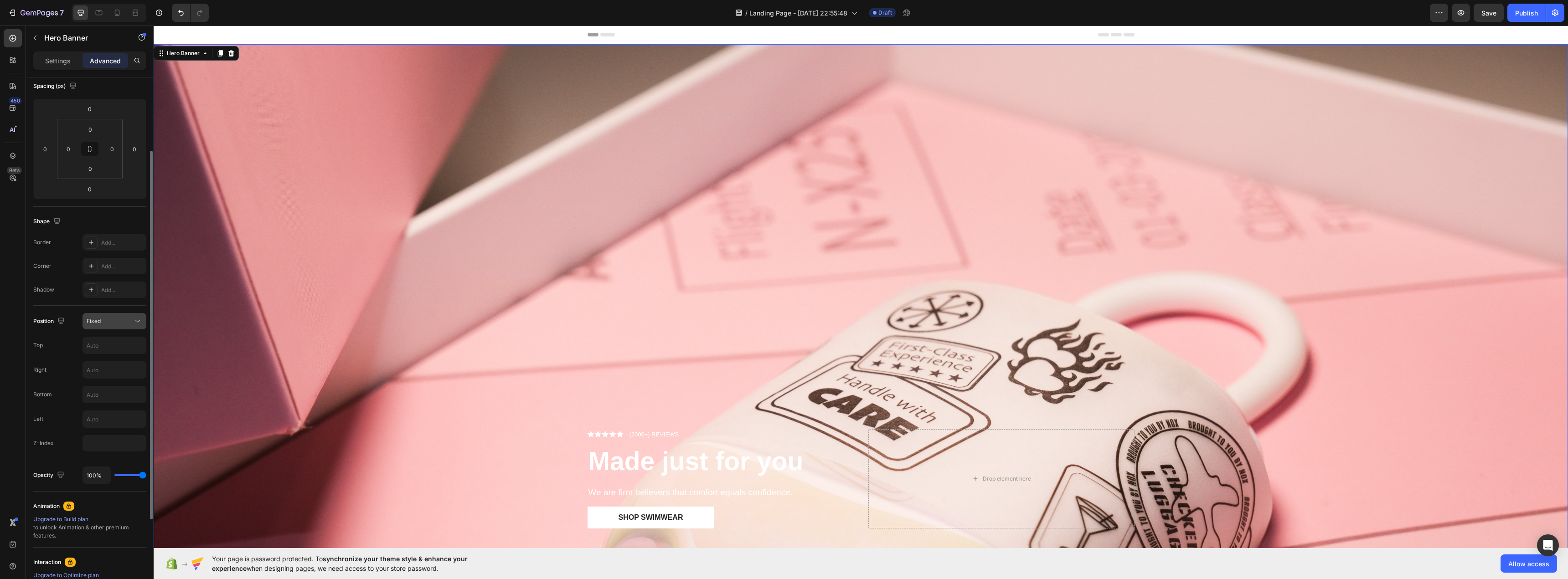
click at [142, 321] on button "Fixed" at bounding box center [114, 321] width 64 height 16
click at [122, 356] on p "Relative" at bounding box center [112, 360] width 52 height 8
click at [127, 316] on button "Relative" at bounding box center [114, 321] width 64 height 16
click at [122, 338] on div "Static" at bounding box center [105, 343] width 75 height 17
click at [131, 325] on button "Static" at bounding box center [114, 321] width 64 height 16
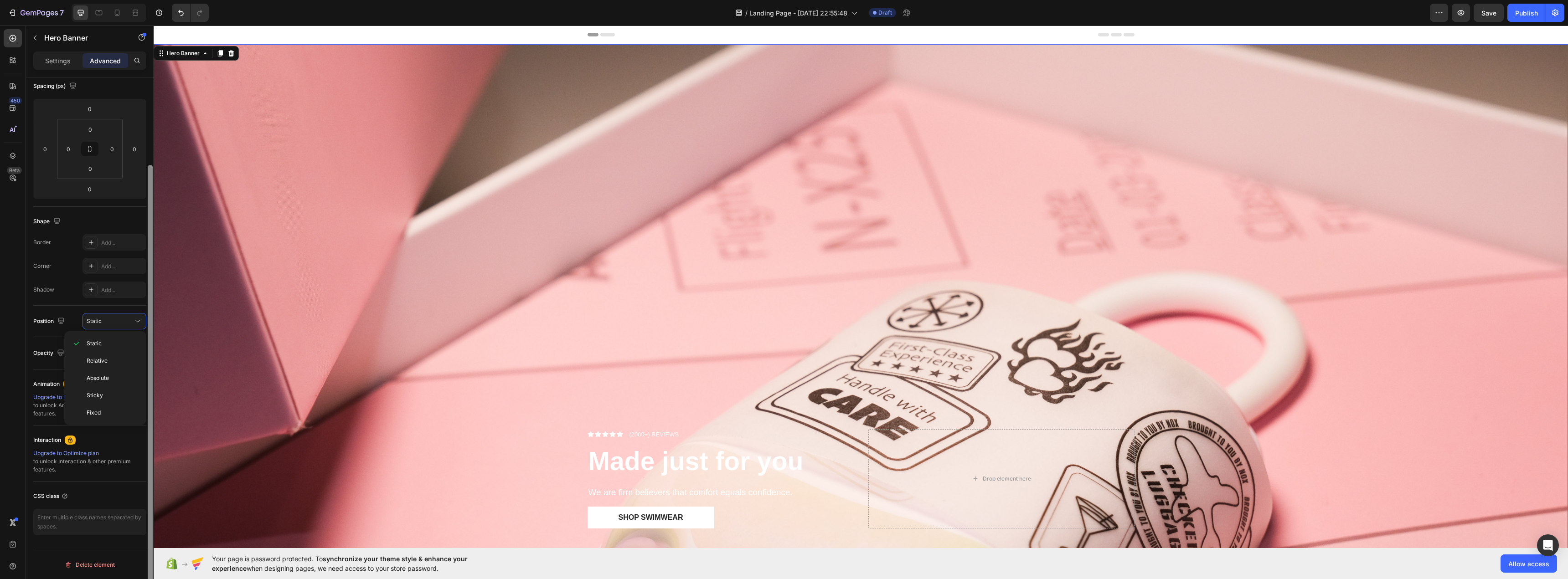
click at [83, 313] on button "Static" at bounding box center [114, 321] width 64 height 16
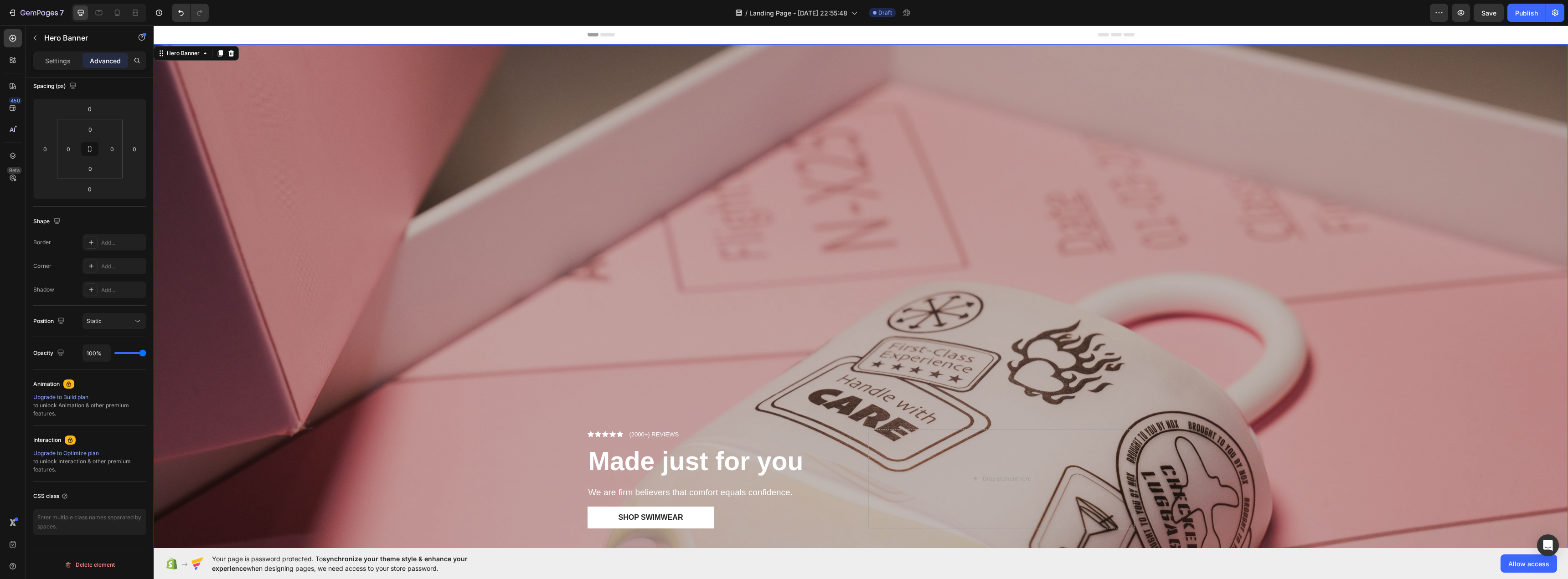
click at [83, 313] on button "Static" at bounding box center [114, 321] width 64 height 16
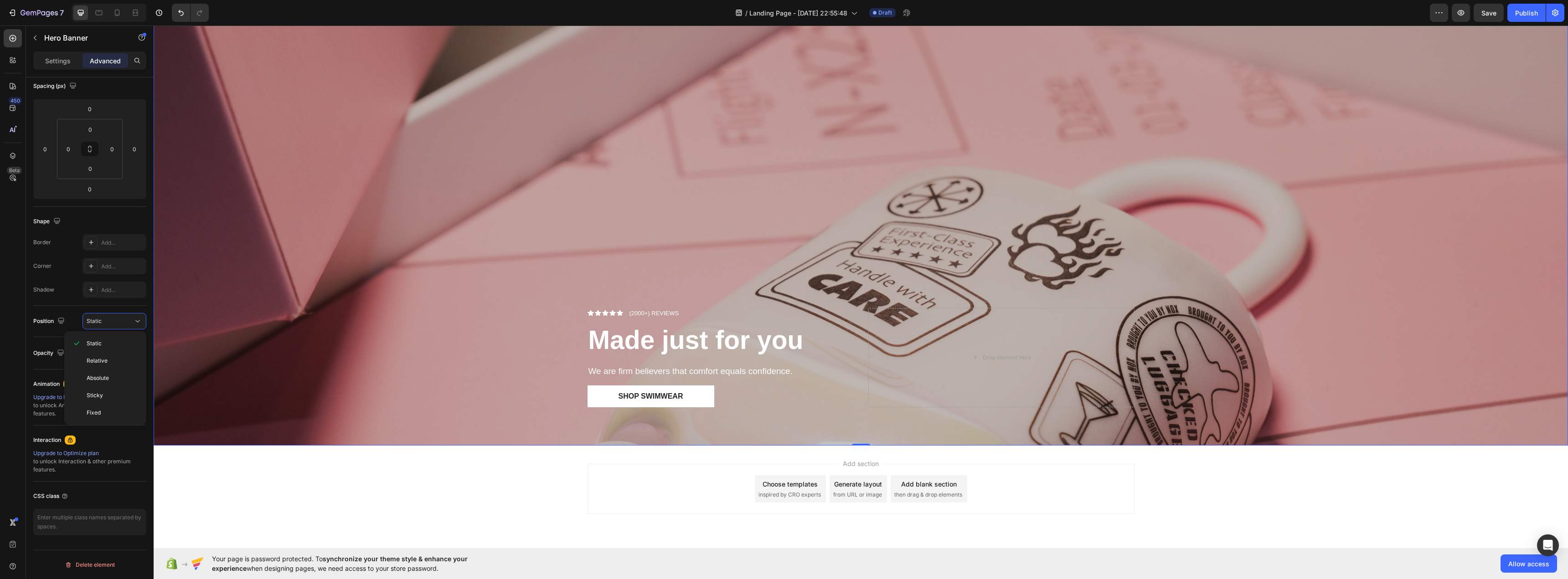
click at [83, 313] on button "Static" at bounding box center [114, 321] width 64 height 16
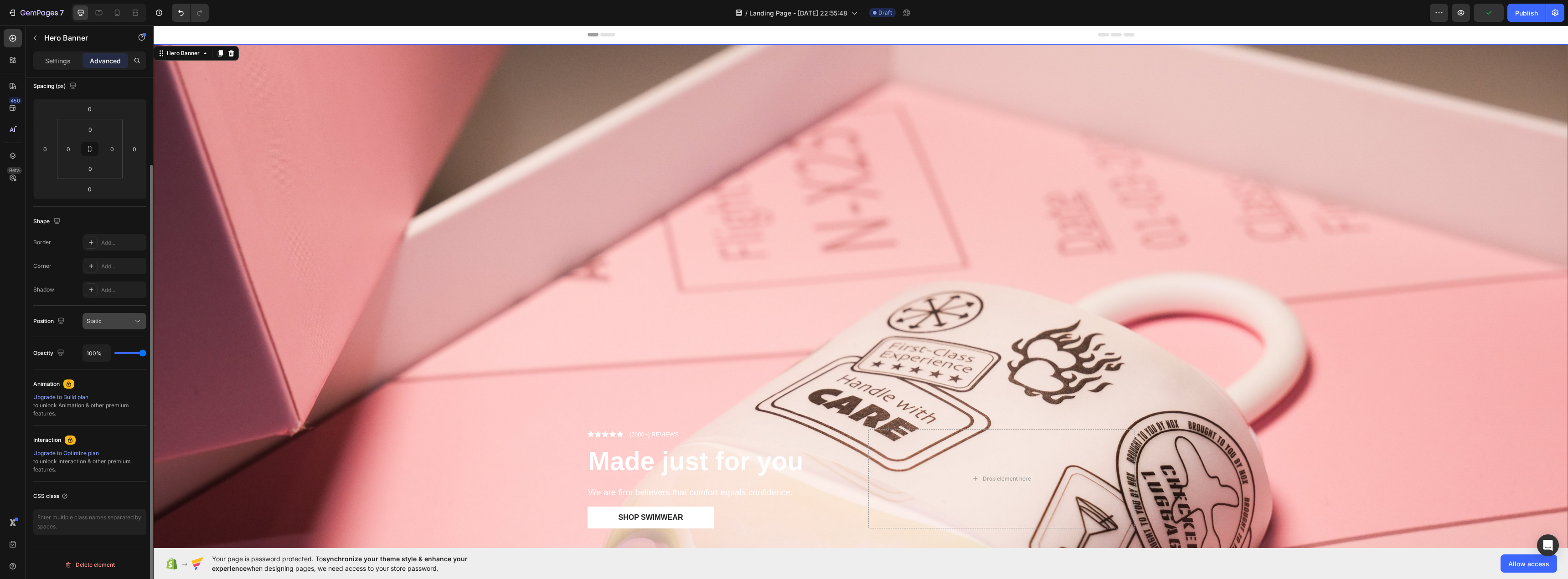
click at [137, 320] on icon at bounding box center [138, 321] width 9 height 9
click at [139, 318] on icon at bounding box center [138, 321] width 9 height 9
click at [83, 313] on button "Static" at bounding box center [114, 321] width 64 height 16
drag, startPoint x: 44, startPoint y: 58, endPoint x: 54, endPoint y: 52, distance: 11.7
click at [48, 55] on div "Settings" at bounding box center [58, 61] width 46 height 15
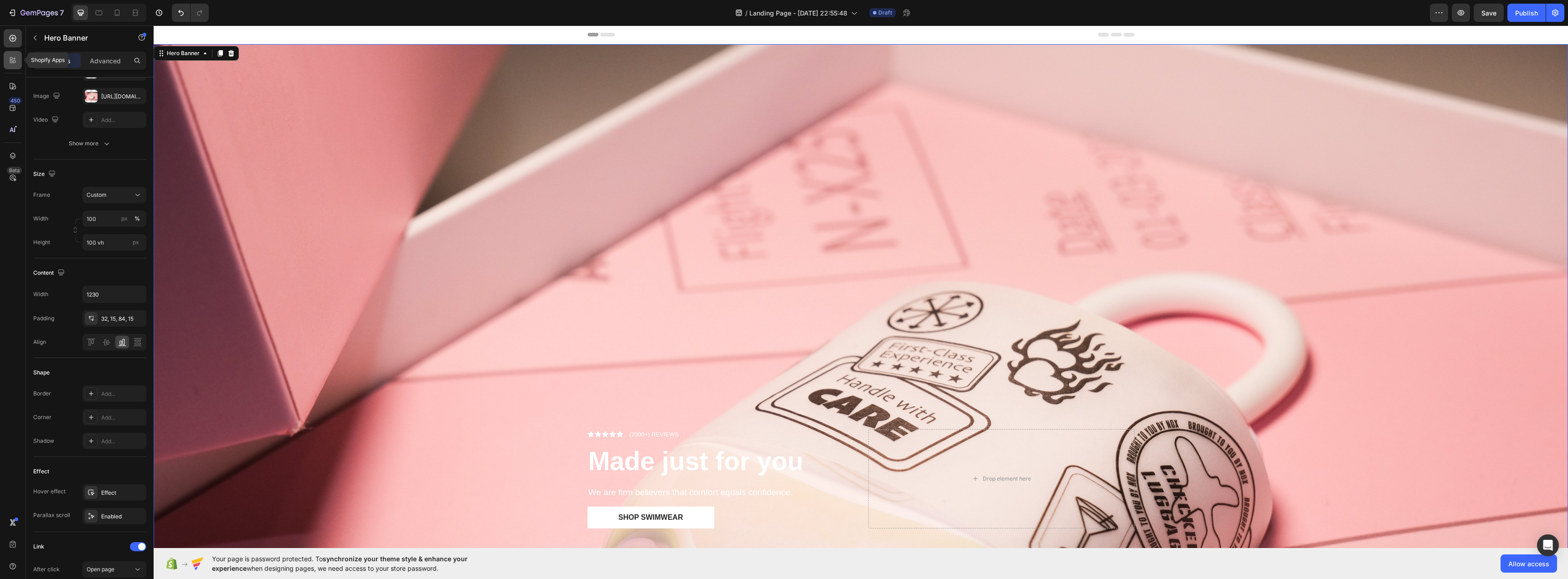
click at [17, 54] on div at bounding box center [13, 60] width 18 height 18
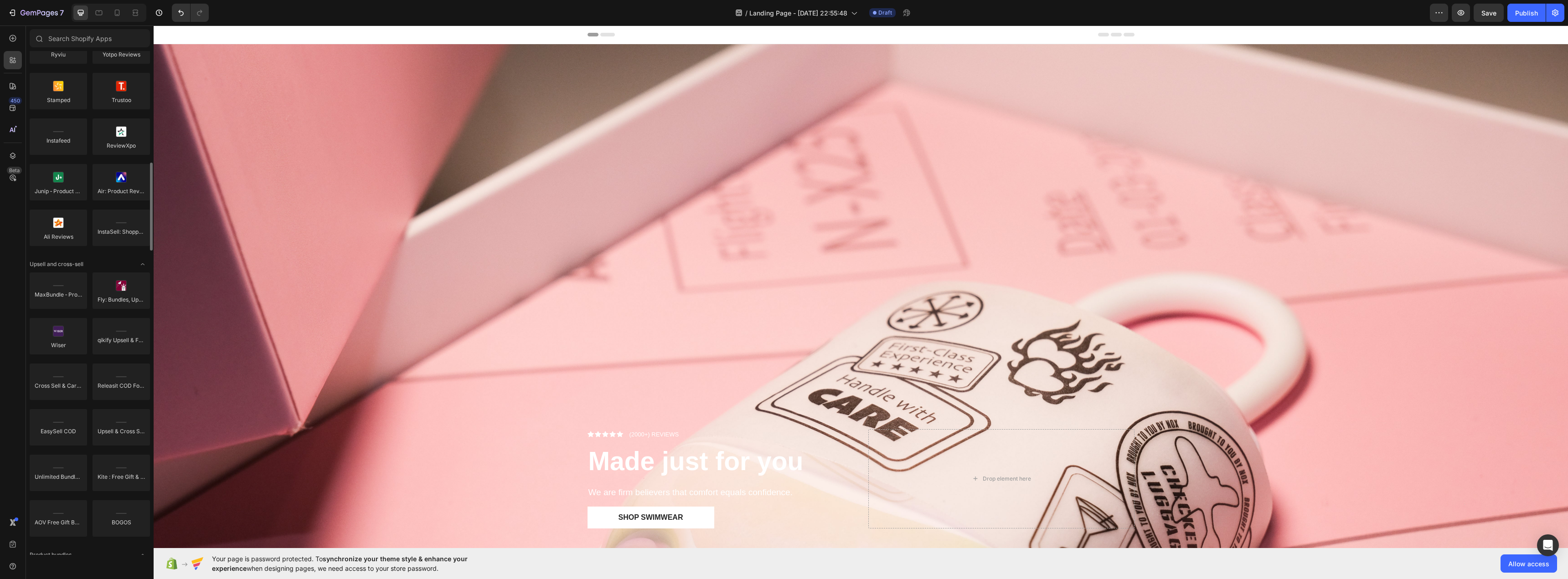
scroll to position [139, 0]
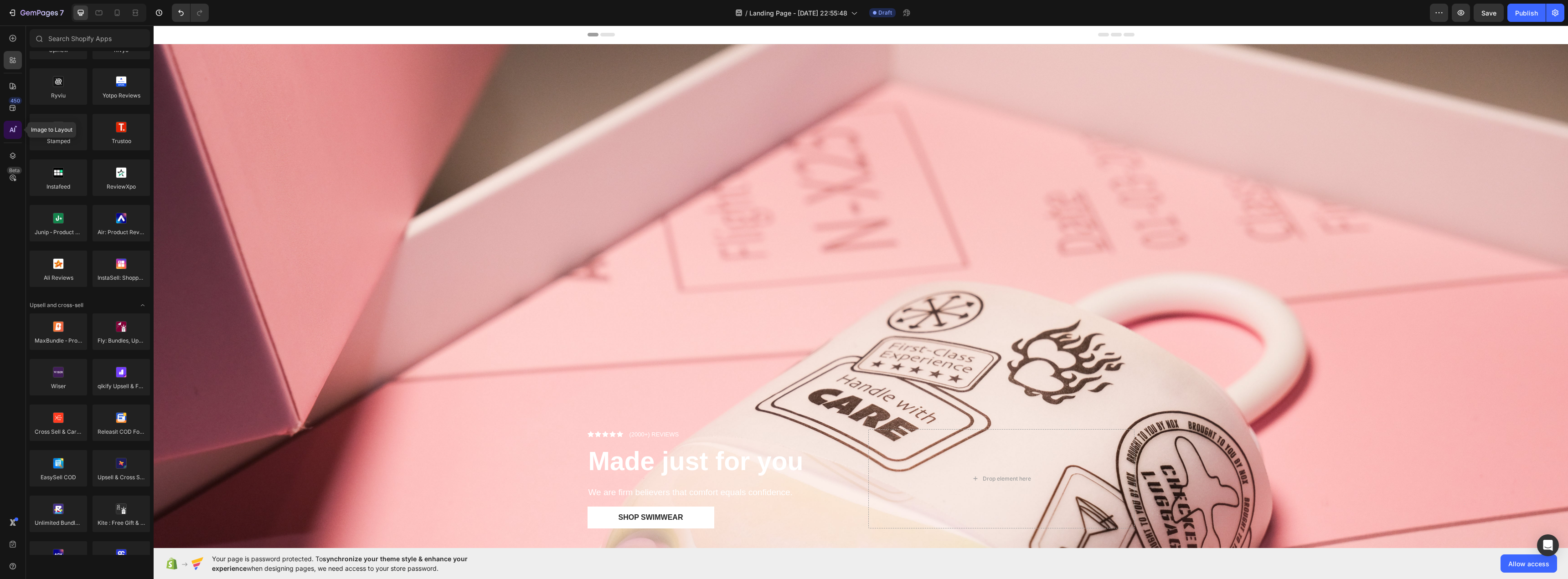
click at [17, 130] on icon at bounding box center [12, 130] width 9 height 9
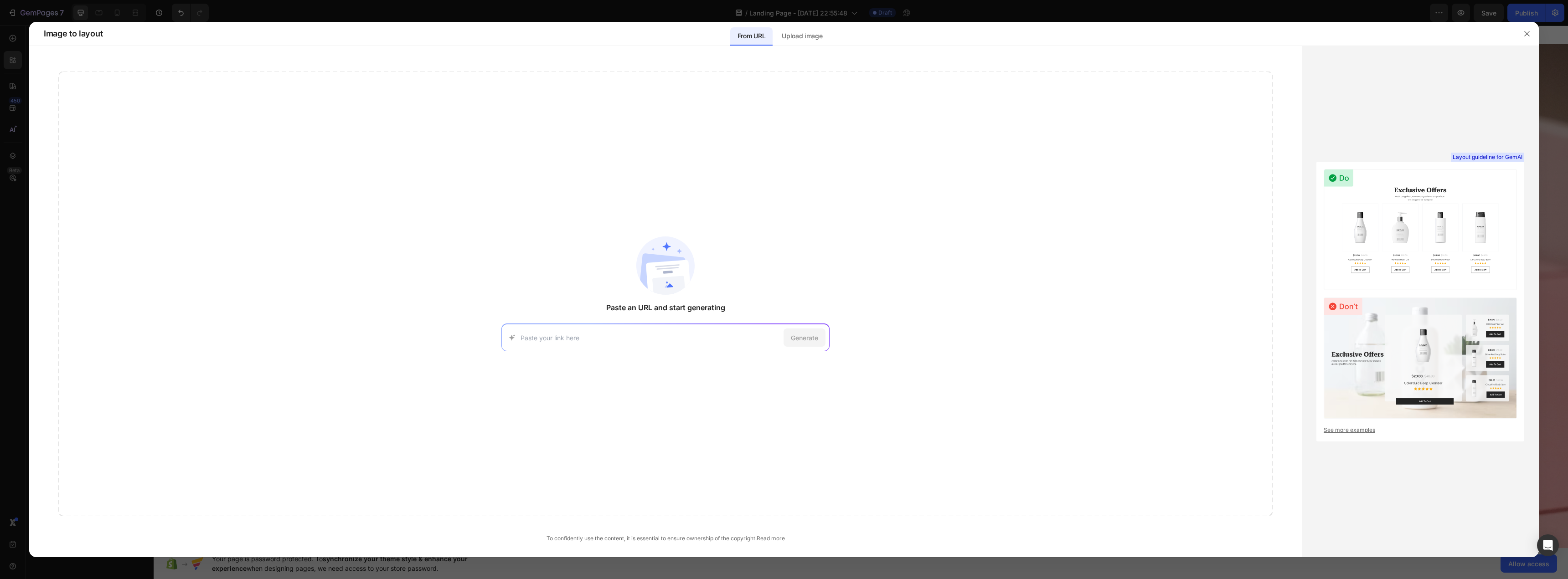
drag, startPoint x: 1468, startPoint y: 188, endPoint x: 1457, endPoint y: 188, distance: 11.0
click at [1457, 188] on img at bounding box center [1421, 229] width 194 height 121
click at [1526, 38] on button "button" at bounding box center [1527, 33] width 15 height 15
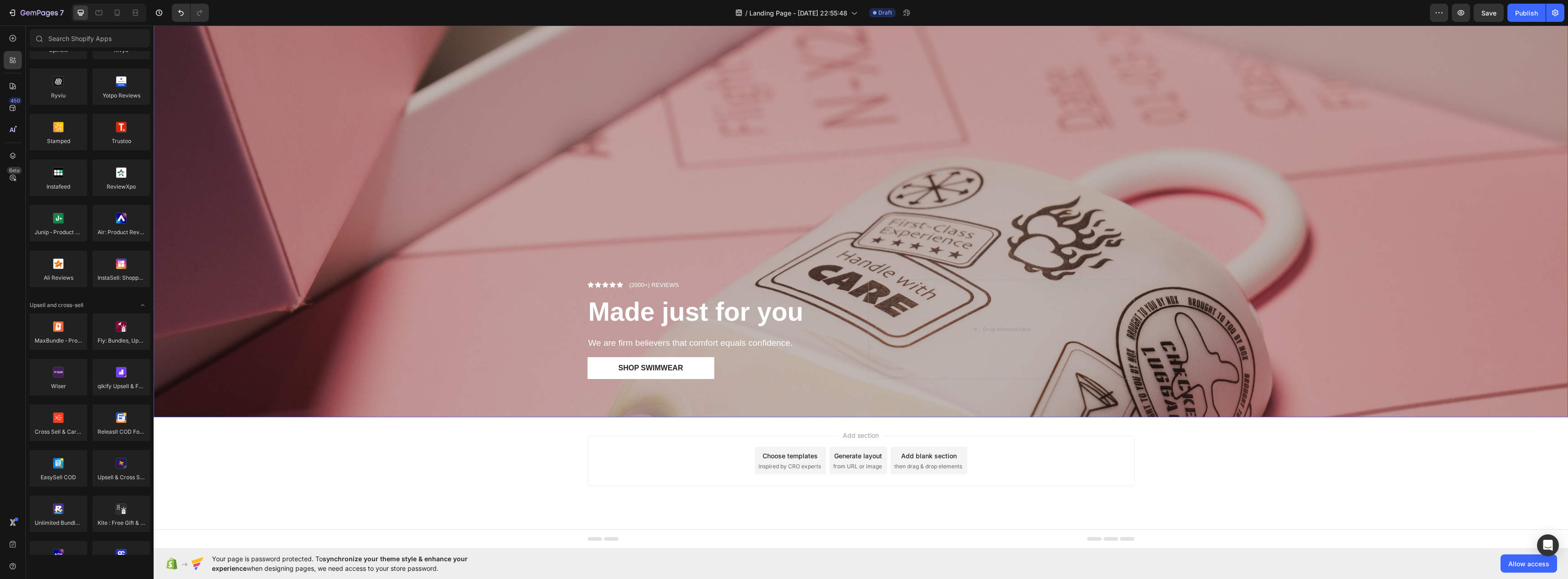
scroll to position [150, 0]
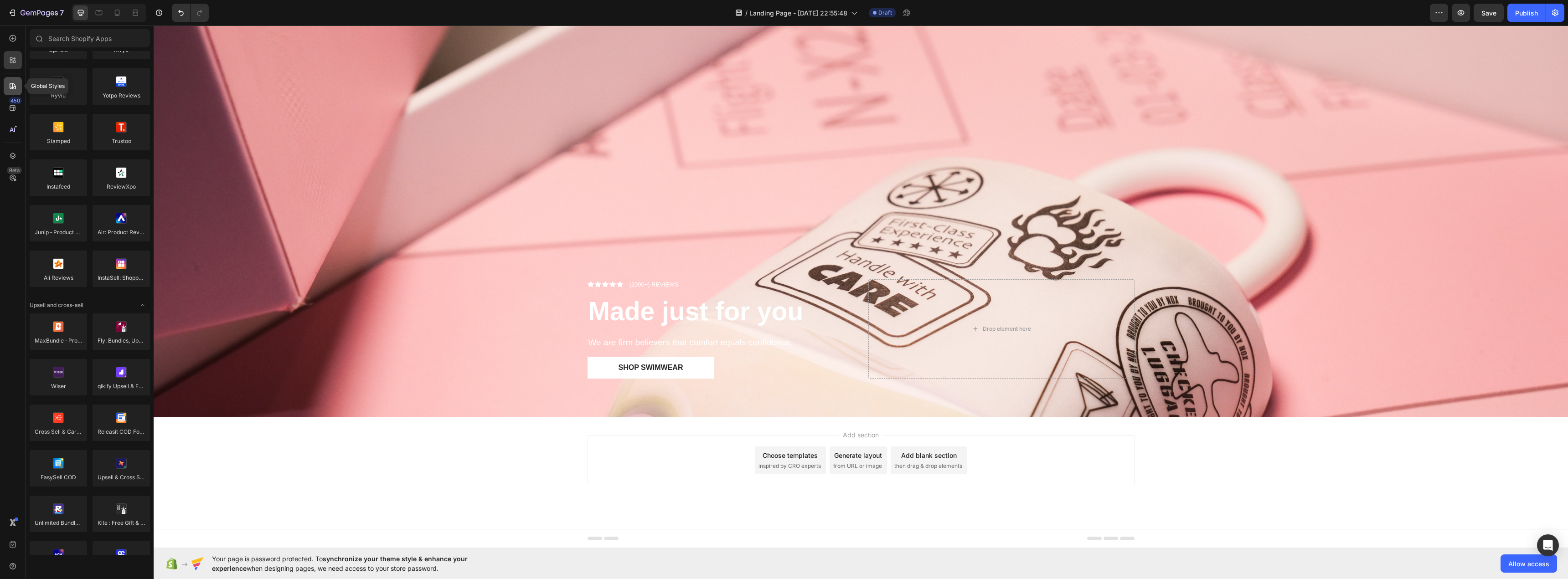
click at [7, 92] on div at bounding box center [13, 86] width 18 height 18
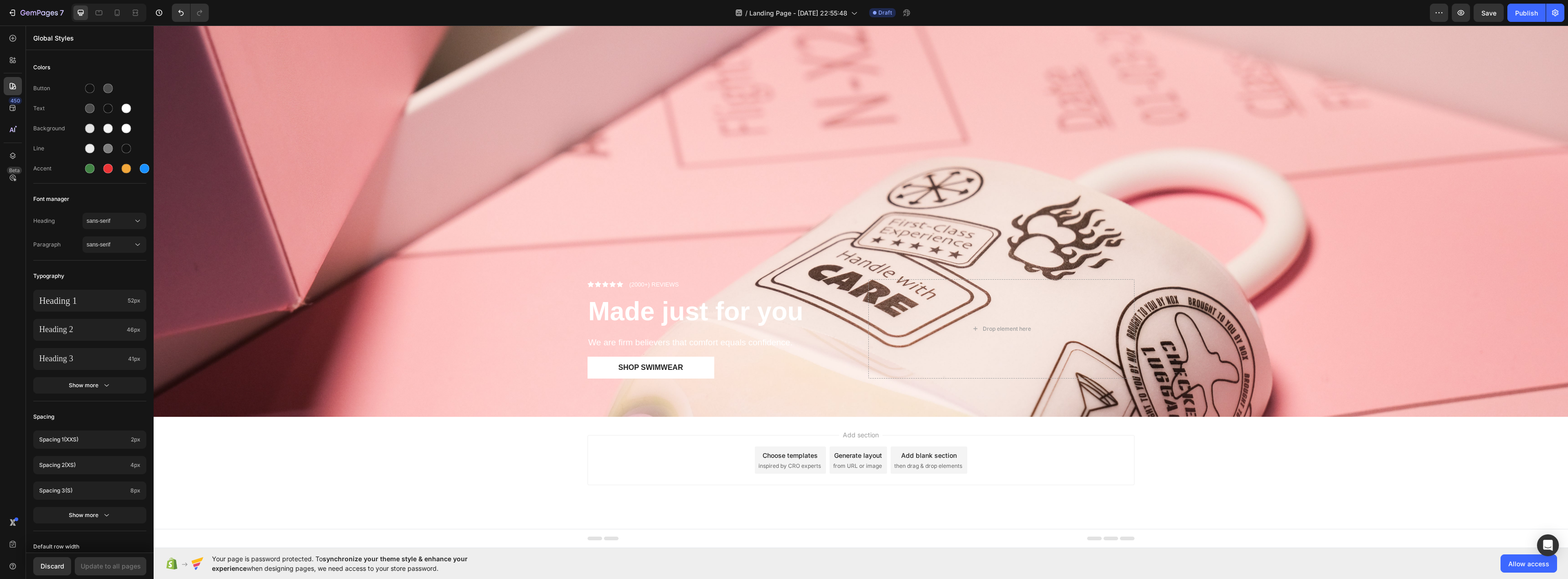
click at [769, 468] on span "inspired by CRO experts" at bounding box center [789, 465] width 63 height 8
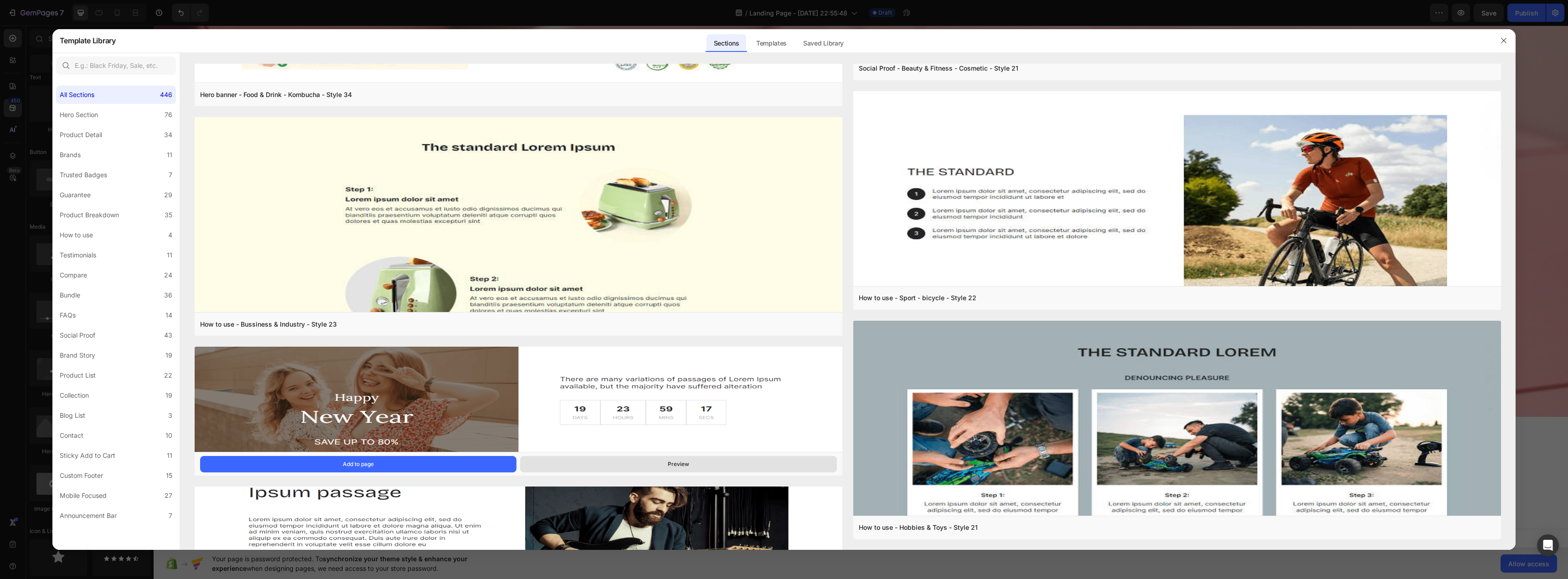
scroll to position [9259, 0]
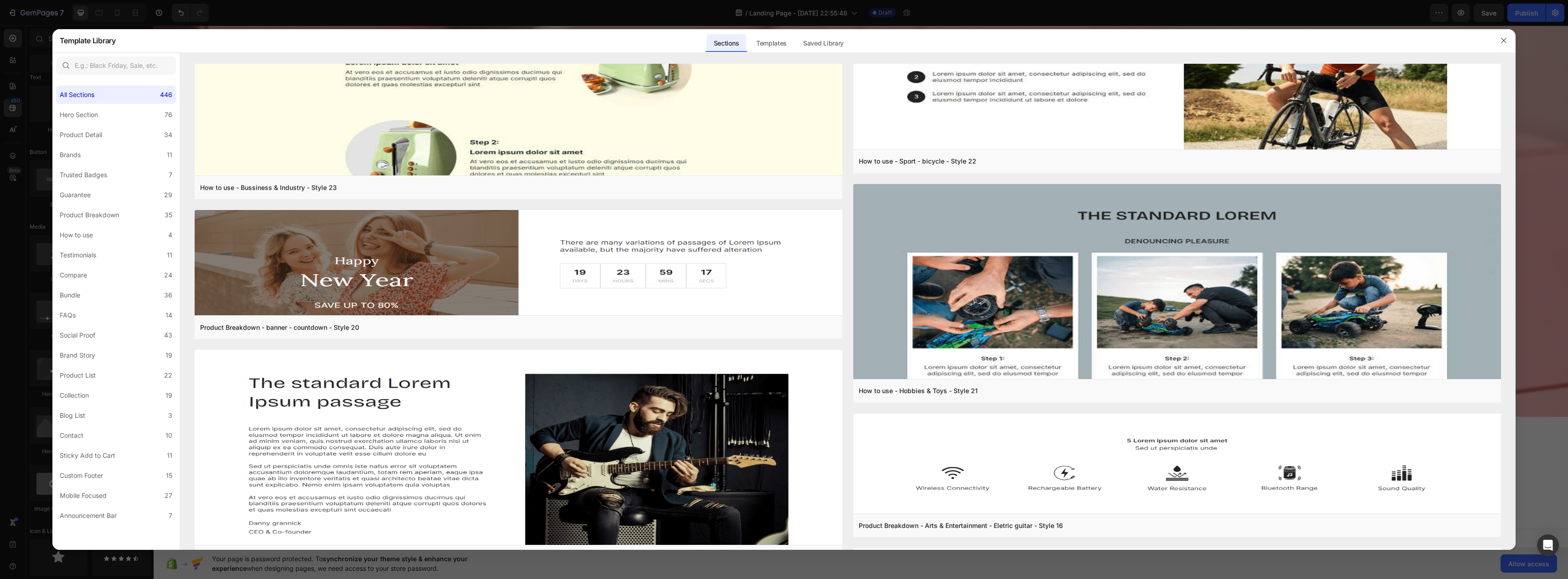
click at [129, 125] on div "All Sections 446 Hero Section 76 Product Detail 34 Brands 11 Trusted Badges 7 G…" at bounding box center [116, 302] width 127 height 446
click at [129, 119] on label "Hero Section 76" at bounding box center [116, 115] width 120 height 18
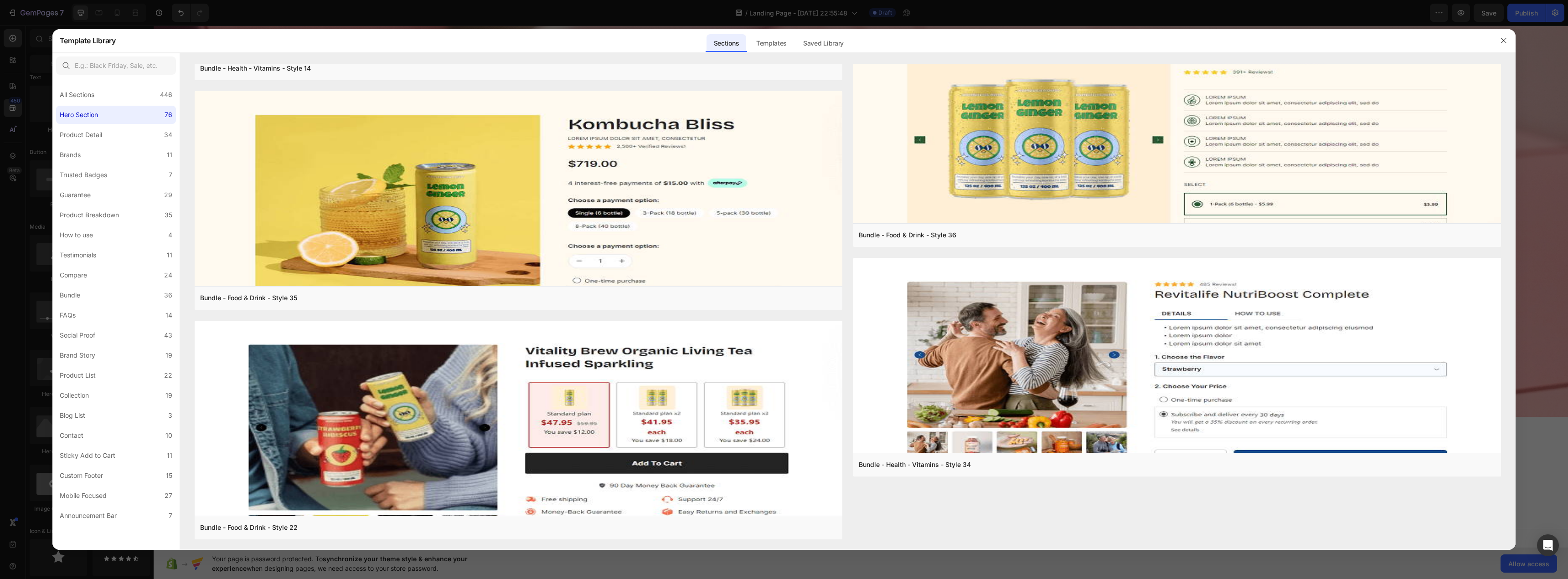
scroll to position [0, 0]
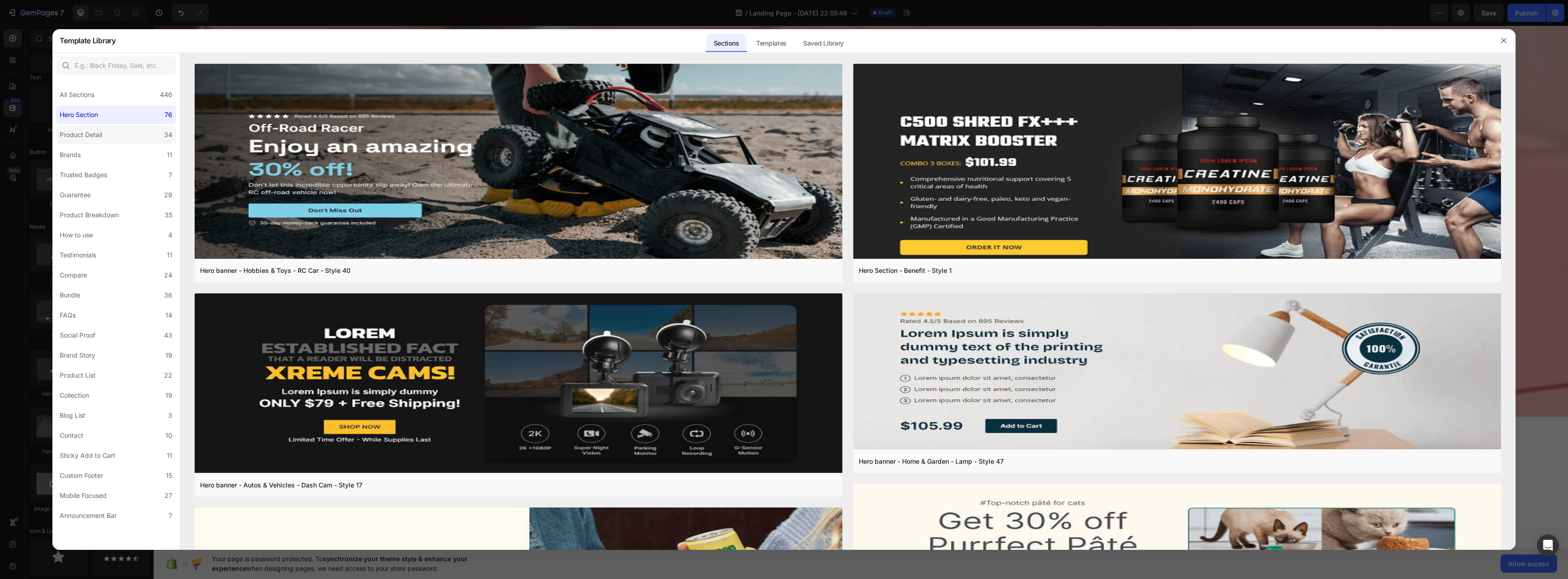
click at [129, 133] on label "Product Detail 34" at bounding box center [116, 135] width 120 height 18
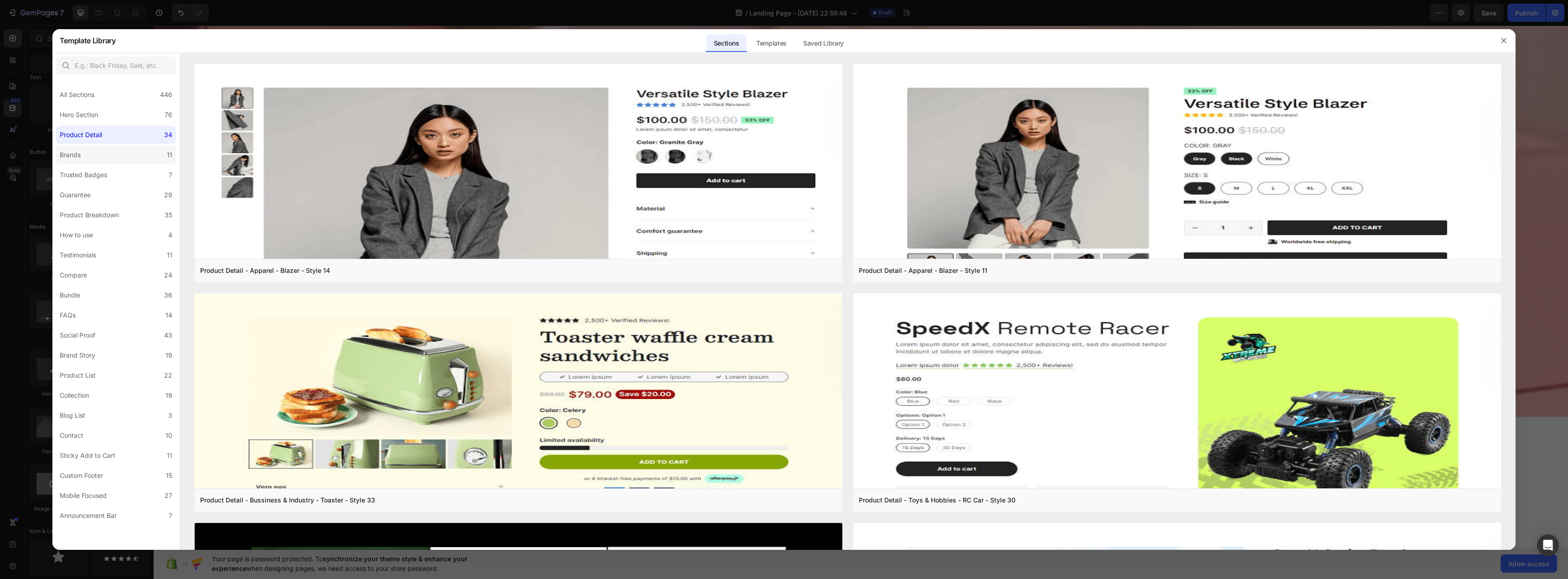
click at [128, 148] on label "Brands 11" at bounding box center [116, 155] width 120 height 18
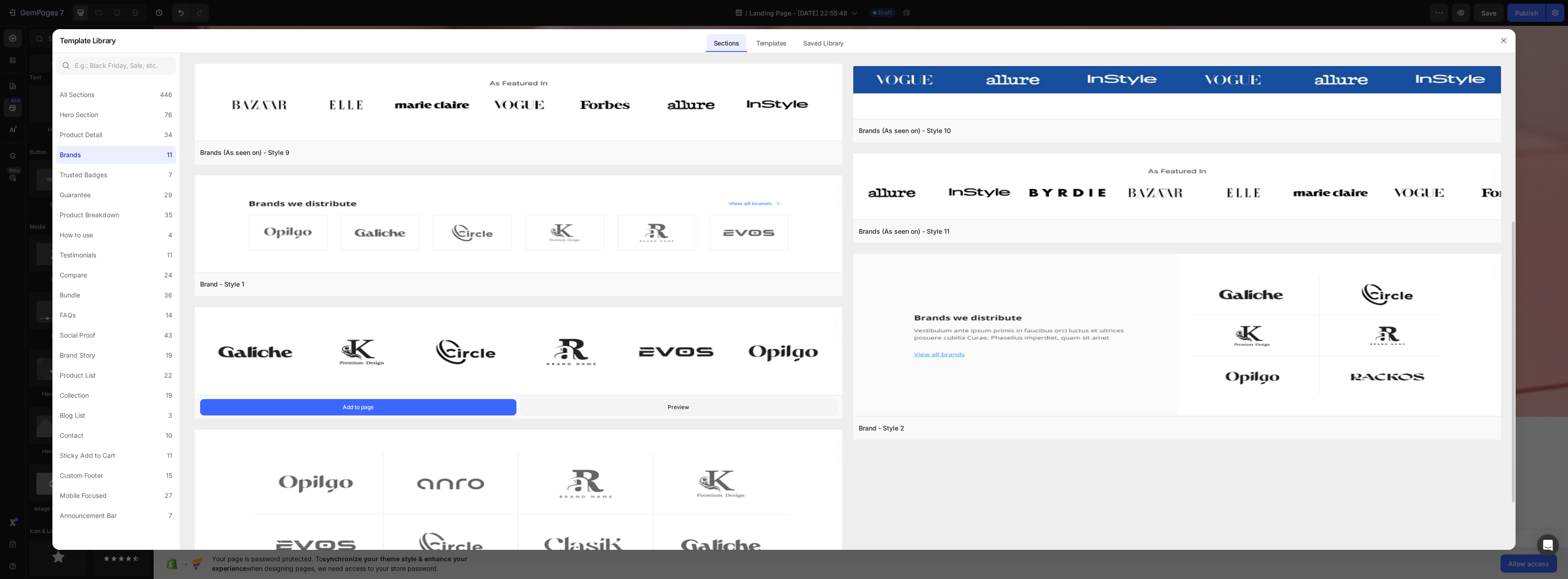
scroll to position [356, 0]
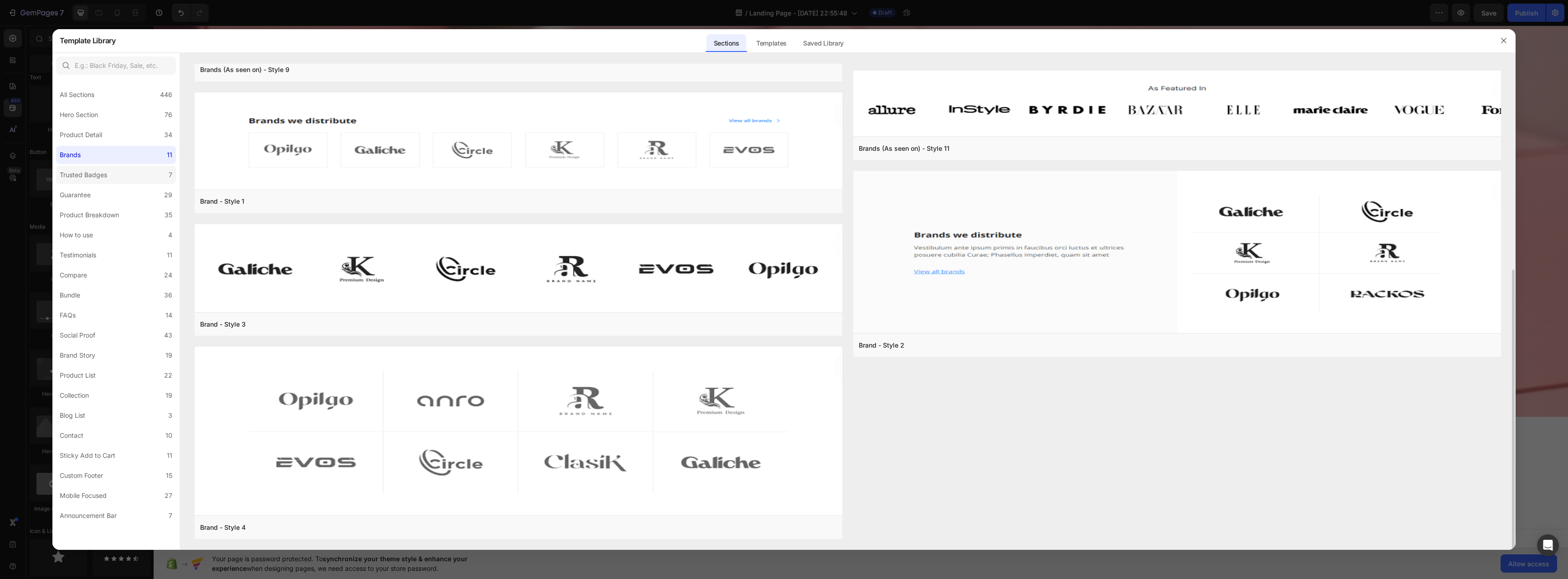
click at [96, 172] on div "Trusted Badges" at bounding box center [83, 175] width 47 height 11
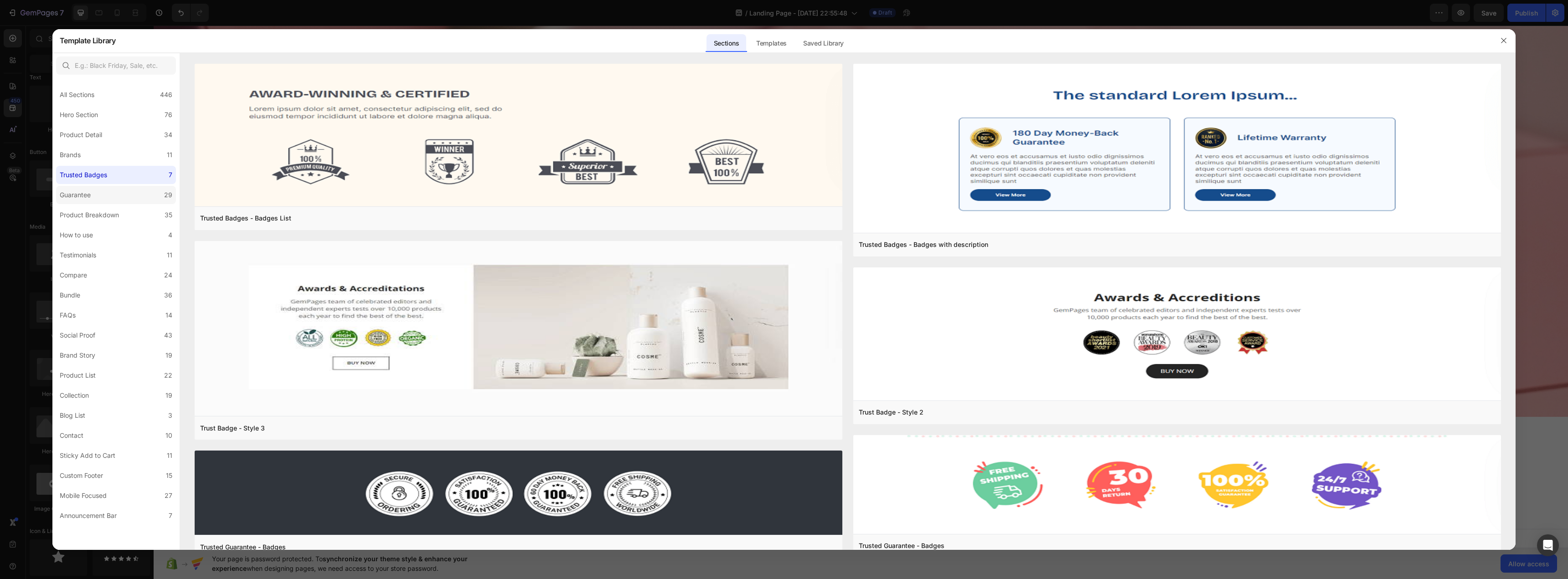
click at [103, 190] on label "Guarantee 29" at bounding box center [116, 195] width 120 height 18
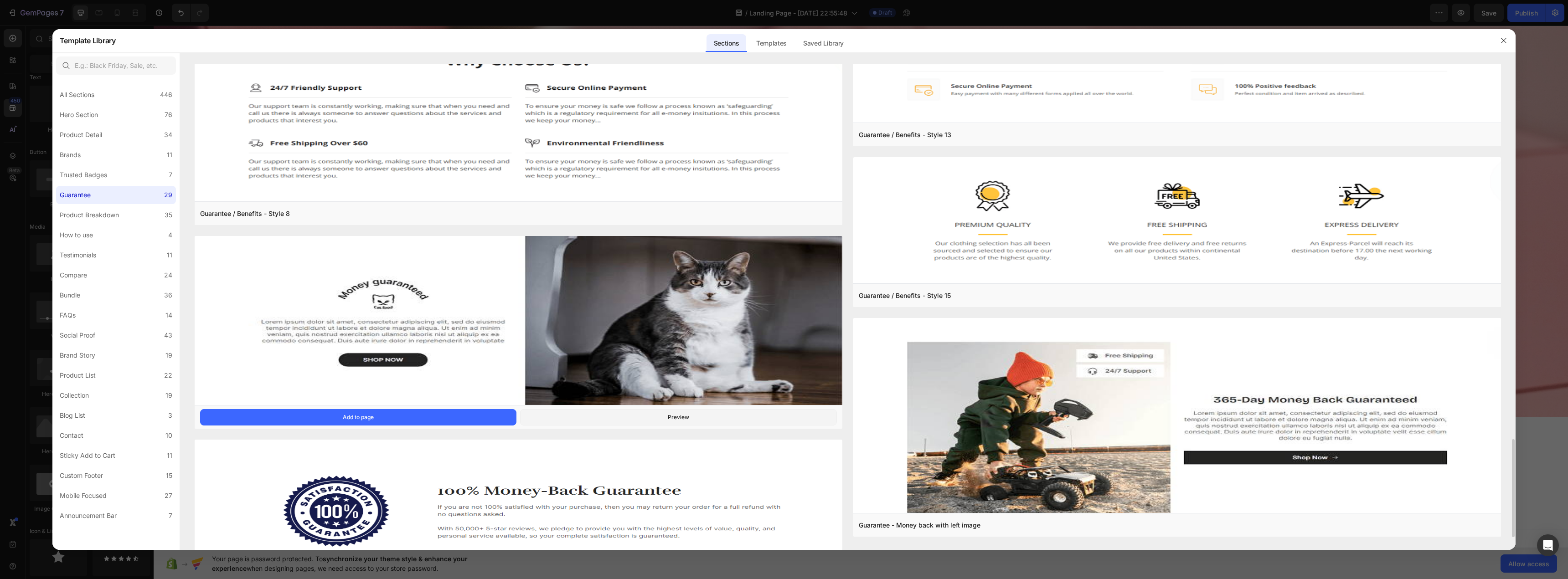
scroll to position [1923, 0]
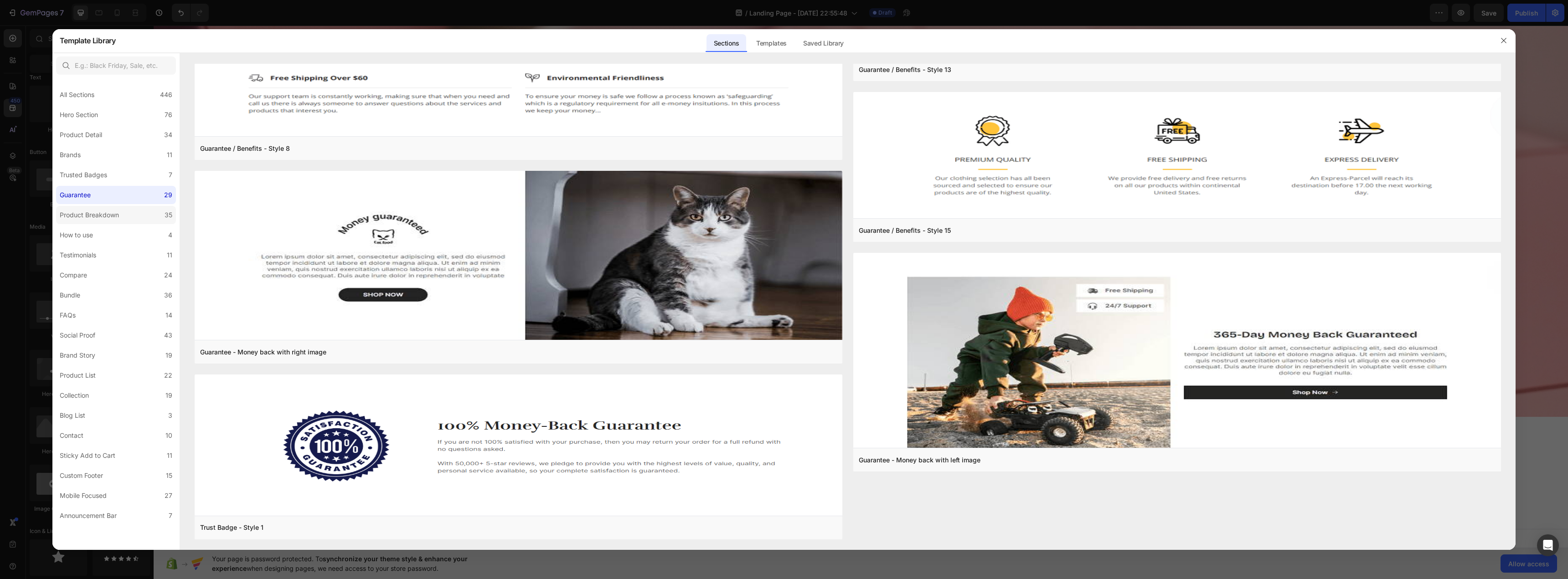
click at [150, 213] on label "Product Breakdown 35" at bounding box center [116, 215] width 120 height 18
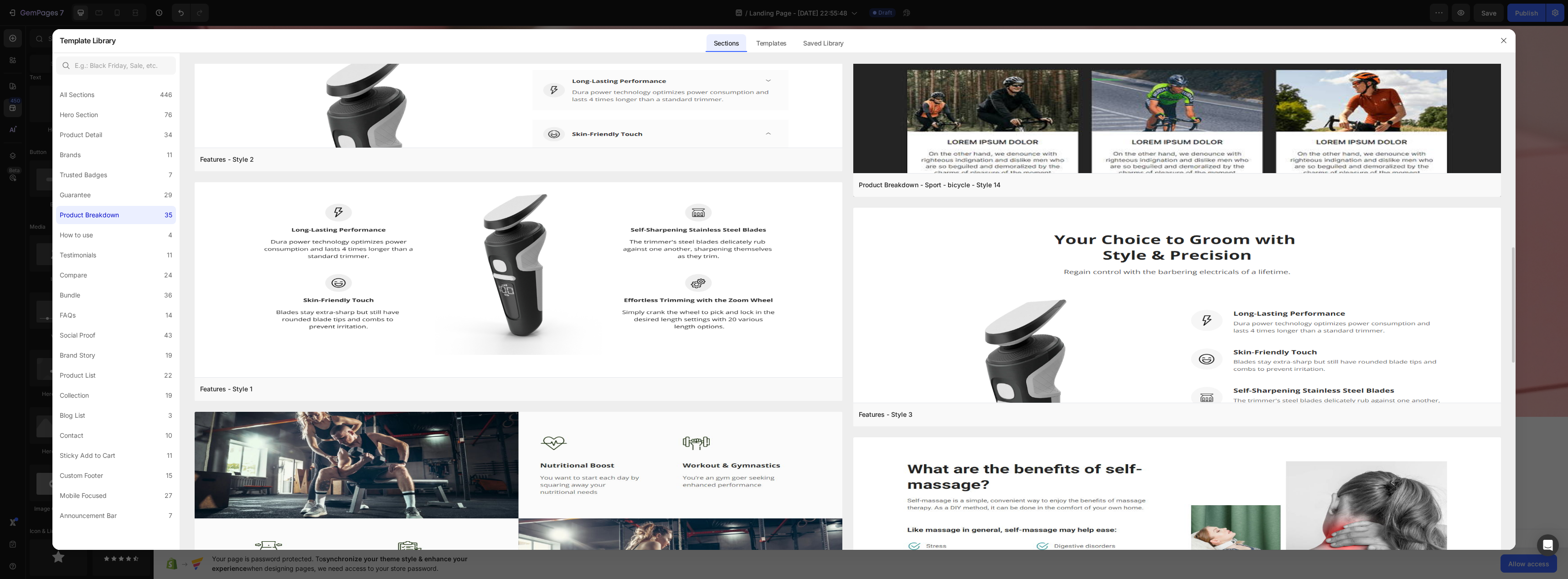
scroll to position [957, 0]
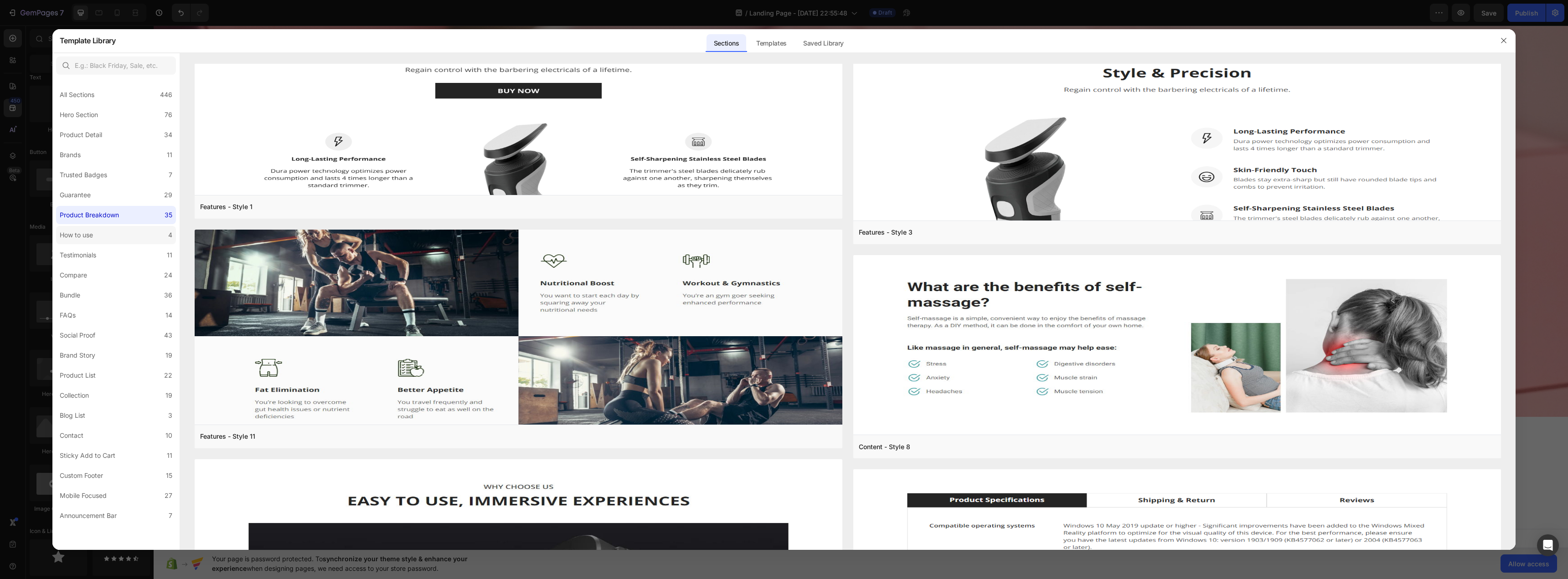
click at [96, 233] on div "How to use" at bounding box center [78, 235] width 37 height 11
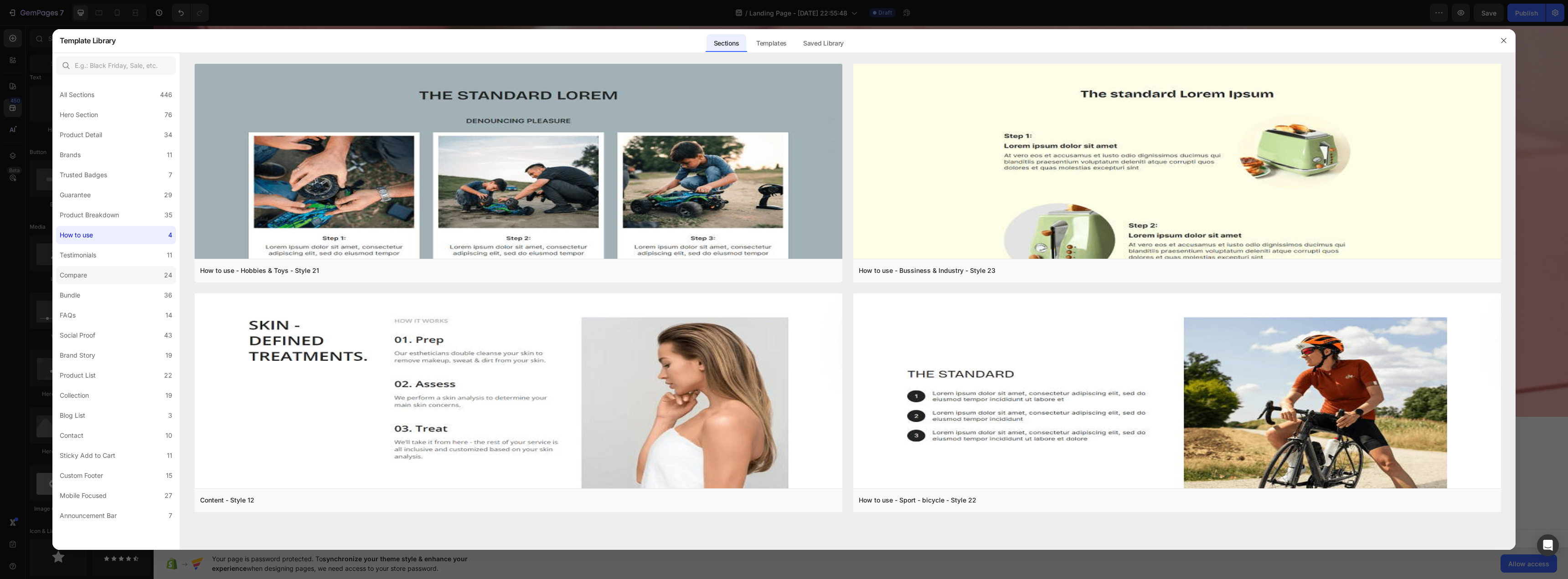
click at [112, 266] on label "Compare 24" at bounding box center [116, 275] width 120 height 18
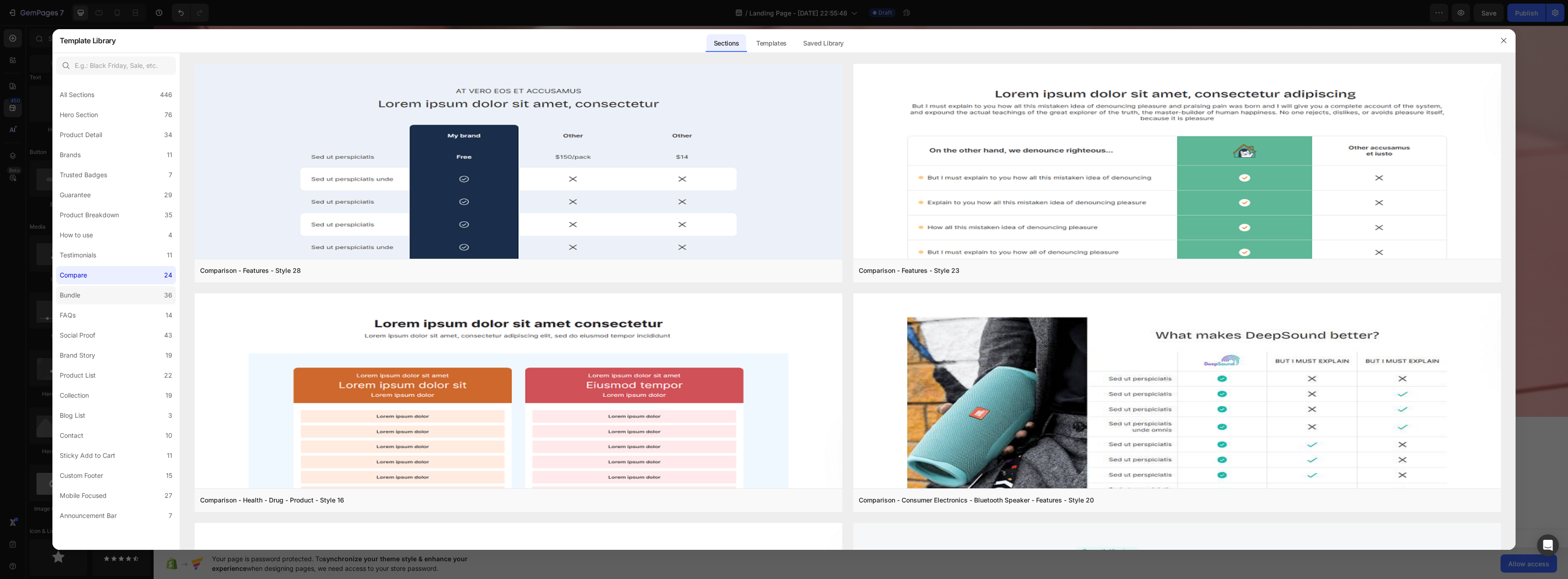
click at [119, 297] on label "Bundle 36" at bounding box center [116, 295] width 120 height 18
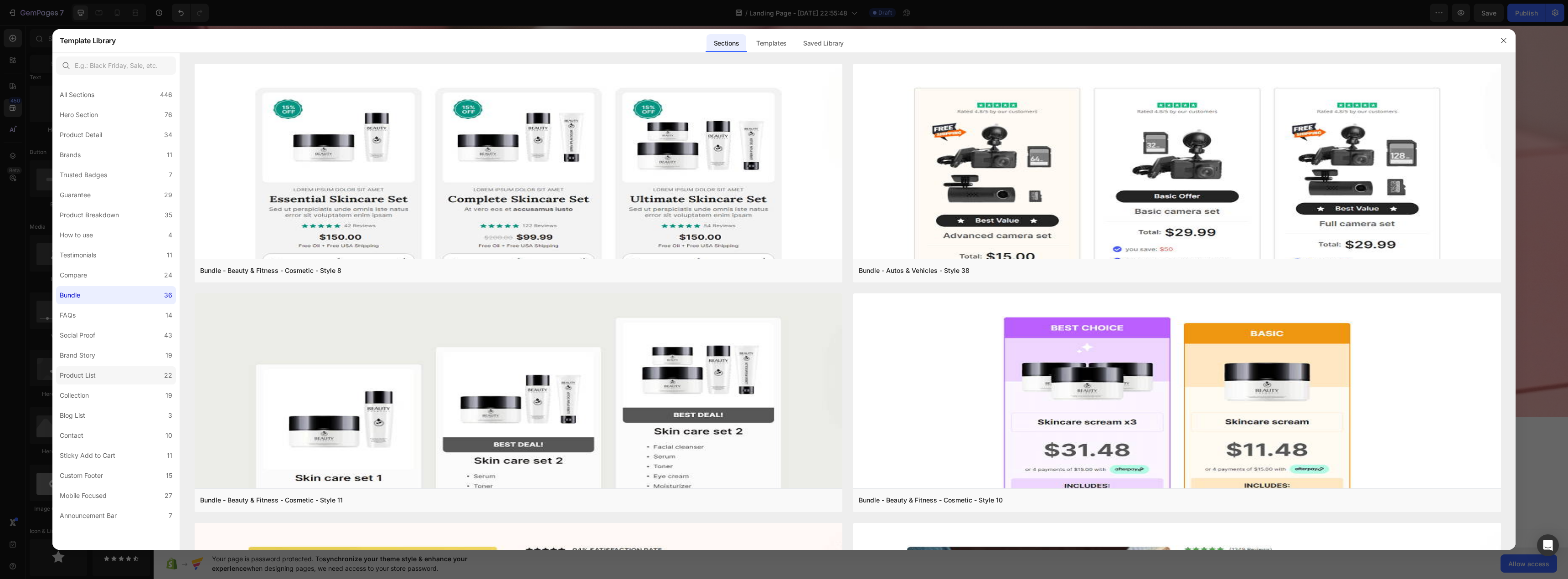
click at [144, 371] on label "Product List 22" at bounding box center [116, 375] width 120 height 18
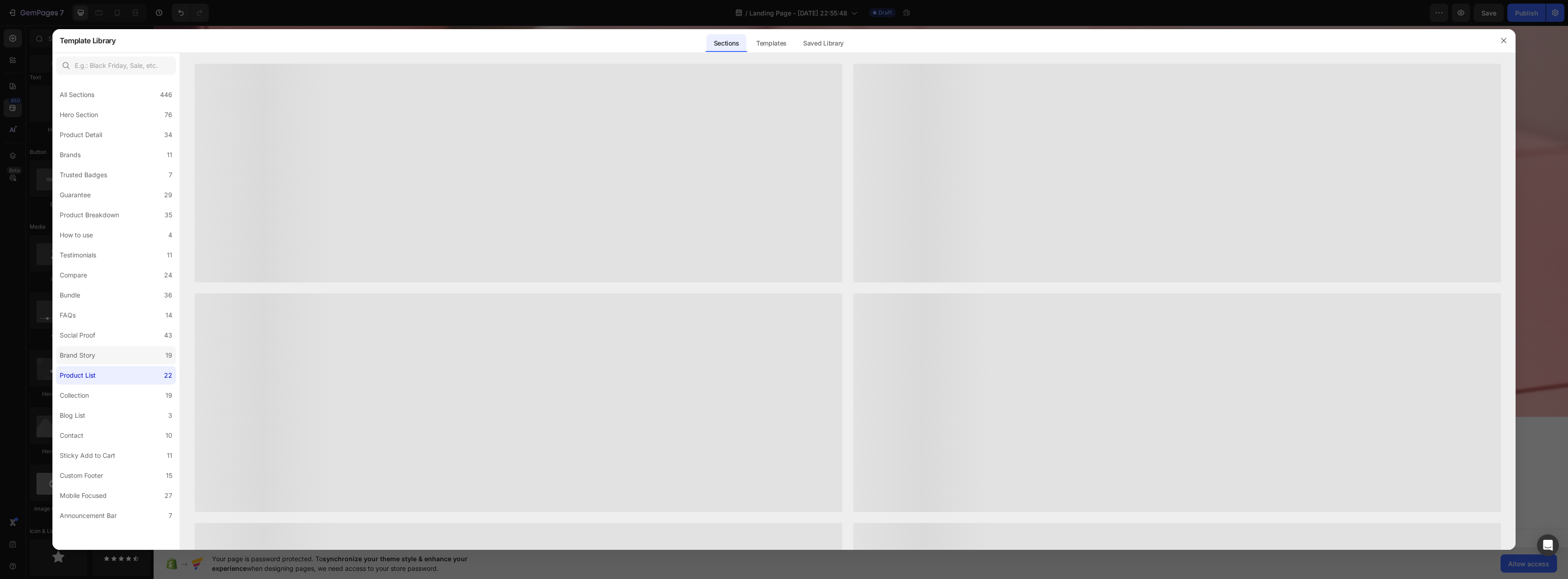
click at [135, 357] on label "Brand Story 19" at bounding box center [116, 355] width 120 height 18
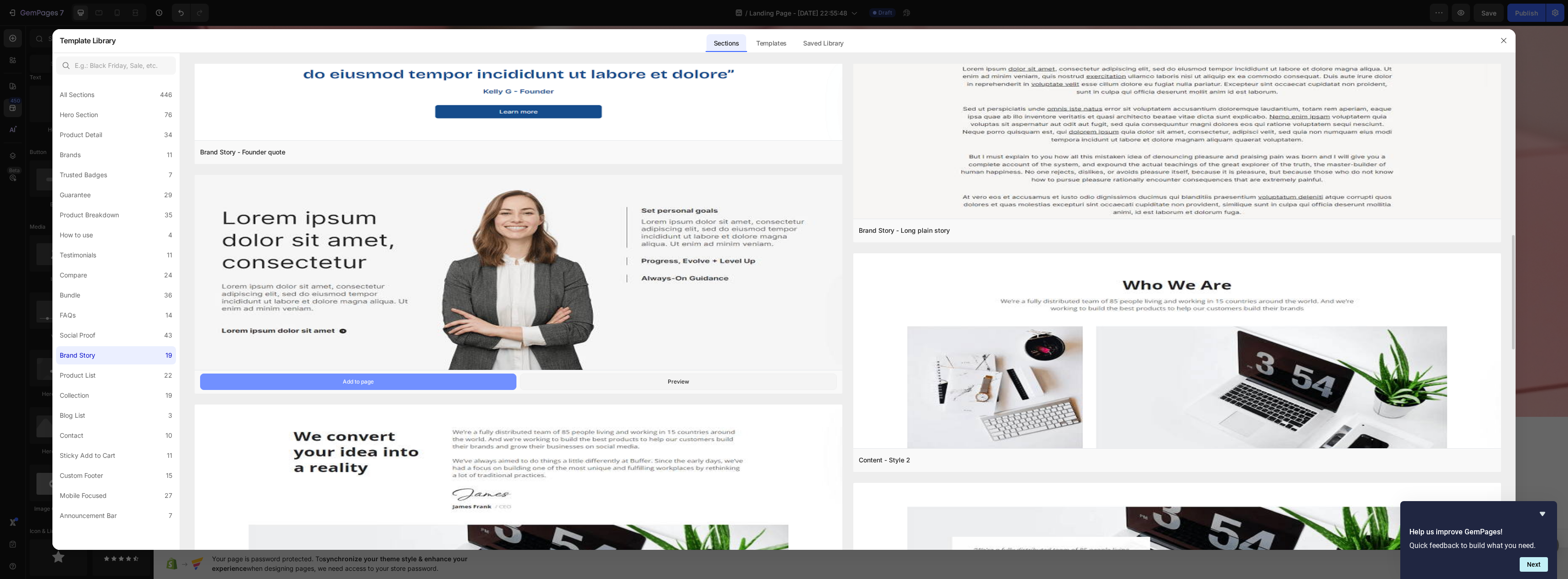
scroll to position [774, 0]
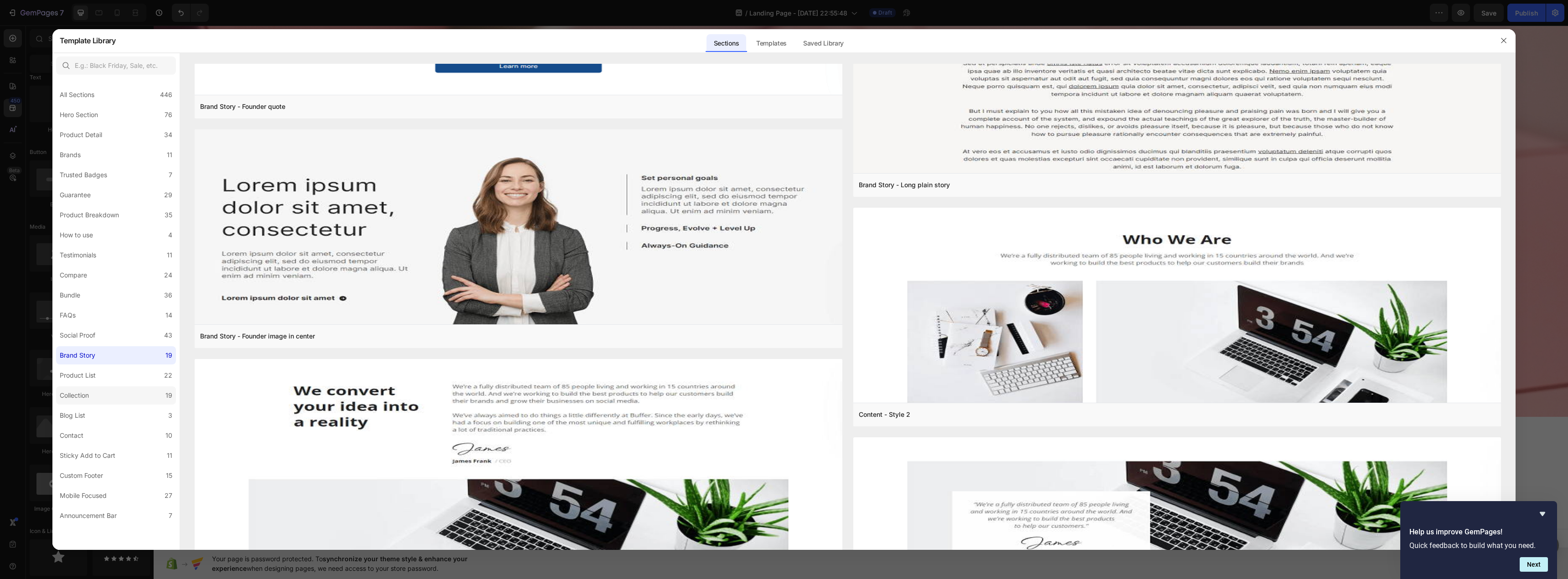
click at [135, 392] on label "Collection 19" at bounding box center [116, 395] width 120 height 18
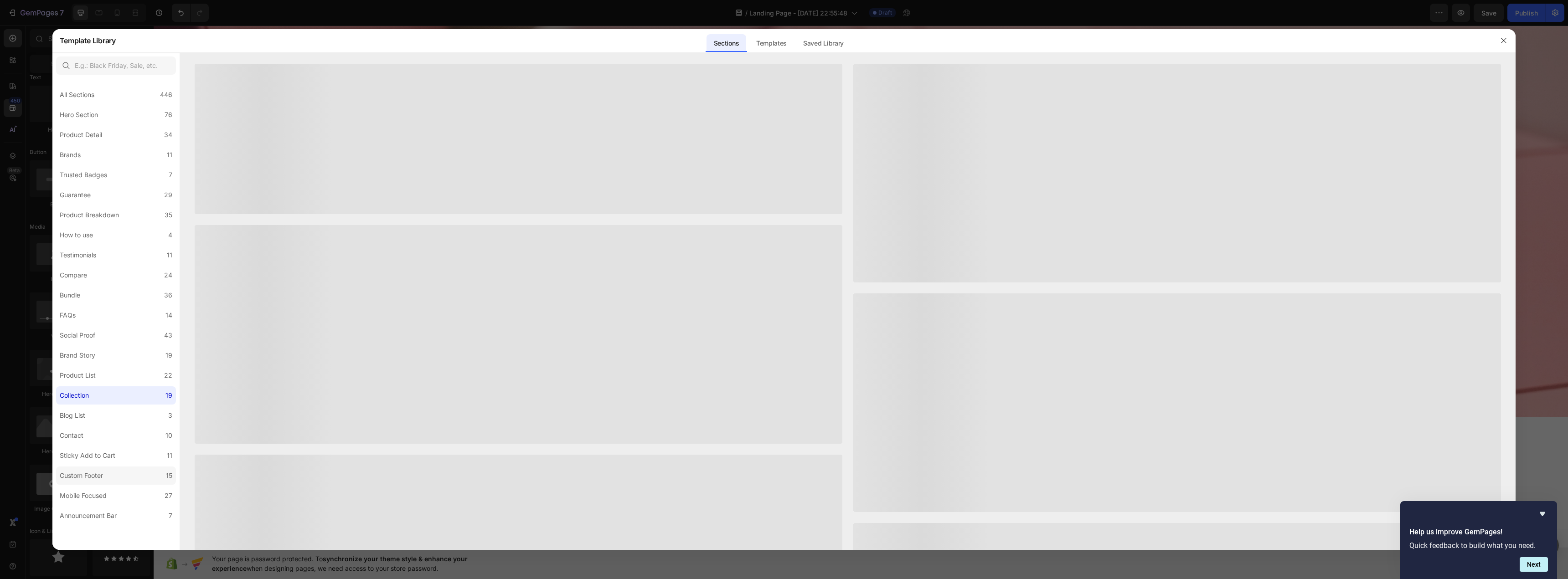
click at [138, 471] on label "Custom Footer 15" at bounding box center [116, 476] width 120 height 18
click at [140, 493] on label "Mobile Focused 27" at bounding box center [116, 496] width 120 height 18
click at [140, 508] on label "Announcement Bar 7" at bounding box center [116, 516] width 120 height 18
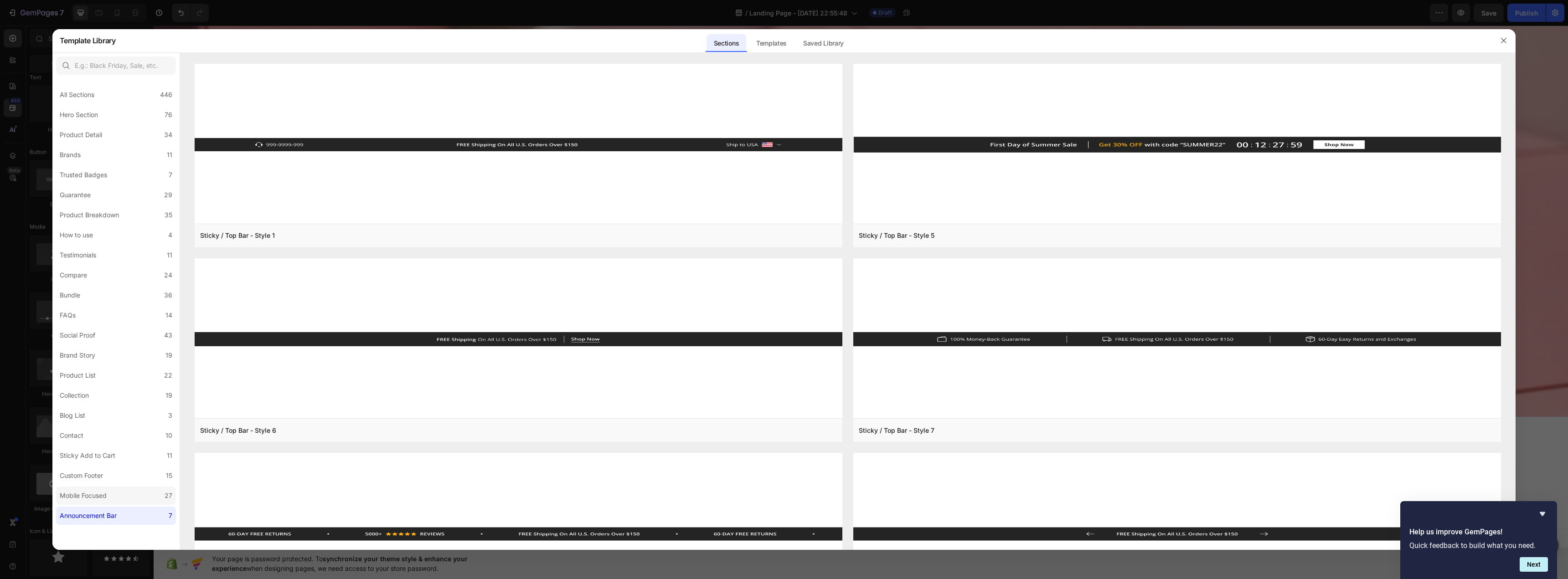
click at [133, 492] on label "Mobile Focused 27" at bounding box center [116, 496] width 120 height 18
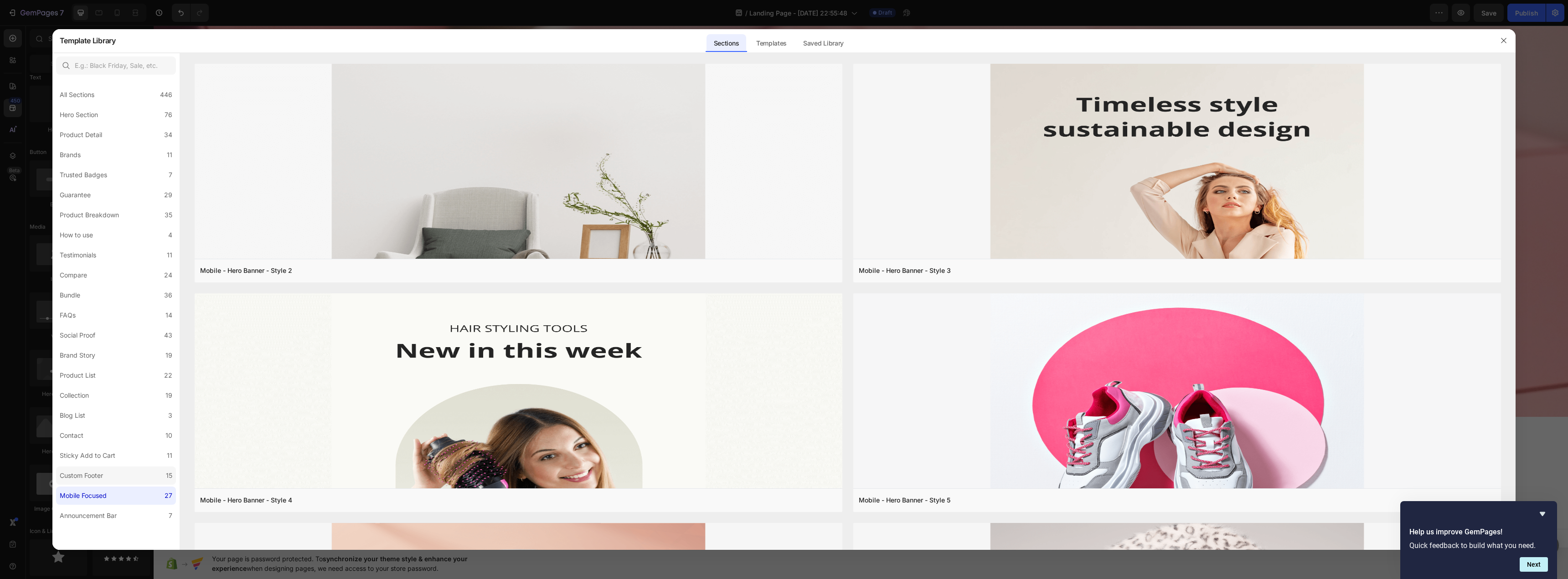
drag, startPoint x: 148, startPoint y: 471, endPoint x: 163, endPoint y: 468, distance: 15.3
click at [148, 471] on label "Custom Footer 15" at bounding box center [116, 476] width 120 height 18
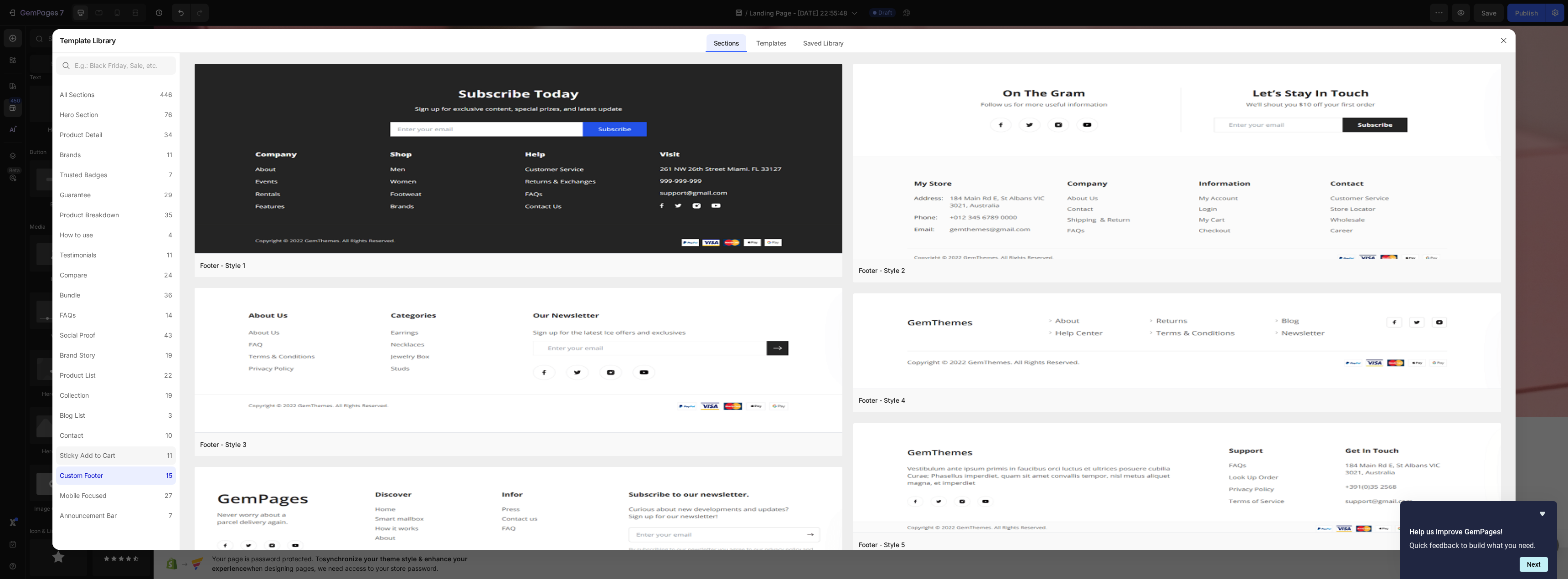
click at [126, 459] on label "Sticky Add to Cart 11" at bounding box center [116, 456] width 120 height 18
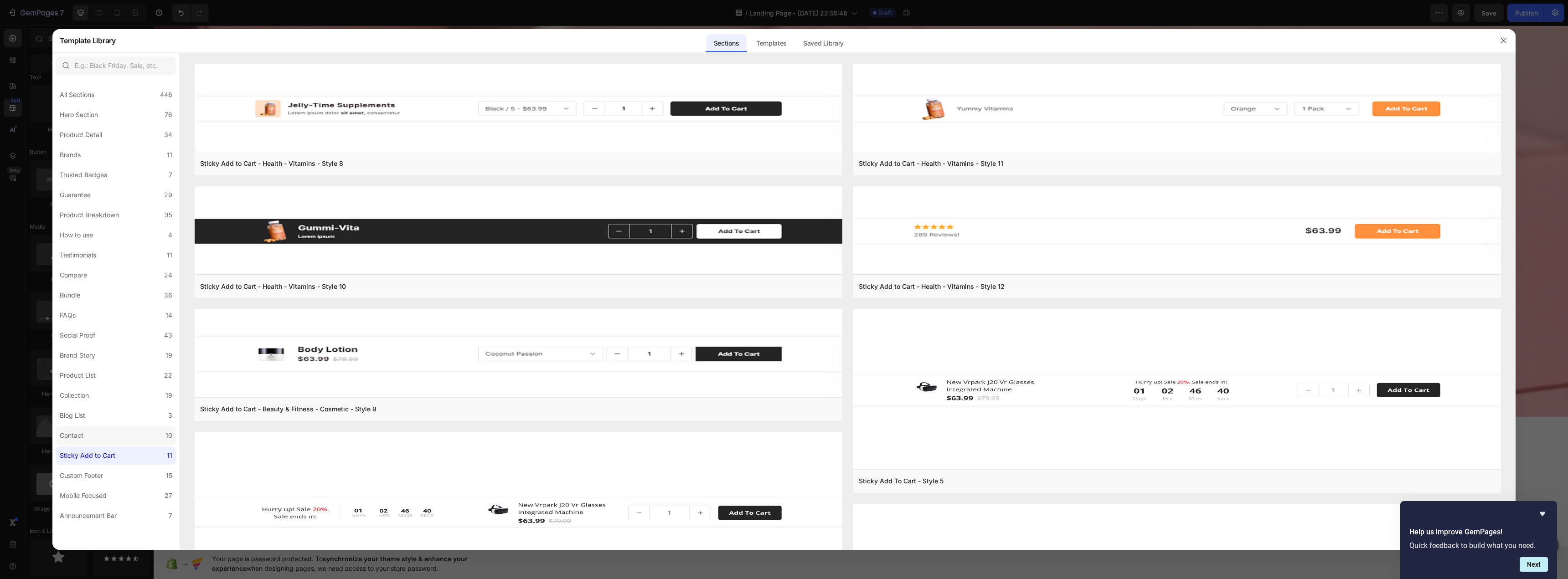
click at [116, 439] on label "Contact 10" at bounding box center [116, 435] width 120 height 18
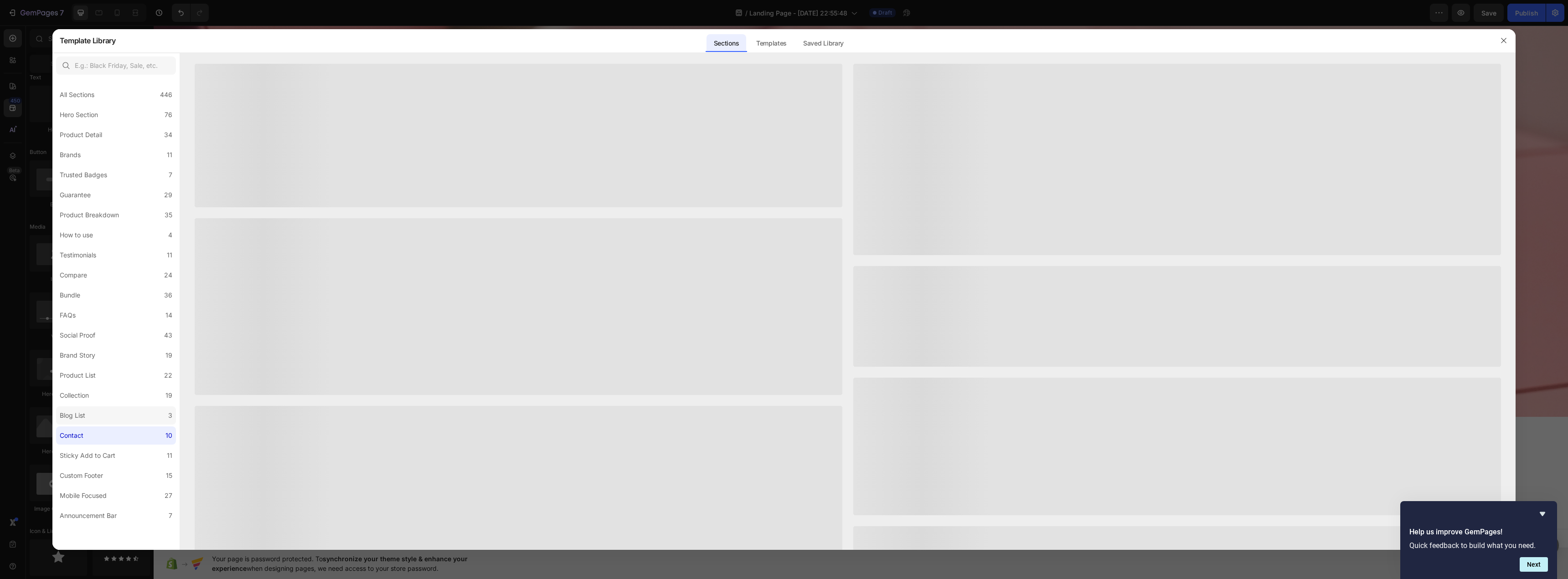
click at [119, 423] on label "Blog List 3" at bounding box center [116, 415] width 120 height 18
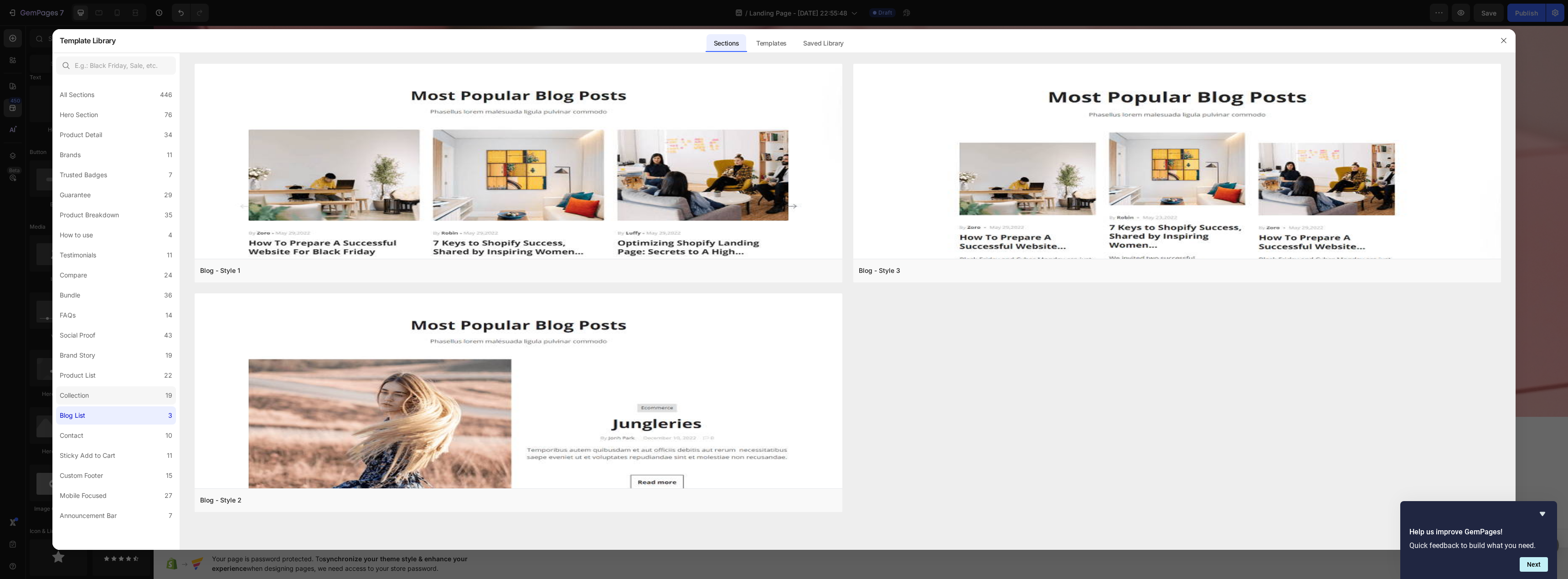
click at [122, 400] on label "Collection 19" at bounding box center [116, 395] width 120 height 18
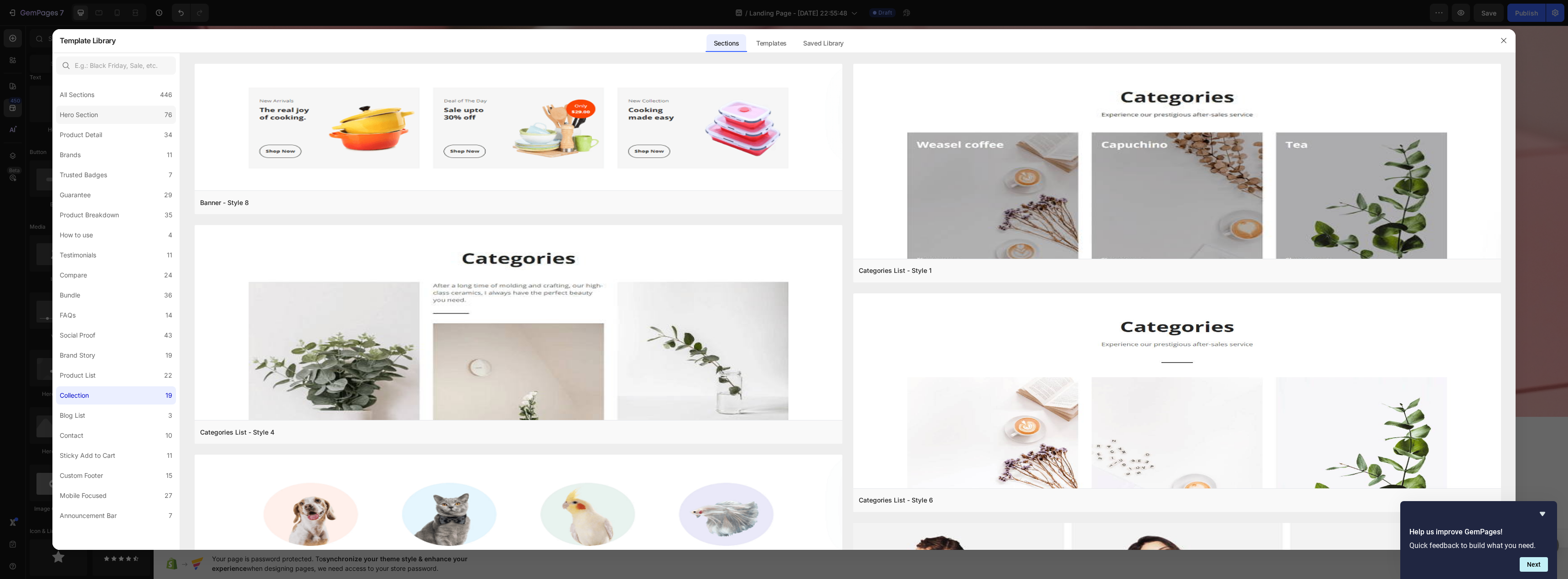
click at [136, 111] on label "Hero Section 76" at bounding box center [116, 115] width 120 height 18
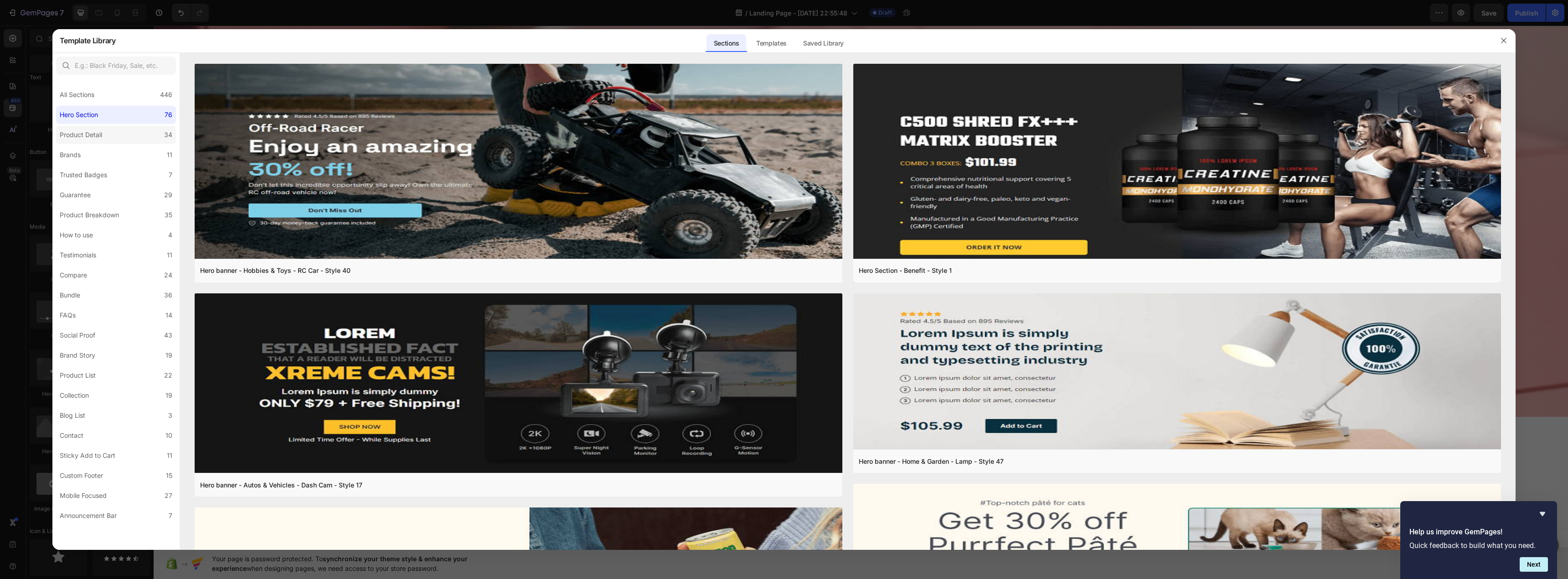
click at [142, 128] on label "Product Detail 34" at bounding box center [116, 135] width 120 height 18
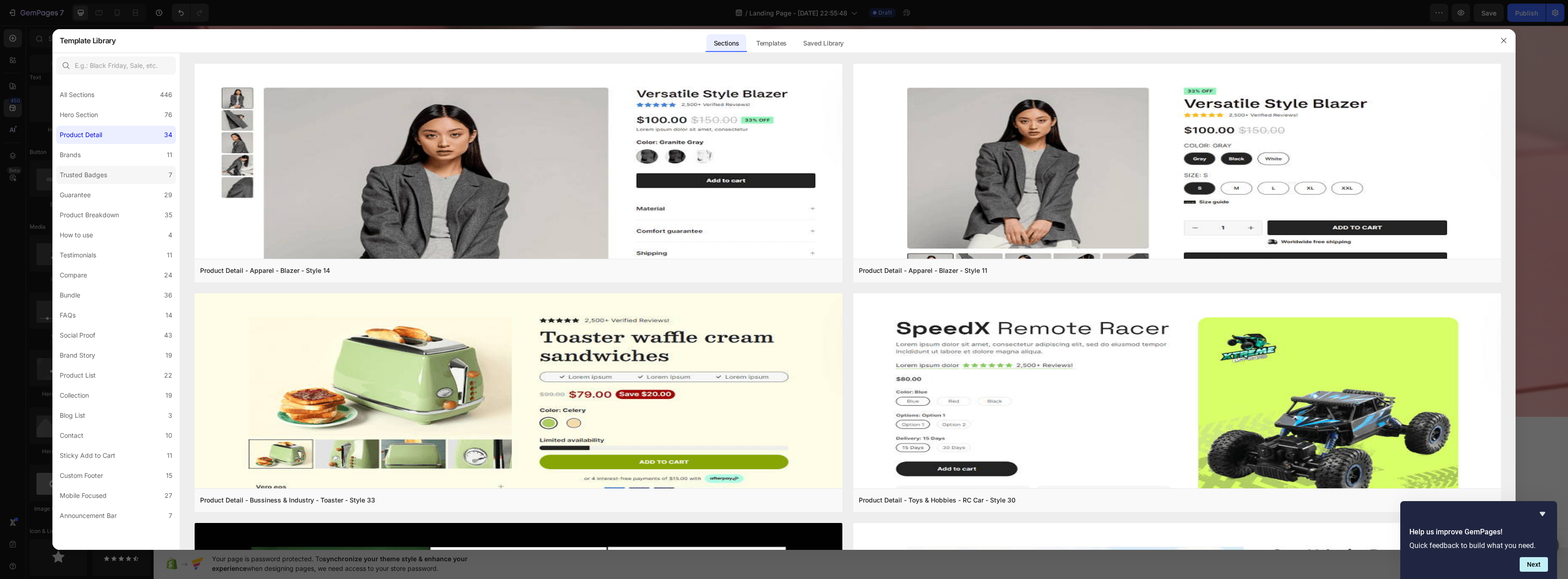
click at [135, 173] on label "Trusted Badges 7" at bounding box center [116, 175] width 120 height 18
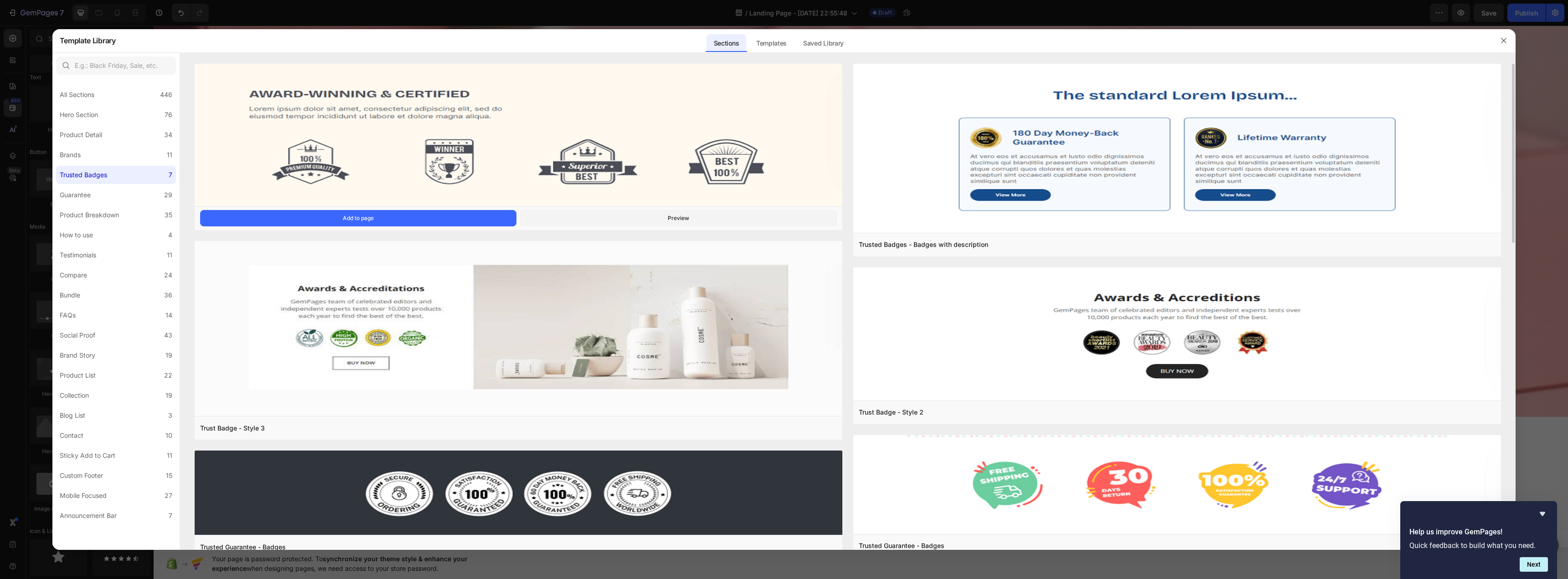
scroll to position [19, 0]
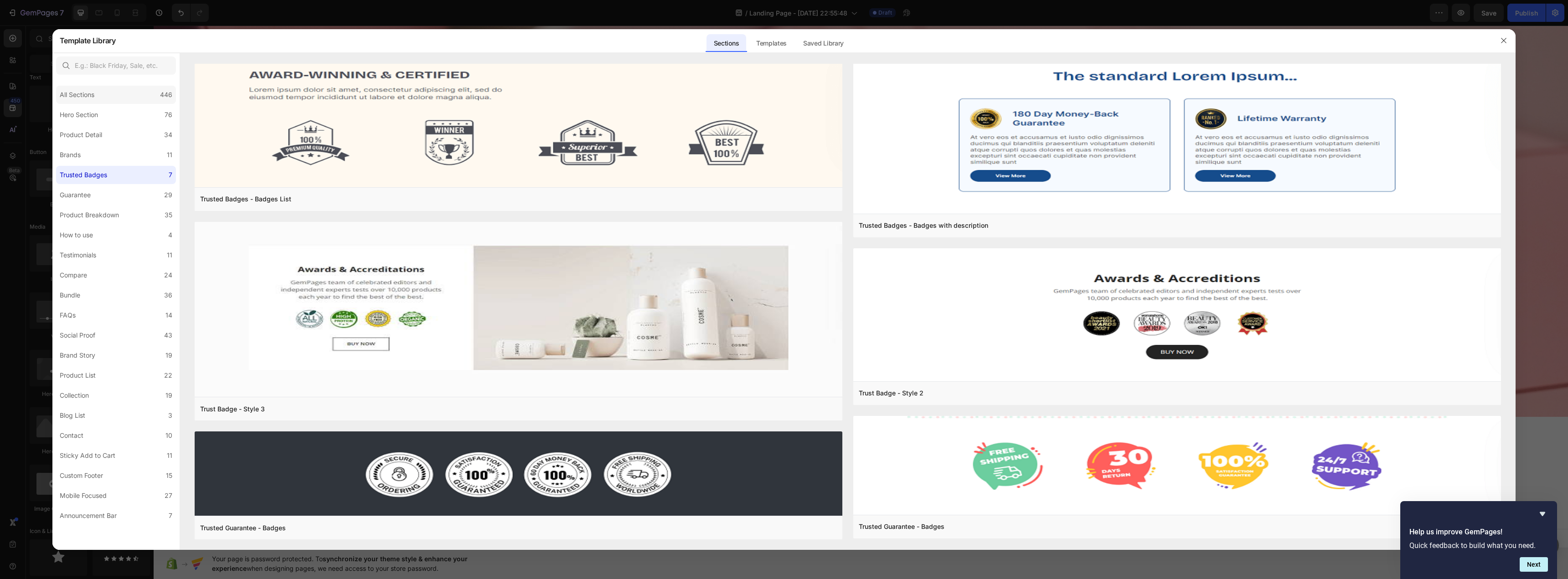
click at [119, 100] on div "All Sections 446" at bounding box center [116, 95] width 120 height 18
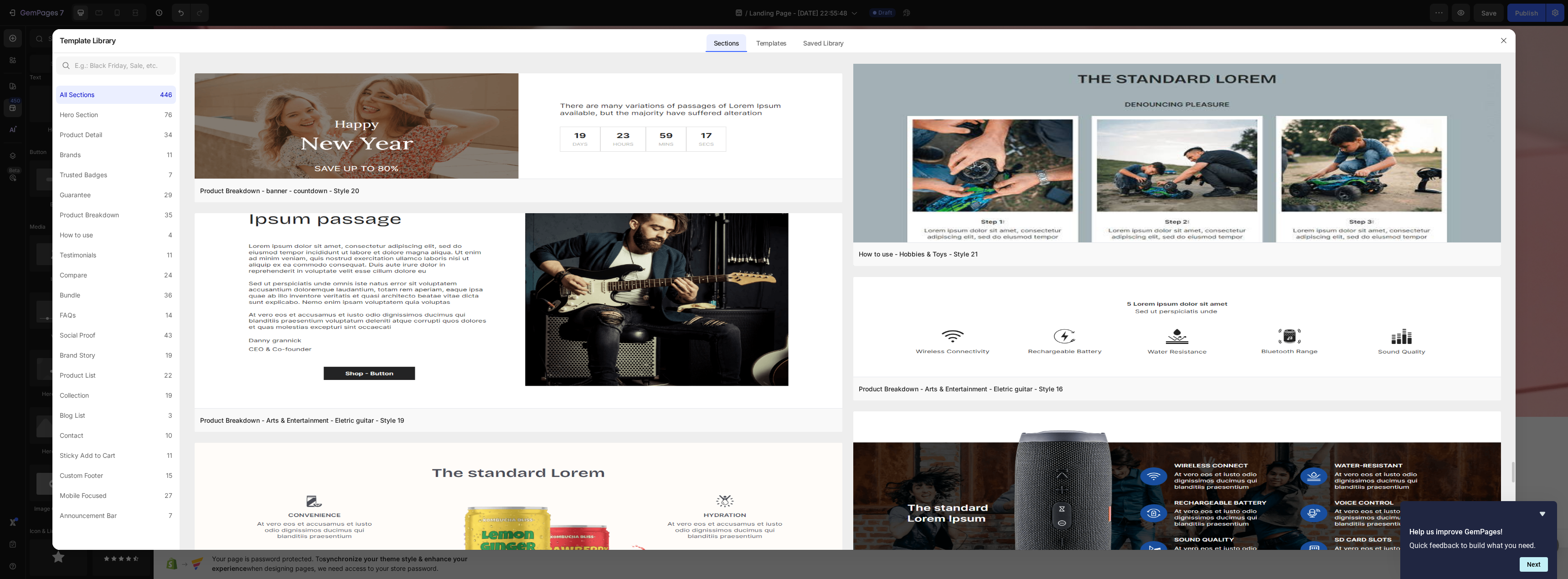
scroll to position [9214, 0]
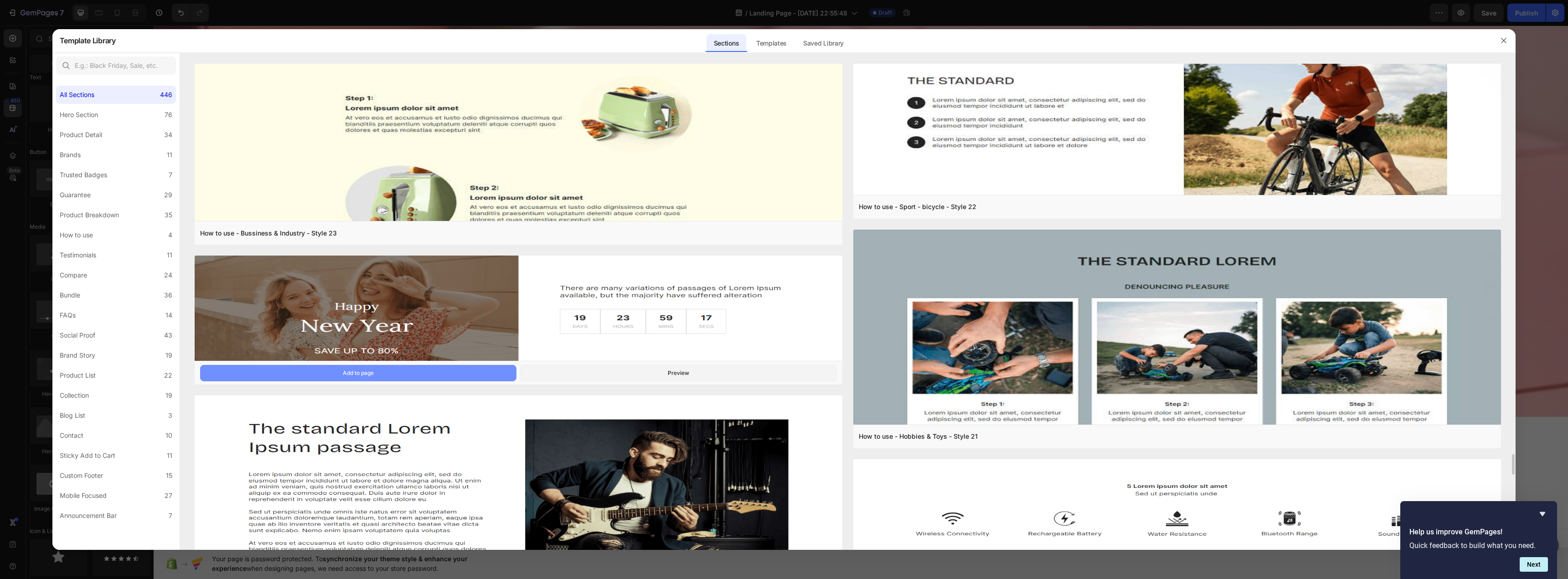
click at [451, 369] on button "Add to page" at bounding box center [359, 373] width 317 height 16
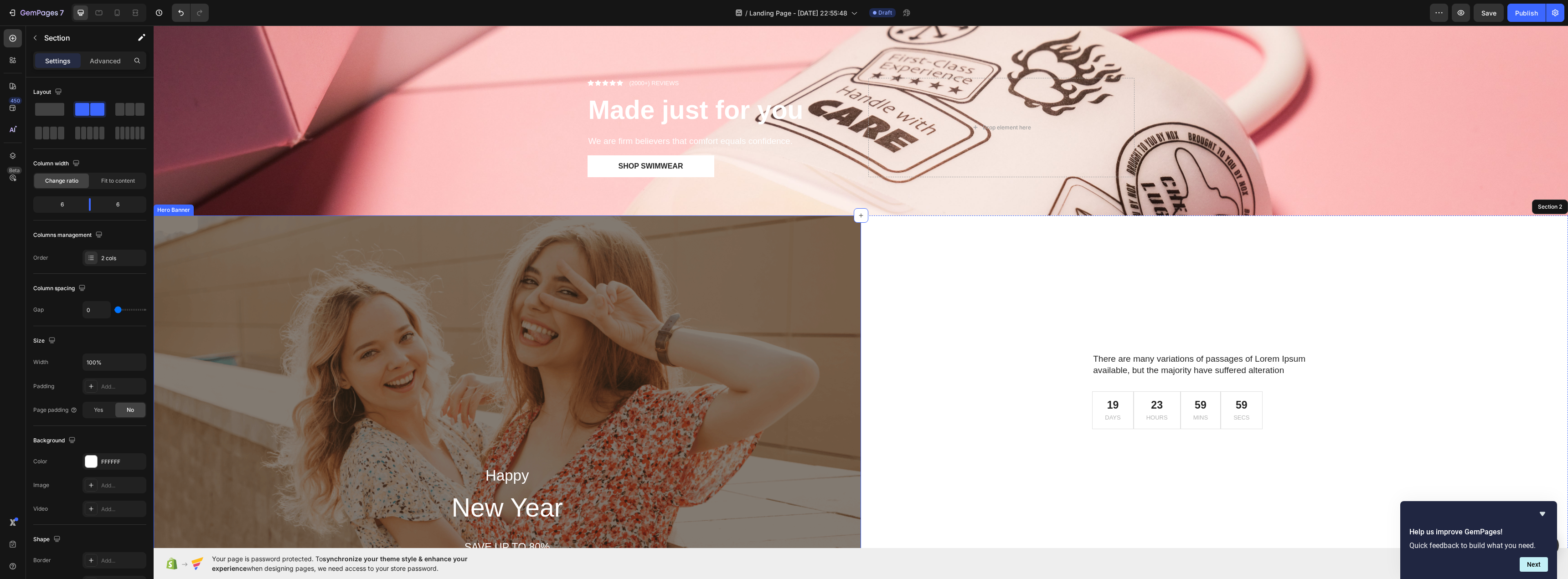
scroll to position [363, 0]
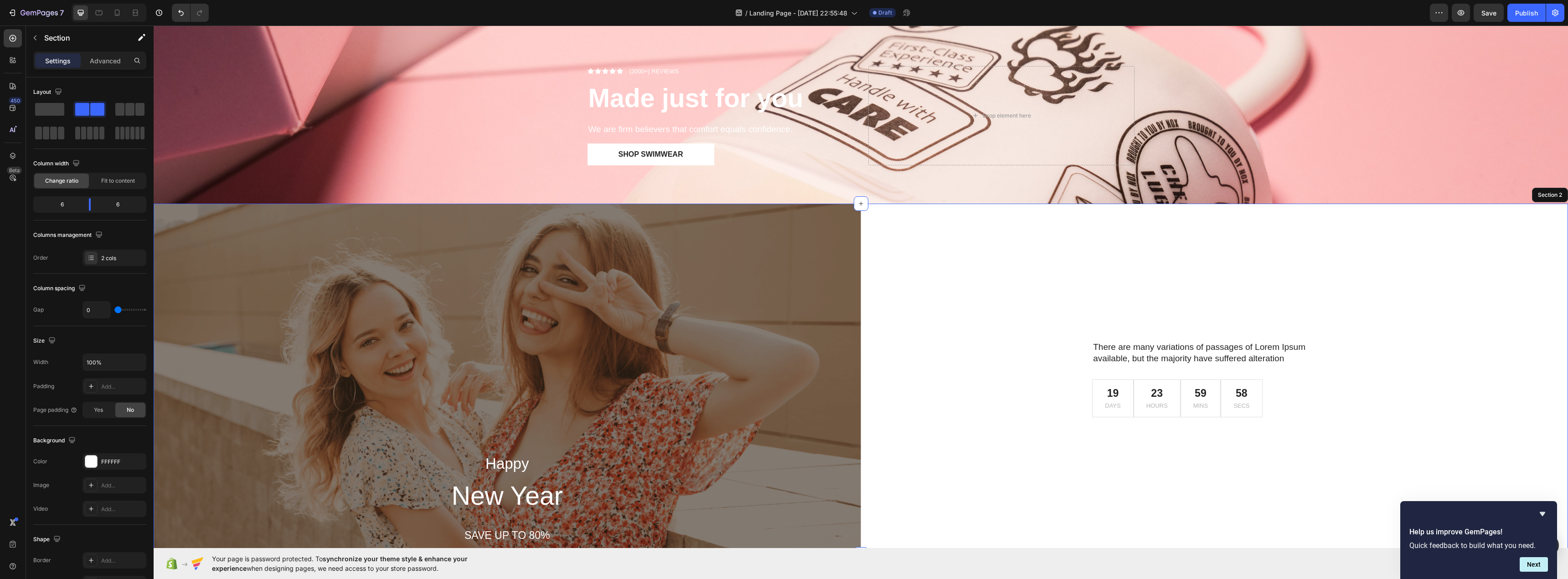
click at [992, 325] on div "There are many variations of passages of Lorem Ipsum available, but the majorit…" at bounding box center [1215, 379] width 707 height 351
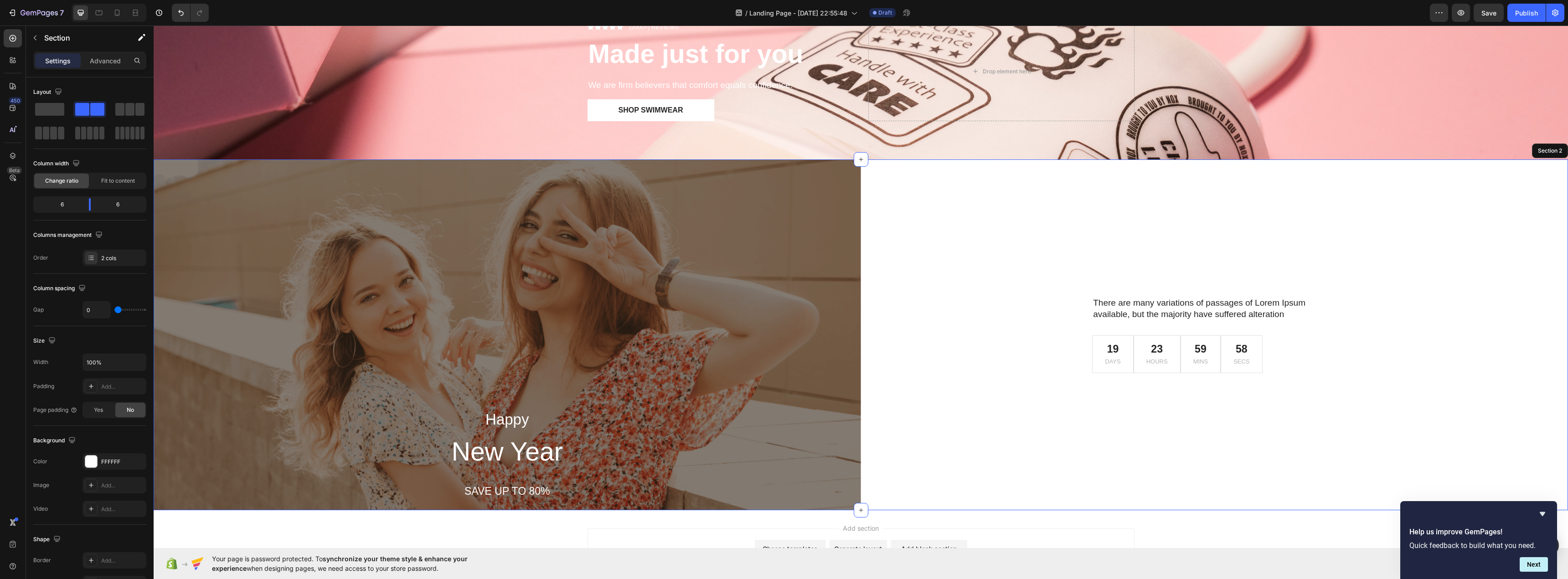
scroll to position [499, 0]
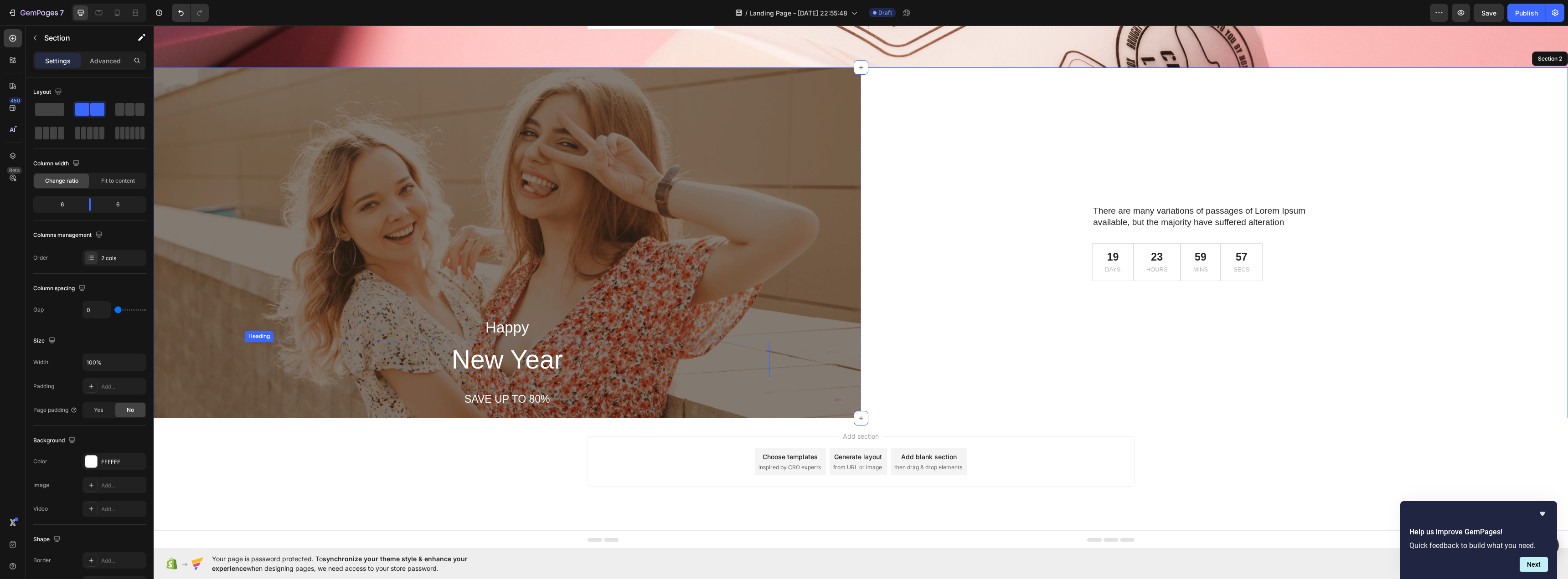
click at [741, 353] on h2 "New Year" at bounding box center [507, 359] width 525 height 35
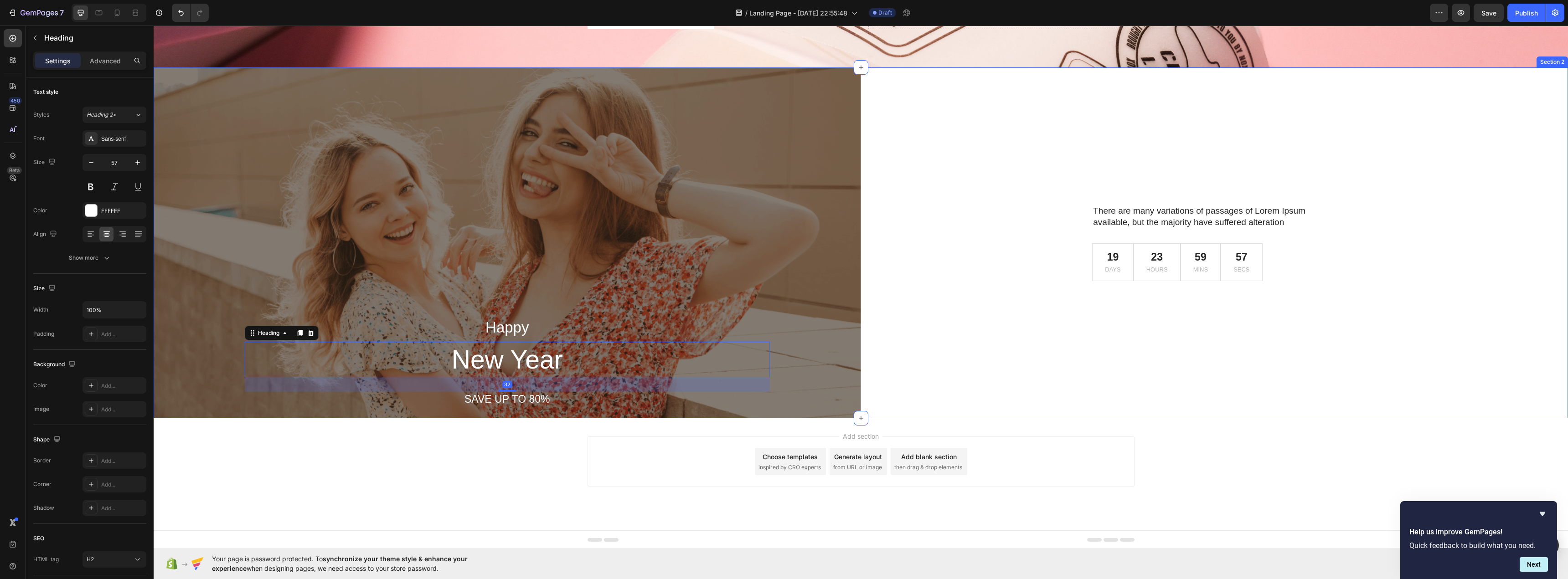
drag, startPoint x: 1102, startPoint y: 315, endPoint x: 1110, endPoint y: 302, distance: 15.3
click at [1102, 315] on div "There are many variations of passages of Lorem Ipsum available, but the majorit…" at bounding box center [1215, 243] width 707 height 351
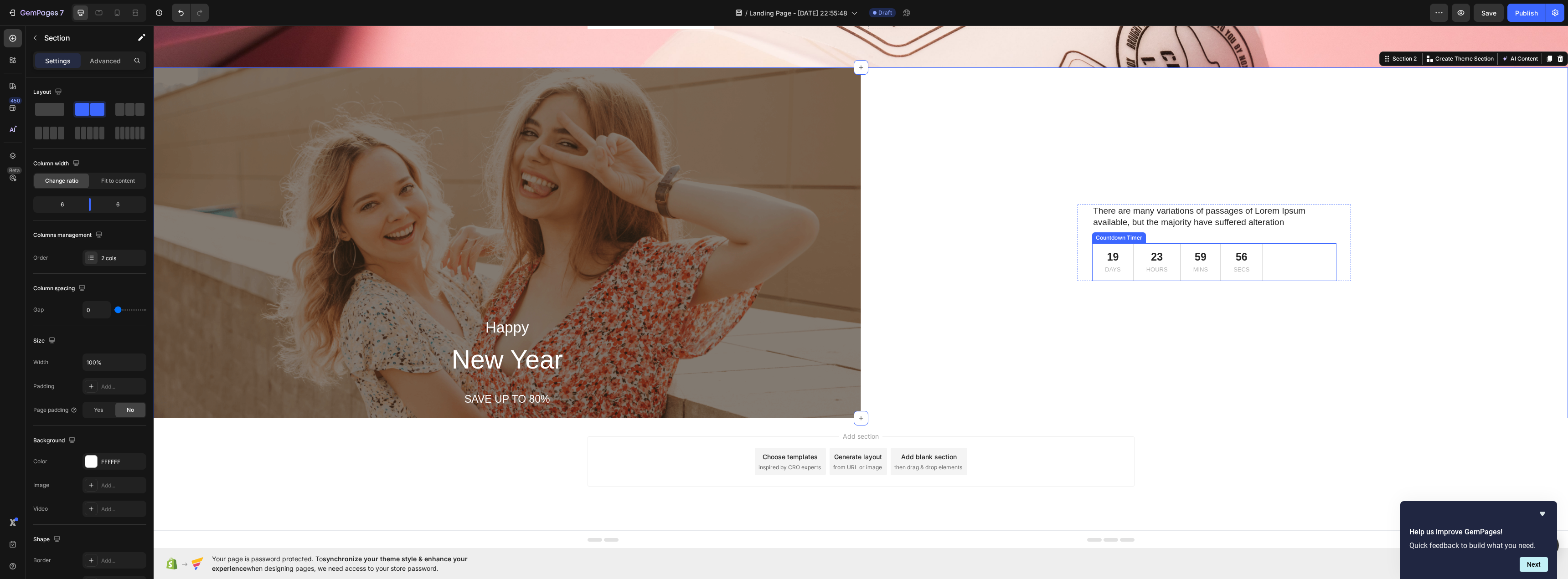
click at [1114, 263] on div "19" at bounding box center [1112, 257] width 15 height 13
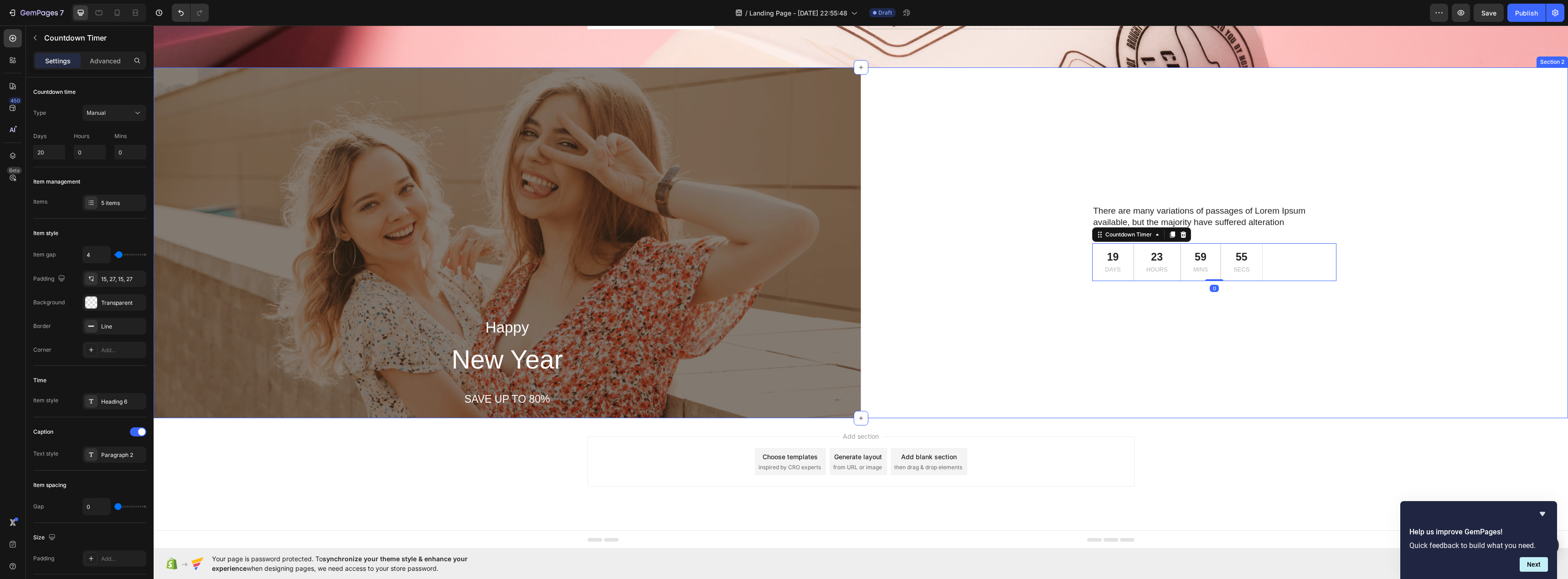
click at [1128, 301] on div "There are many variations of passages of Lorem Ipsum available, but the majorit…" at bounding box center [1215, 243] width 707 height 351
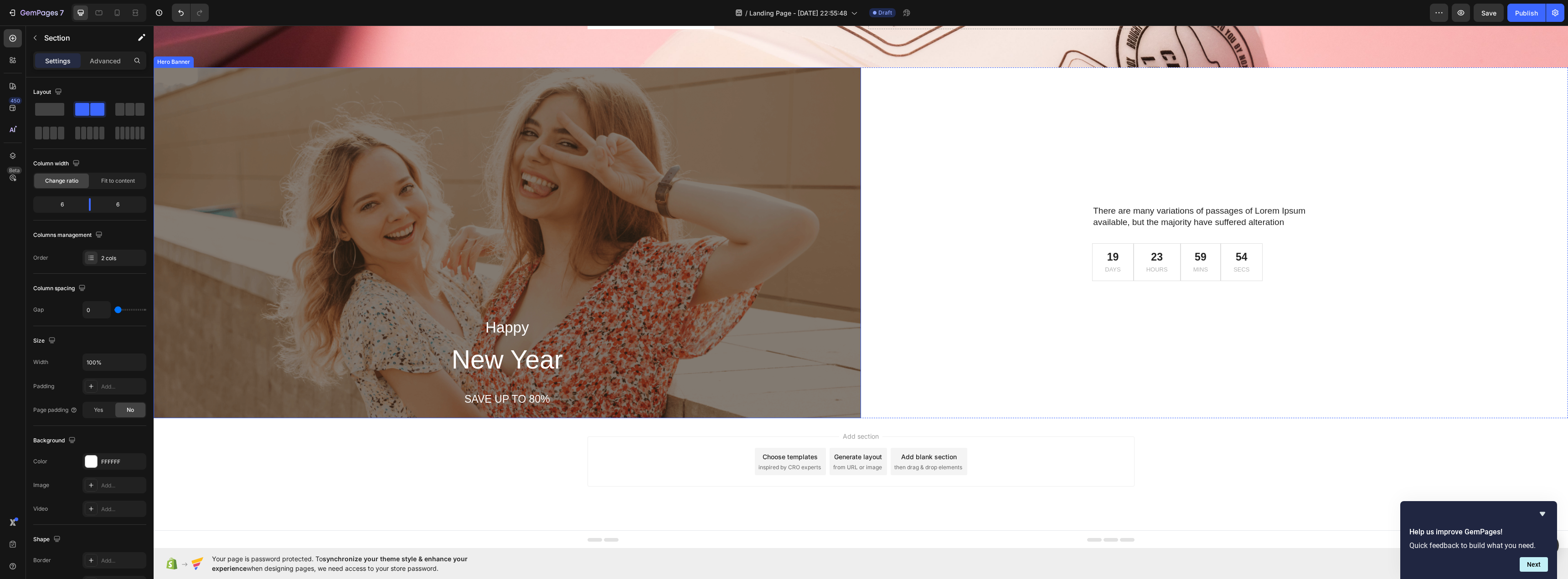
click at [783, 299] on div "Background Image" at bounding box center [507, 243] width 707 height 351
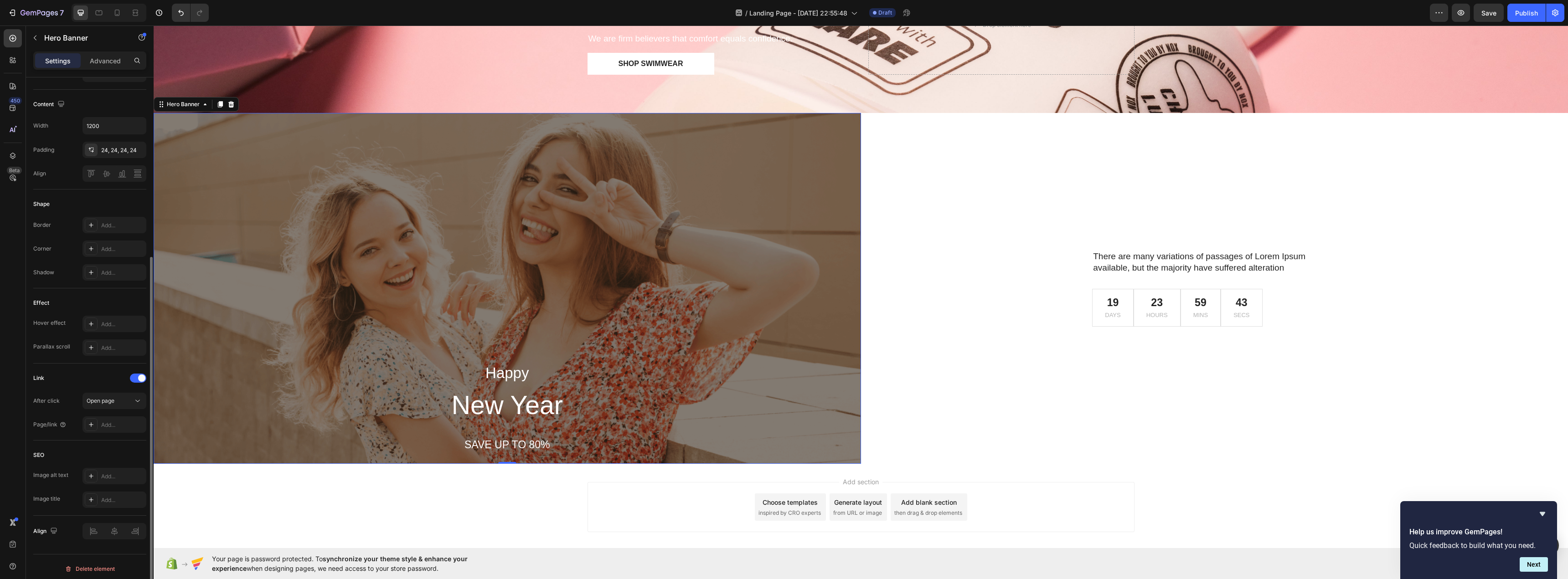
scroll to position [277, 0]
click at [11, 95] on div "450 Beta" at bounding box center [13, 271] width 18 height 484
click at [10, 91] on div at bounding box center [13, 86] width 18 height 18
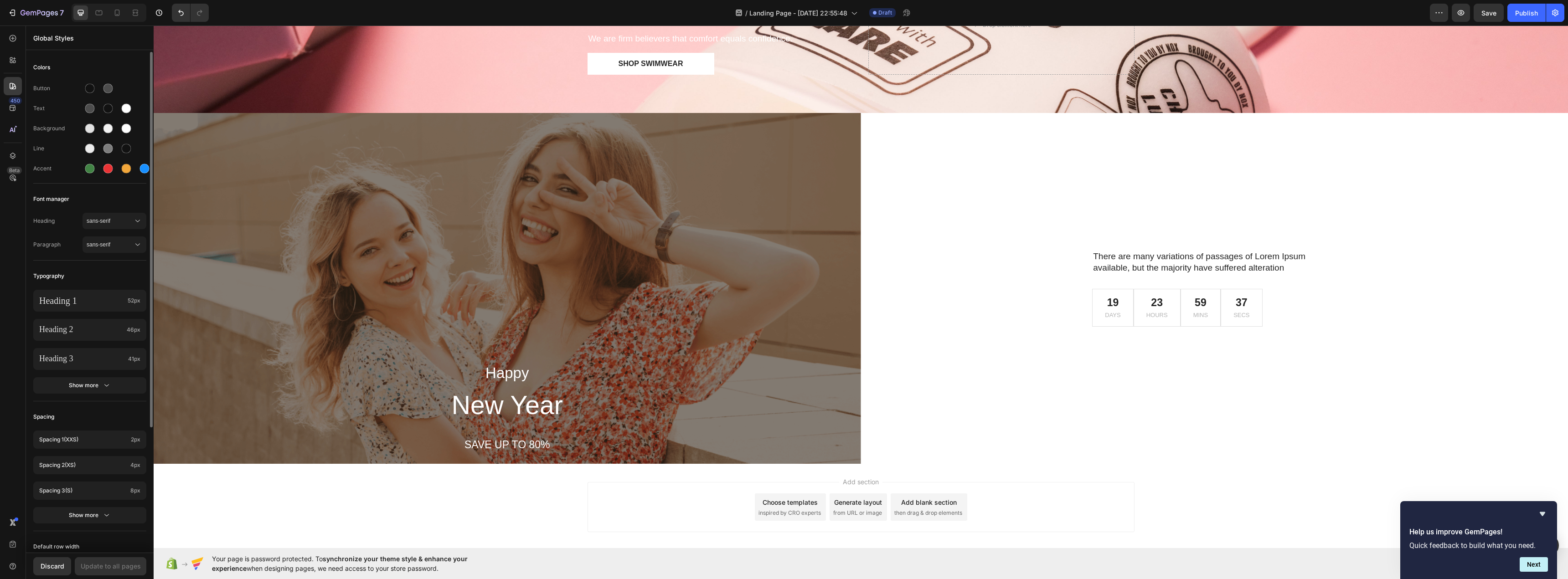
scroll to position [167, 0]
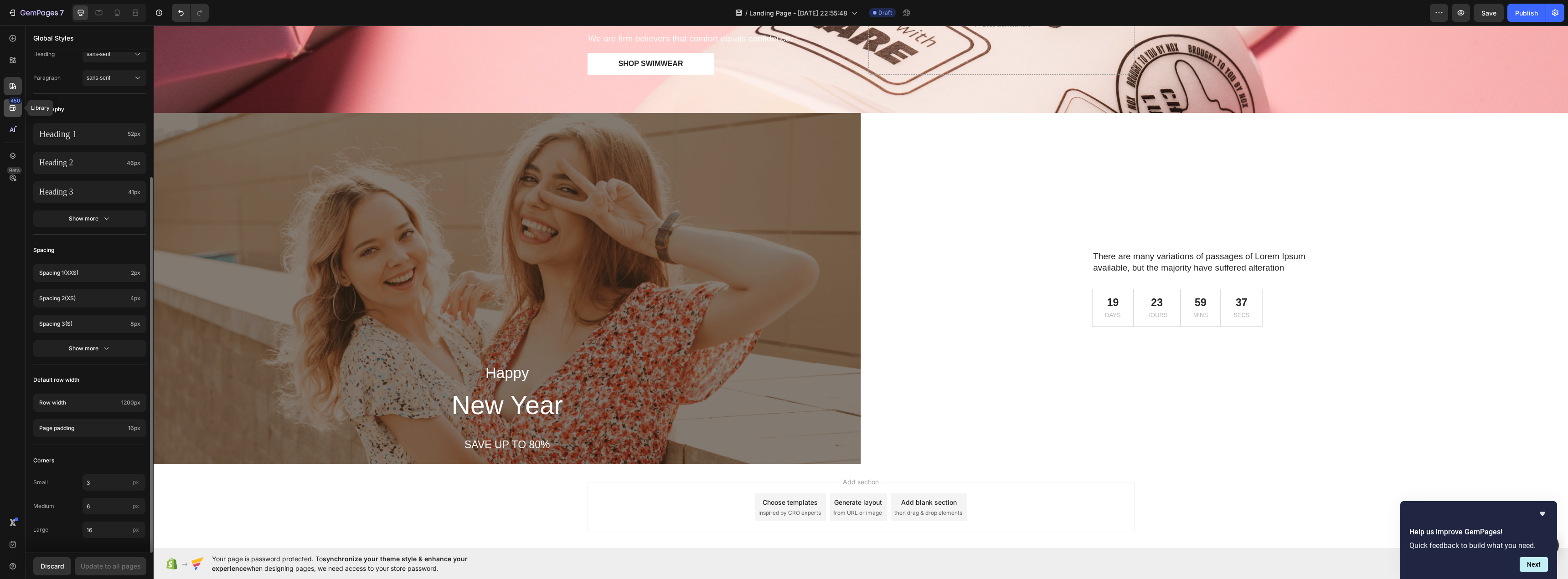
click at [15, 109] on icon at bounding box center [12, 108] width 9 height 9
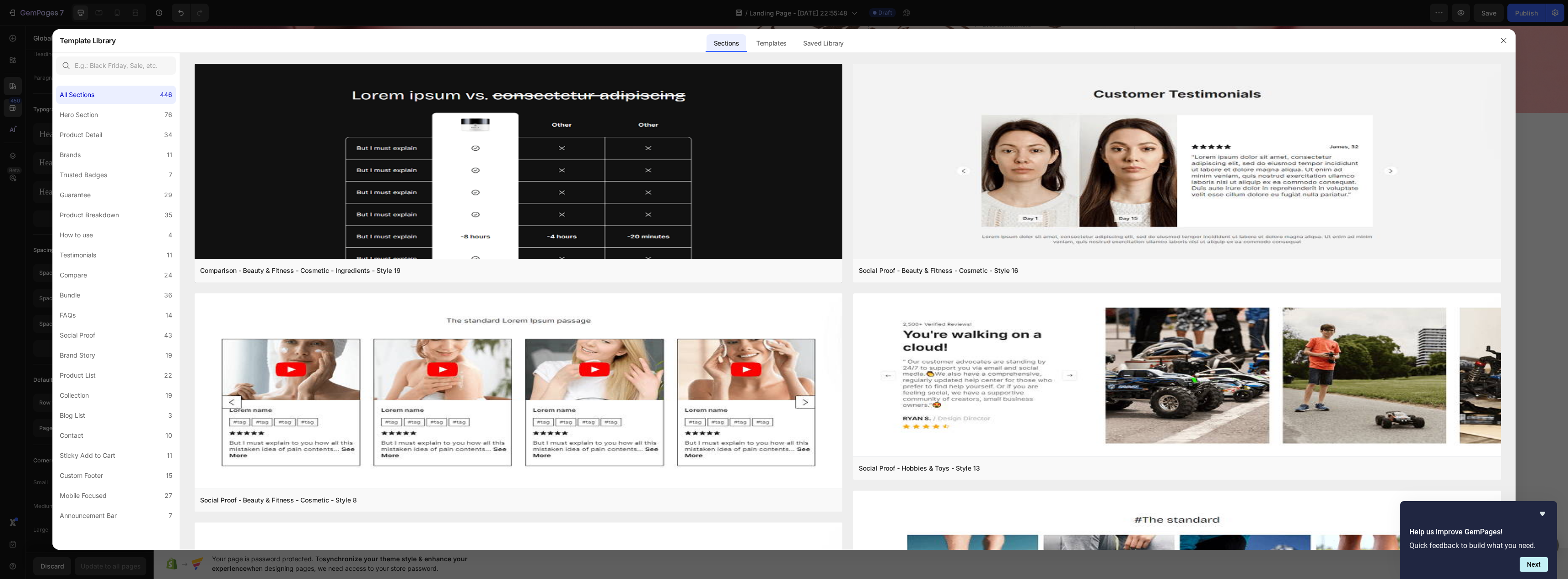
click at [9, 112] on div at bounding box center [784, 290] width 1568 height 579
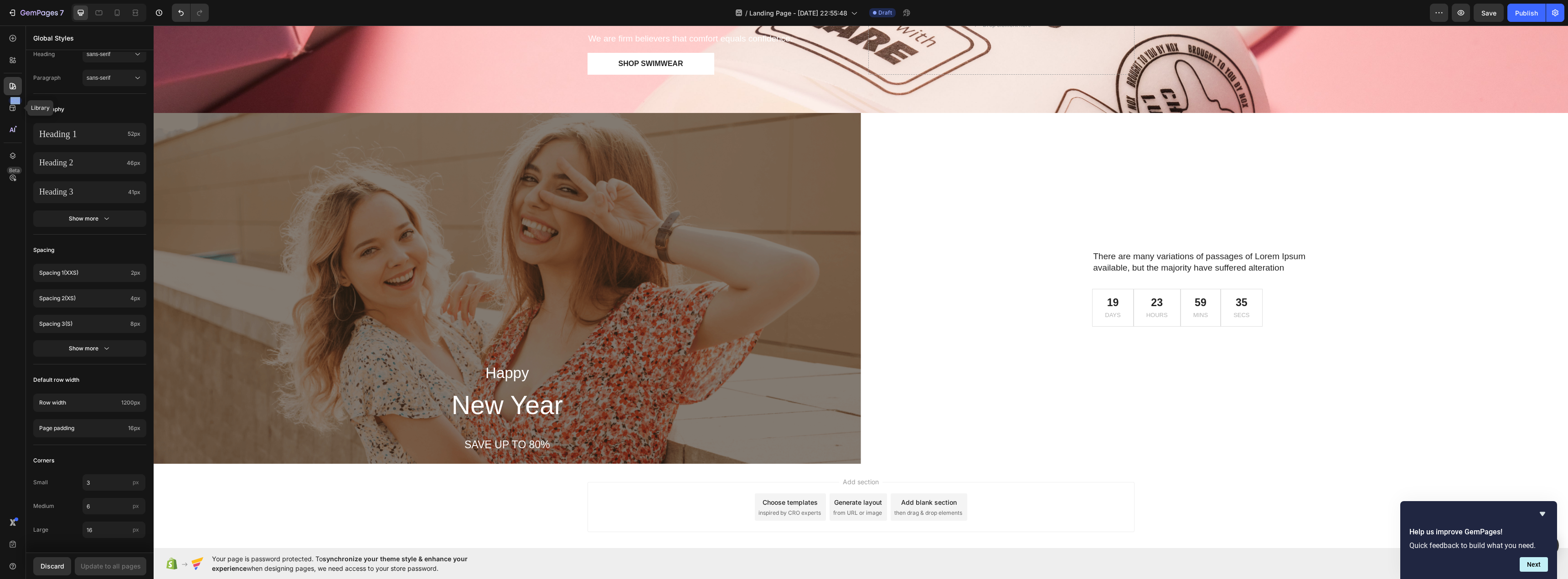
click at [9, 112] on icon at bounding box center [12, 108] width 9 height 9
click at [21, 133] on div at bounding box center [13, 130] width 18 height 18
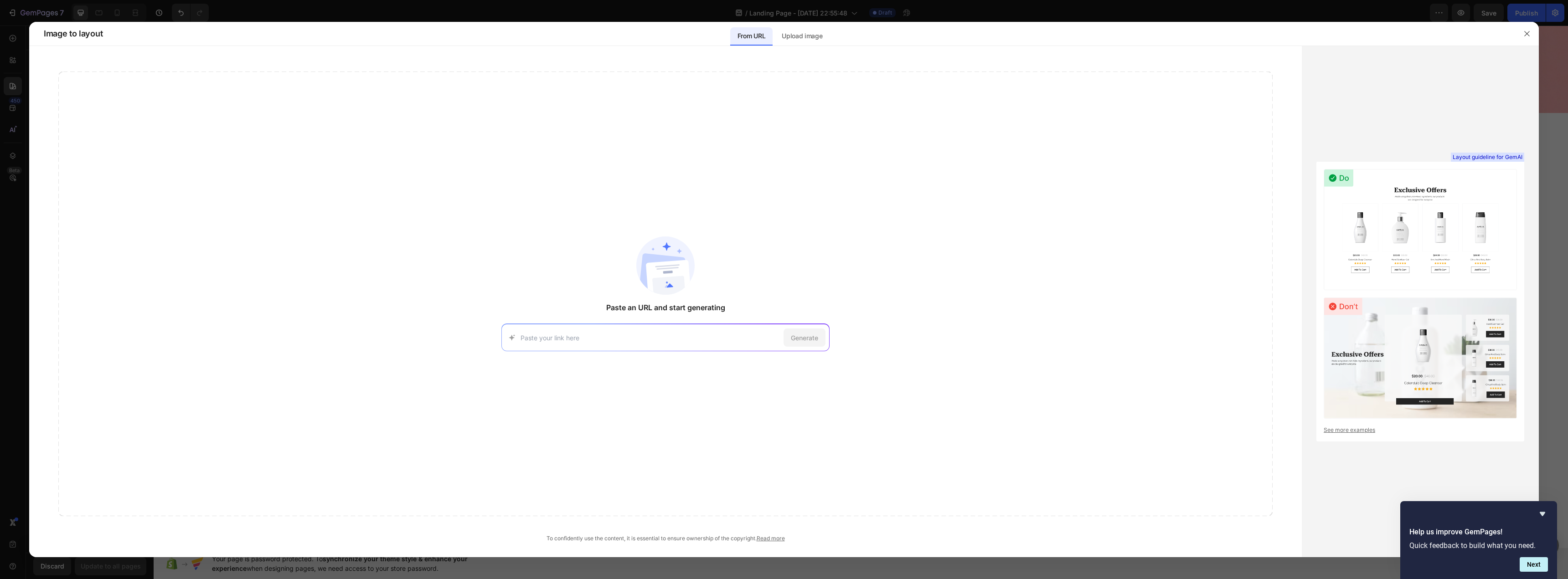
click at [10, 111] on div at bounding box center [784, 290] width 1568 height 579
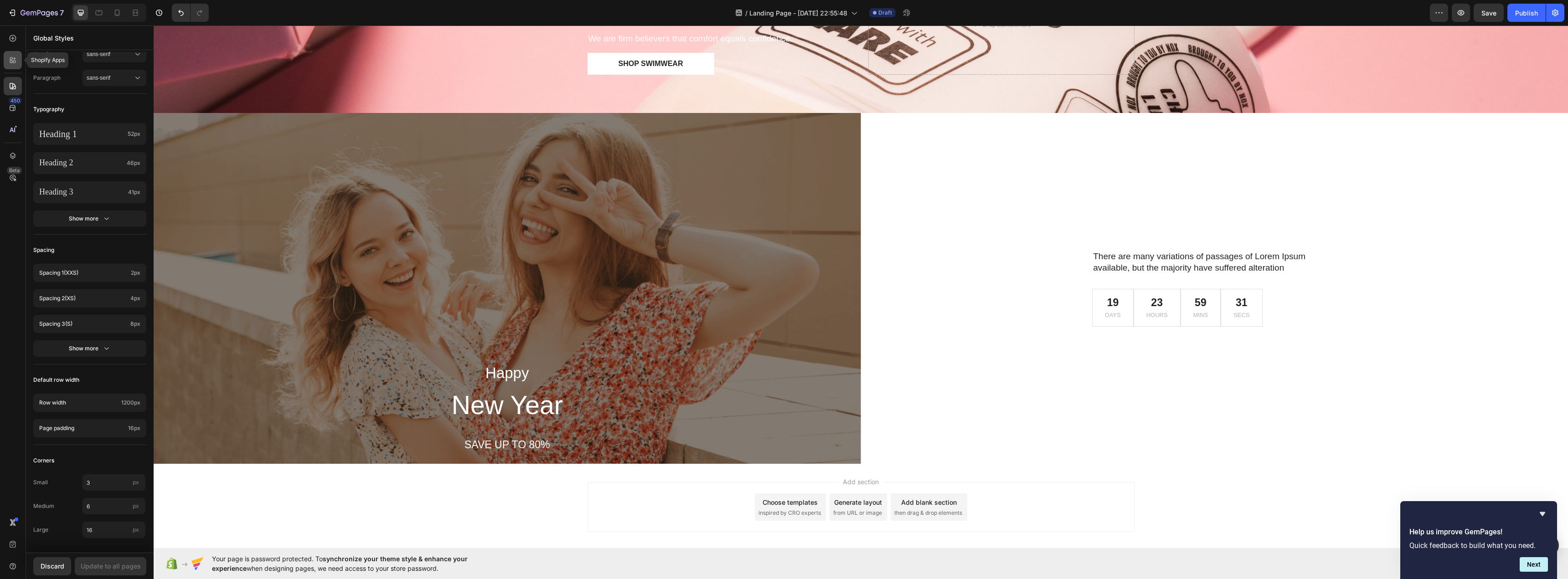
click at [13, 63] on icon at bounding box center [12, 60] width 9 height 9
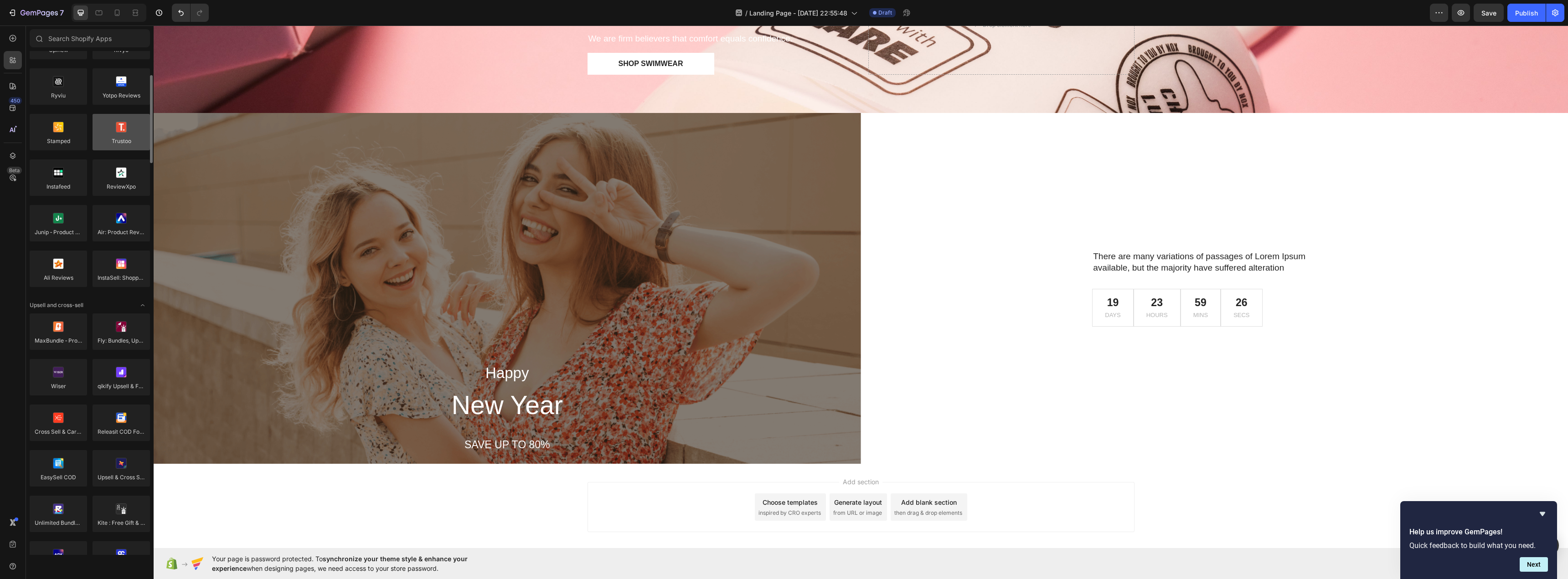
scroll to position [0, 0]
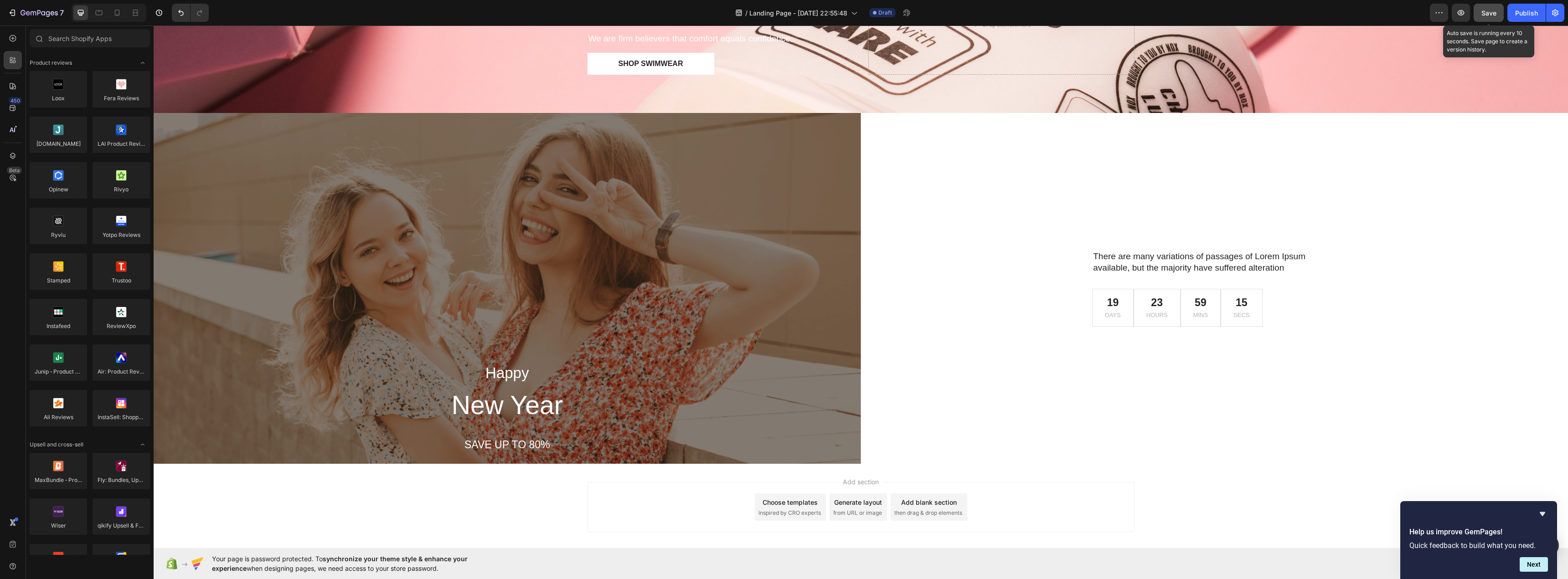
click at [1499, 12] on button "Save" at bounding box center [1488, 13] width 30 height 18
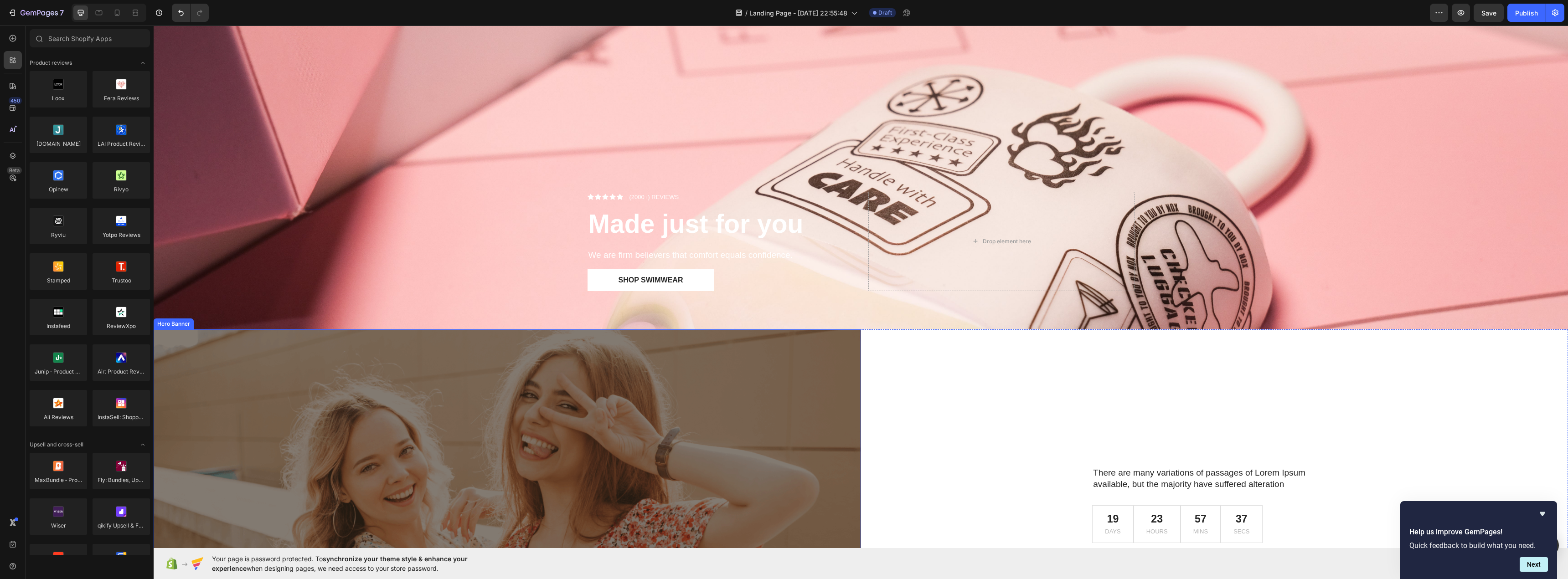
scroll to position [135, 0]
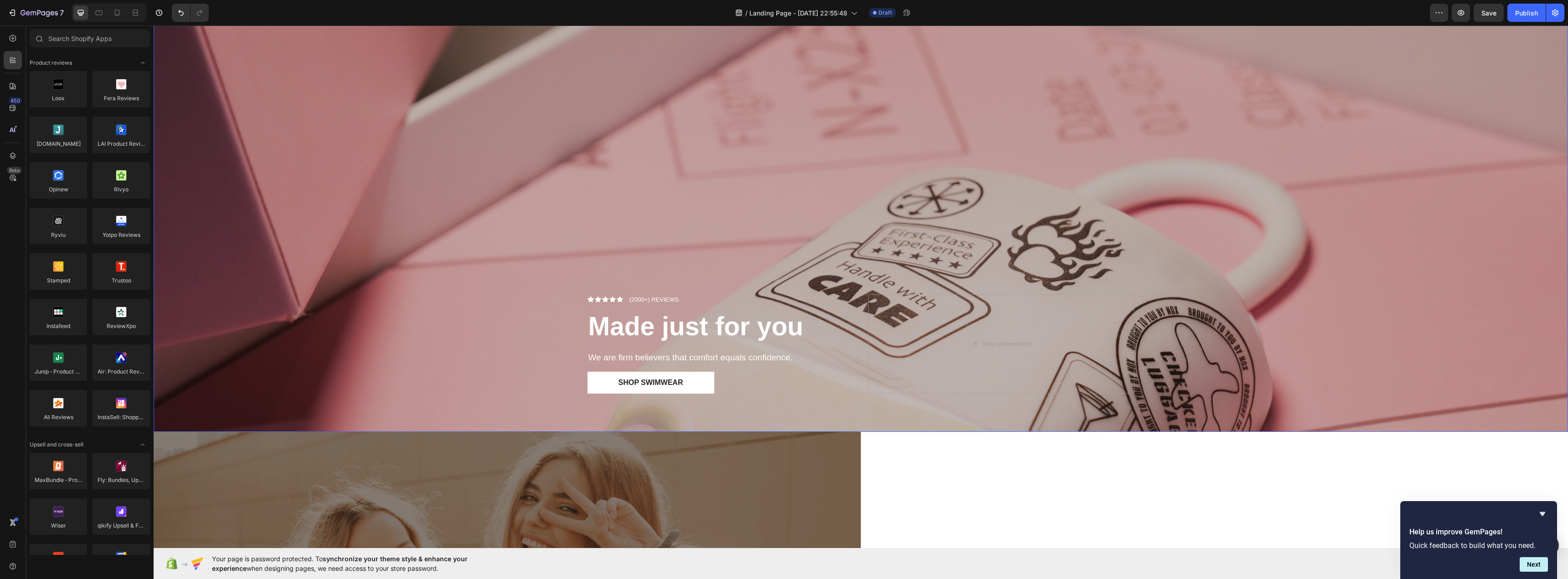
click at [499, 152] on div "Overlay" at bounding box center [861, 170] width 1415 height 522
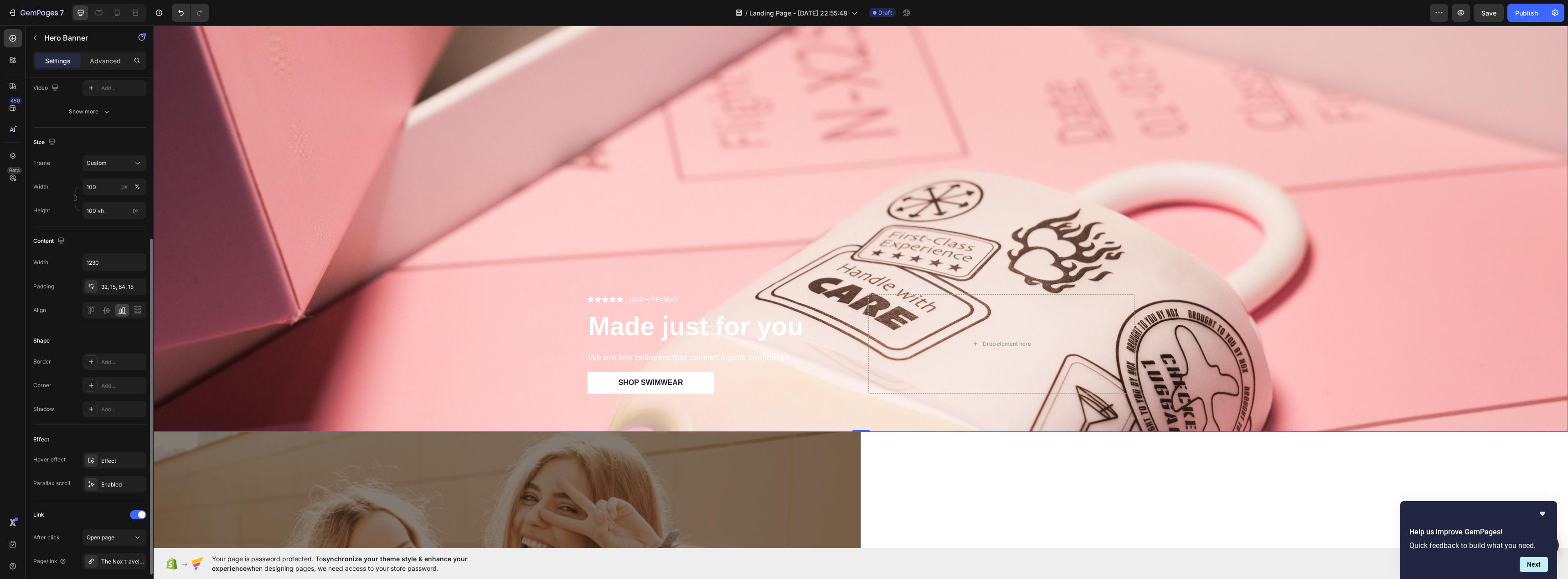
scroll to position [182, 0]
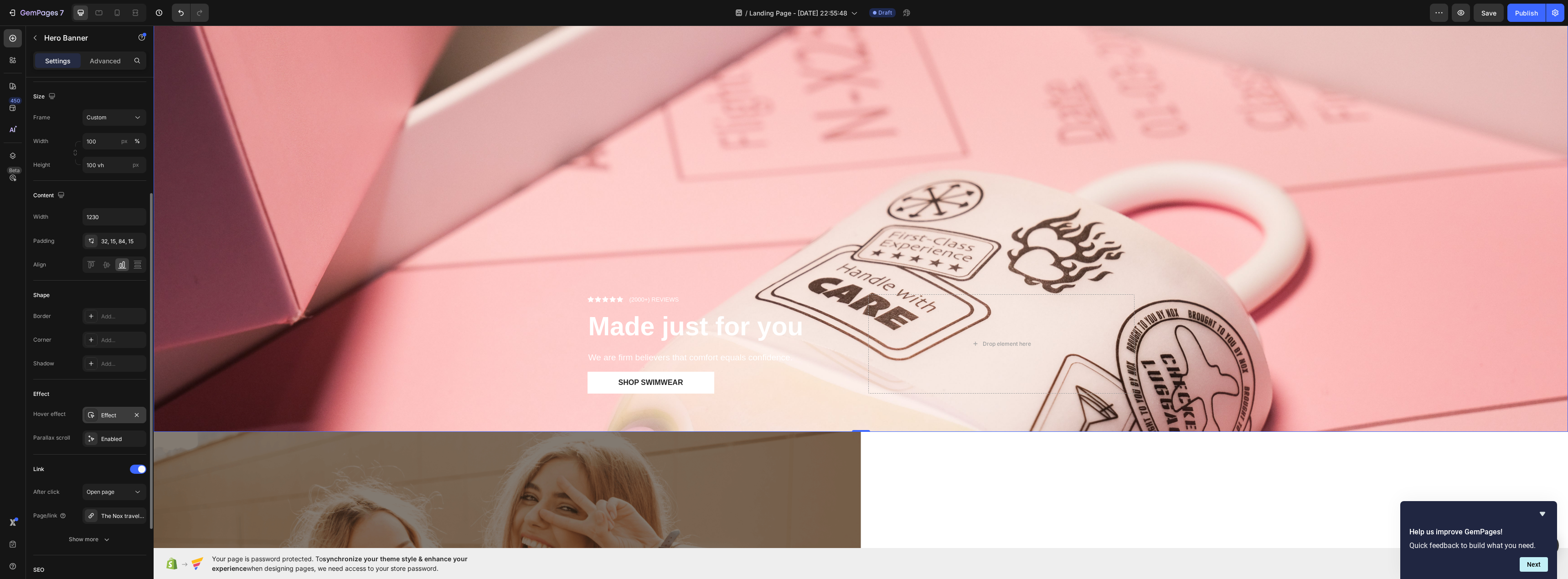
click at [128, 407] on div "Effect" at bounding box center [114, 415] width 64 height 16
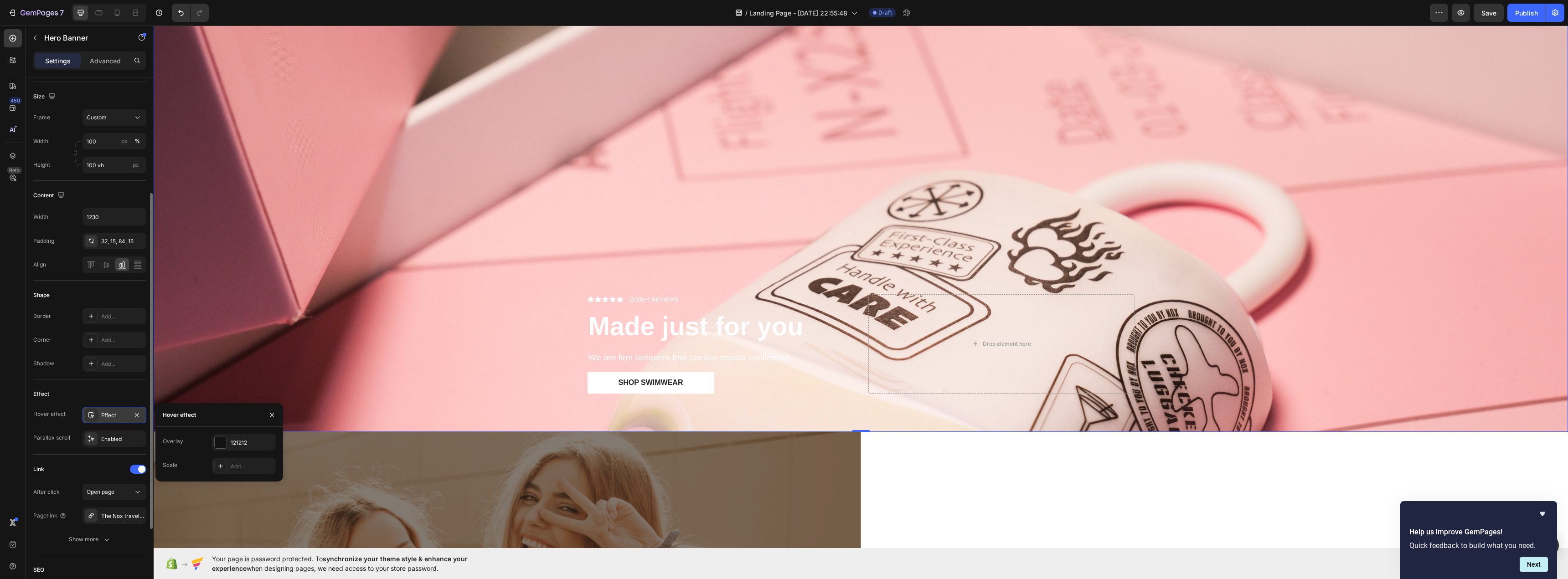
click at [116, 412] on div "Effect" at bounding box center [114, 415] width 26 height 8
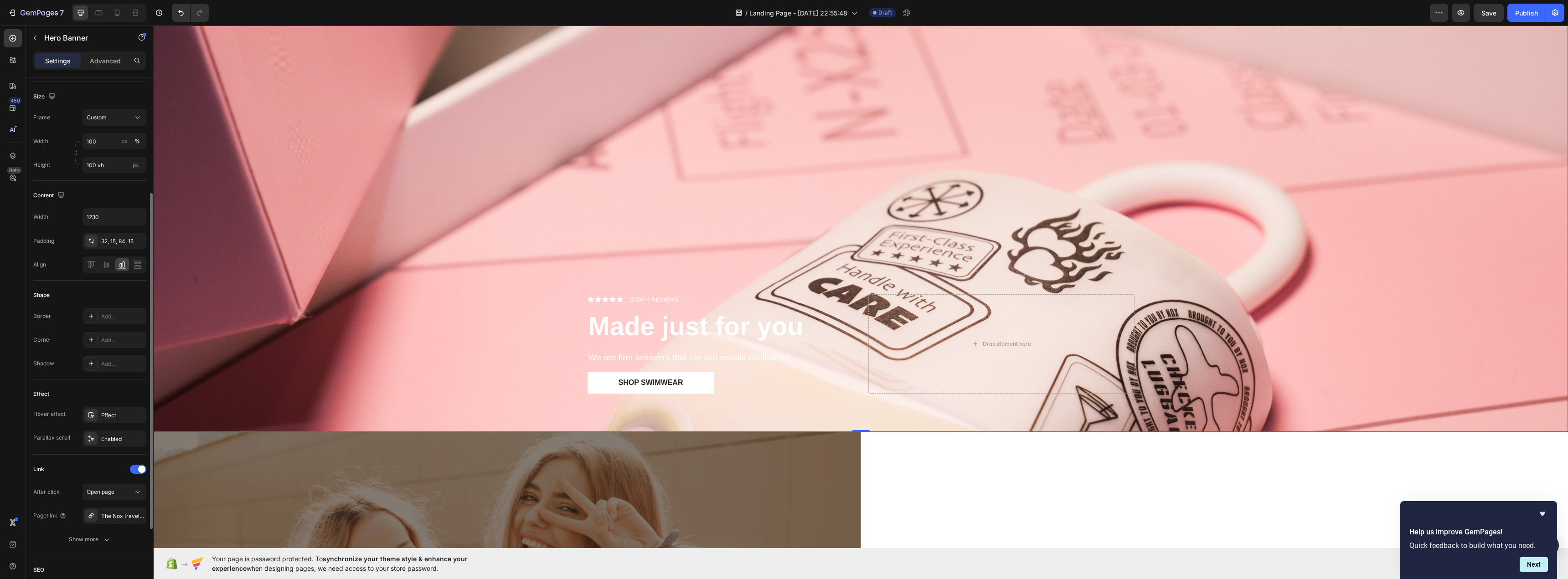
scroll to position [0, 0]
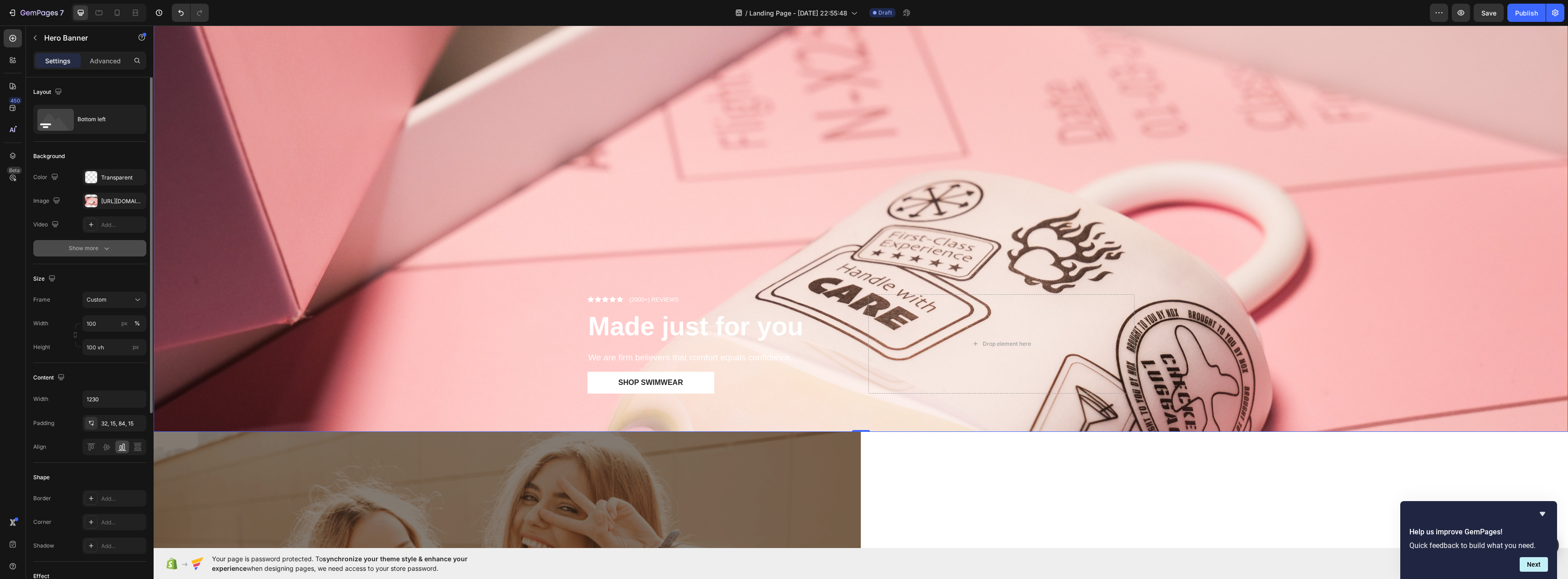
click at [89, 248] on div "Show more" at bounding box center [90, 248] width 43 height 9
click at [103, 253] on div "121212" at bounding box center [114, 248] width 64 height 16
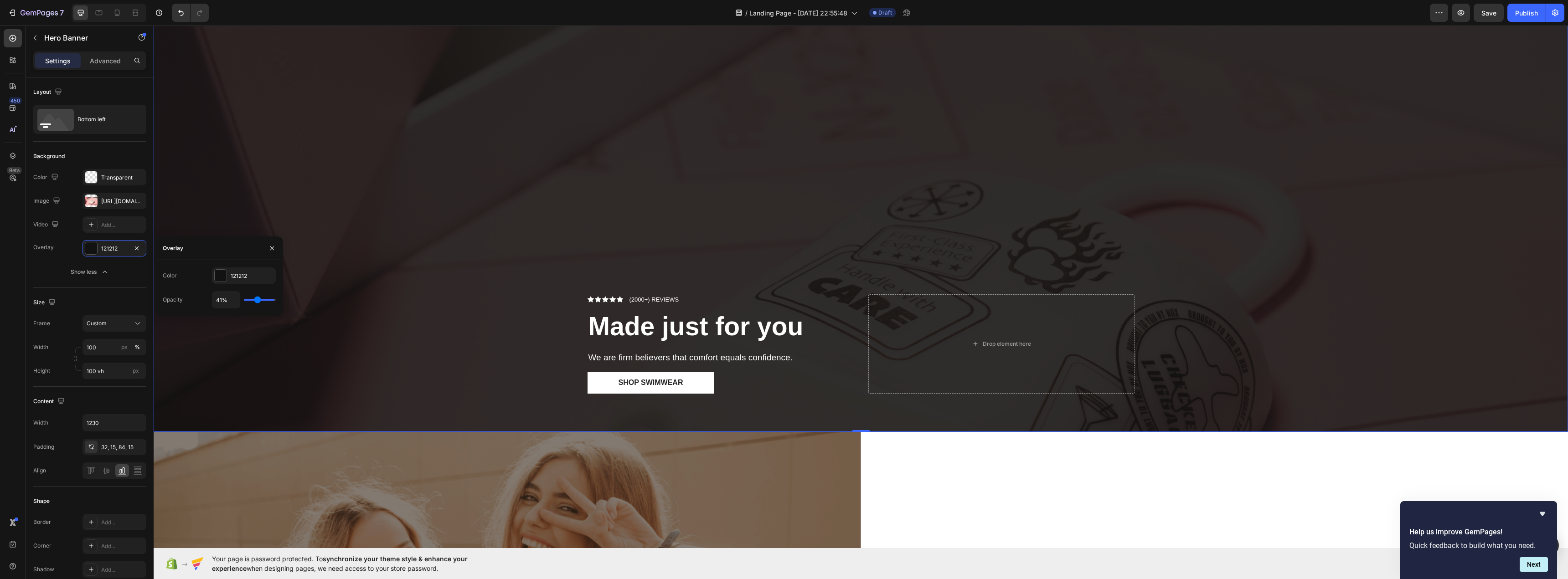
drag, startPoint x: 247, startPoint y: 300, endPoint x: 256, endPoint y: 302, distance: 9.2
click at [255, 300] on input "range" at bounding box center [260, 299] width 32 height 2
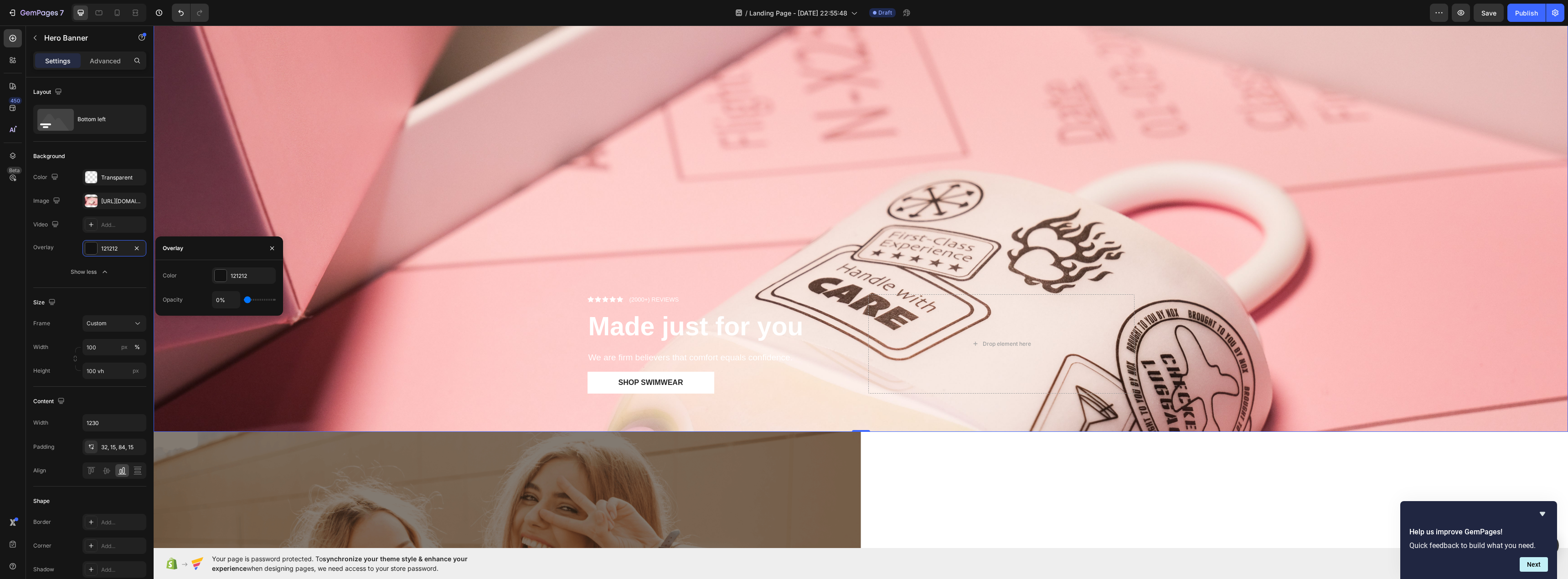
drag, startPoint x: 252, startPoint y: 297, endPoint x: 220, endPoint y: 302, distance: 32.4
click at [244, 300] on input "range" at bounding box center [260, 299] width 32 height 2
click at [222, 277] on div at bounding box center [220, 275] width 12 height 12
click at [179, 308] on div at bounding box center [219, 310] width 113 height 13
click at [187, 310] on div at bounding box center [185, 310] width 9 height 9
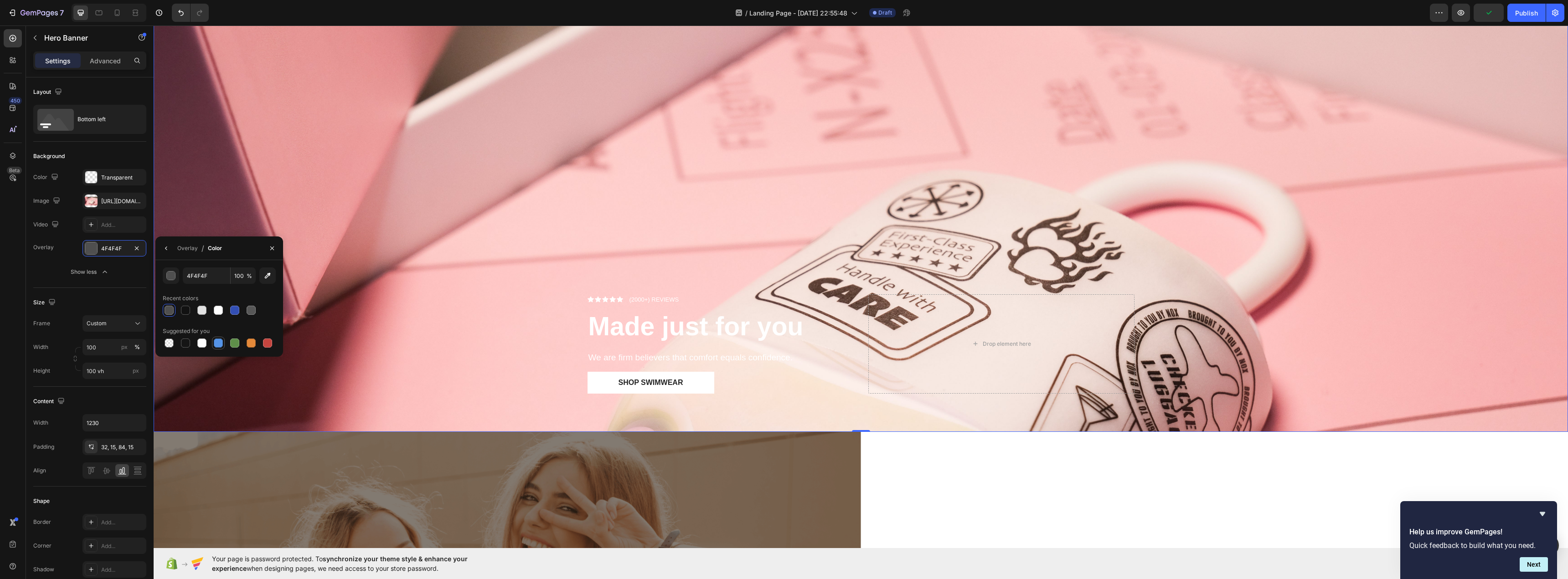
click at [217, 340] on div at bounding box center [218, 342] width 9 height 9
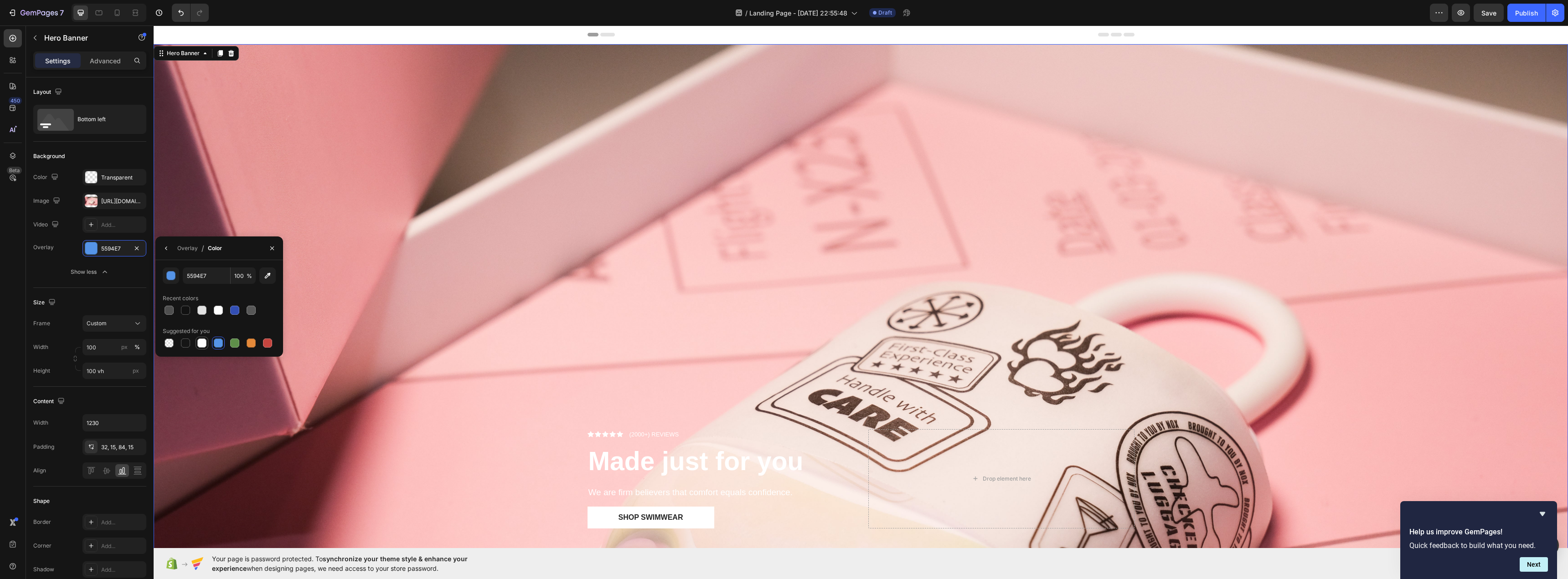
click at [197, 343] on div at bounding box center [202, 343] width 11 height 11
click at [200, 313] on div at bounding box center [201, 310] width 9 height 9
click at [204, 335] on div "Suggested for you" at bounding box center [186, 331] width 47 height 8
click at [197, 338] on div at bounding box center [202, 343] width 11 height 11
click at [216, 339] on div at bounding box center [218, 342] width 9 height 9
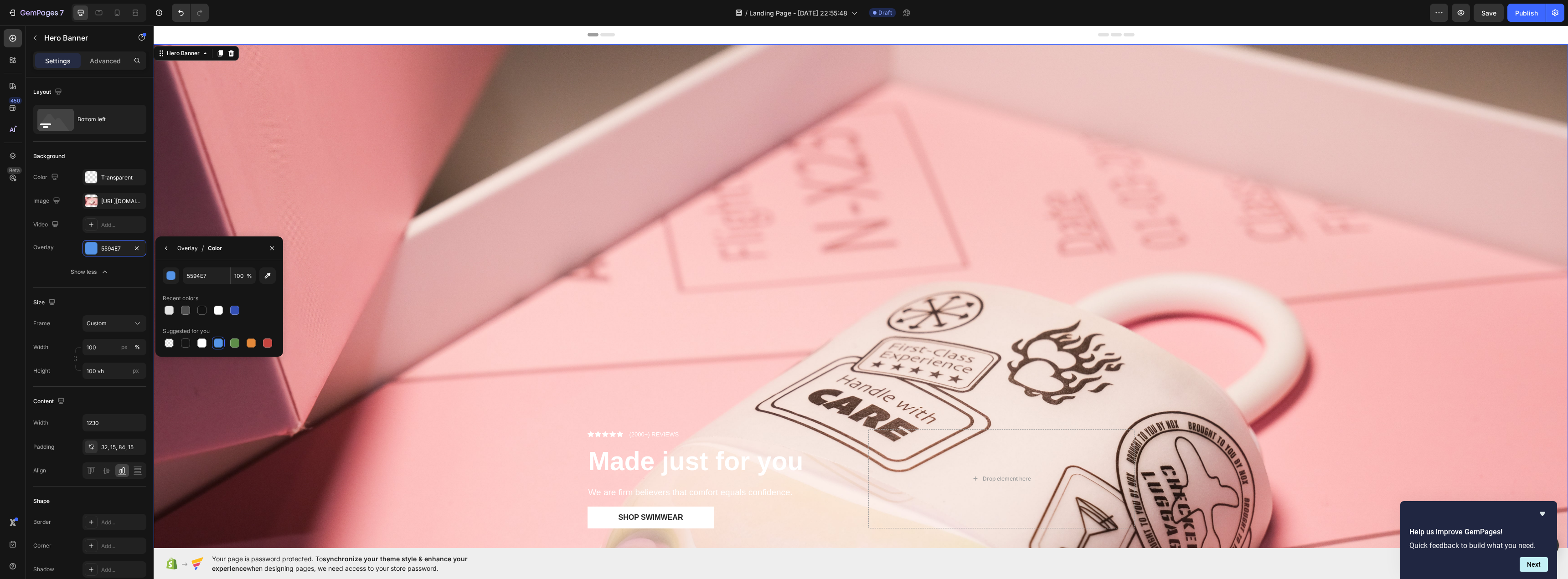
click at [181, 249] on div "Overlay" at bounding box center [187, 248] width 21 height 8
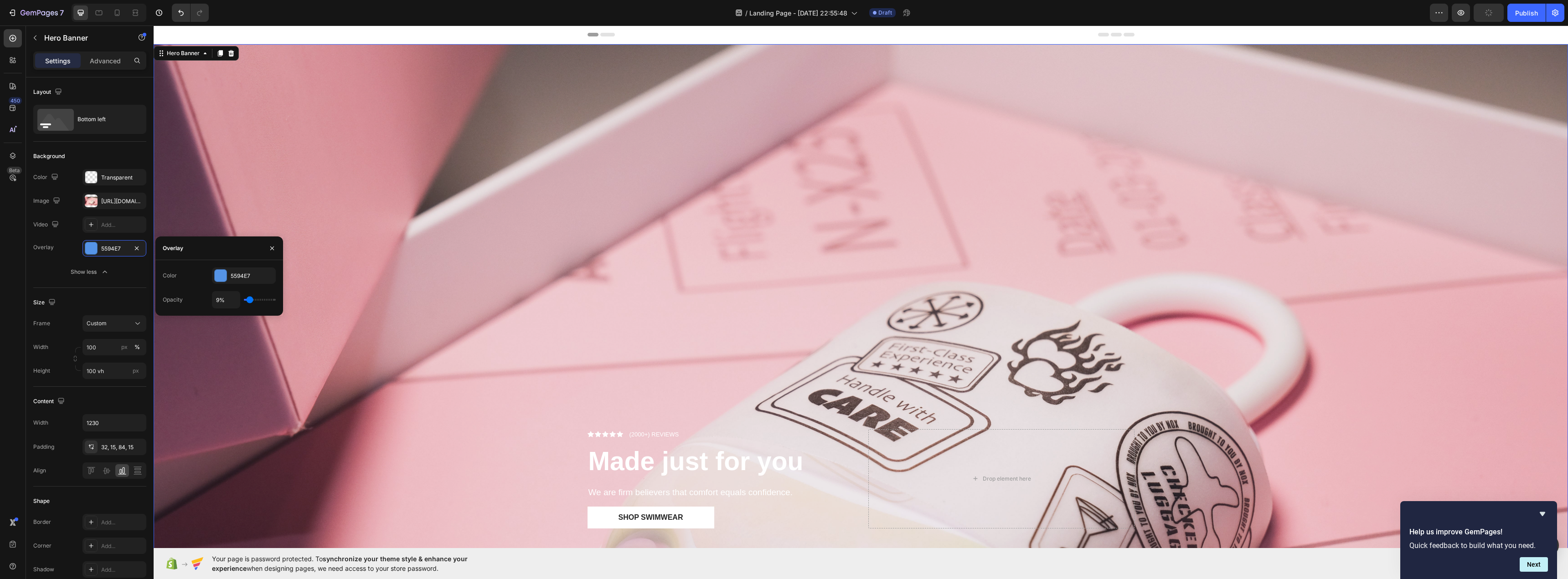
click at [250, 299] on input "range" at bounding box center [260, 299] width 32 height 2
click at [224, 280] on div at bounding box center [220, 275] width 12 height 12
click at [167, 304] on div at bounding box center [169, 310] width 13 height 13
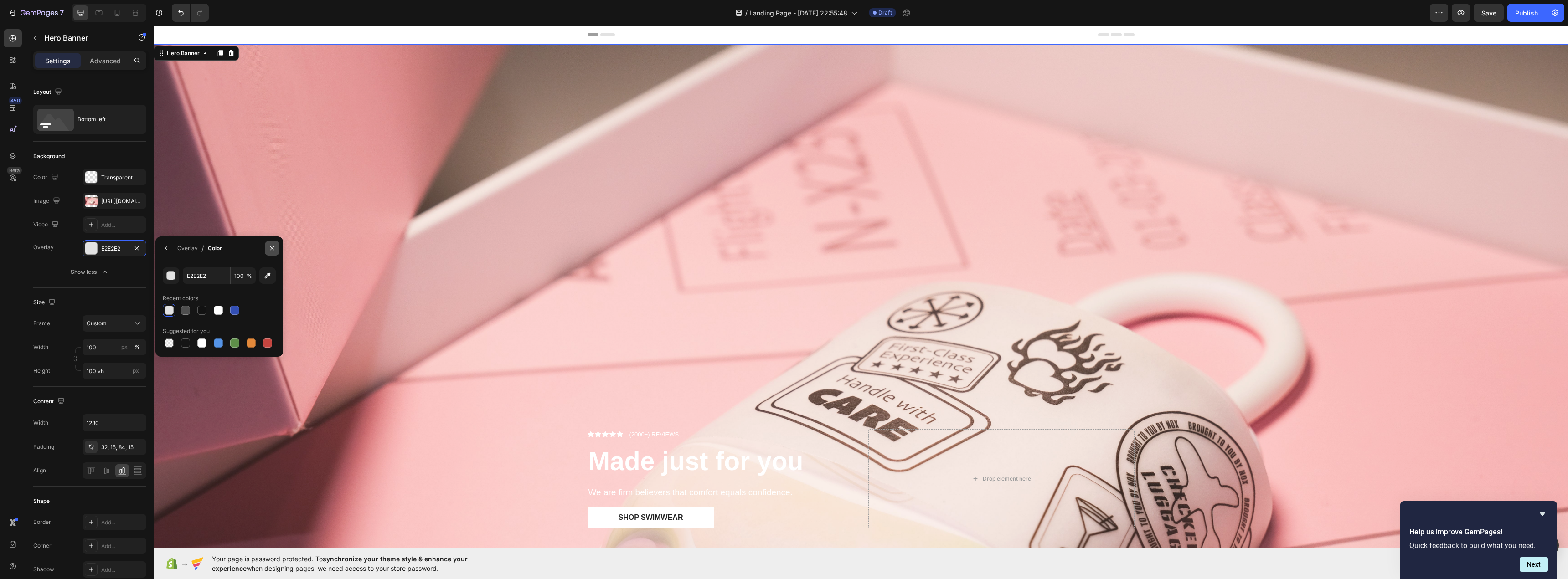
click at [274, 250] on icon "button" at bounding box center [272, 248] width 7 height 7
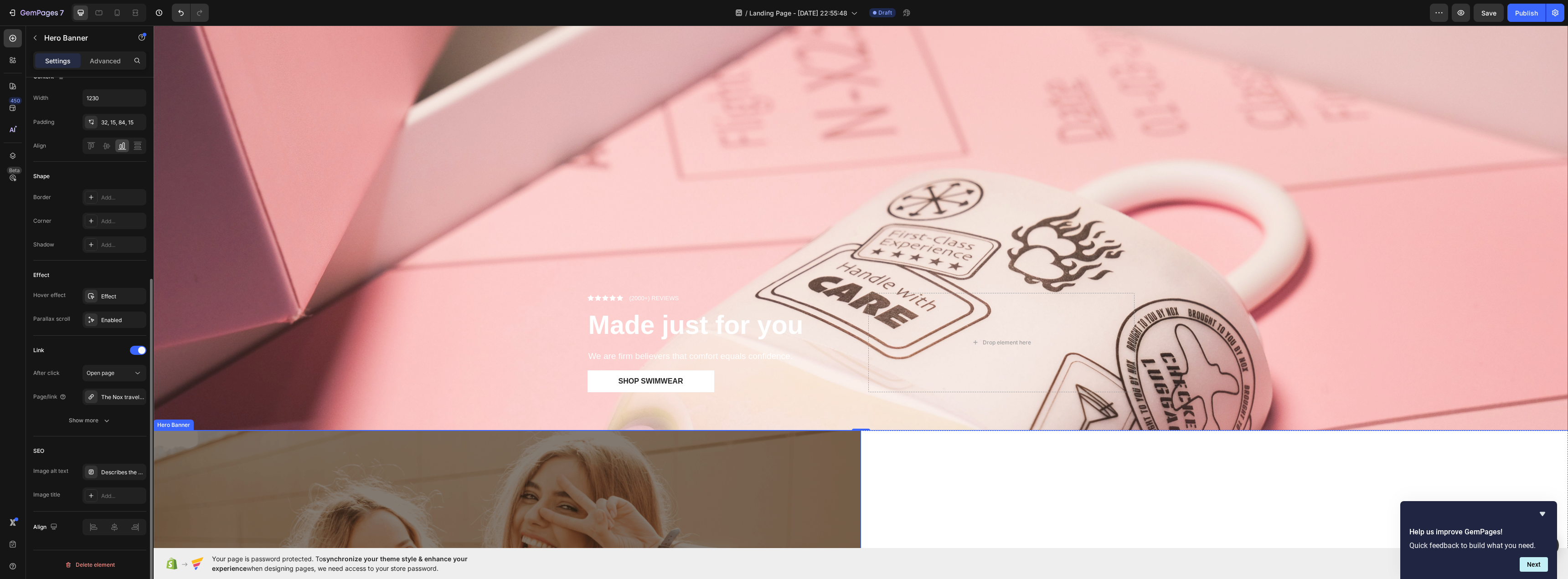
scroll to position [137, 0]
click at [119, 476] on div "Describes the appearance of the image" at bounding box center [122, 472] width 43 height 8
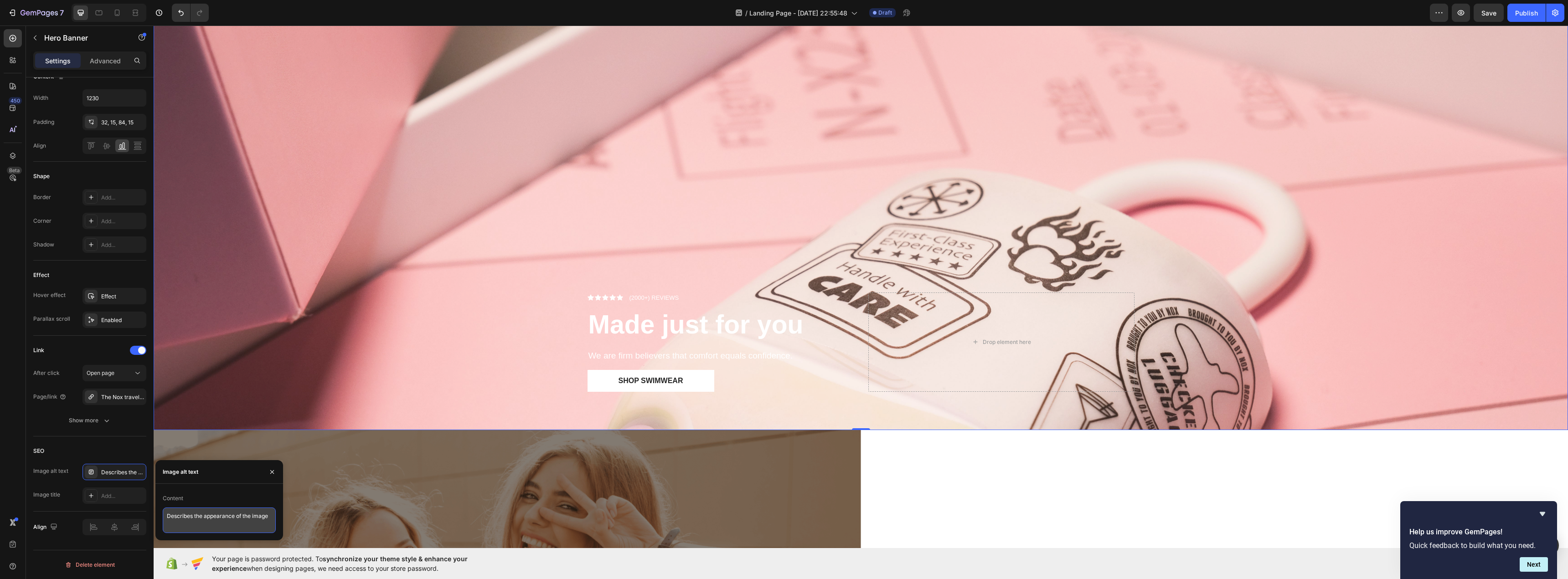
click at [198, 511] on textarea "Describes the appearance of the image" at bounding box center [219, 520] width 113 height 26
click at [75, 462] on div "SEO Image alt text Describes the appearance of the image Image title Add..." at bounding box center [90, 474] width 113 height 75
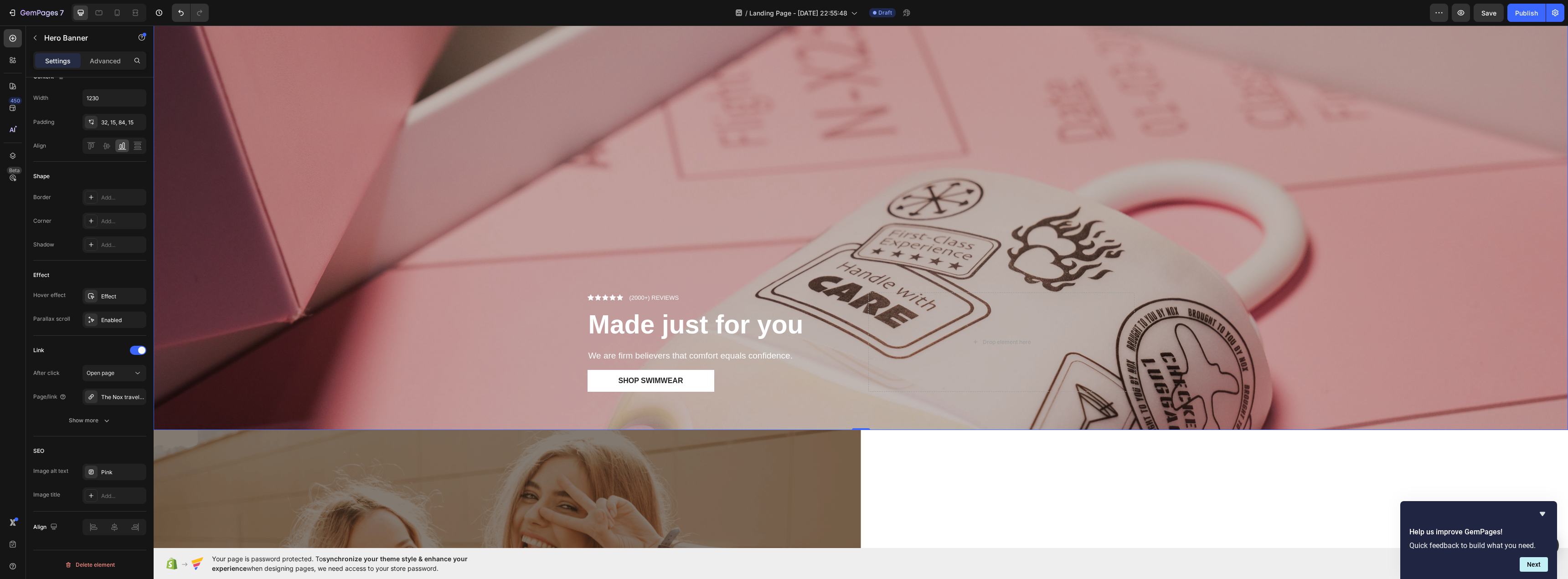
click at [513, 368] on div "Overlay" at bounding box center [861, 168] width 1415 height 522
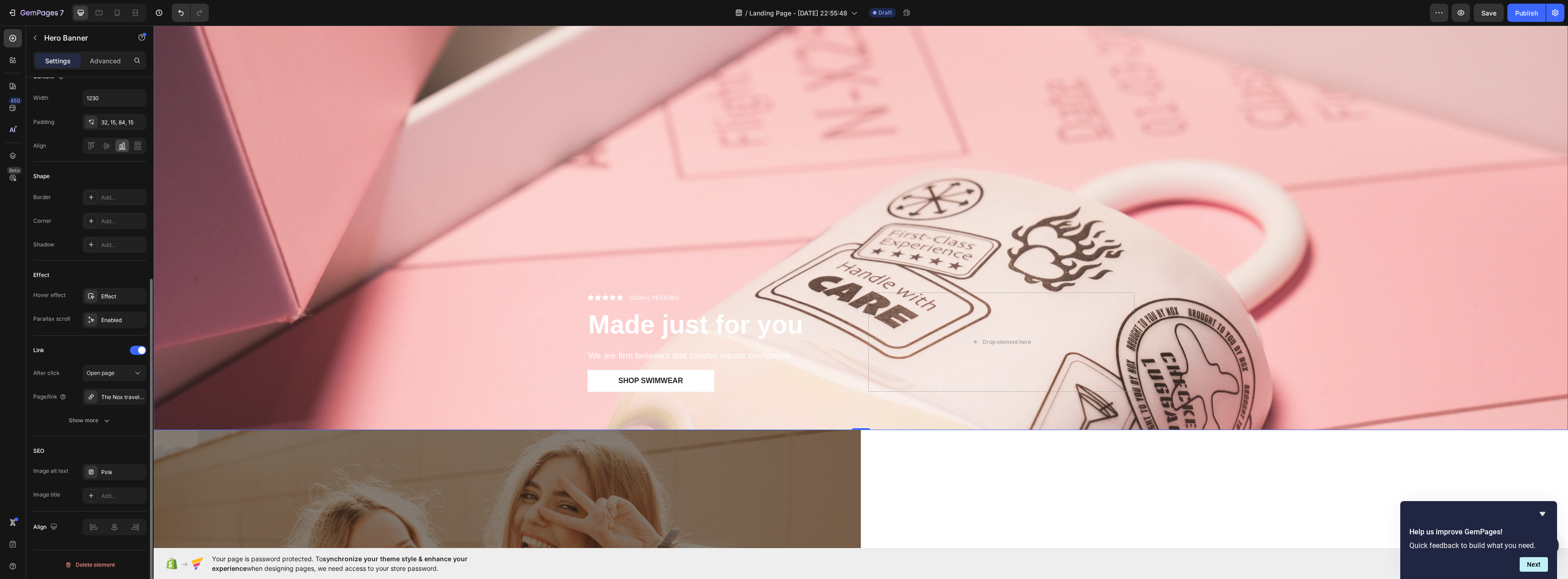
click at [35, 454] on div "SEO" at bounding box center [39, 451] width 11 height 8
click at [35, 454] on div "SEO" at bounding box center [39, 451] width 11 height 8
click at [54, 505] on div "SEO Image alt text Pink Image title Add..." at bounding box center [90, 474] width 113 height 75
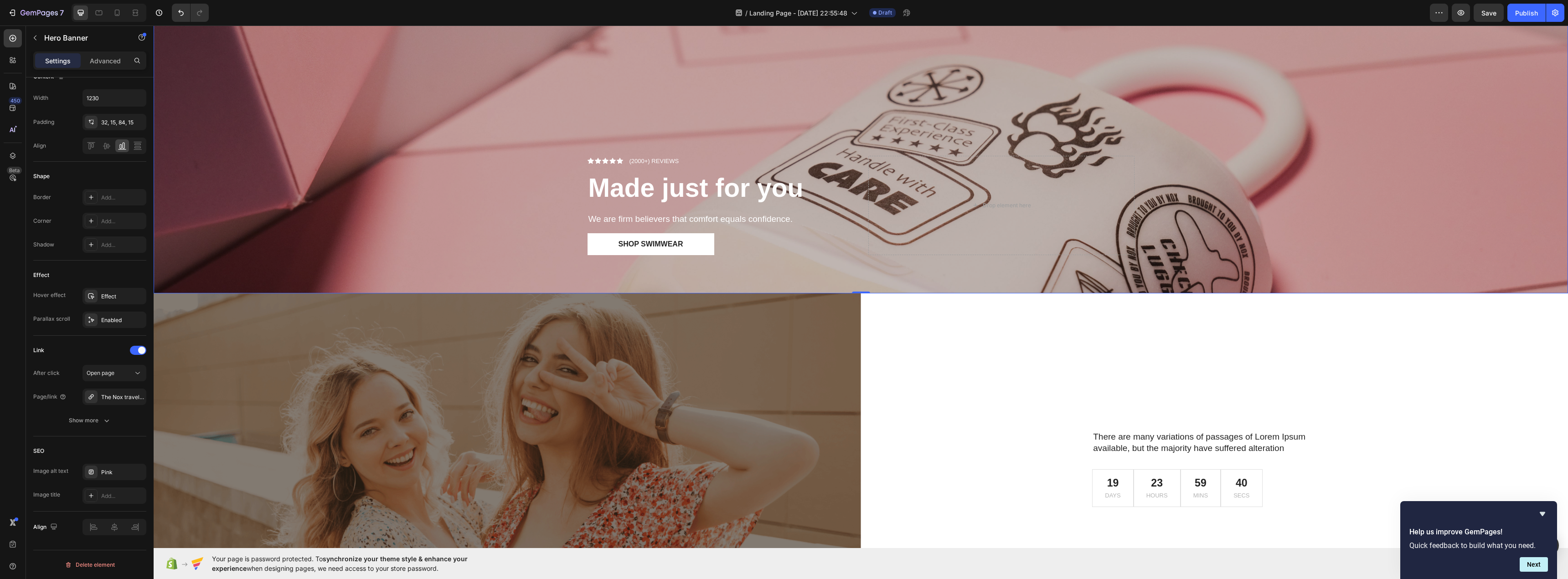
scroll to position [46, 0]
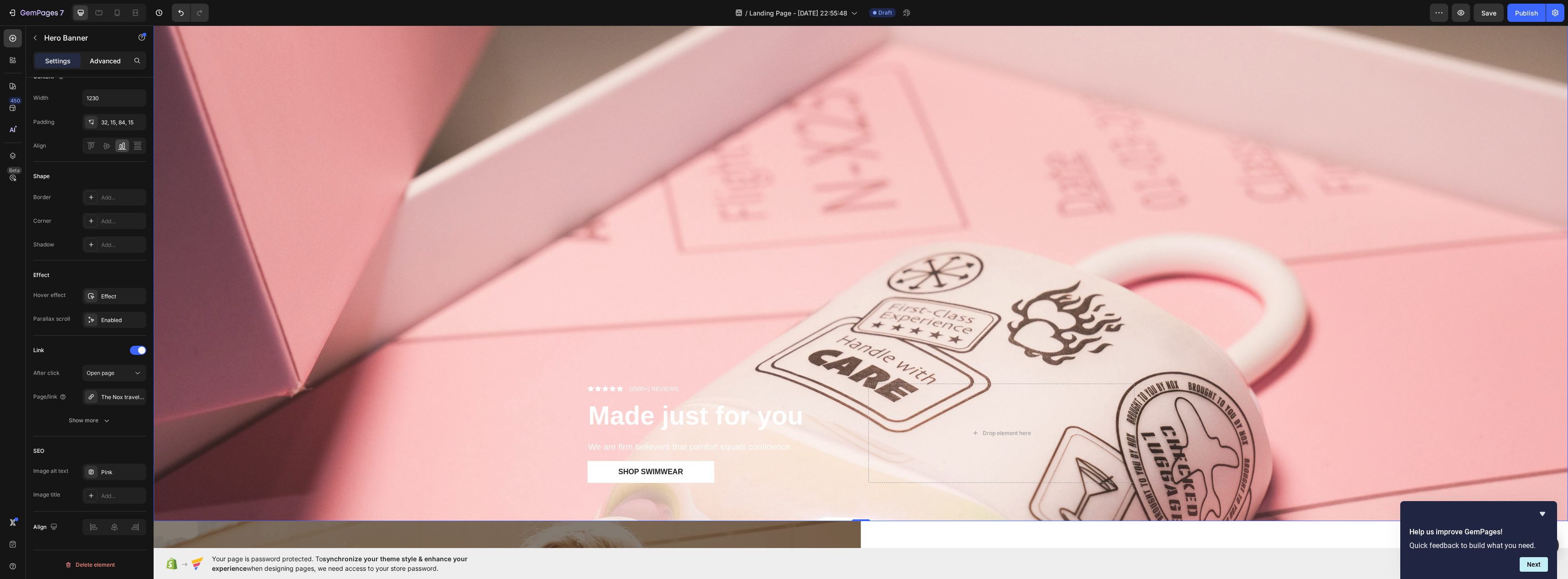
click at [102, 54] on div "Advanced" at bounding box center [105, 61] width 46 height 15
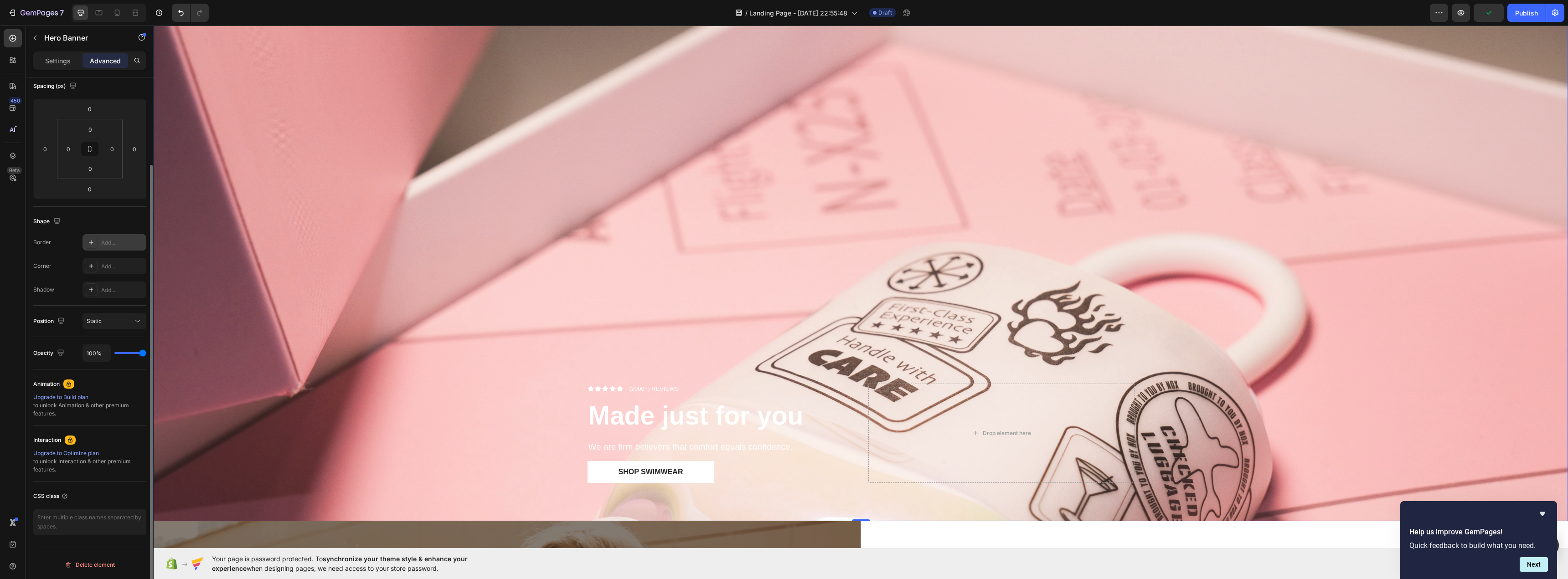
click at [119, 244] on div "Add..." at bounding box center [122, 242] width 43 height 8
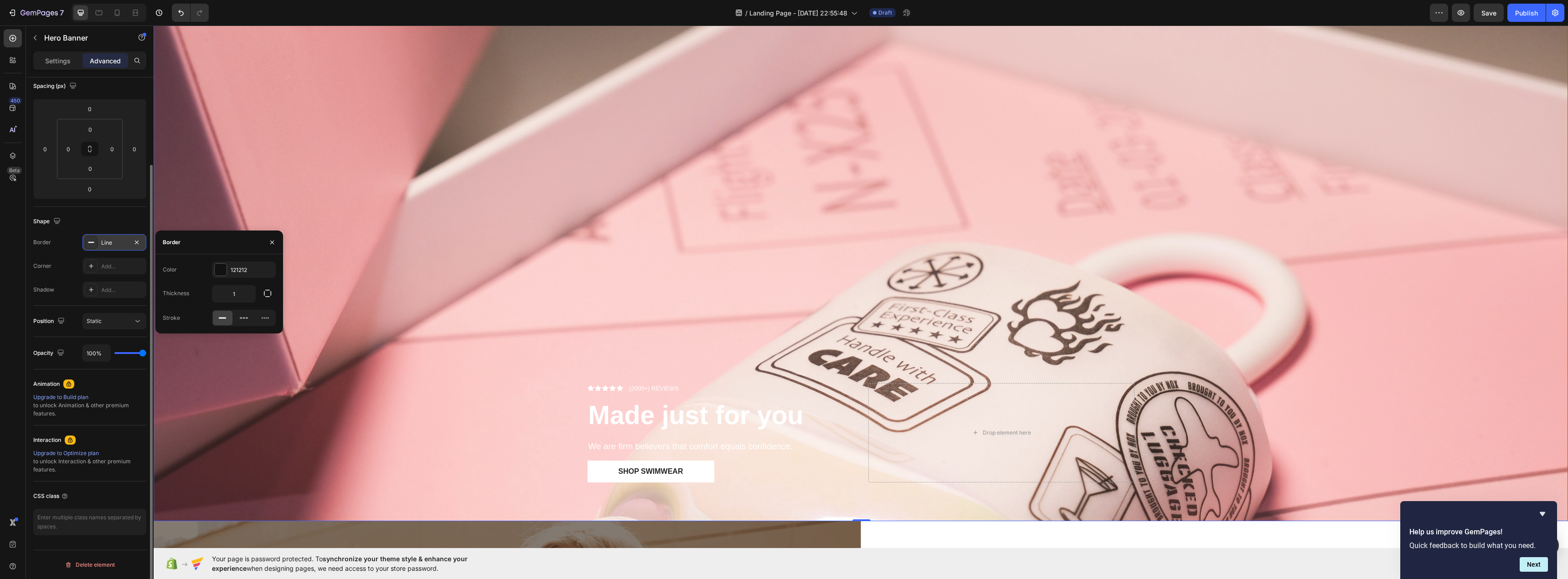
click at [92, 244] on icon at bounding box center [91, 242] width 7 height 7
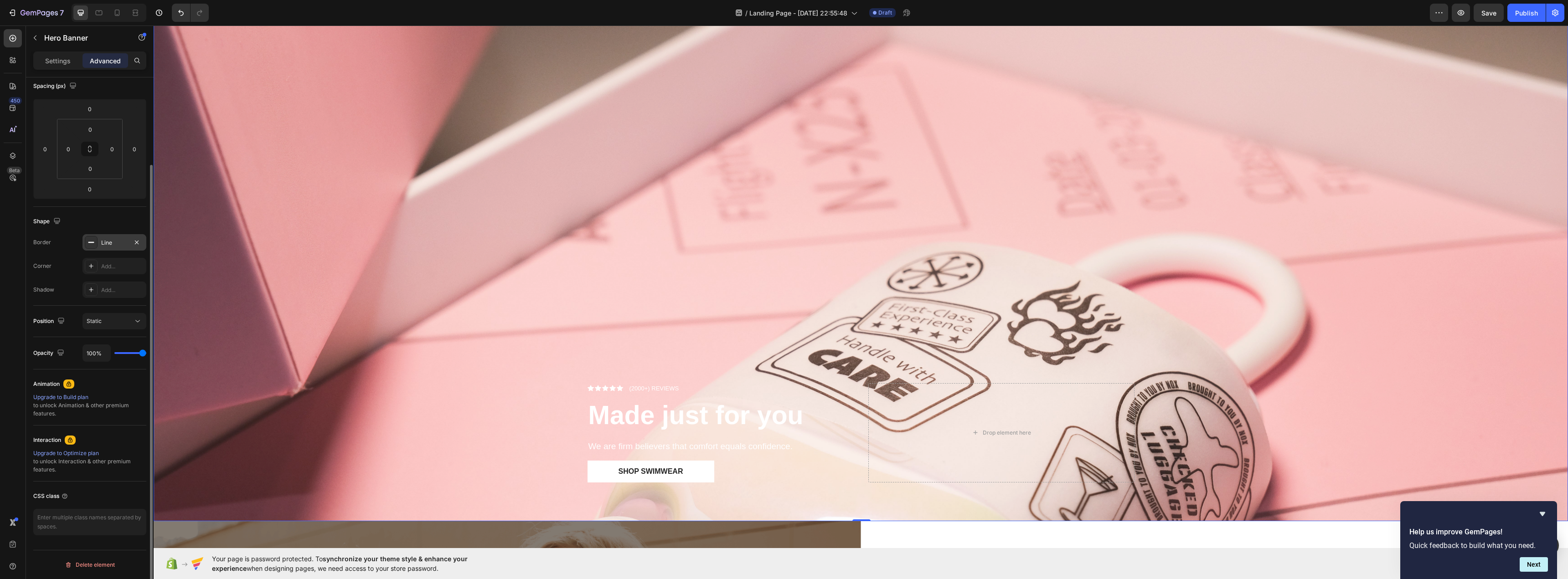
click at [94, 237] on div at bounding box center [91, 242] width 13 height 13
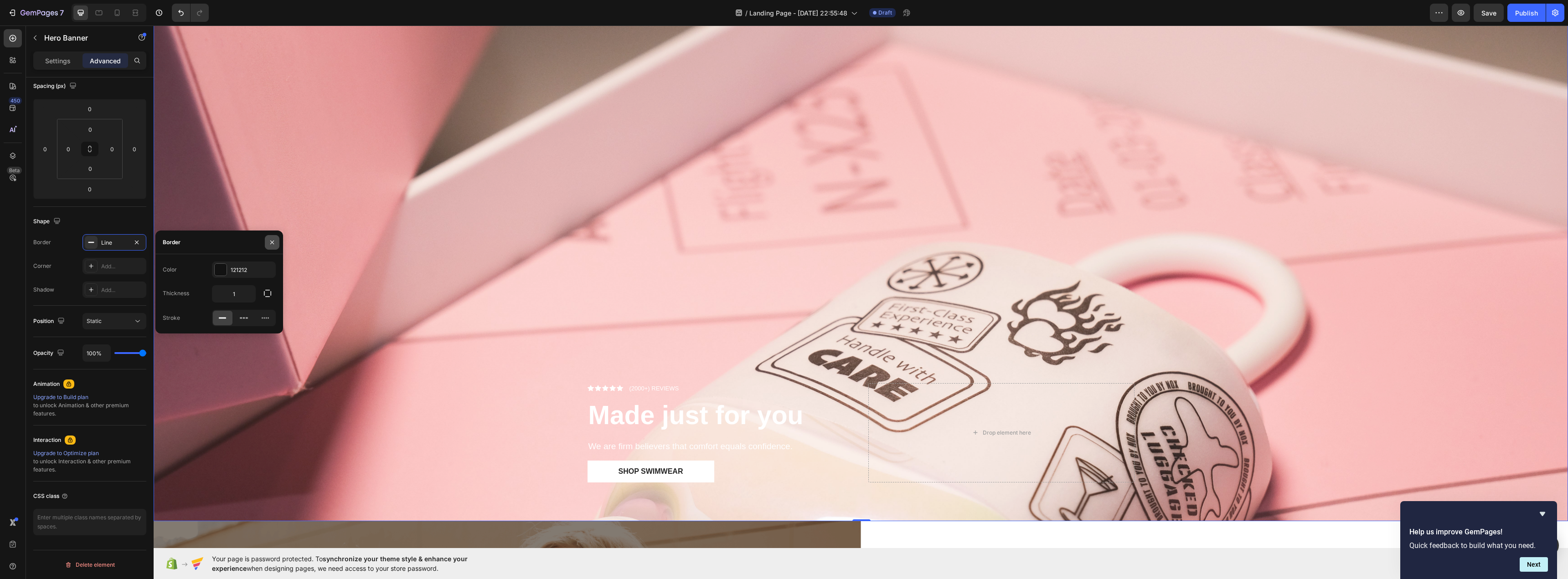
click at [273, 244] on icon "button" at bounding box center [272, 242] width 7 height 7
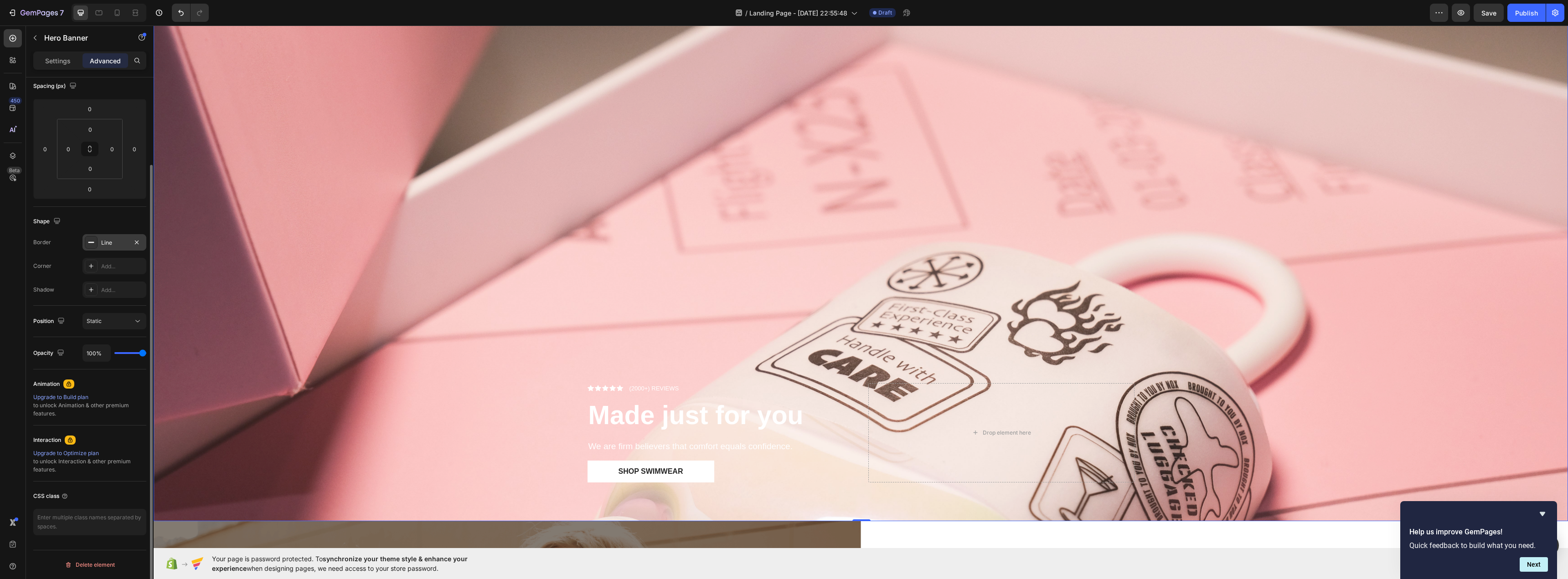
click at [89, 244] on icon at bounding box center [91, 242] width 7 height 7
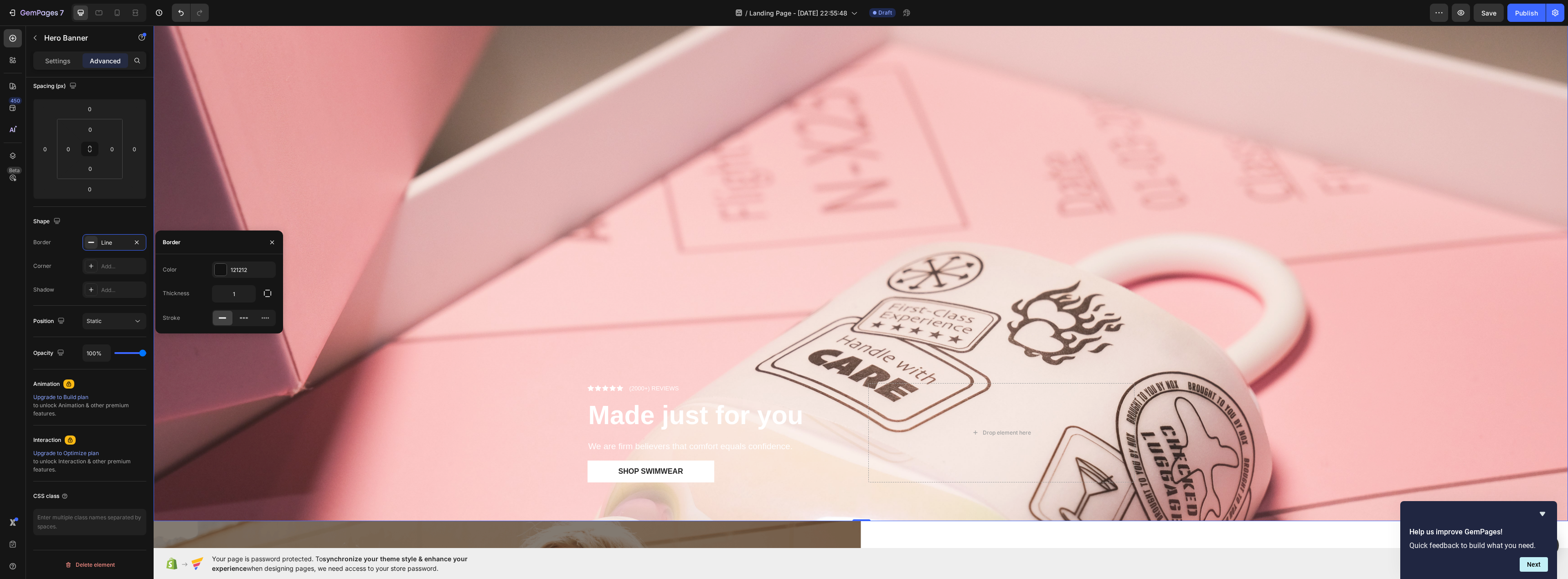
click at [219, 316] on icon at bounding box center [222, 317] width 9 height 9
click at [219, 316] on icon at bounding box center [222, 317] width 9 height 9
click at [95, 240] on div at bounding box center [91, 242] width 13 height 13
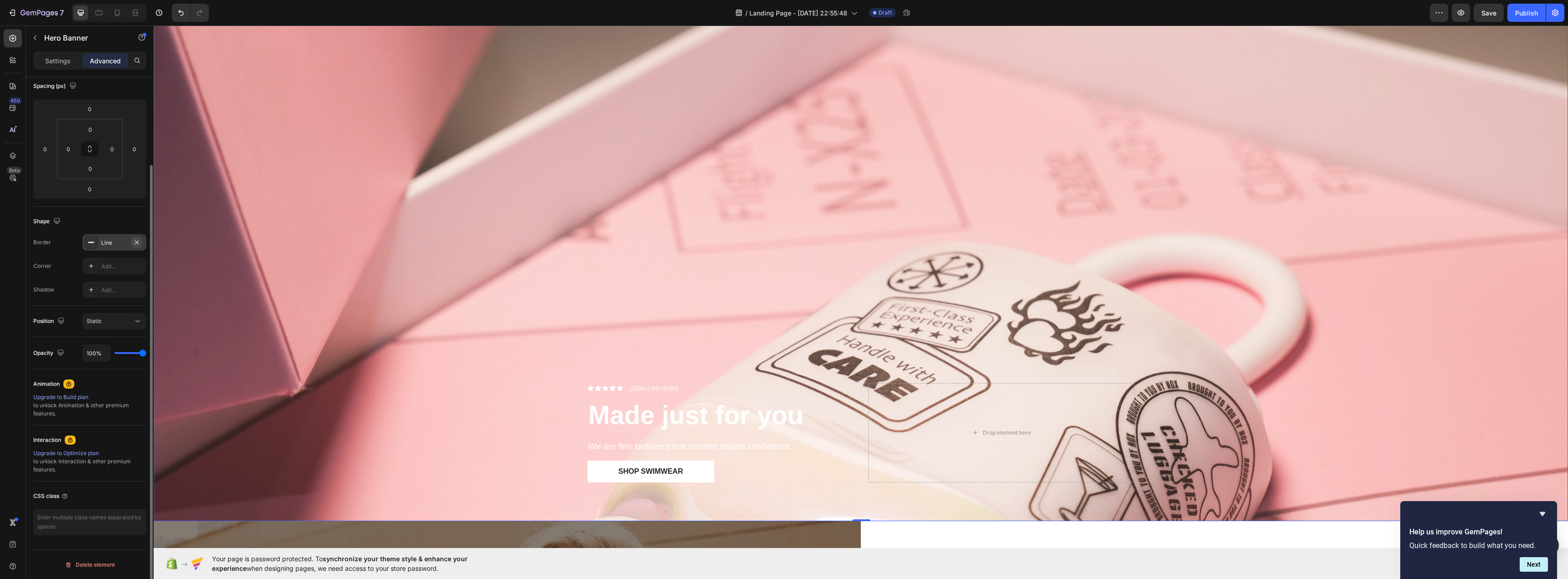
click at [139, 244] on icon "button" at bounding box center [137, 242] width 7 height 7
click at [142, 320] on button "Static" at bounding box center [114, 321] width 64 height 16
drag, startPoint x: 142, startPoint y: 354, endPoint x: 219, endPoint y: 367, distance: 78.1
click at [146, 354] on input "range" at bounding box center [130, 353] width 32 height 2
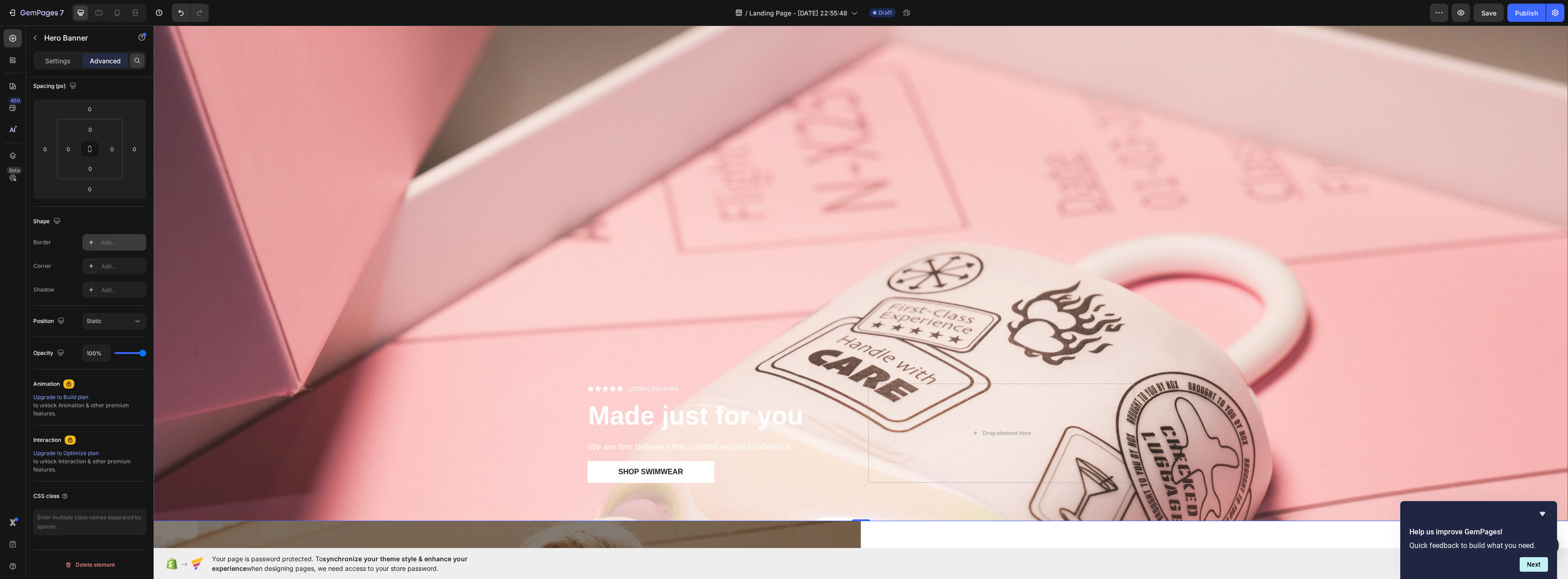
click at [135, 61] on icon at bounding box center [137, 60] width 5 height 5
click at [30, 35] on button "button" at bounding box center [35, 38] width 15 height 15
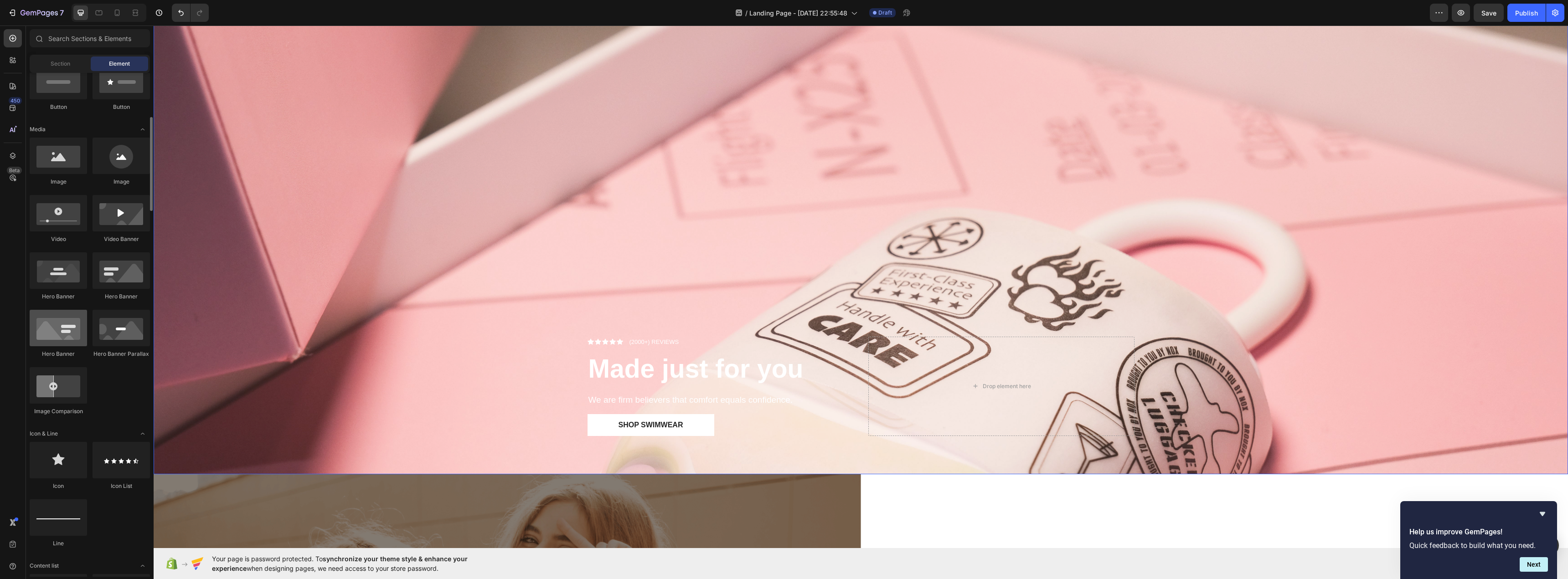
scroll to position [91, 0]
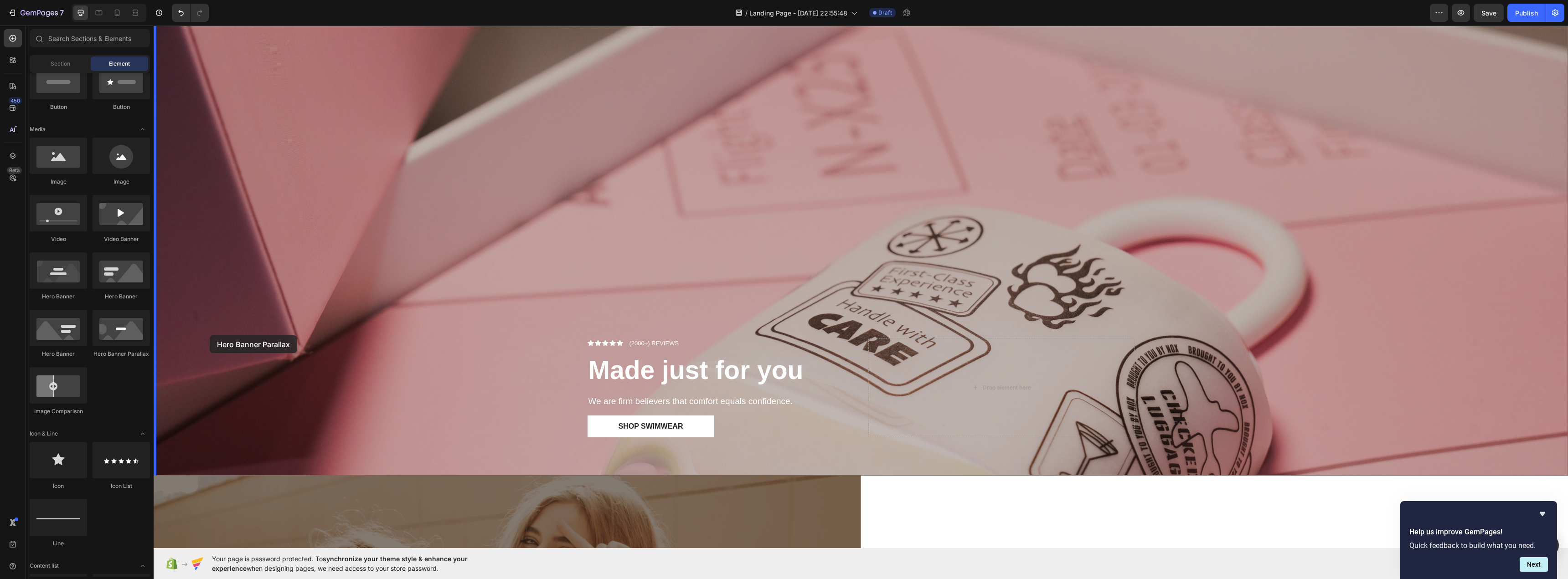
drag, startPoint x: 262, startPoint y: 364, endPoint x: 209, endPoint y: 335, distance: 60.4
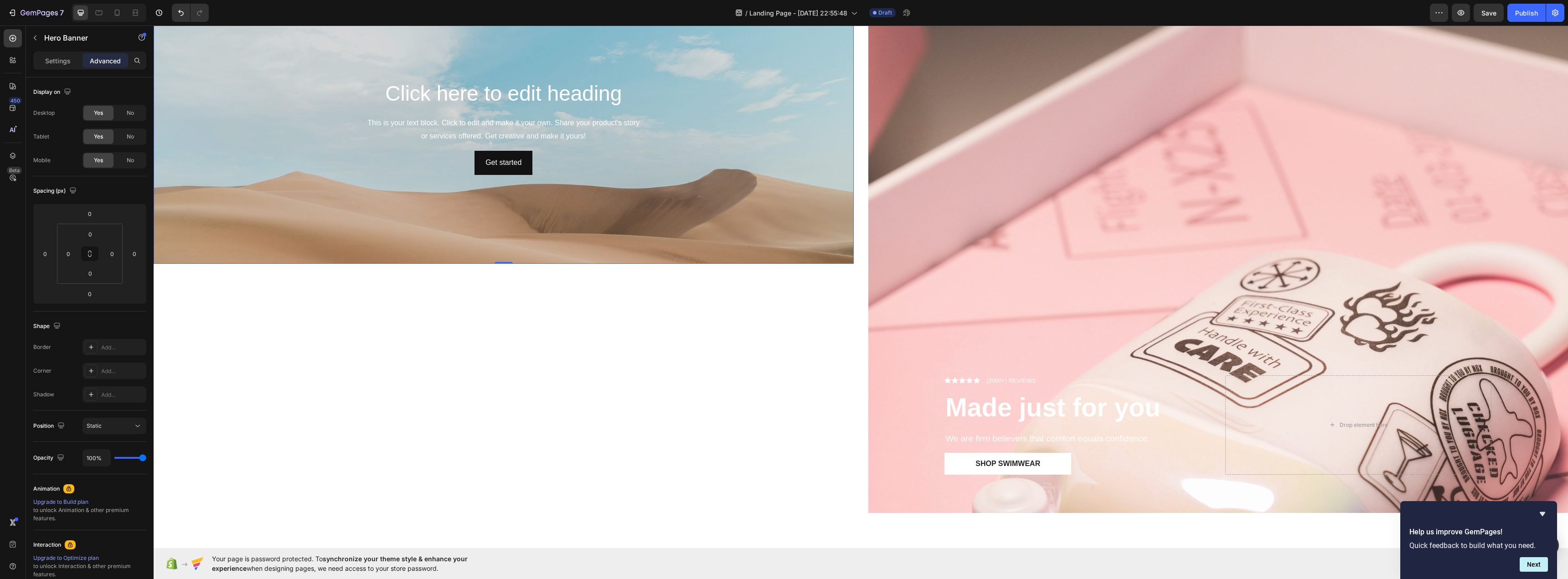
scroll to position [0, 0]
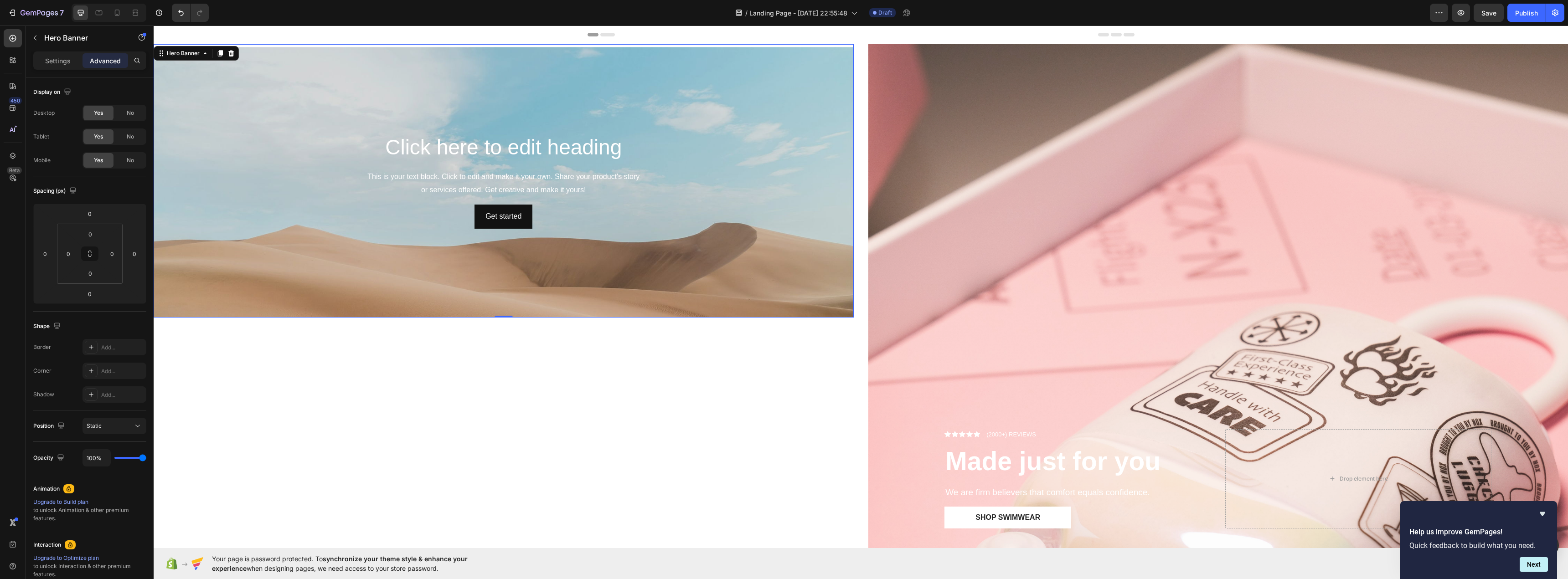
click at [455, 257] on div "Background Image" at bounding box center [503, 252] width 700 height 410
click at [372, 375] on div "Click here to edit heading Heading This is your text block. Click to edit and m…" at bounding box center [503, 305] width 700 height 522
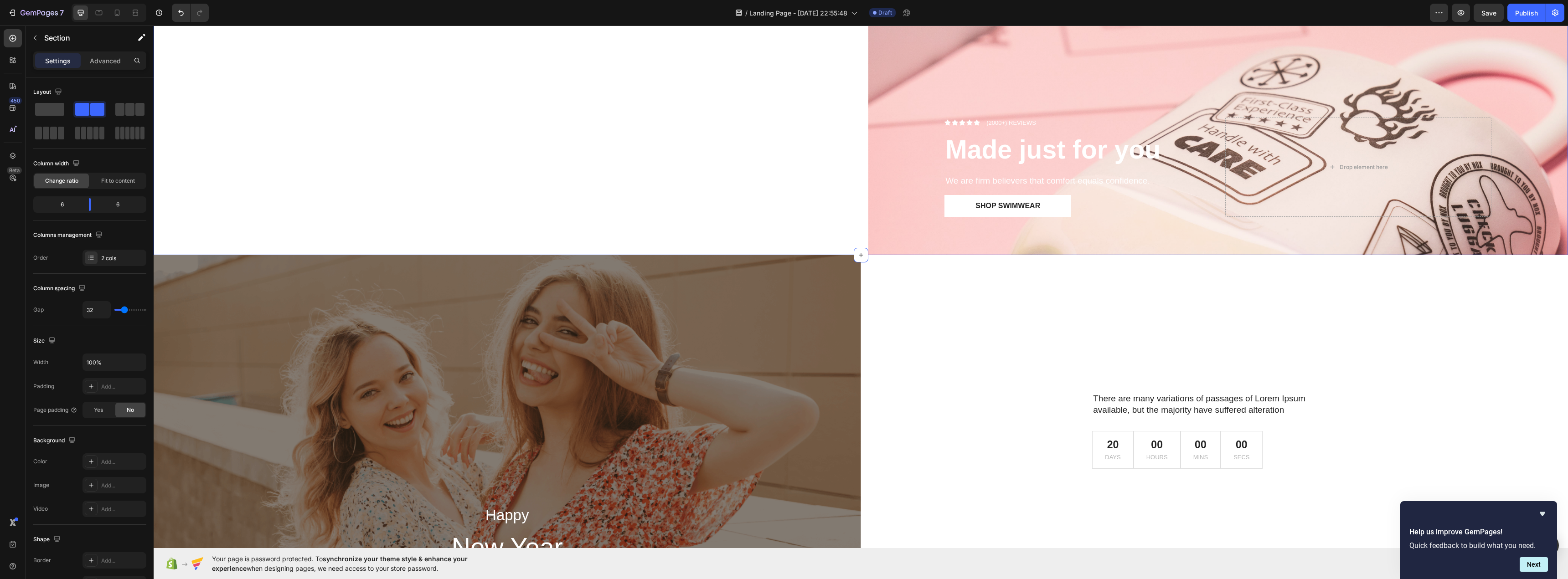
scroll to position [319, 0]
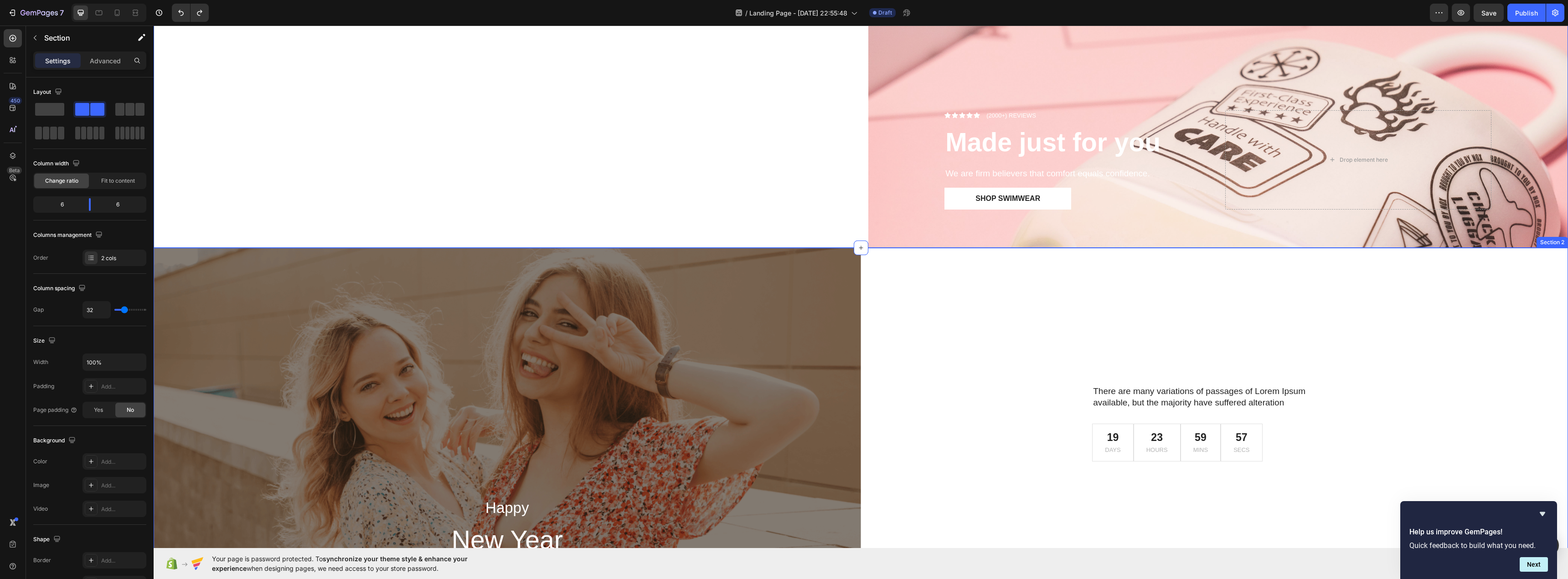
click at [928, 401] on div "There are many variations of passages of Lorem Ipsum available, but the majorit…" at bounding box center [1215, 423] width 707 height 351
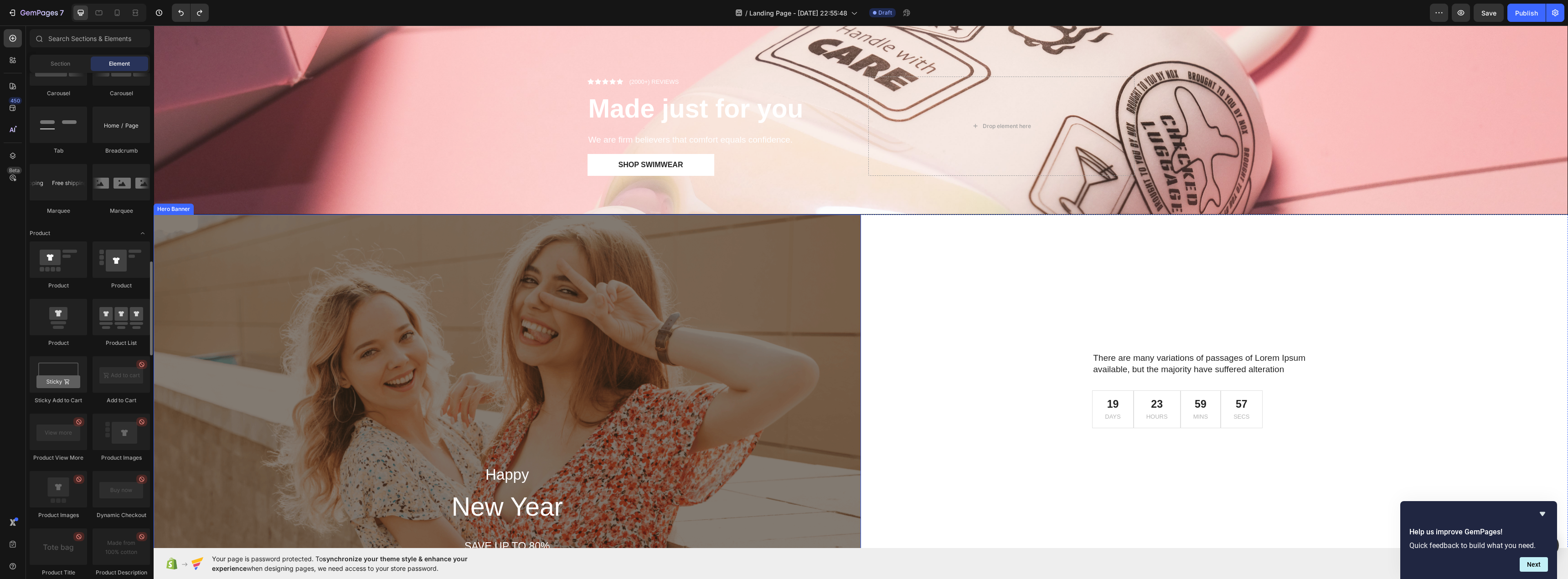
scroll to position [0, 0]
